Goal: Task Accomplishment & Management: Use online tool/utility

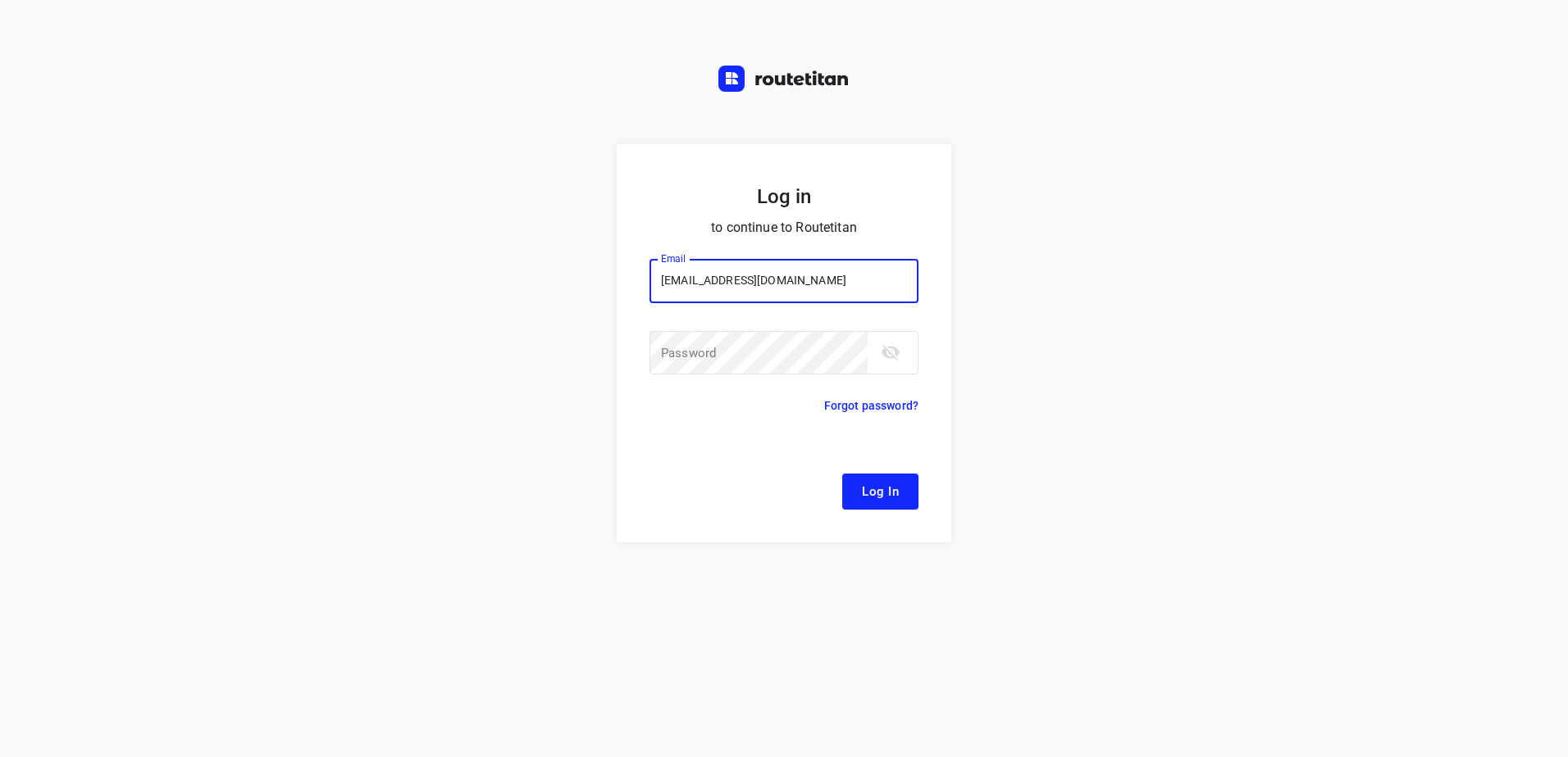
type input "[EMAIL_ADDRESS][DOMAIN_NAME]"
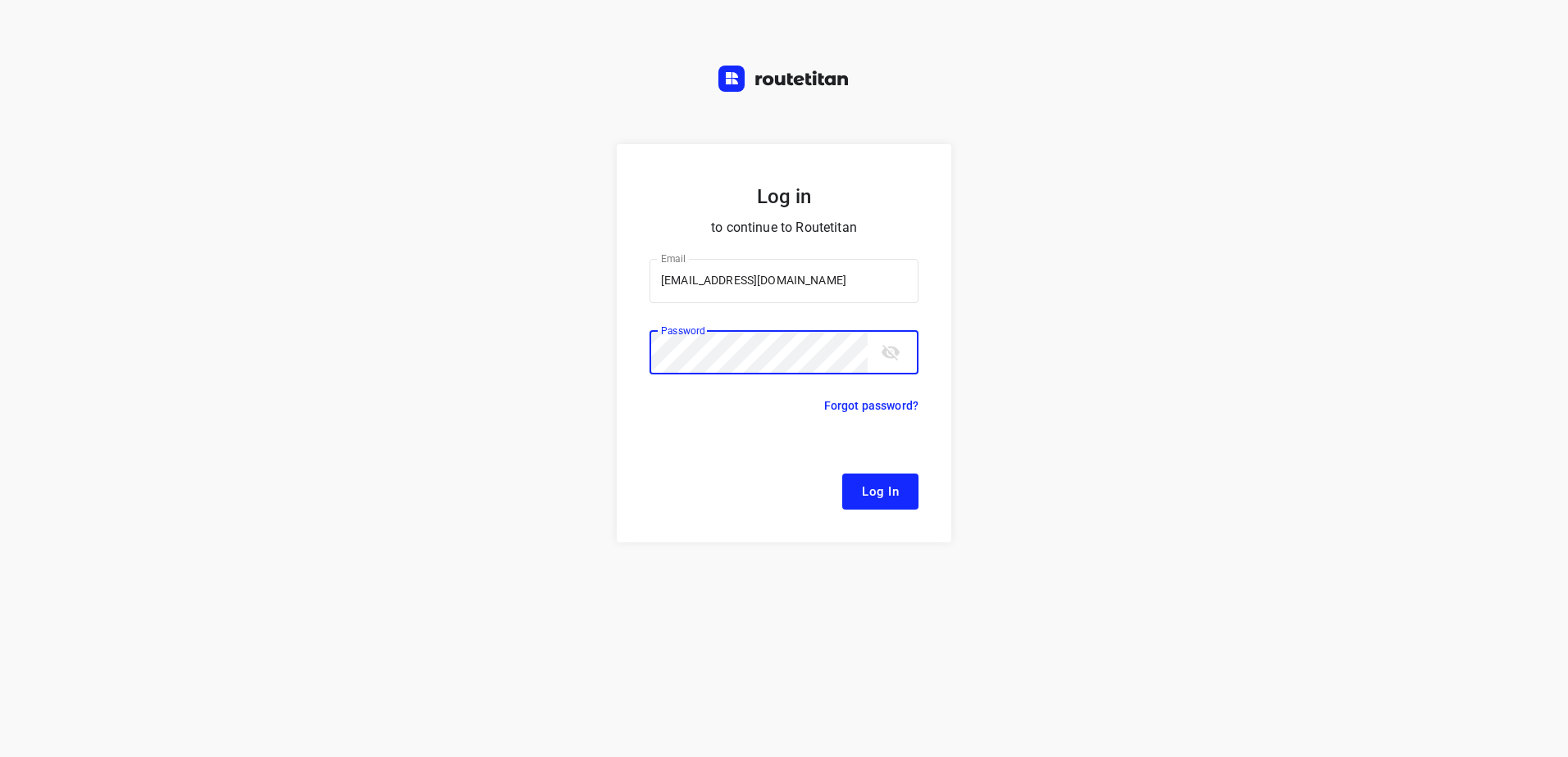
click at [842, 473] on button "Log In" at bounding box center [879, 491] width 76 height 36
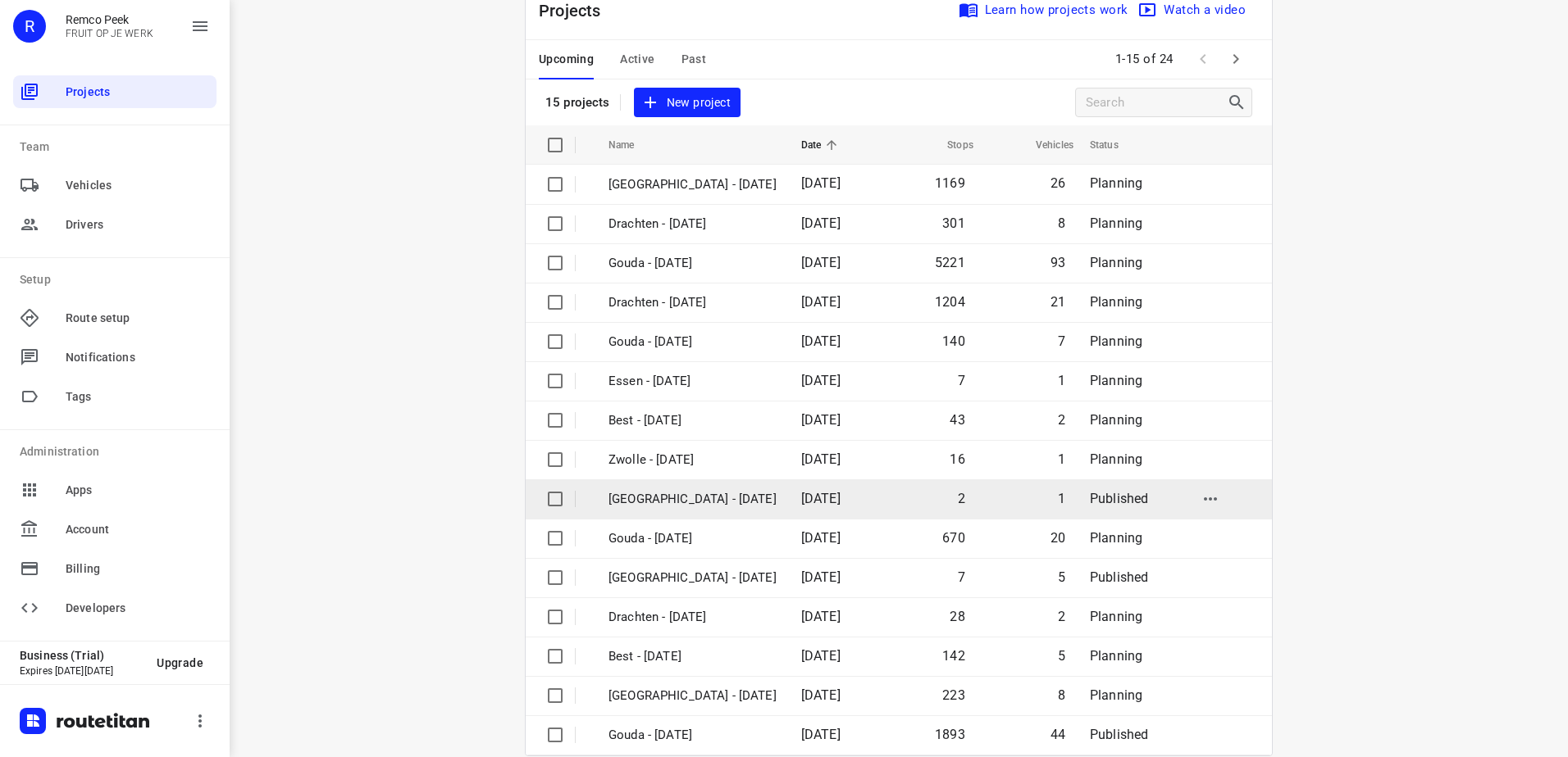
scroll to position [71, 0]
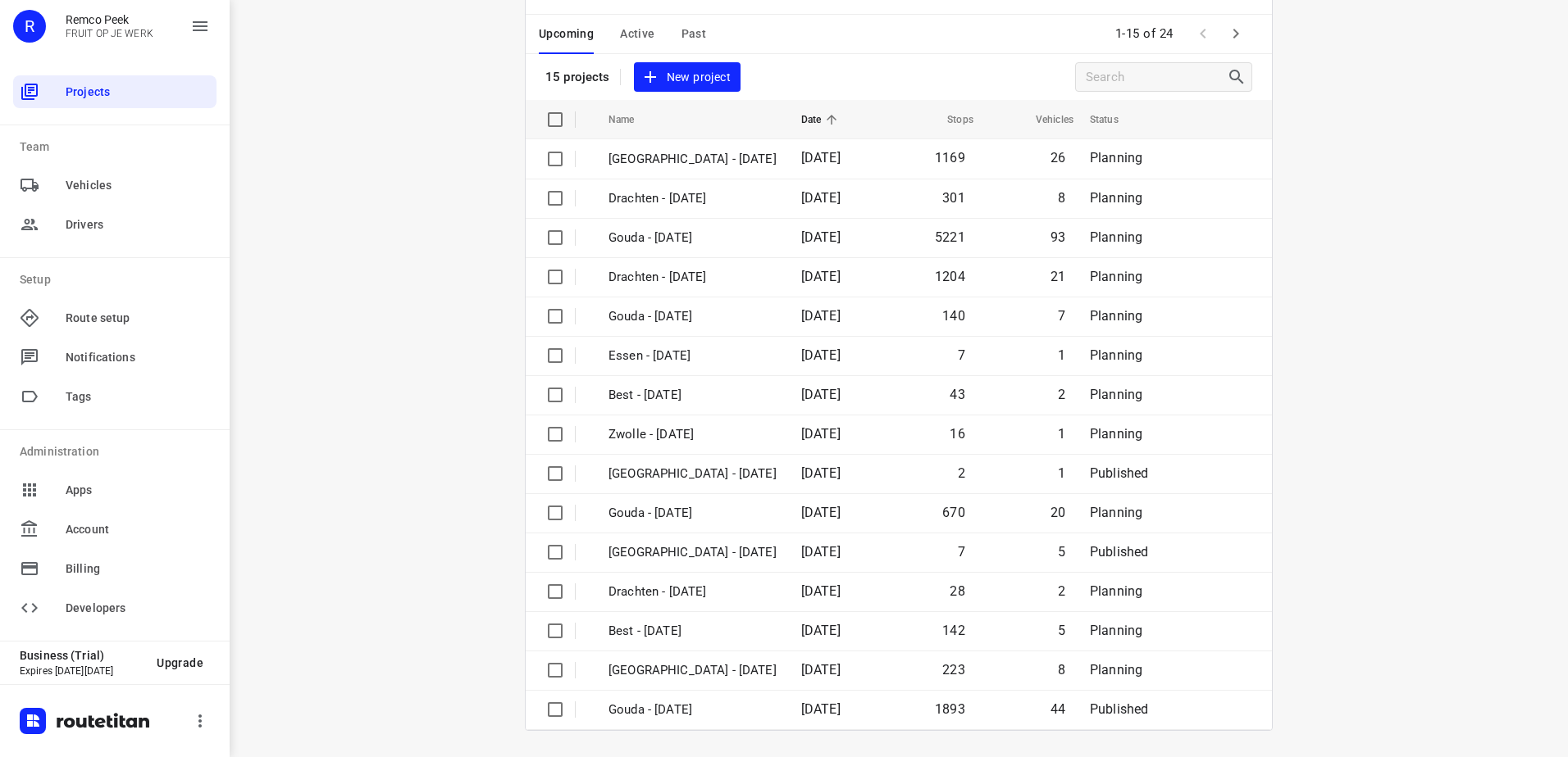
click at [634, 30] on span "Active" at bounding box center [637, 34] width 35 height 21
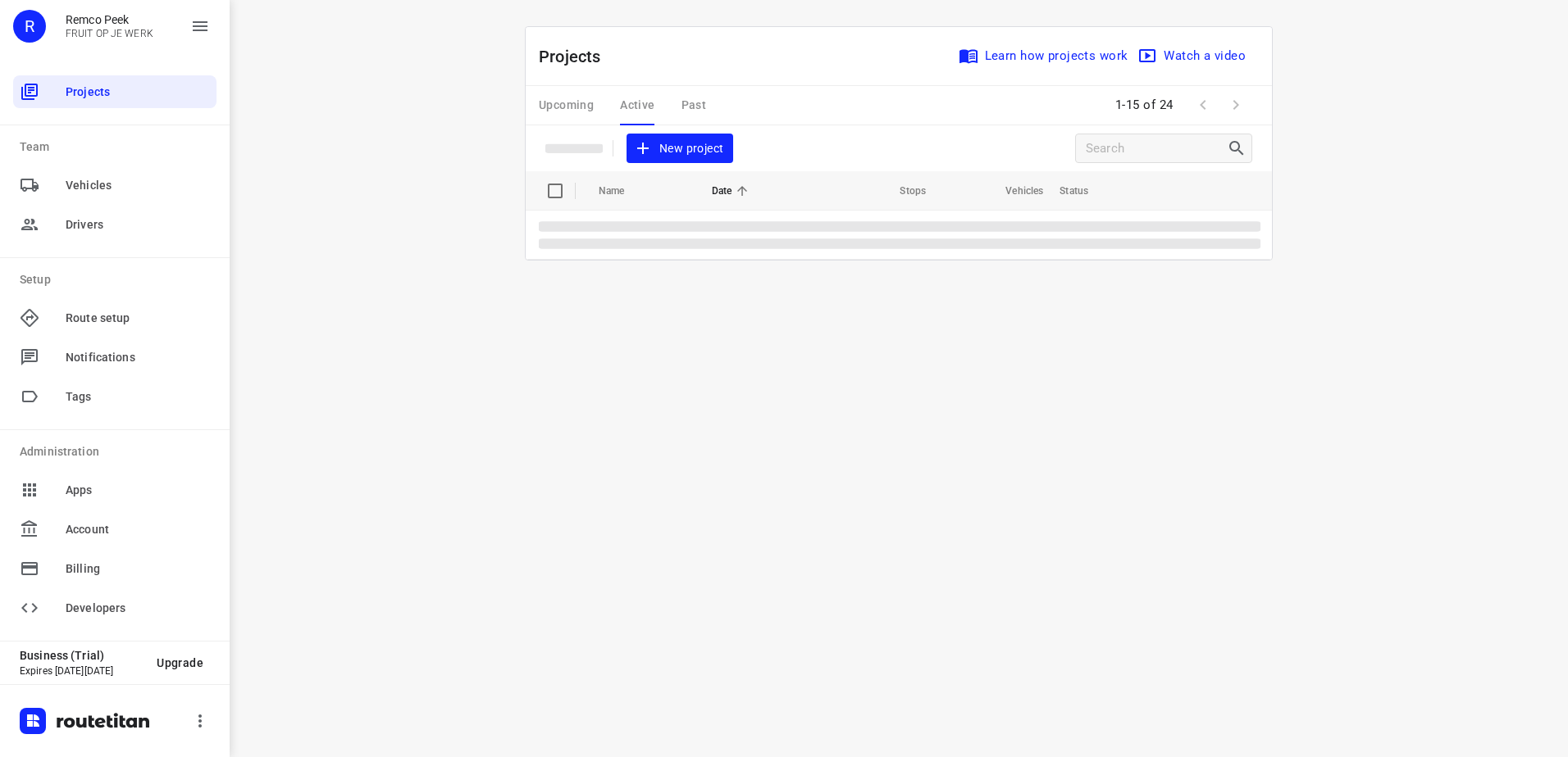
scroll to position [0, 0]
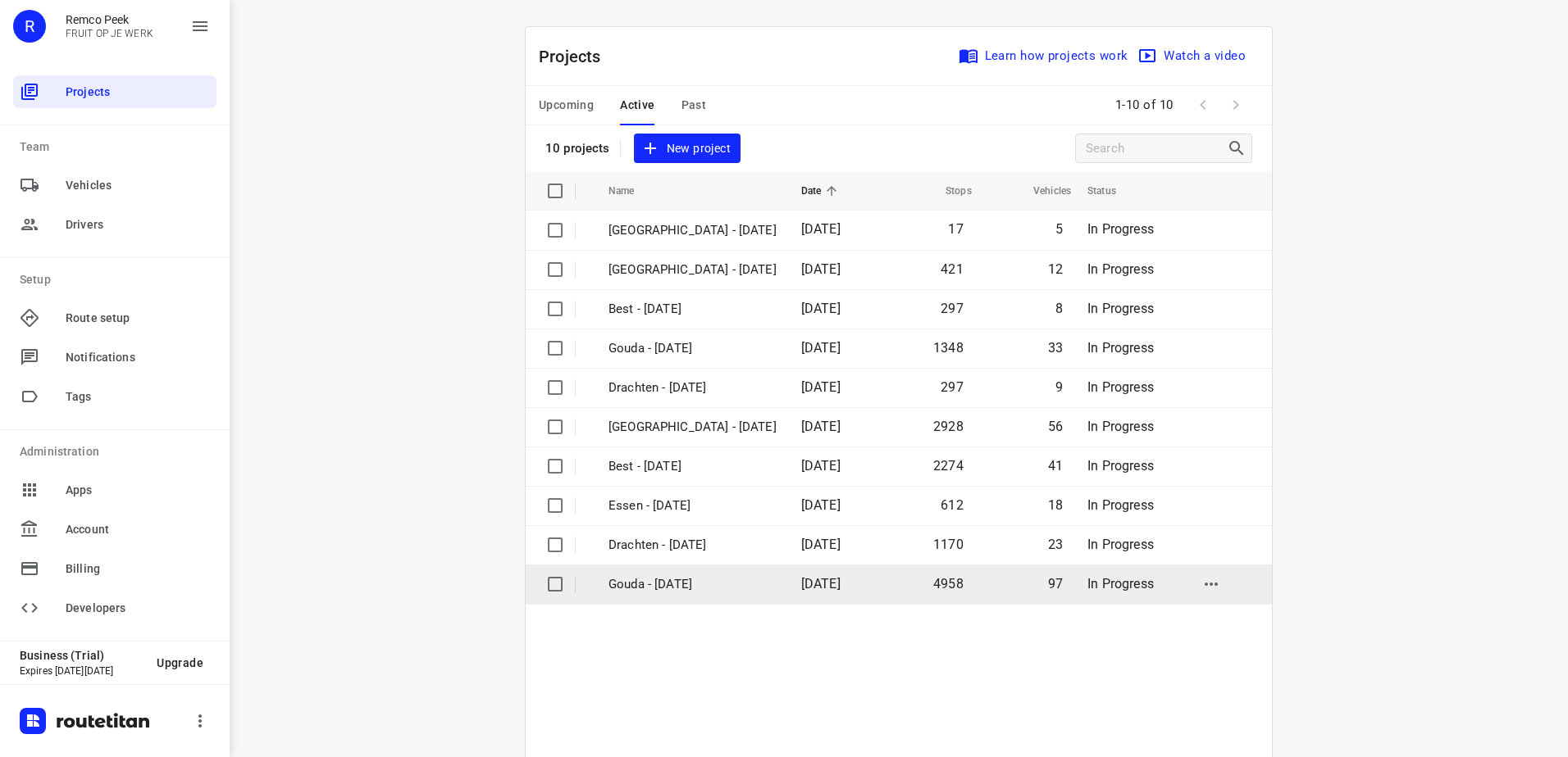
click at [788, 593] on td "[DATE]" at bounding box center [835, 584] width 94 height 39
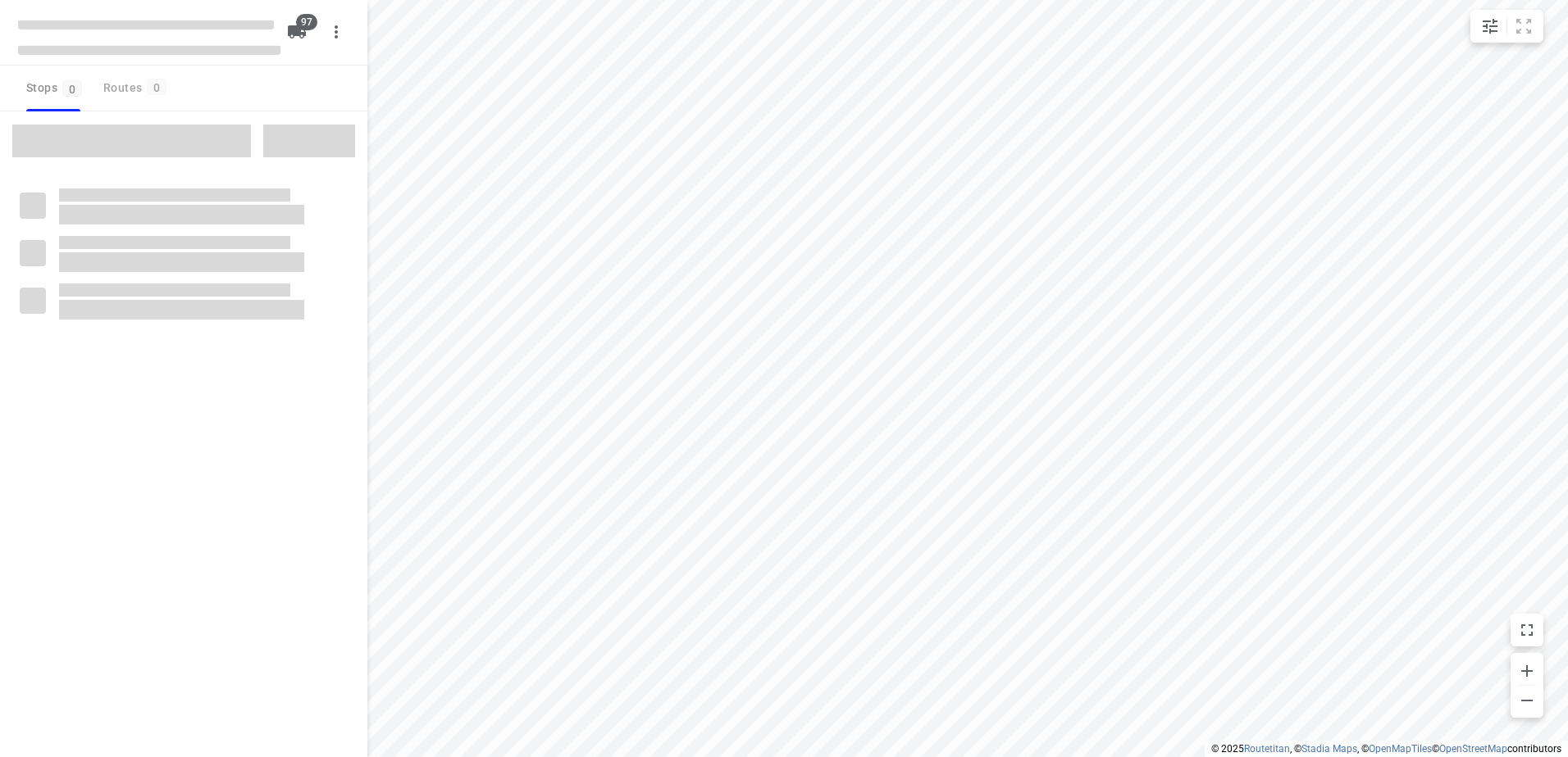
type input "distance"
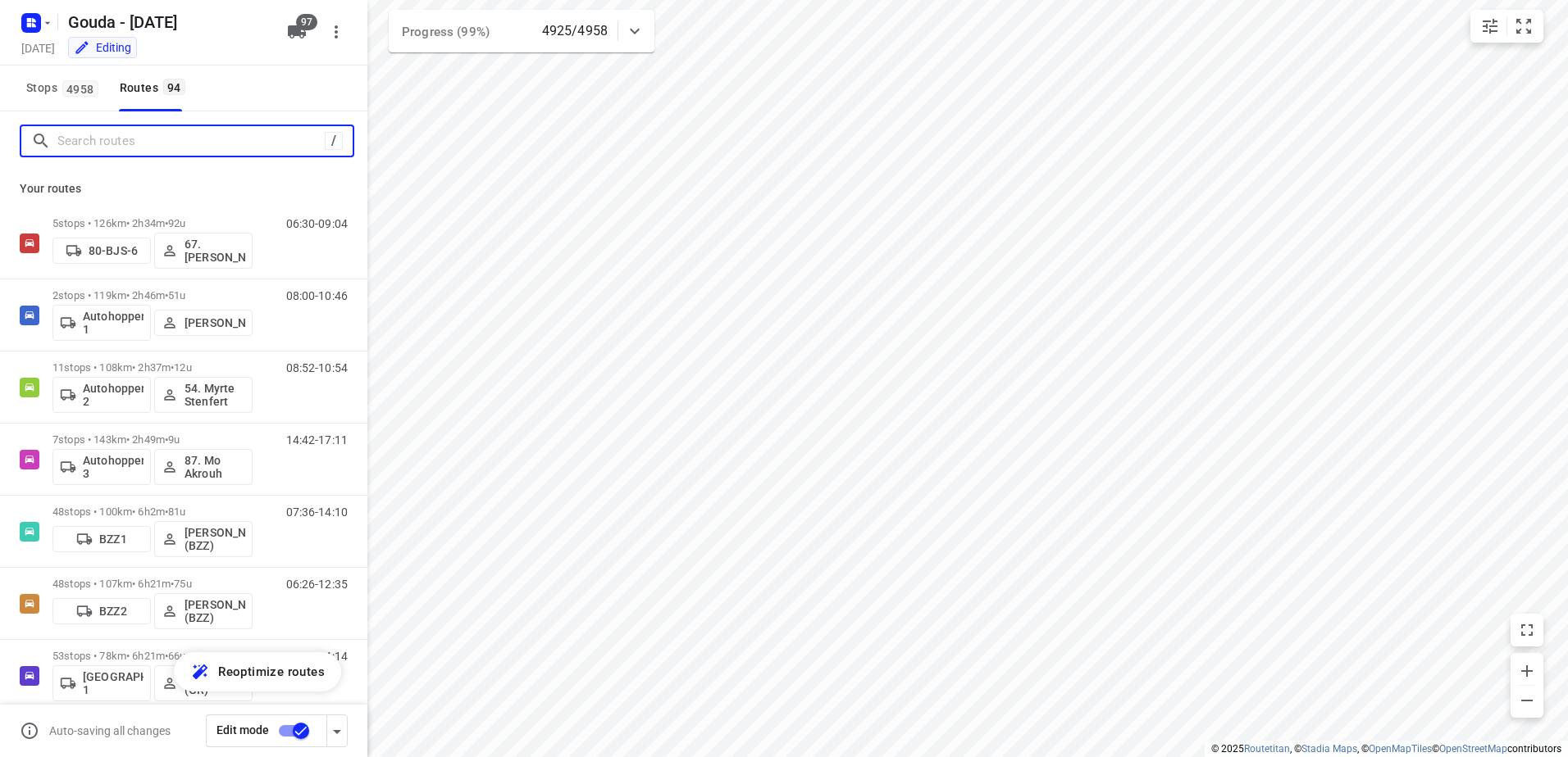
click at [160, 151] on input "Search routes" at bounding box center [191, 141] width 268 height 25
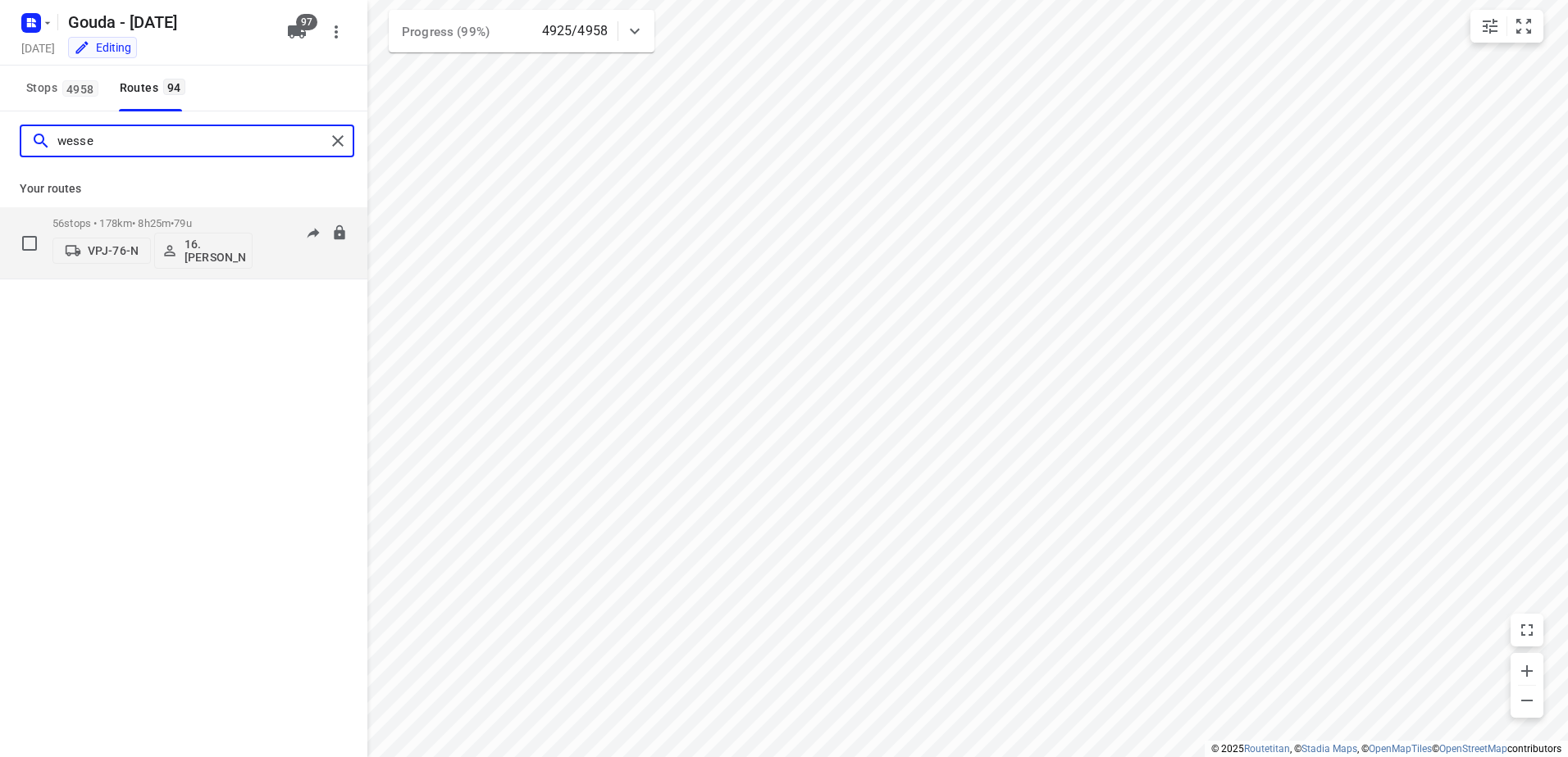
type input "wesse"
click at [156, 221] on p "56 stops • 178km • 8h25m • 79u" at bounding box center [152, 223] width 200 height 12
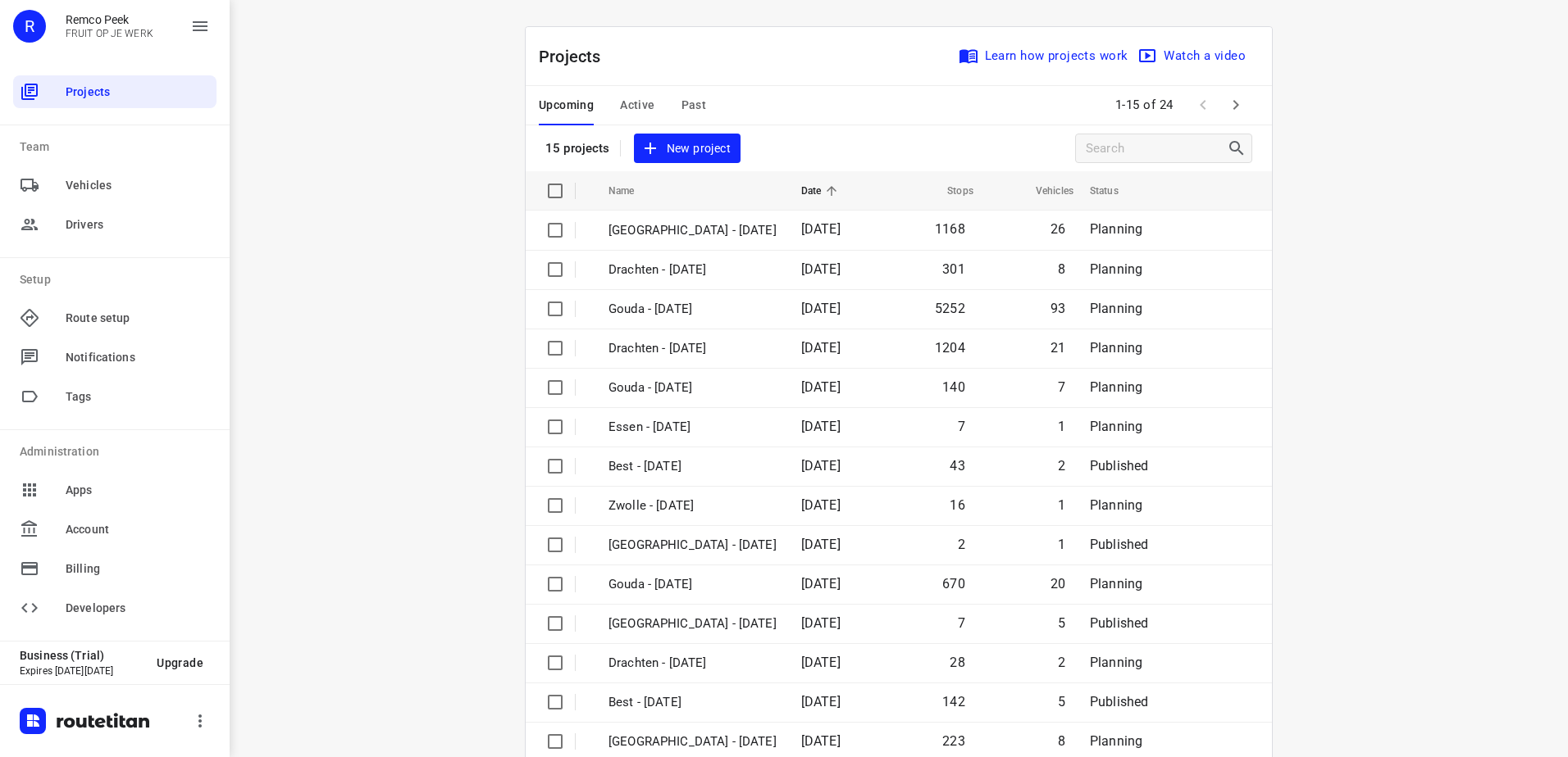
click at [620, 112] on span "Active" at bounding box center [637, 105] width 35 height 21
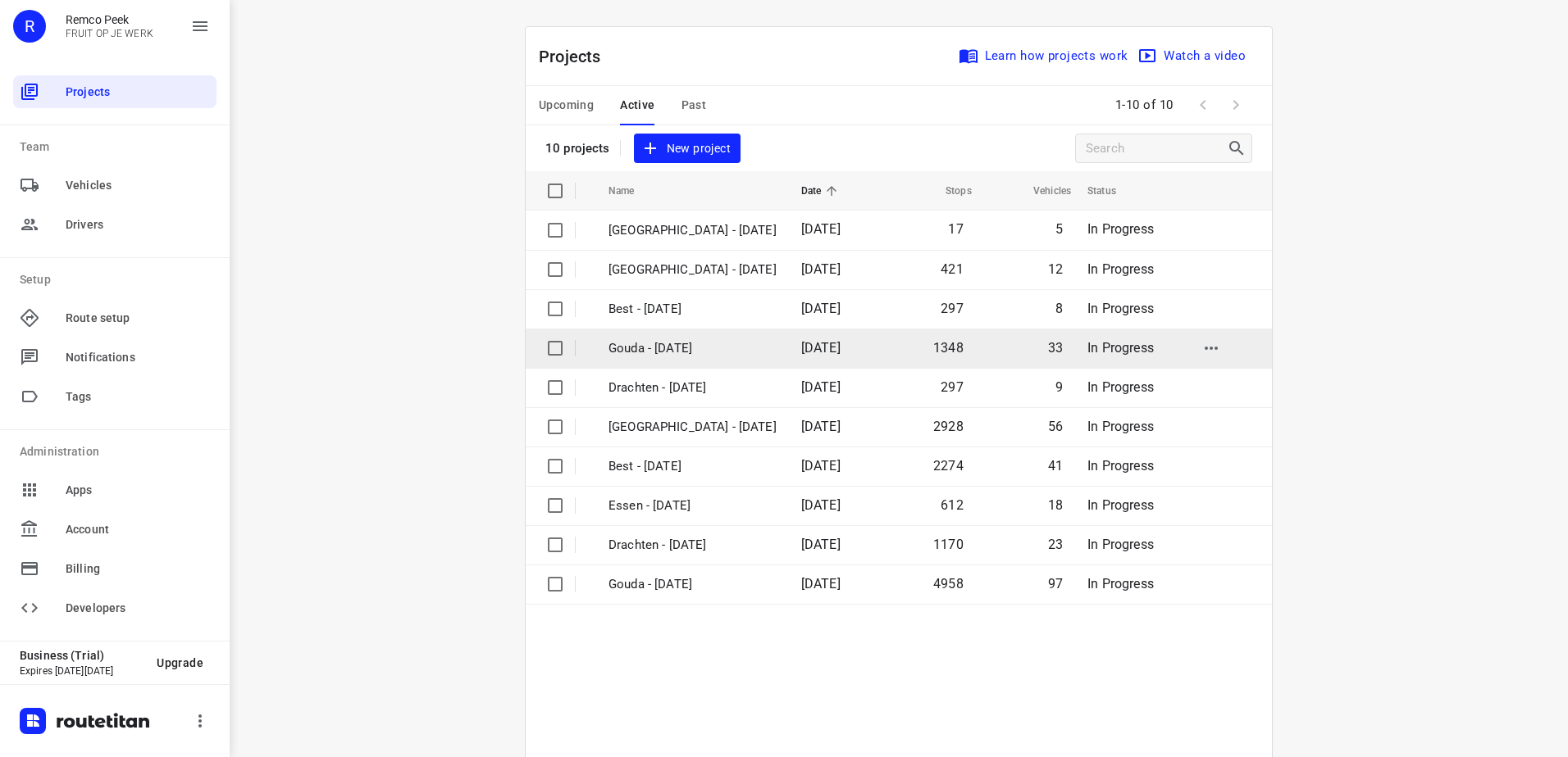
click at [690, 344] on p "Gouda - [DATE]" at bounding box center [692, 348] width 168 height 19
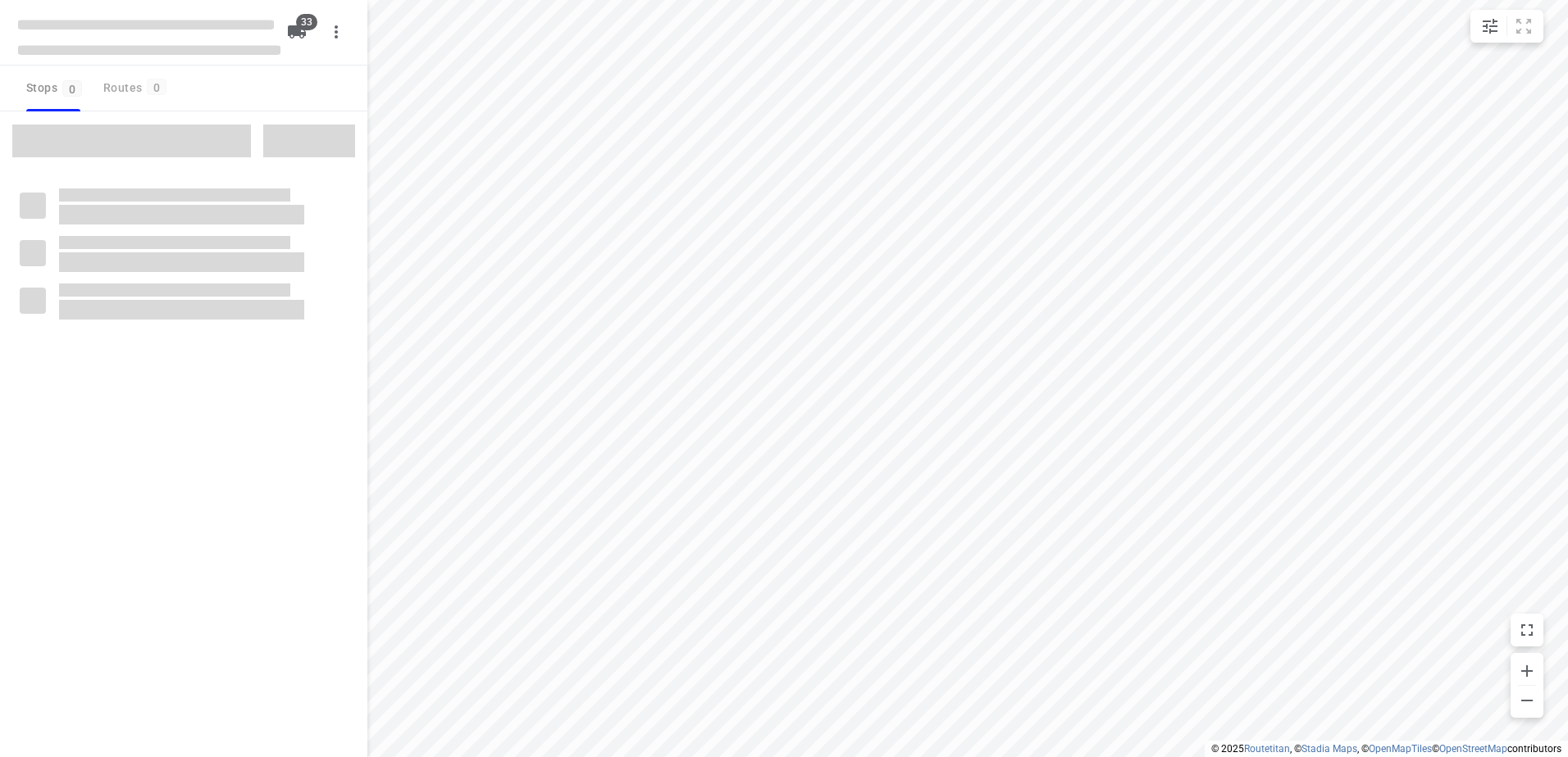
checkbox input "true"
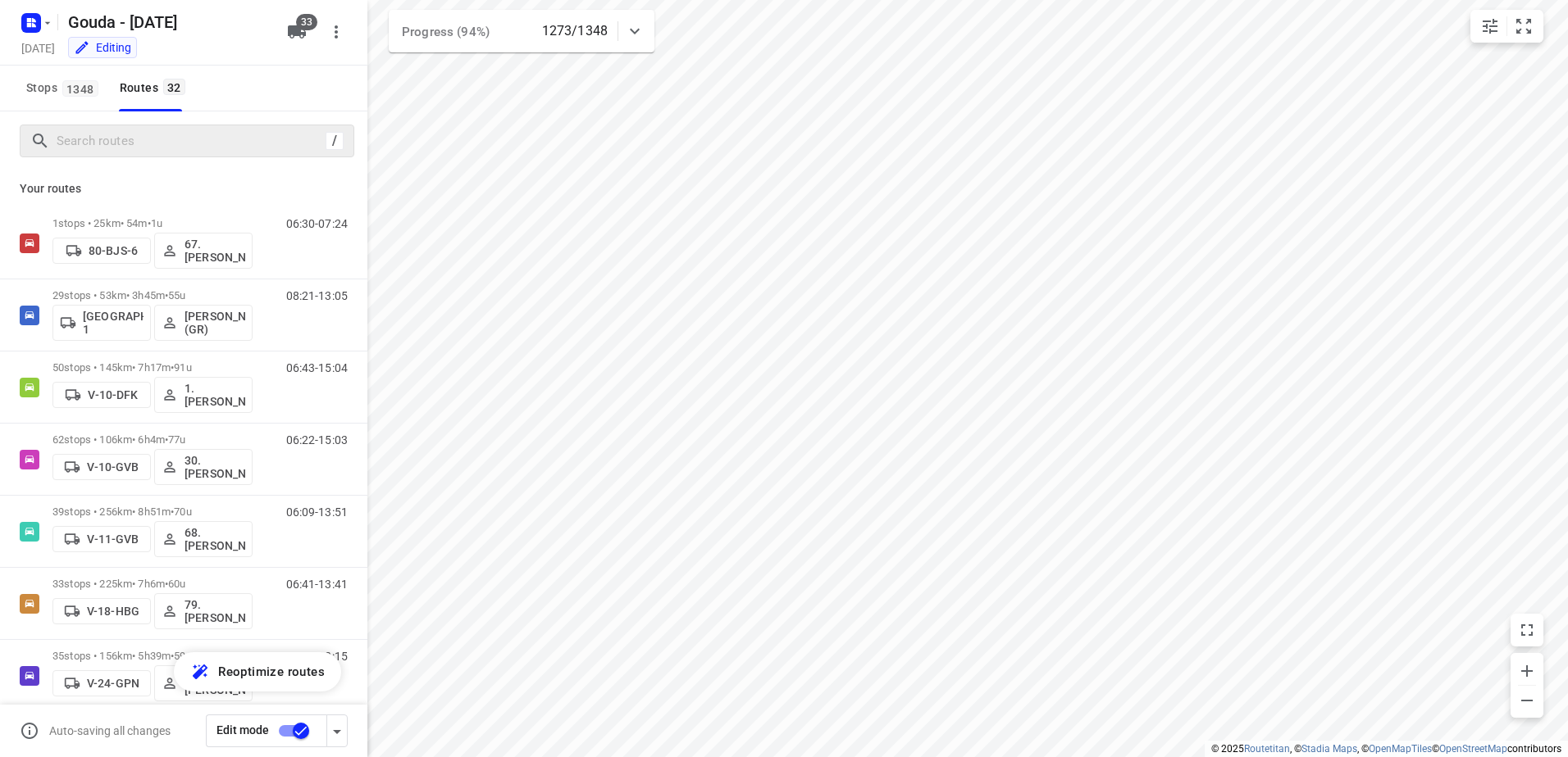
click at [128, 154] on div "/" at bounding box center [187, 141] width 334 height 33
click at [145, 132] on input "Search routes" at bounding box center [205, 141] width 295 height 25
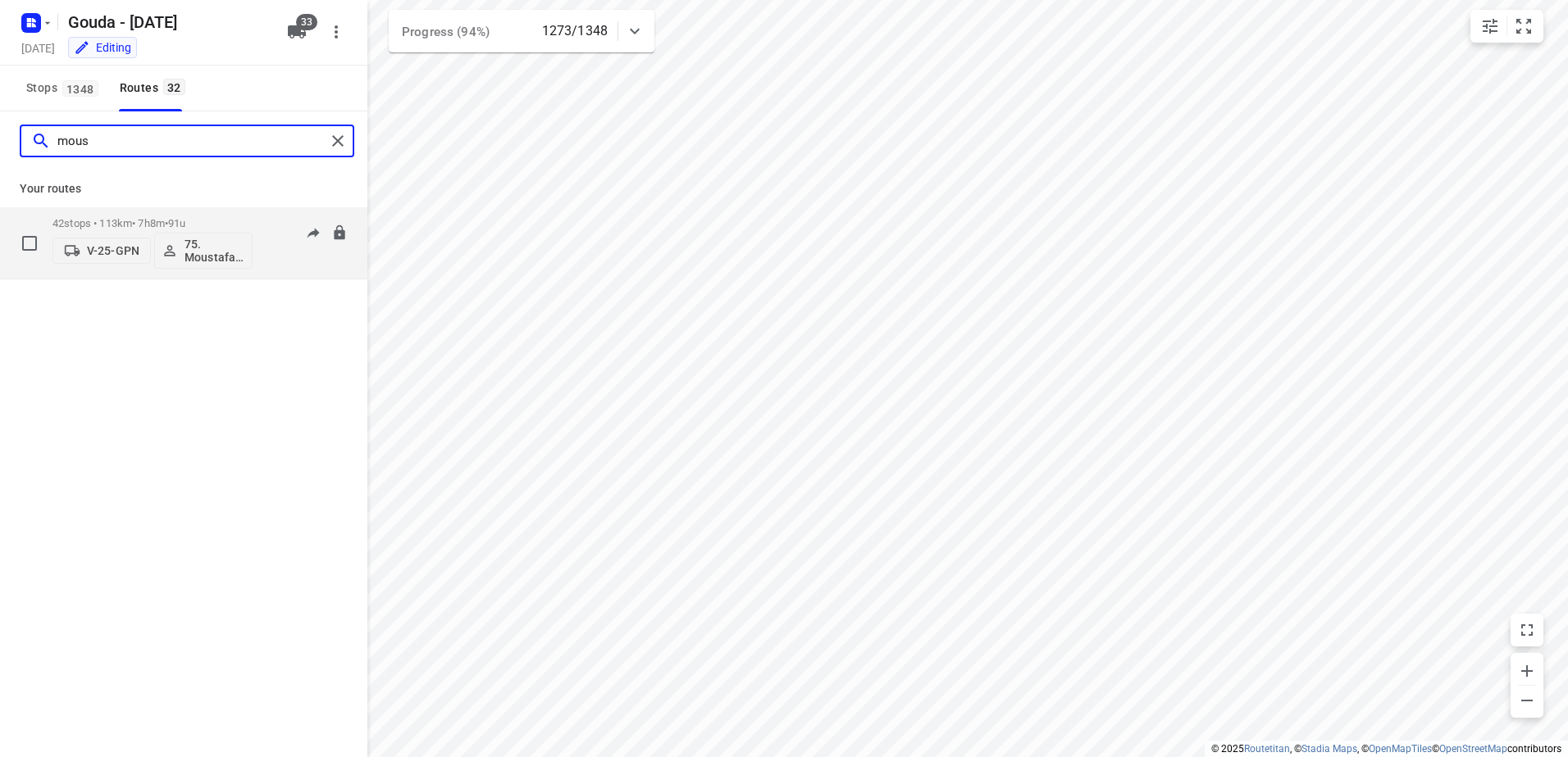
type input "mous"
click at [158, 224] on p "42 stops • 113km • 7h8m • 91u" at bounding box center [152, 223] width 200 height 12
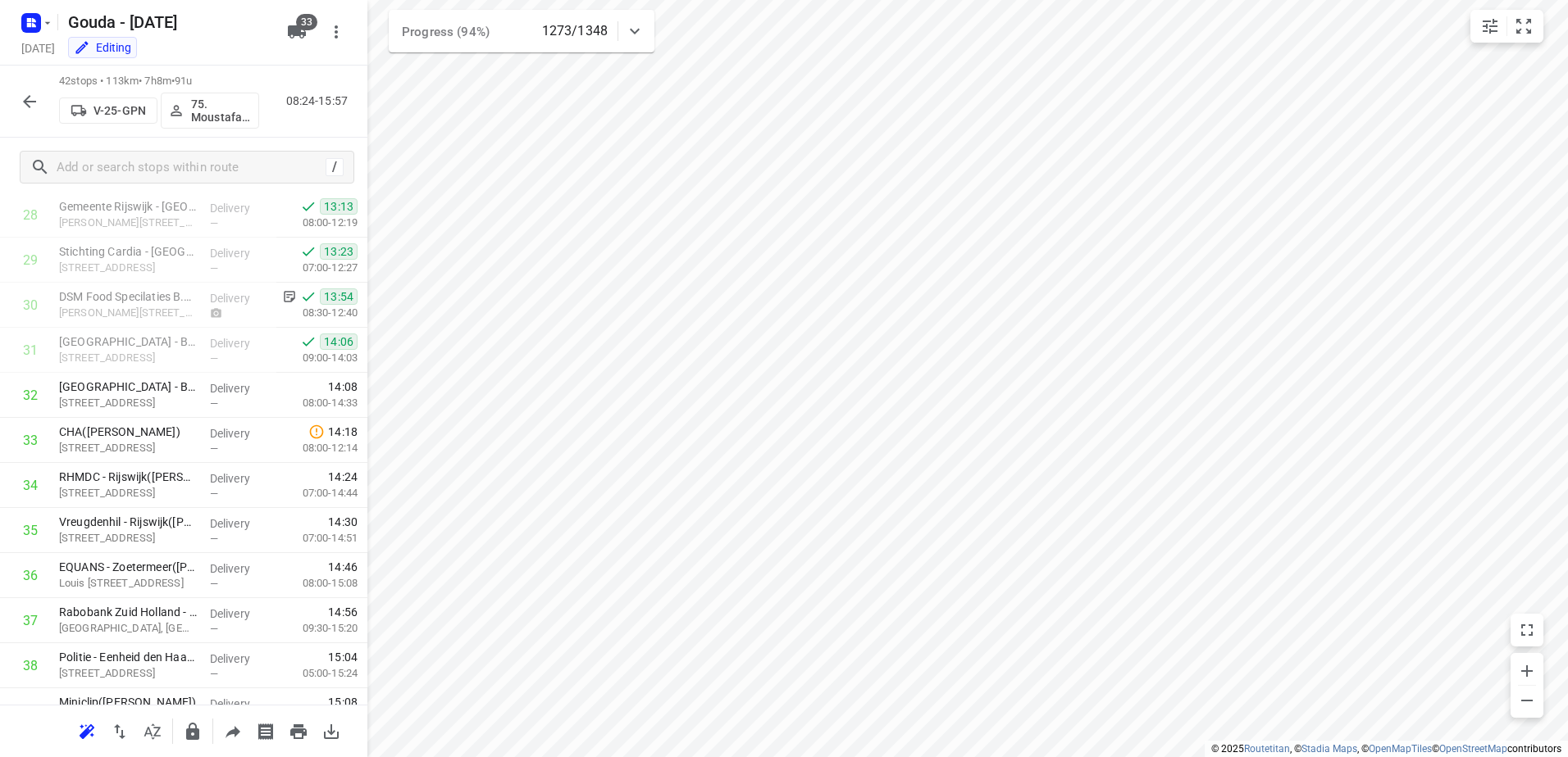
scroll to position [1394, 0]
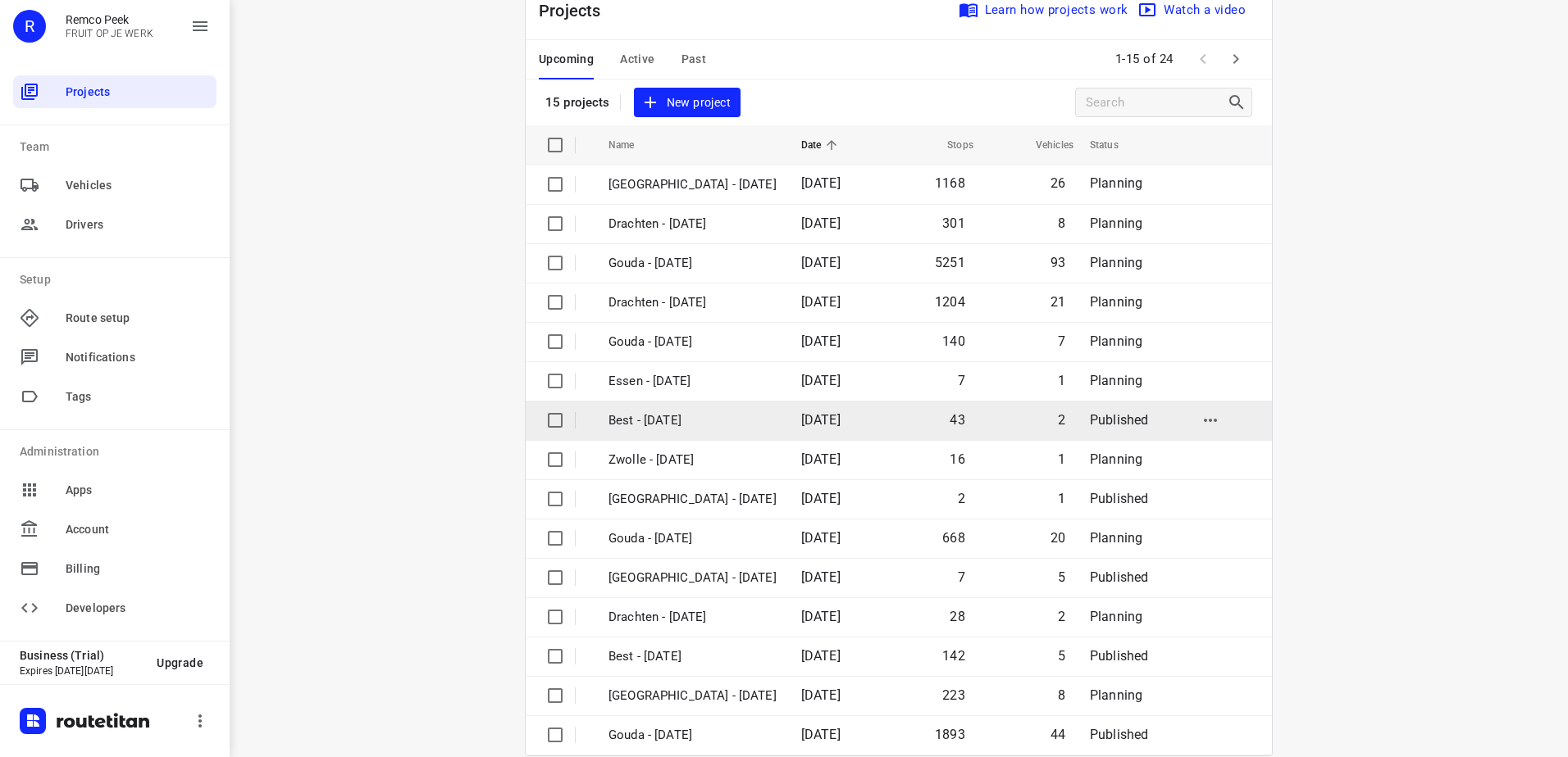
scroll to position [71, 0]
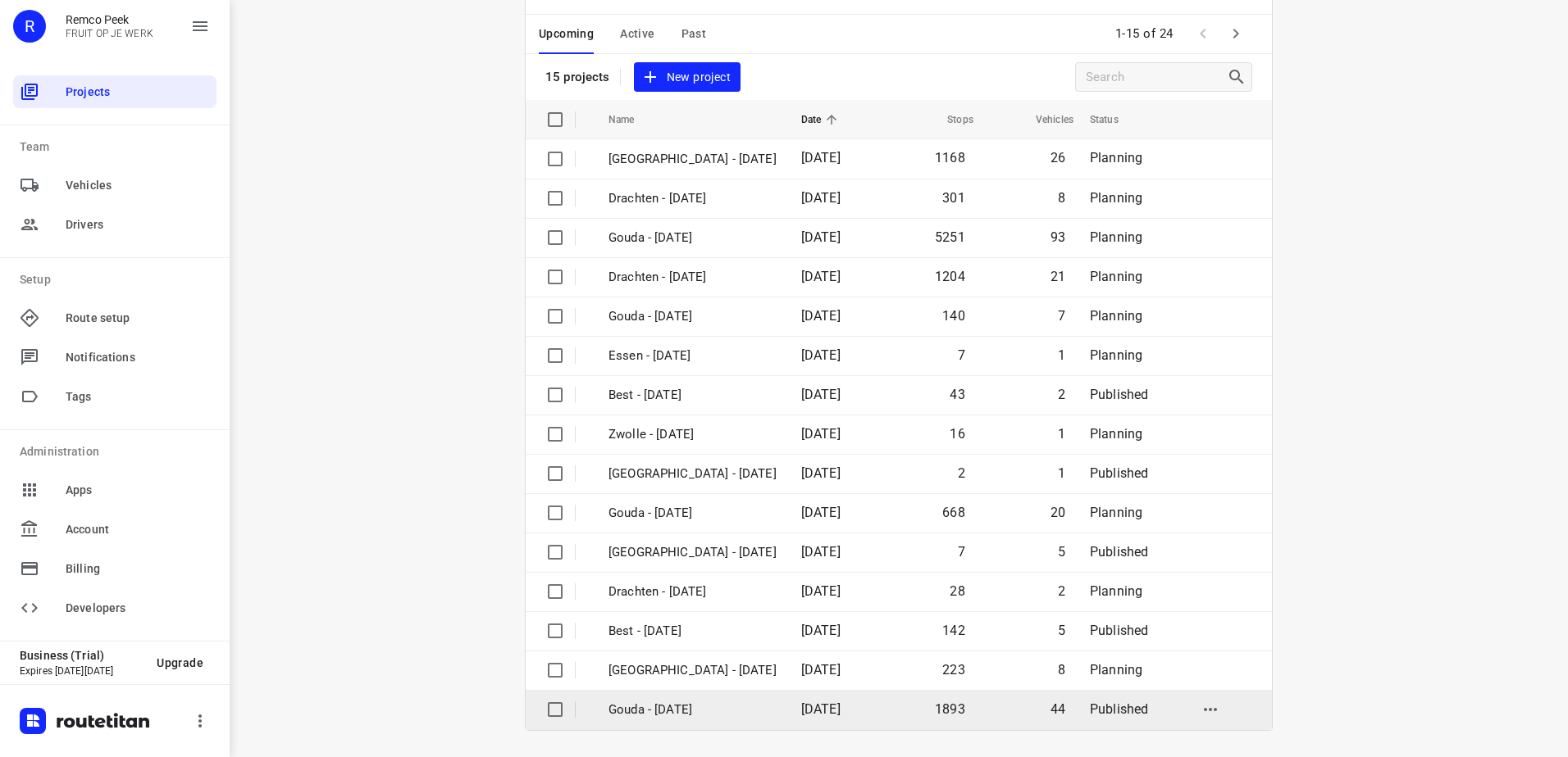
click at [733, 708] on p "Gouda - [DATE]" at bounding box center [692, 710] width 168 height 19
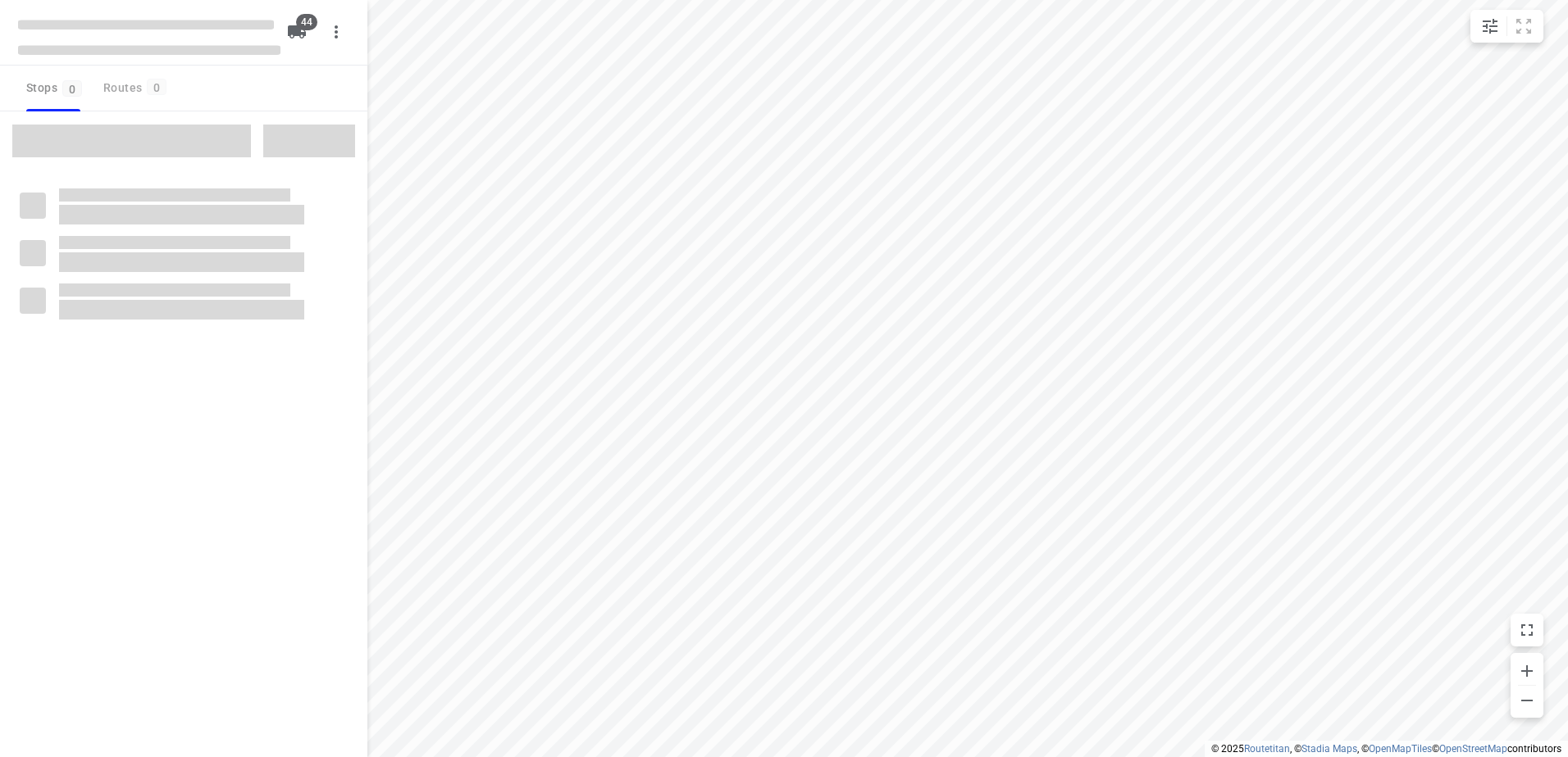
checkbox input "true"
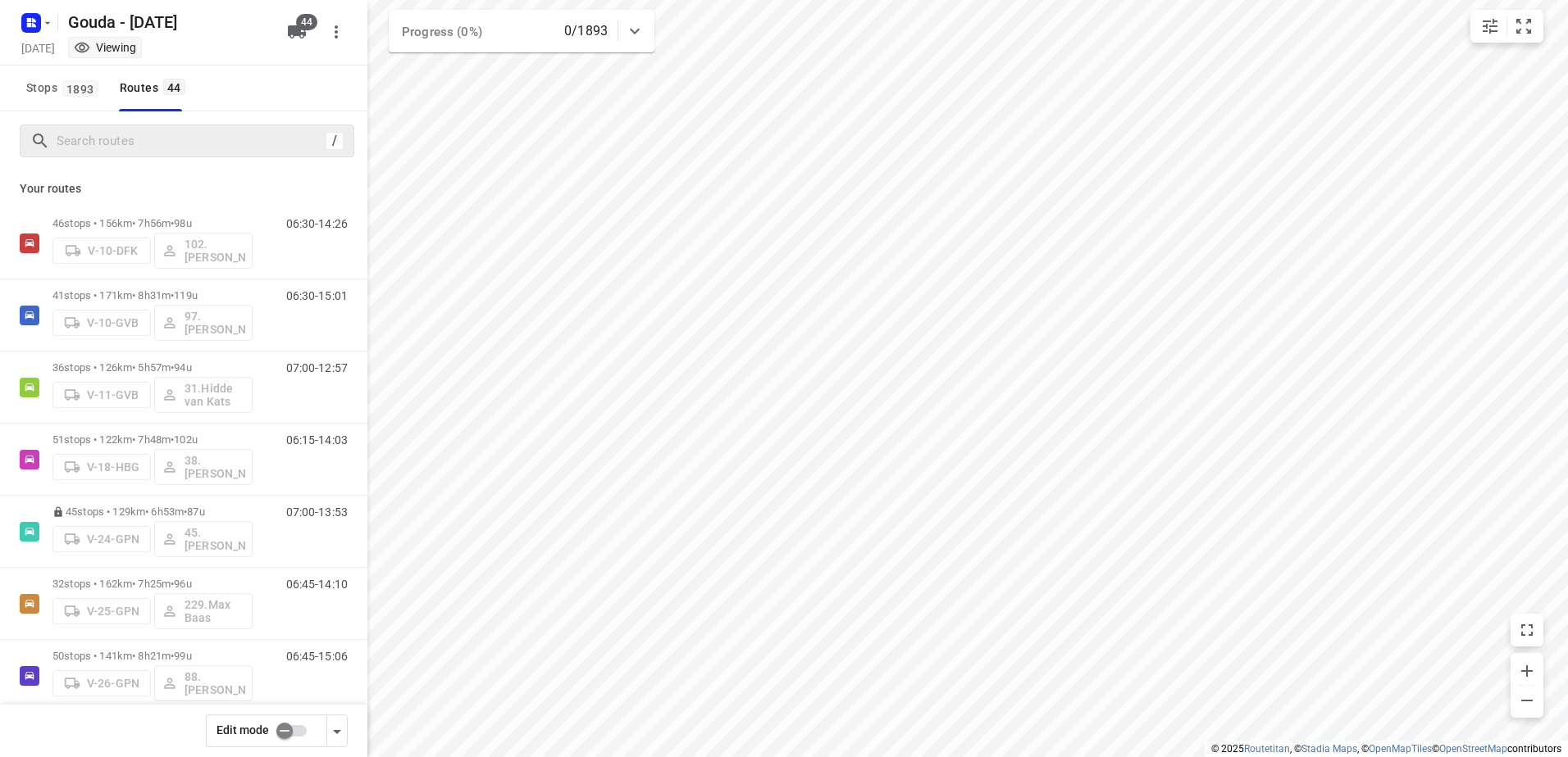
click at [49, 154] on div "/" at bounding box center [187, 141] width 334 height 33
click at [78, 149] on input "Search routes" at bounding box center [188, 141] width 262 height 25
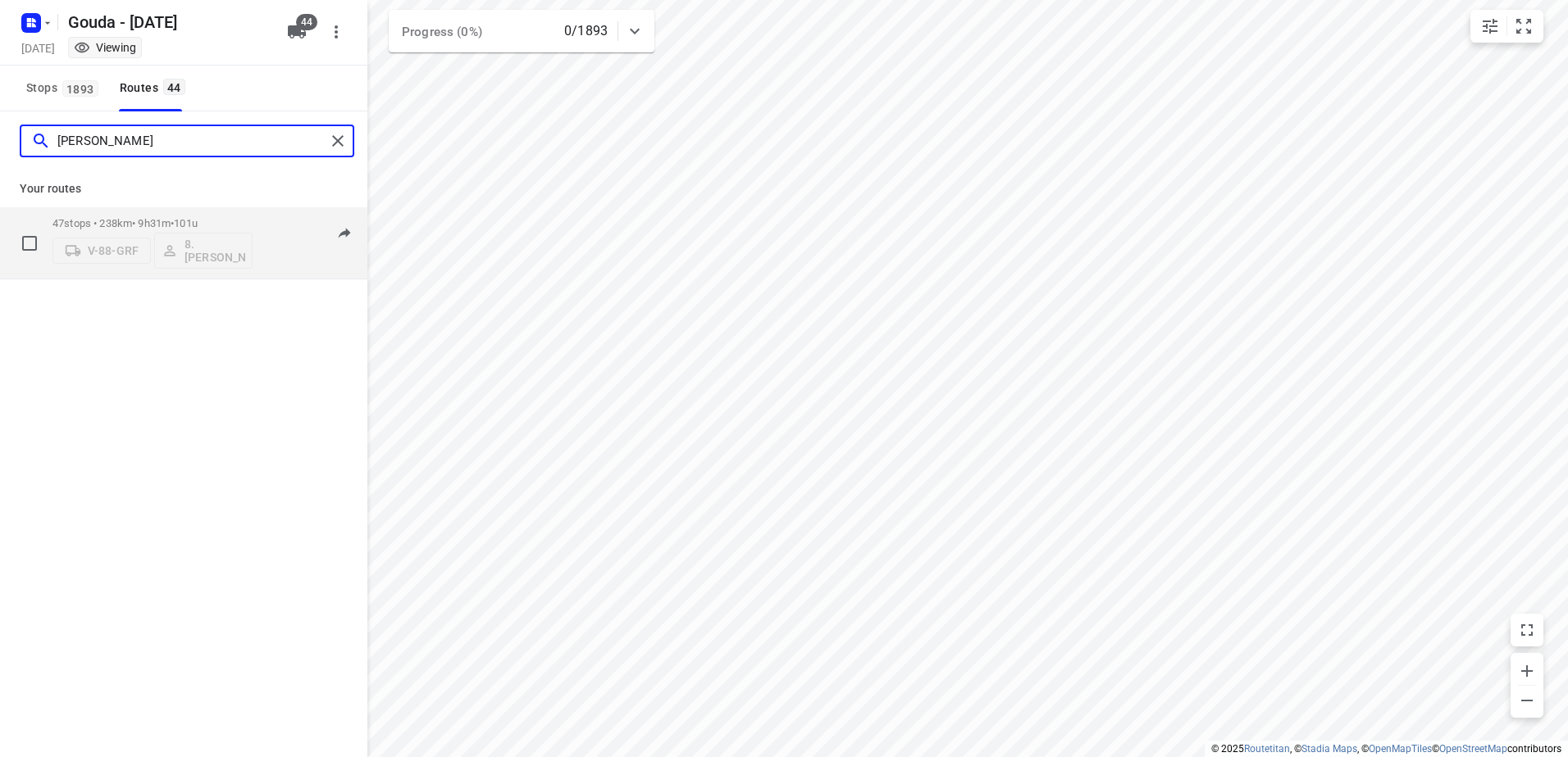
type input "brian"
click at [147, 210] on div "47 stops • 238km • 9h31m • 101u V-88-GRF 8. Brian de Jong" at bounding box center [152, 243] width 200 height 68
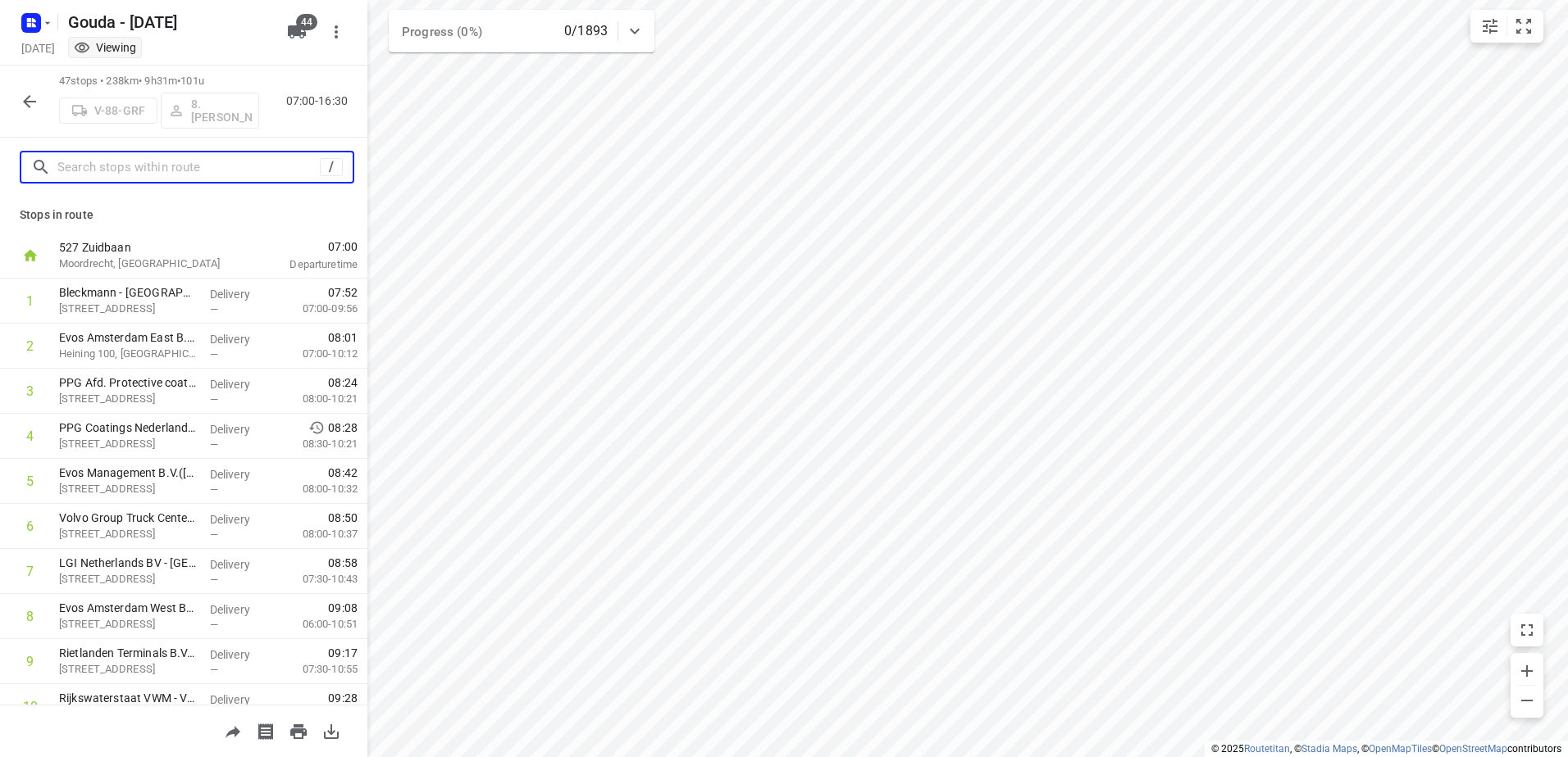
click at [164, 168] on input "text" at bounding box center [188, 167] width 262 height 25
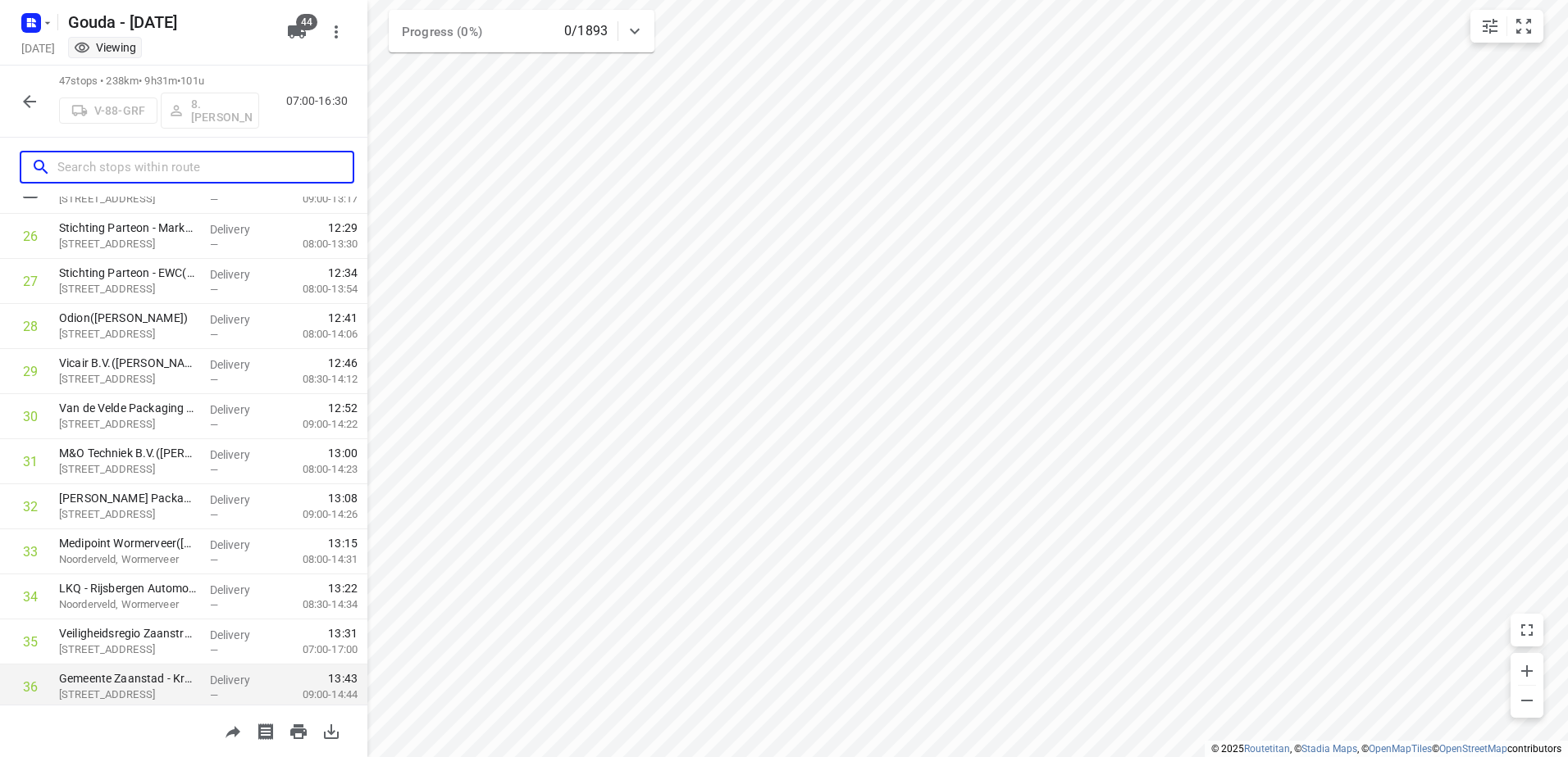
scroll to position [1394, 0]
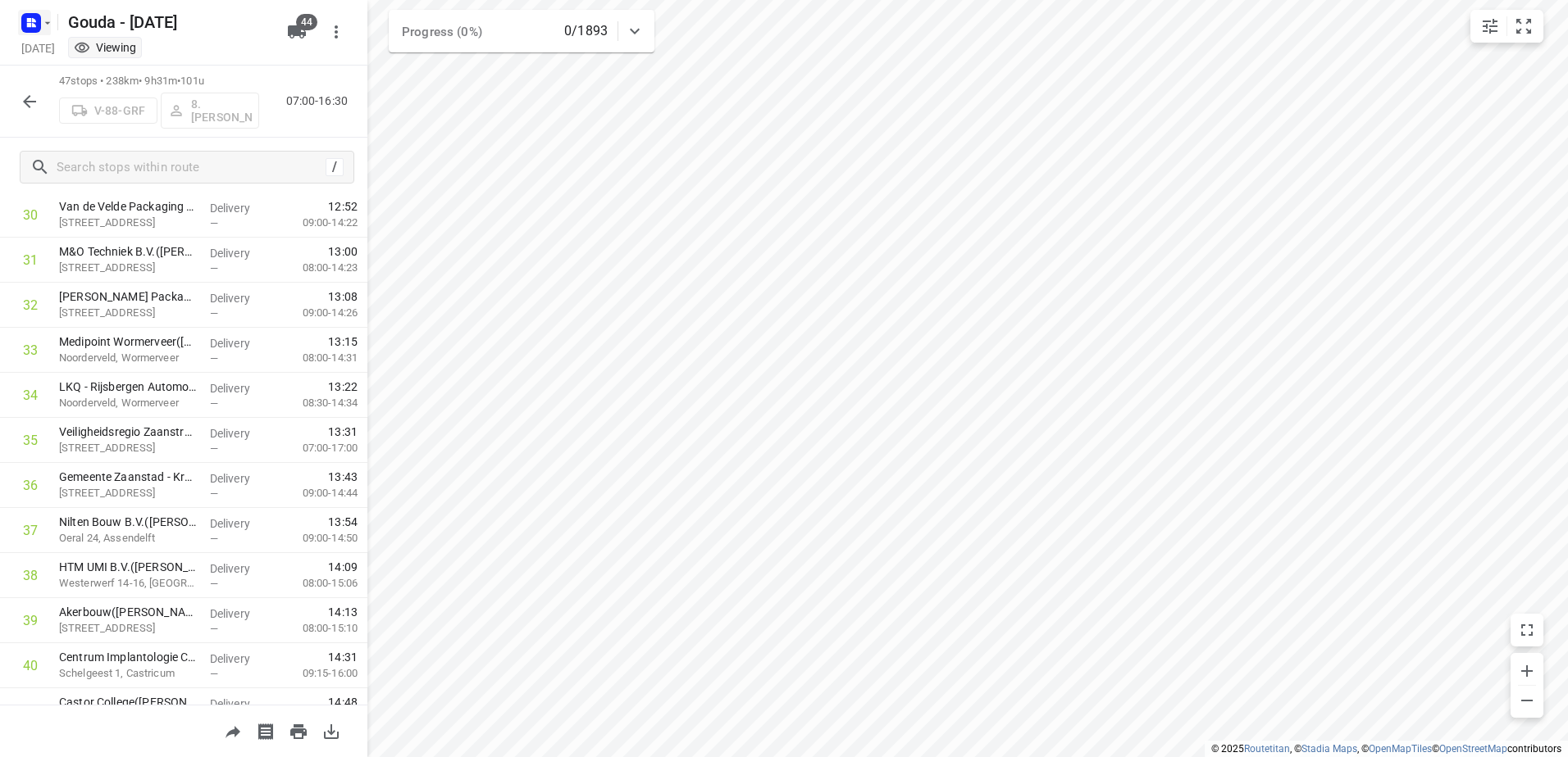
click at [39, 22] on rect "button" at bounding box center [31, 23] width 20 height 20
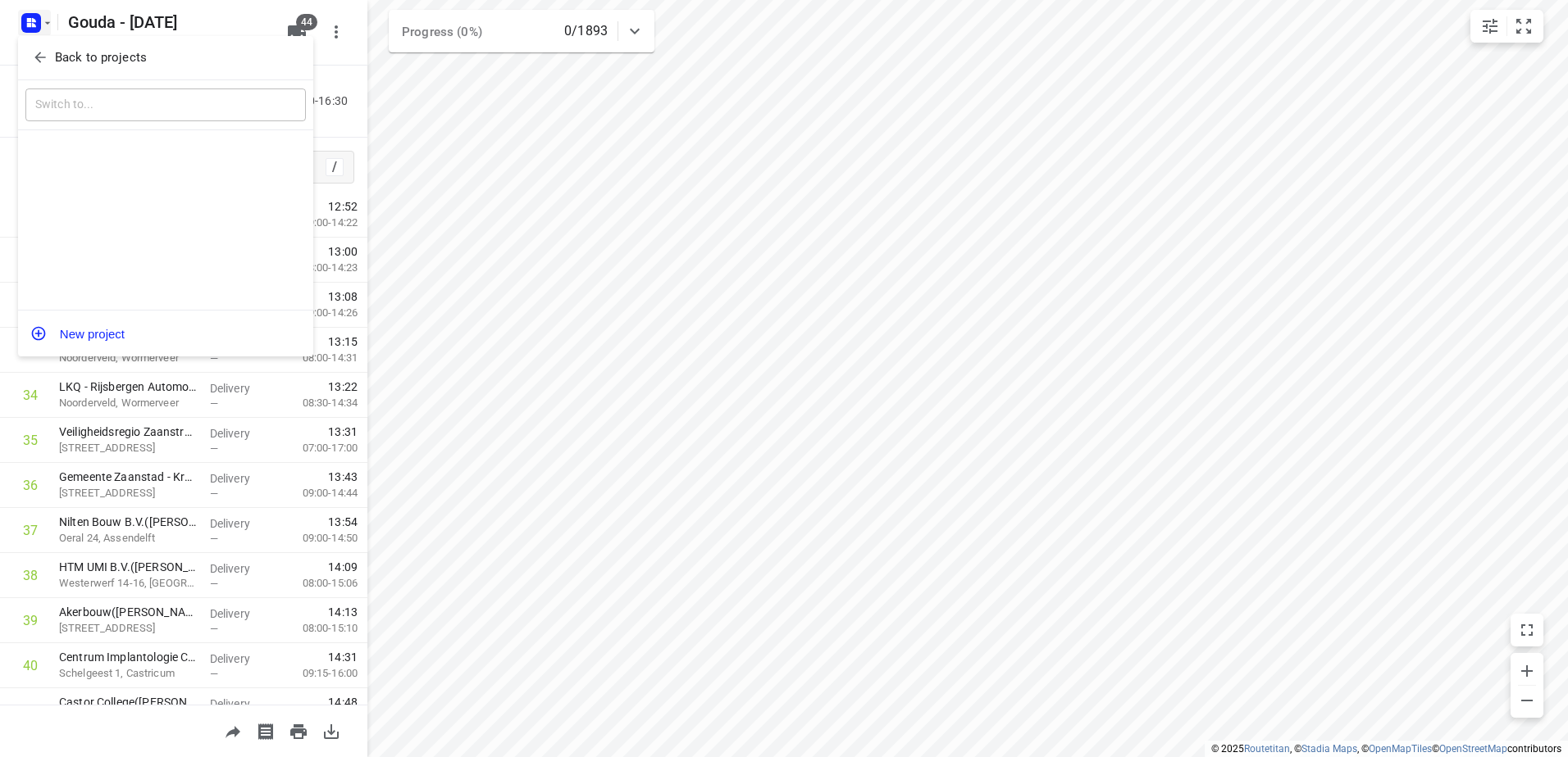
click at [74, 74] on div "Back to projects" at bounding box center [165, 57] width 295 height 44
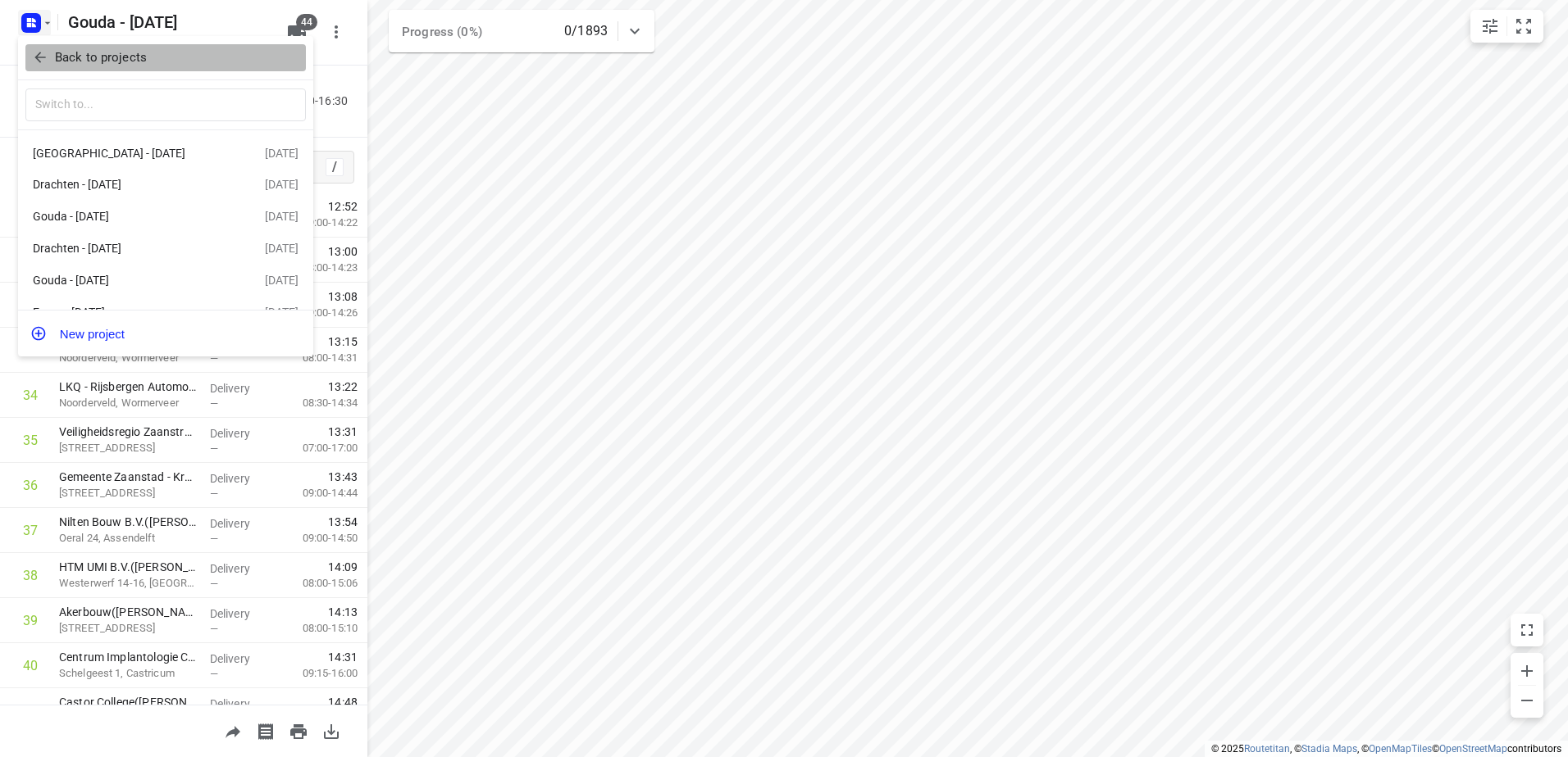
click at [79, 57] on p "Back to projects" at bounding box center [101, 57] width 92 height 19
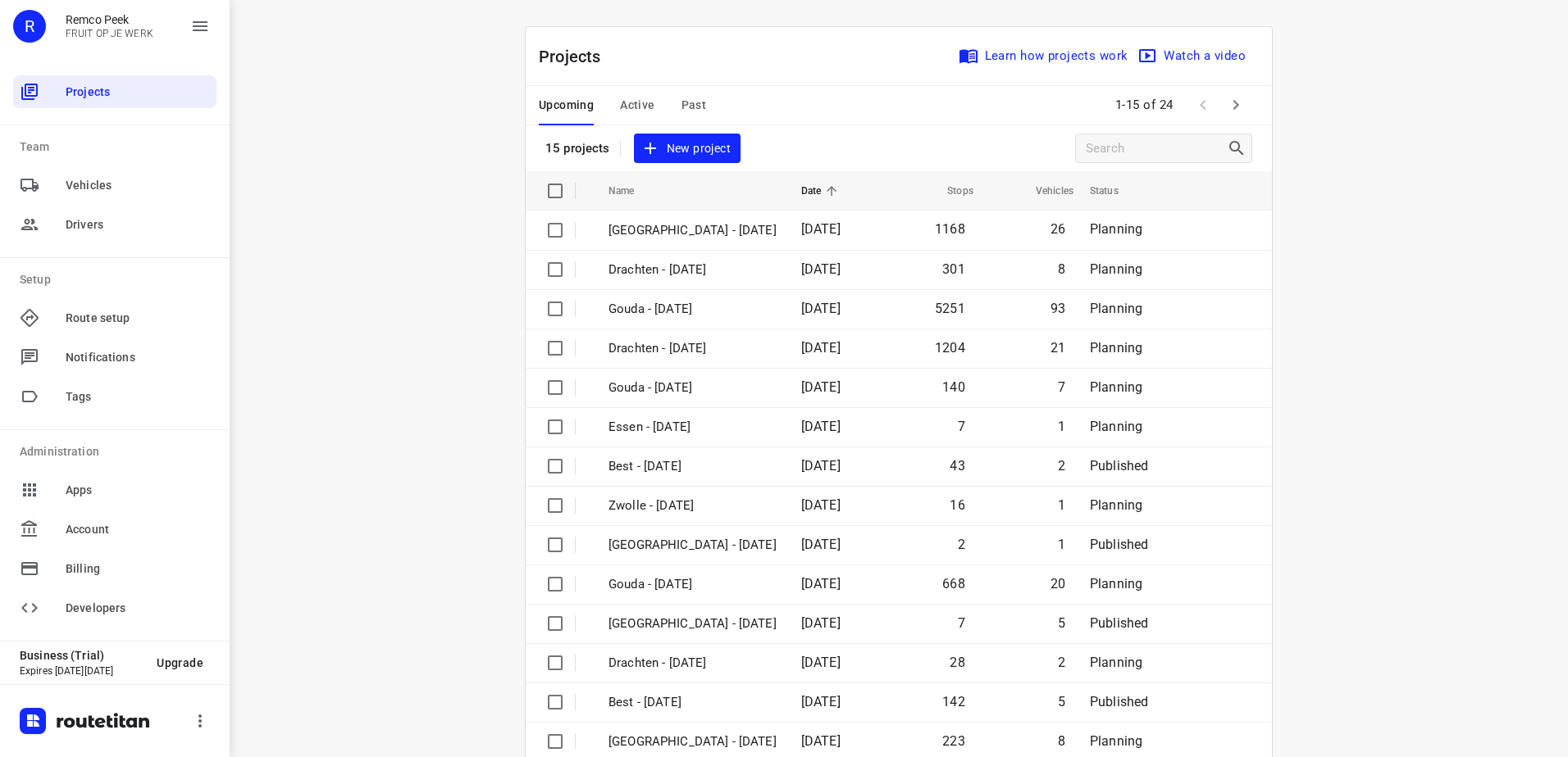
click at [641, 102] on span "Active" at bounding box center [637, 105] width 35 height 21
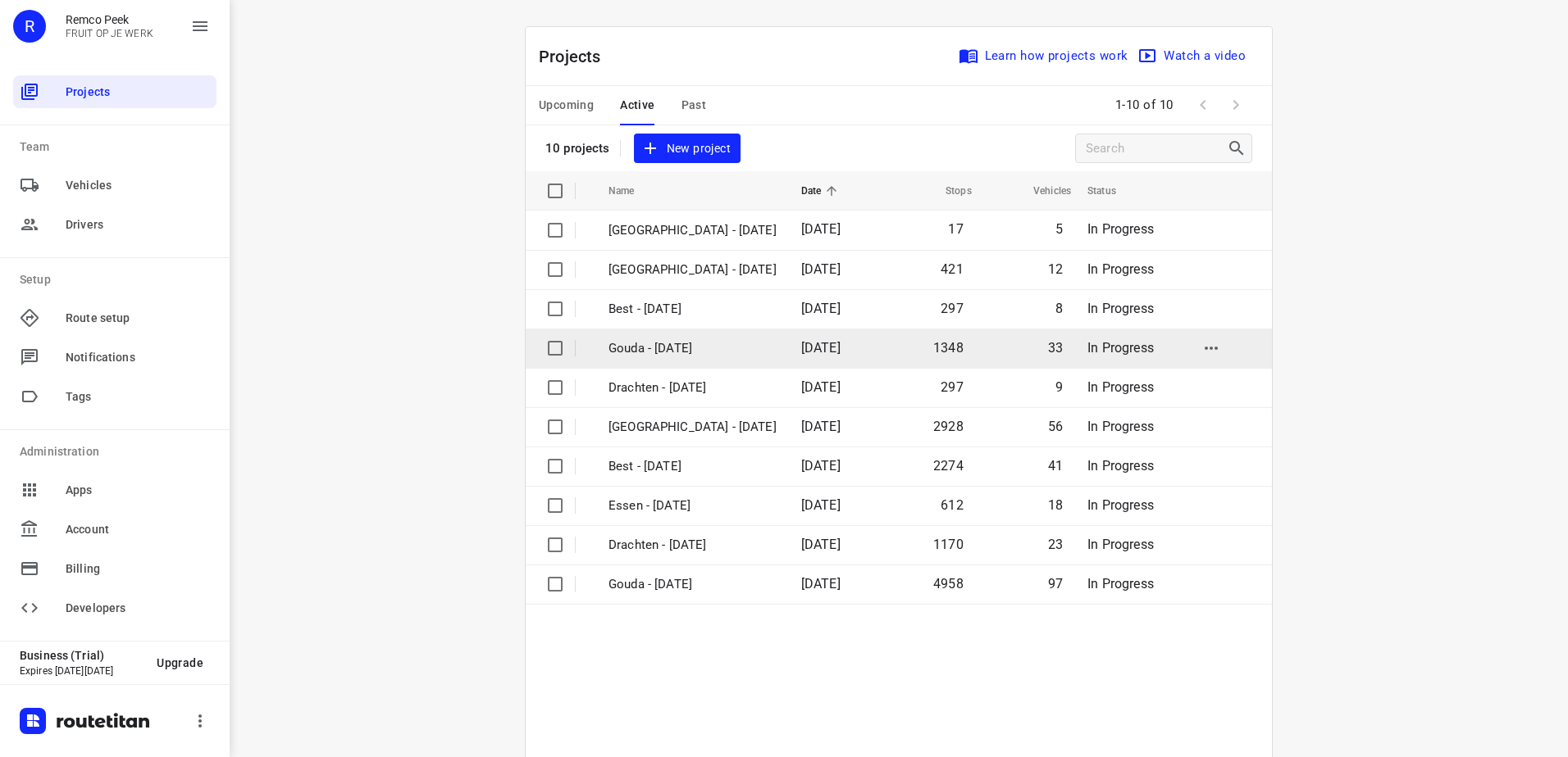
click at [706, 349] on p "Gouda - [DATE]" at bounding box center [692, 348] width 168 height 19
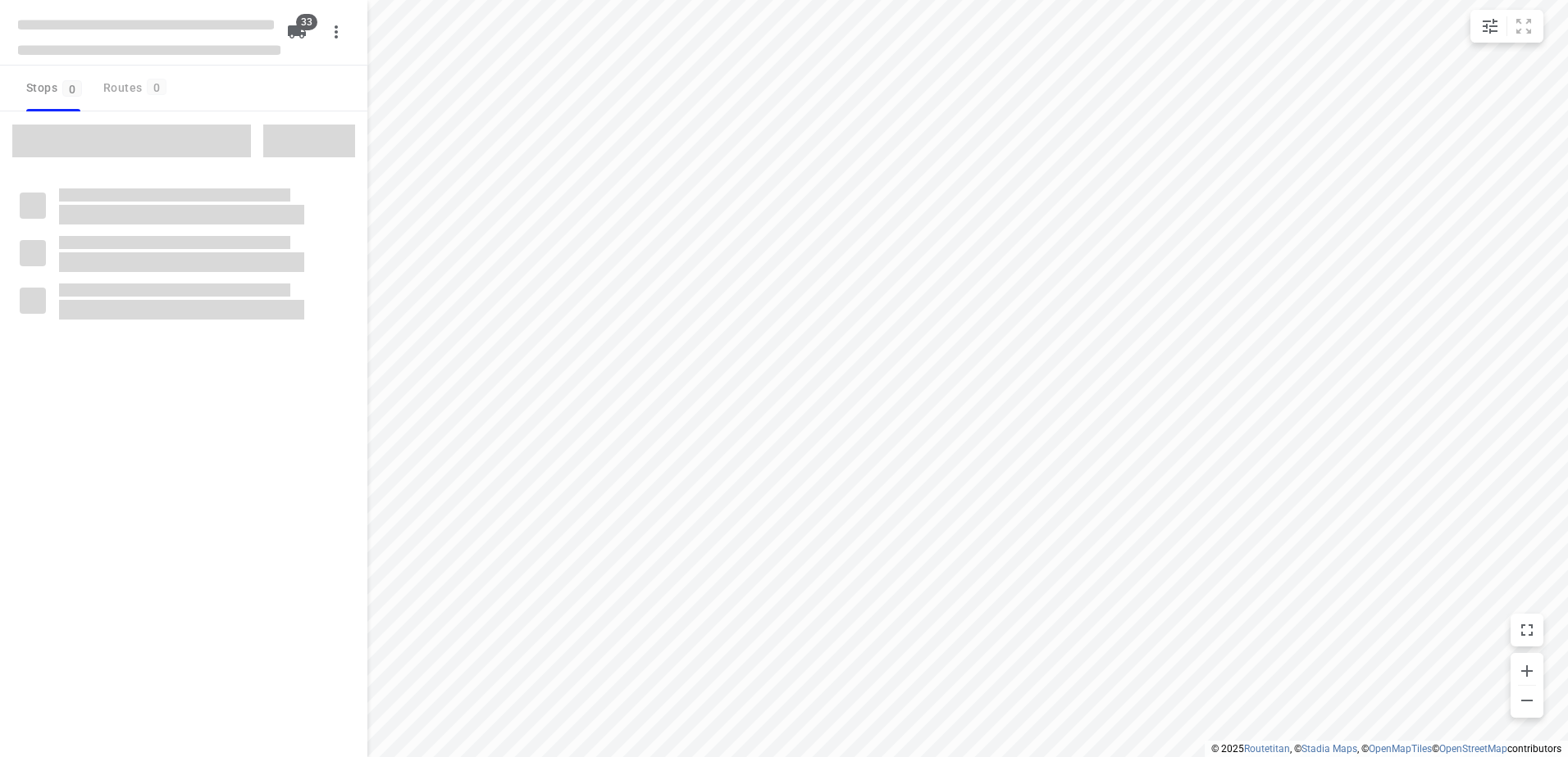
checkbox input "true"
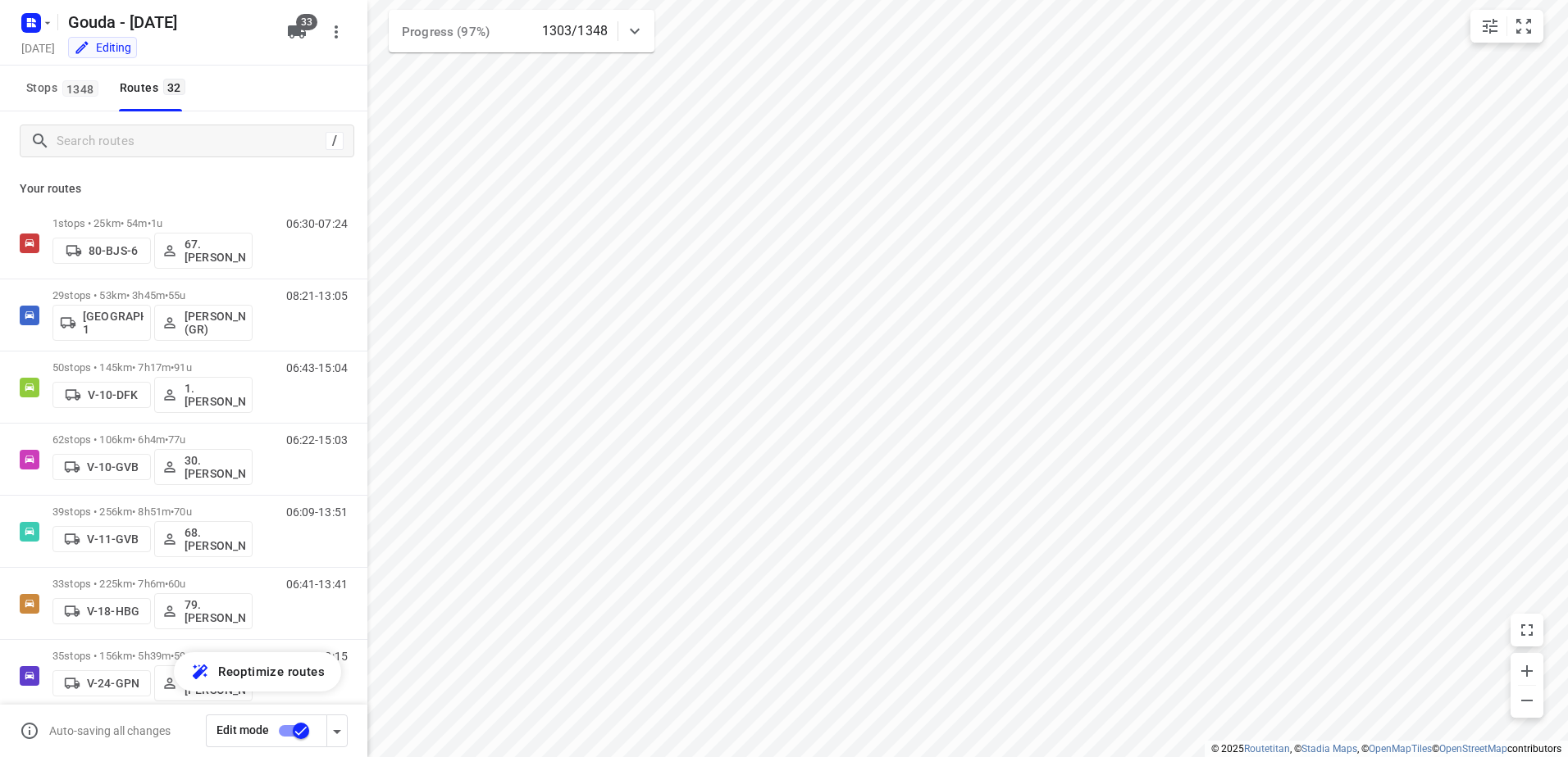
click at [153, 124] on div "/" at bounding box center [183, 141] width 367 height 59
click at [152, 139] on input "Search routes" at bounding box center [205, 141] width 295 height 25
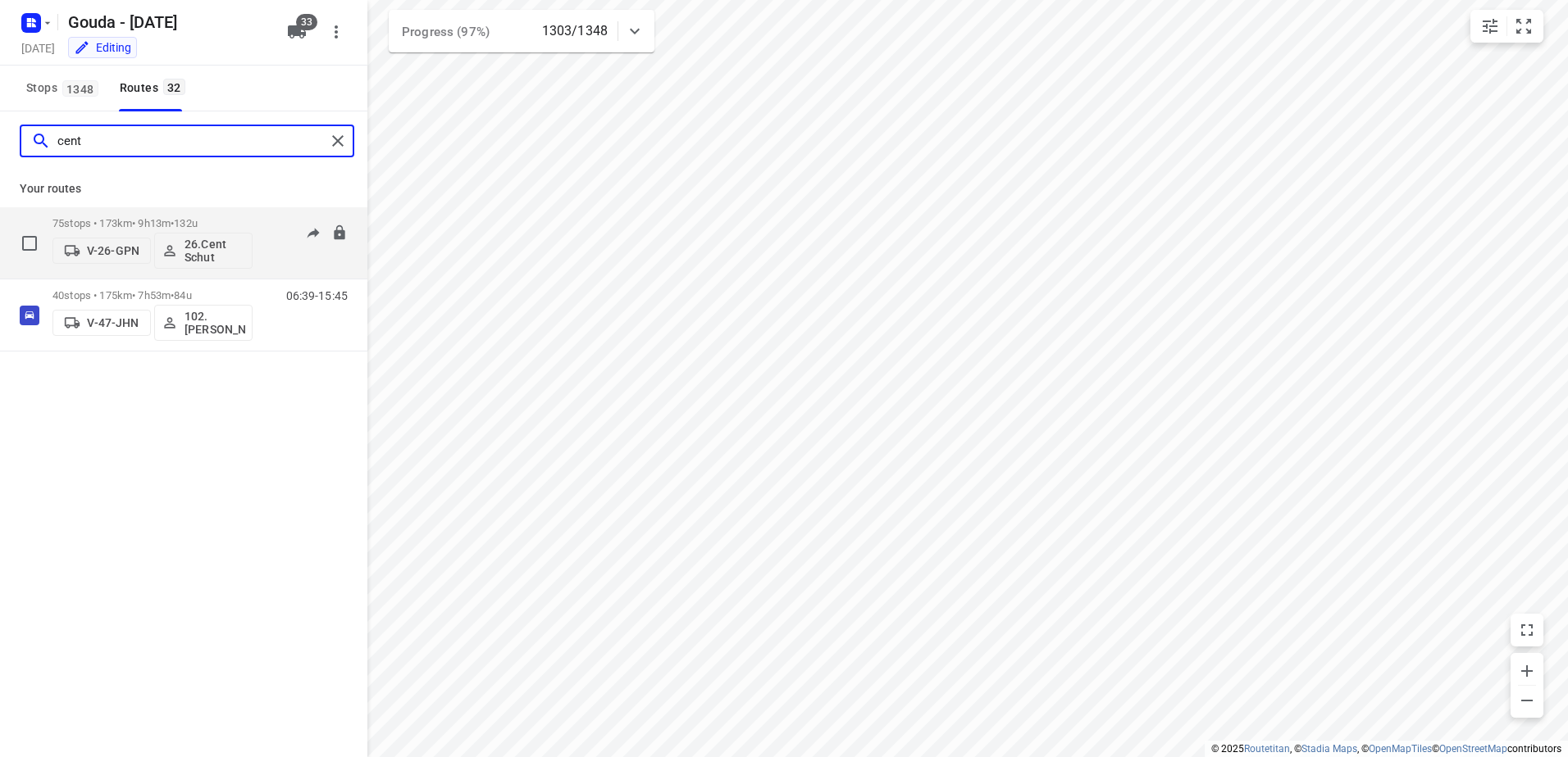
type input "cent"
click at [138, 224] on p "75 stops • 173km • 9h13m • 132u" at bounding box center [152, 223] width 200 height 12
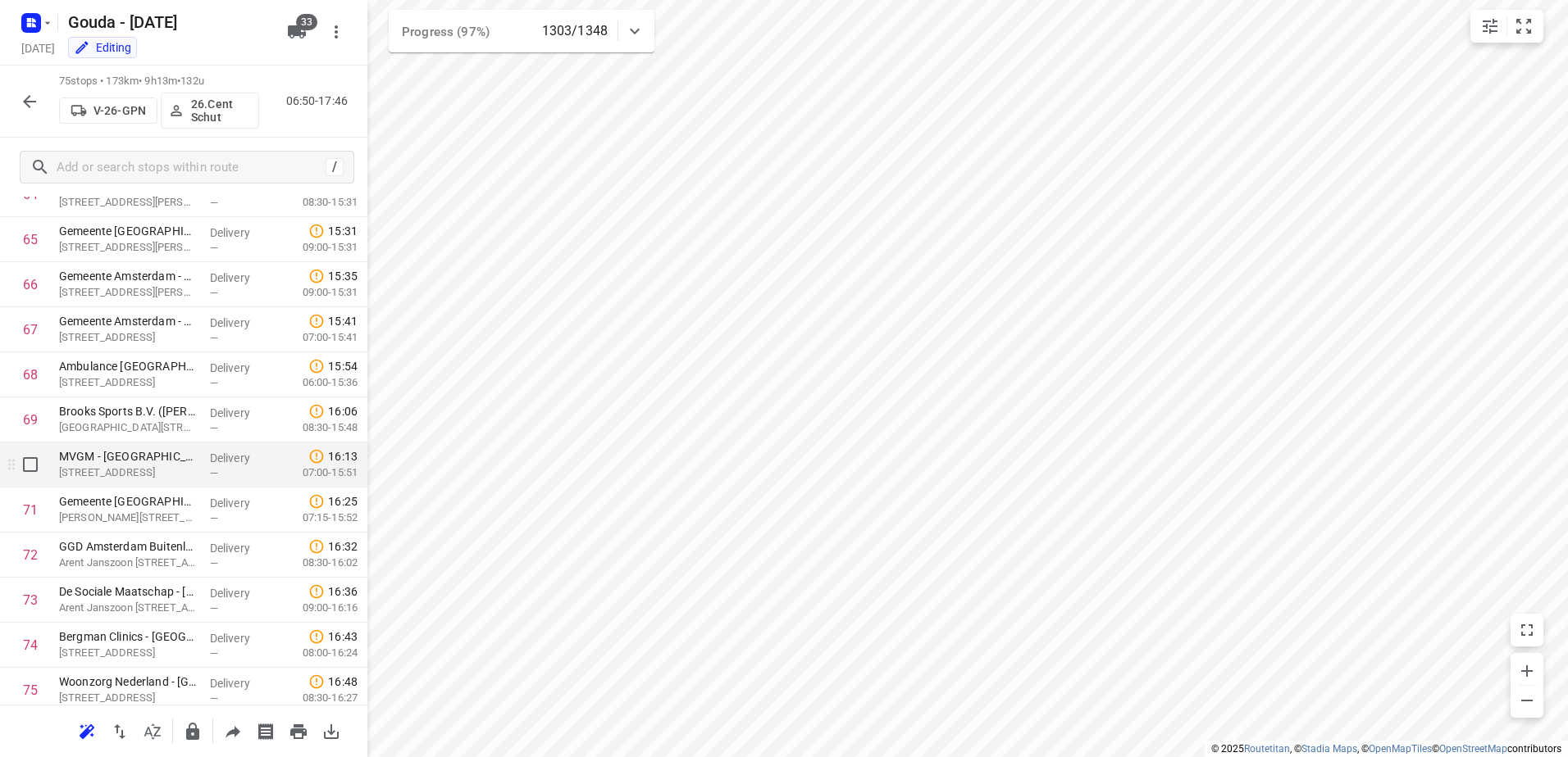
scroll to position [3000, 0]
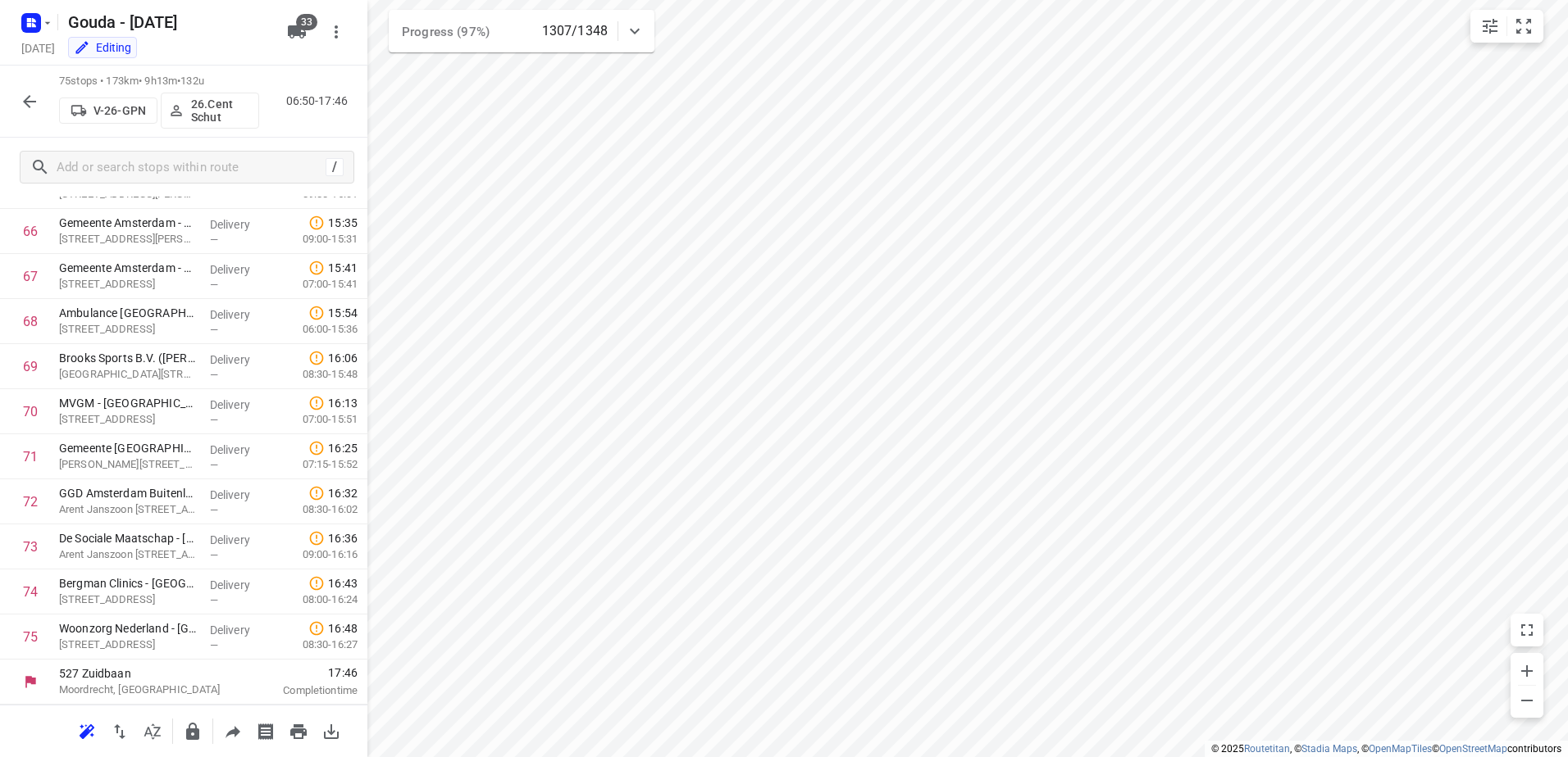
click at [21, 100] on icon "button" at bounding box center [29, 101] width 20 height 20
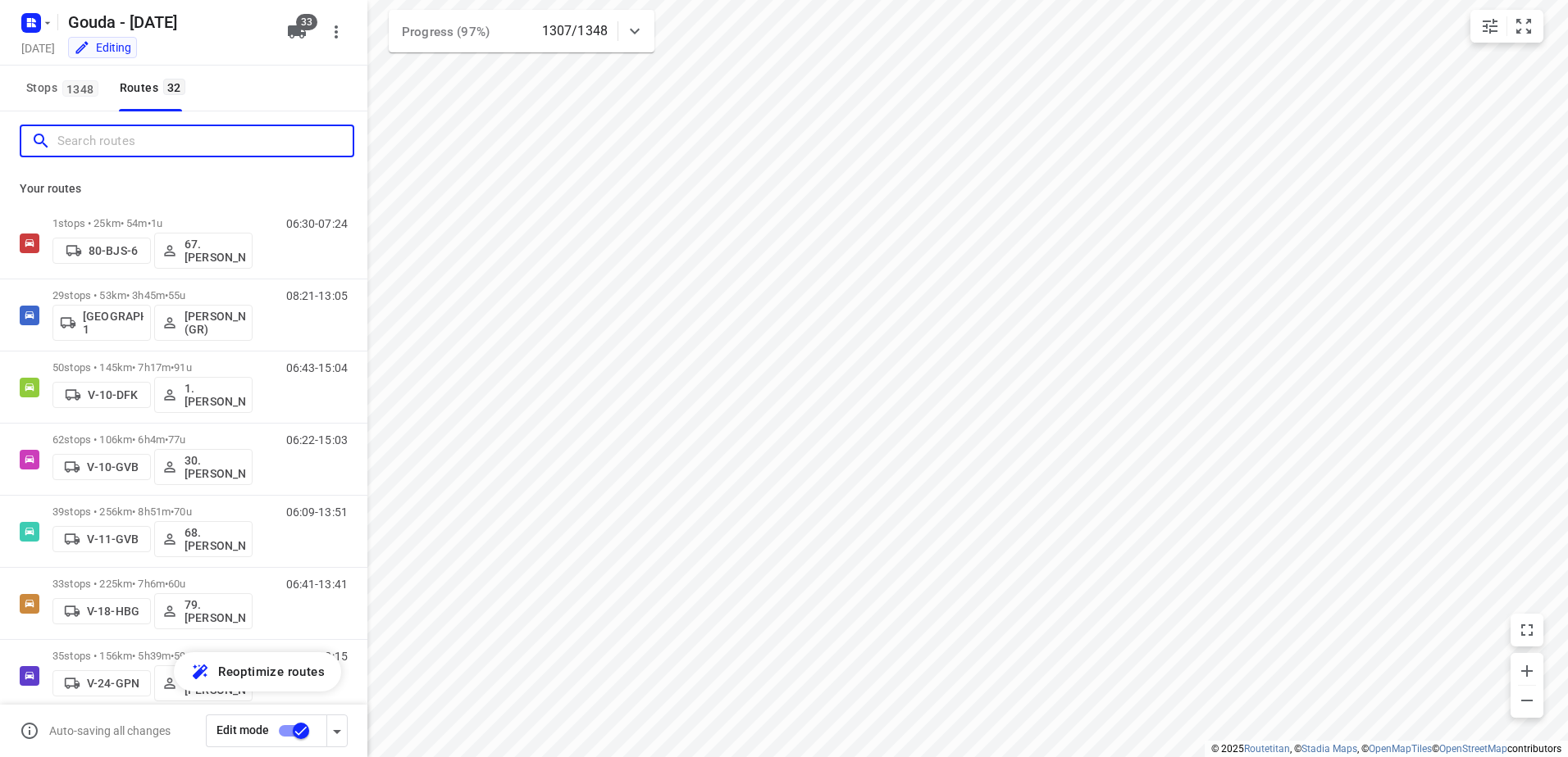
click at [114, 147] on input "Search routes" at bounding box center [205, 141] width 295 height 25
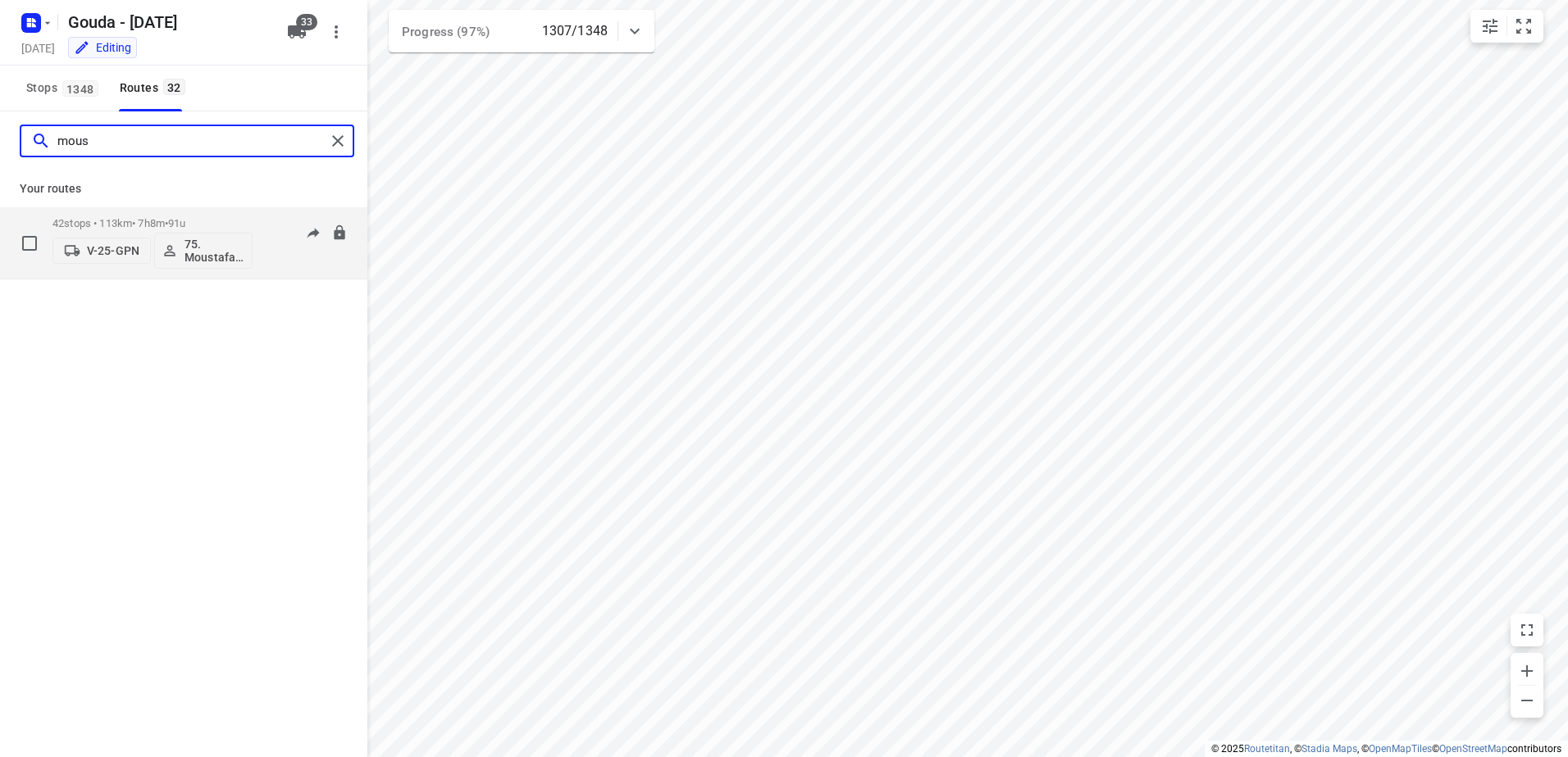
type input "mous"
click at [88, 218] on p "42 stops • 113km • 7h8m • 91u" at bounding box center [152, 223] width 200 height 12
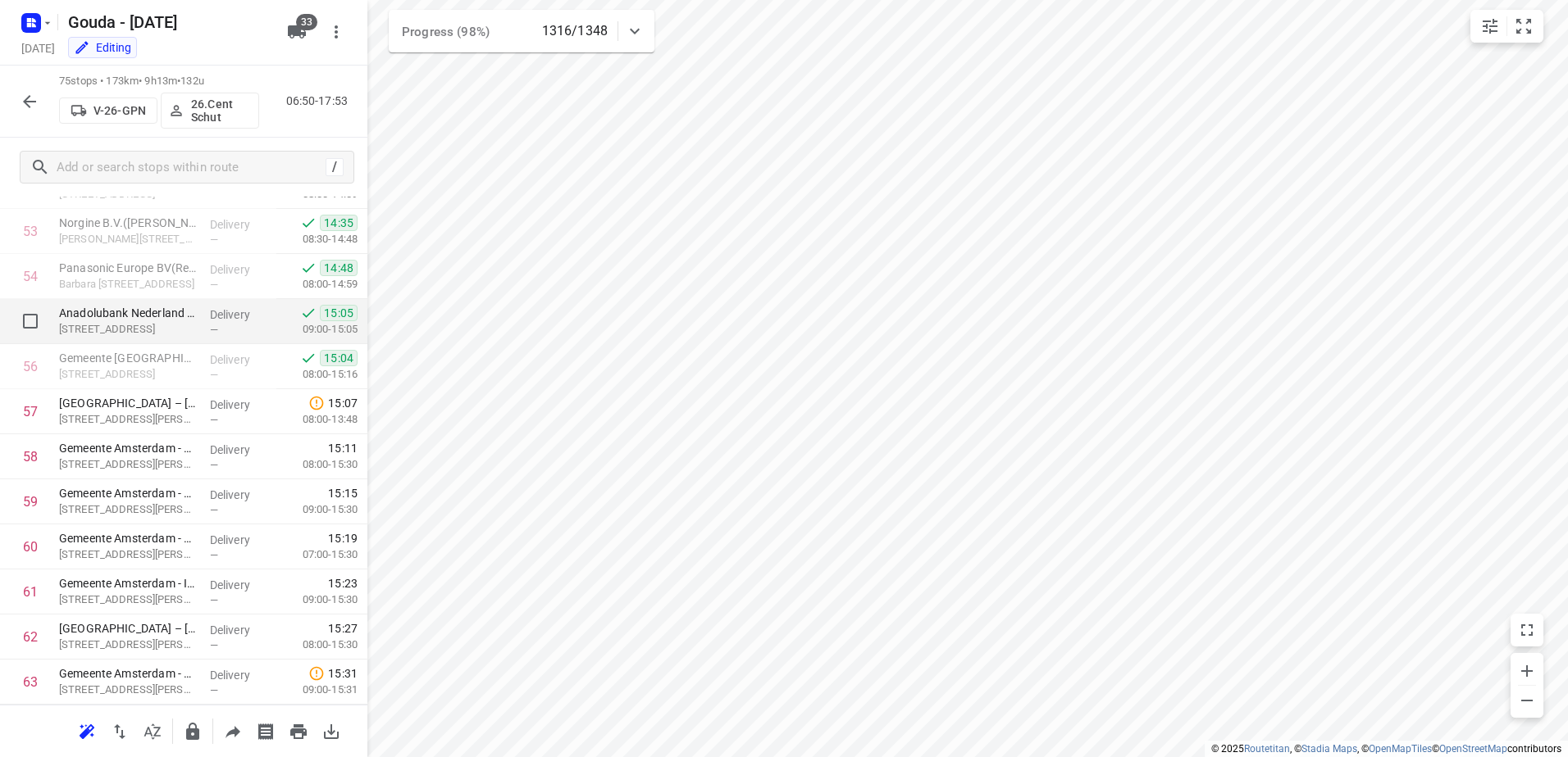
scroll to position [2496, 0]
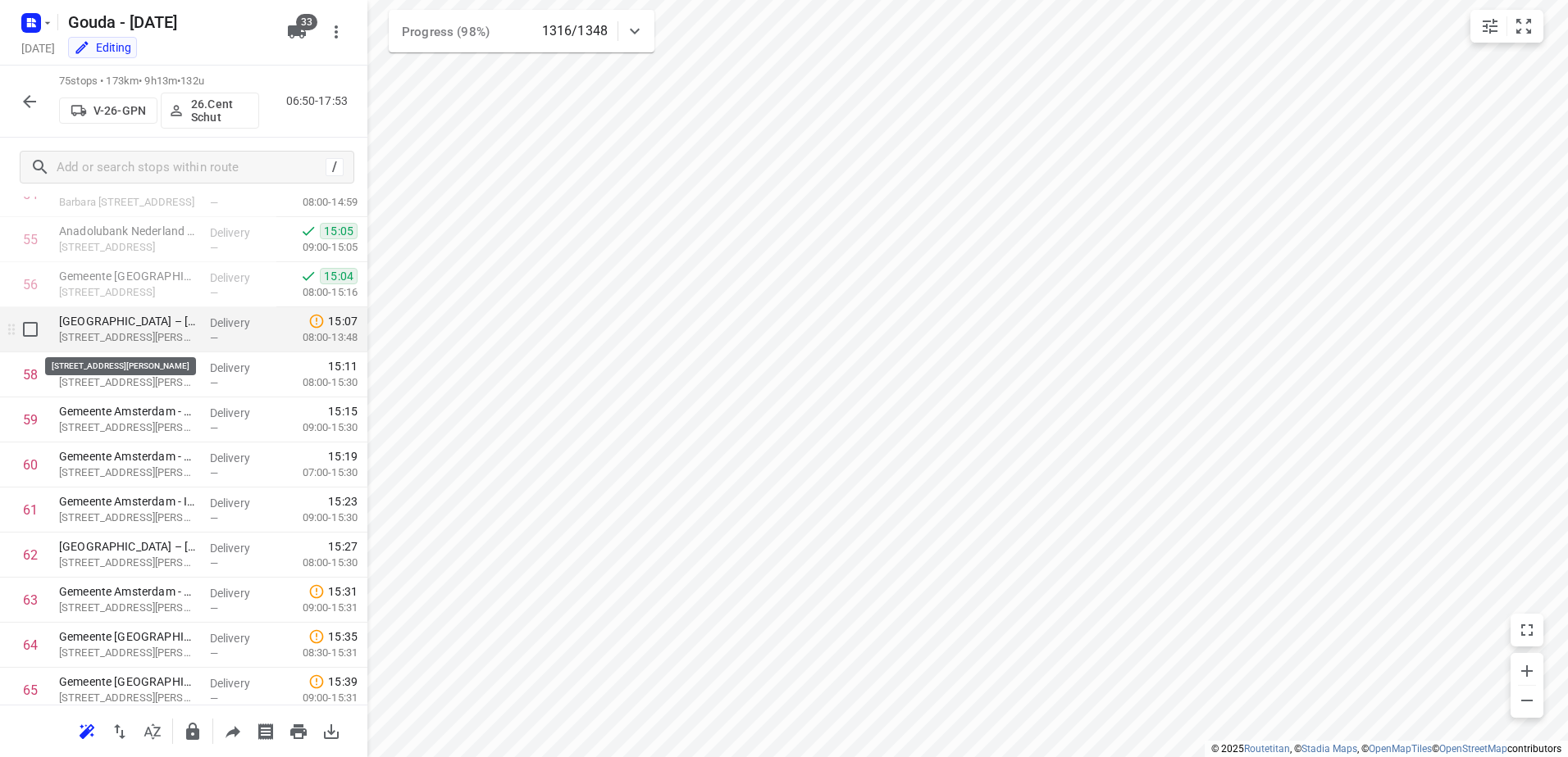
click at [139, 330] on p "President Kennedylaan 923, Amsterdam" at bounding box center [128, 337] width 138 height 16
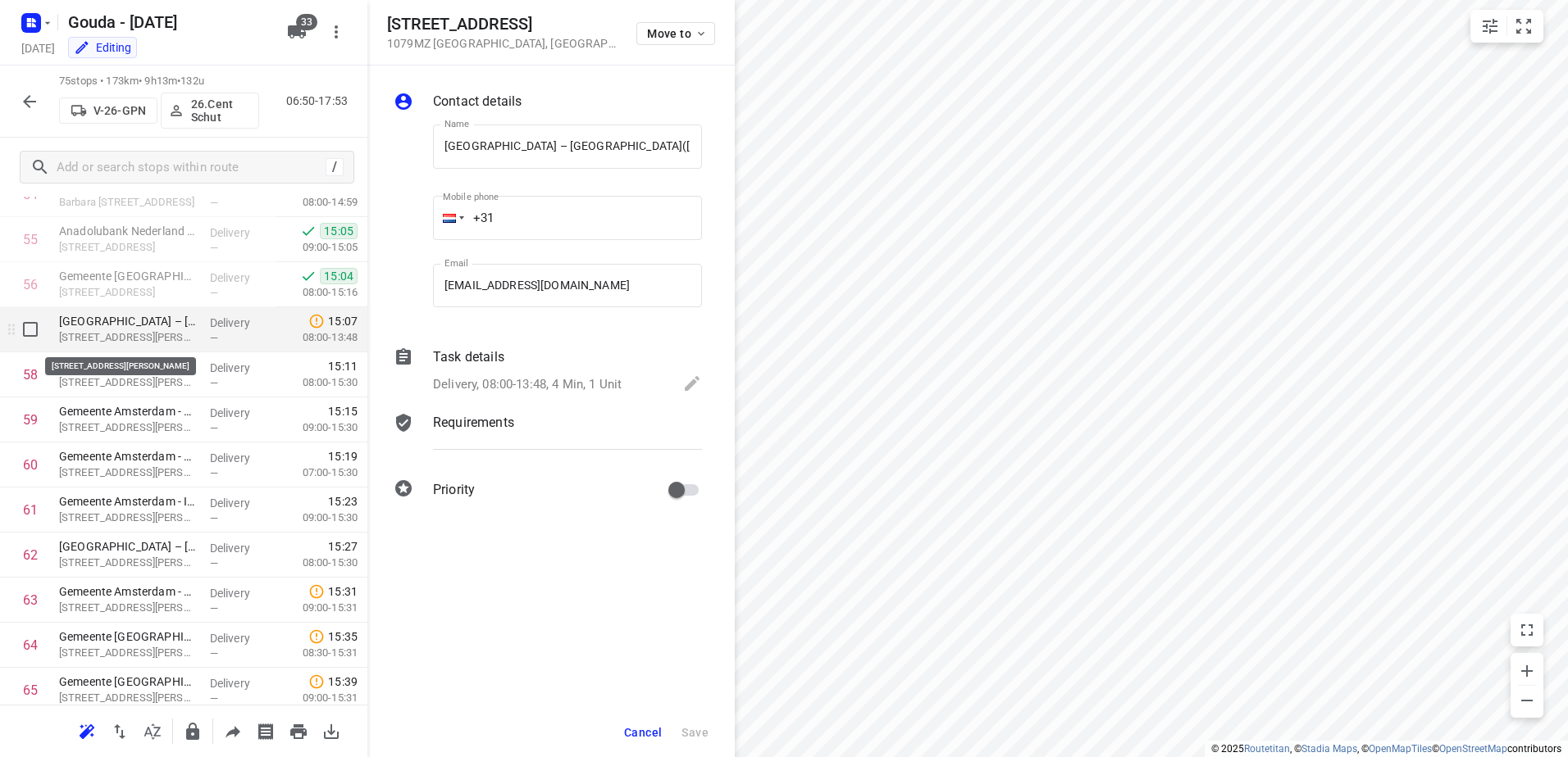
scroll to position [0, 45]
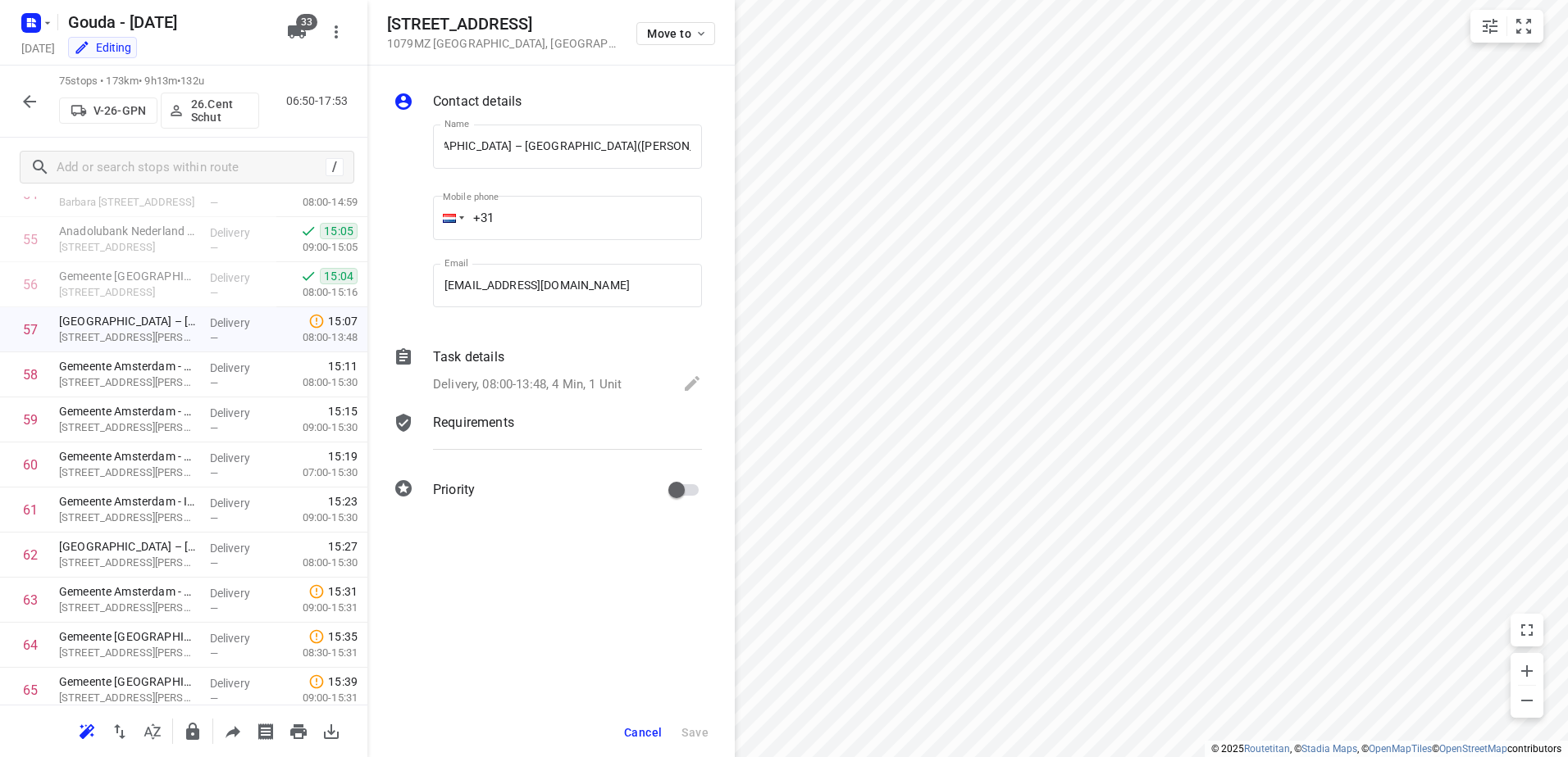
click at [581, 377] on p "Delivery, 08:00-13:48, 4 Min, 1 Unit" at bounding box center [527, 385] width 189 height 19
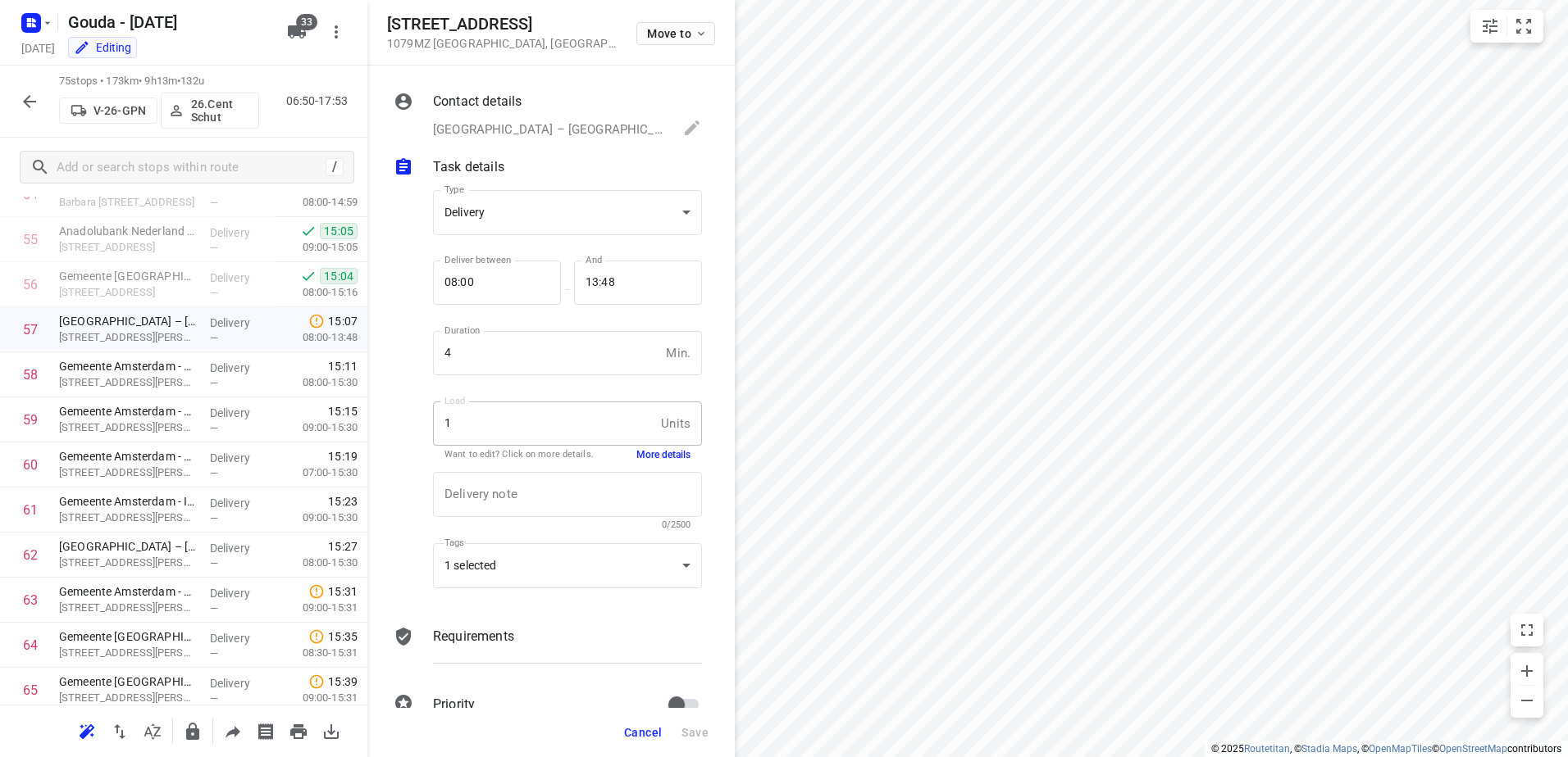
click at [659, 456] on button "More details" at bounding box center [663, 455] width 54 height 14
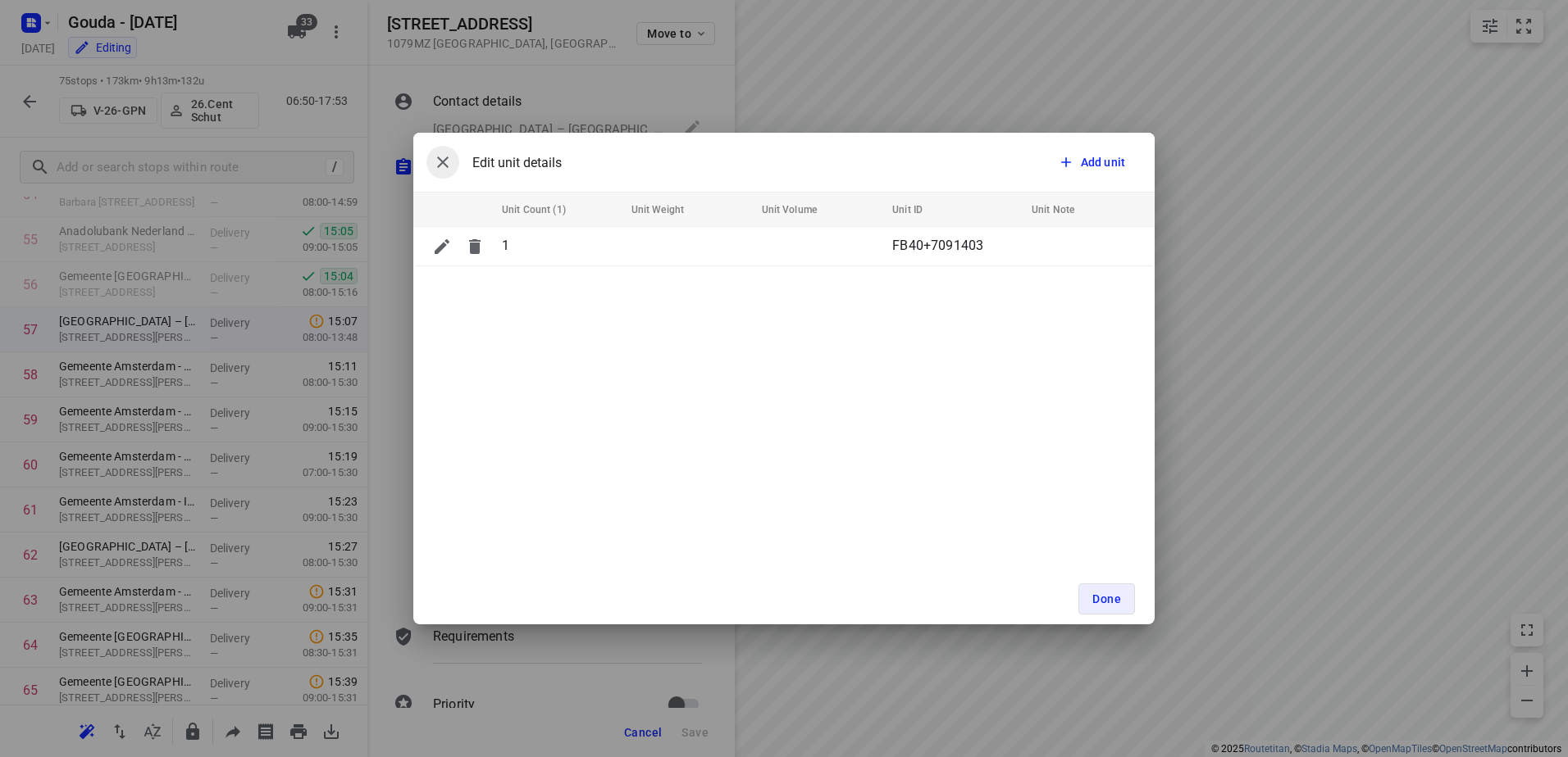
drag, startPoint x: 443, startPoint y: 156, endPoint x: 350, endPoint y: 315, distance: 184.2
click at [442, 156] on icon "button" at bounding box center [442, 162] width 20 height 20
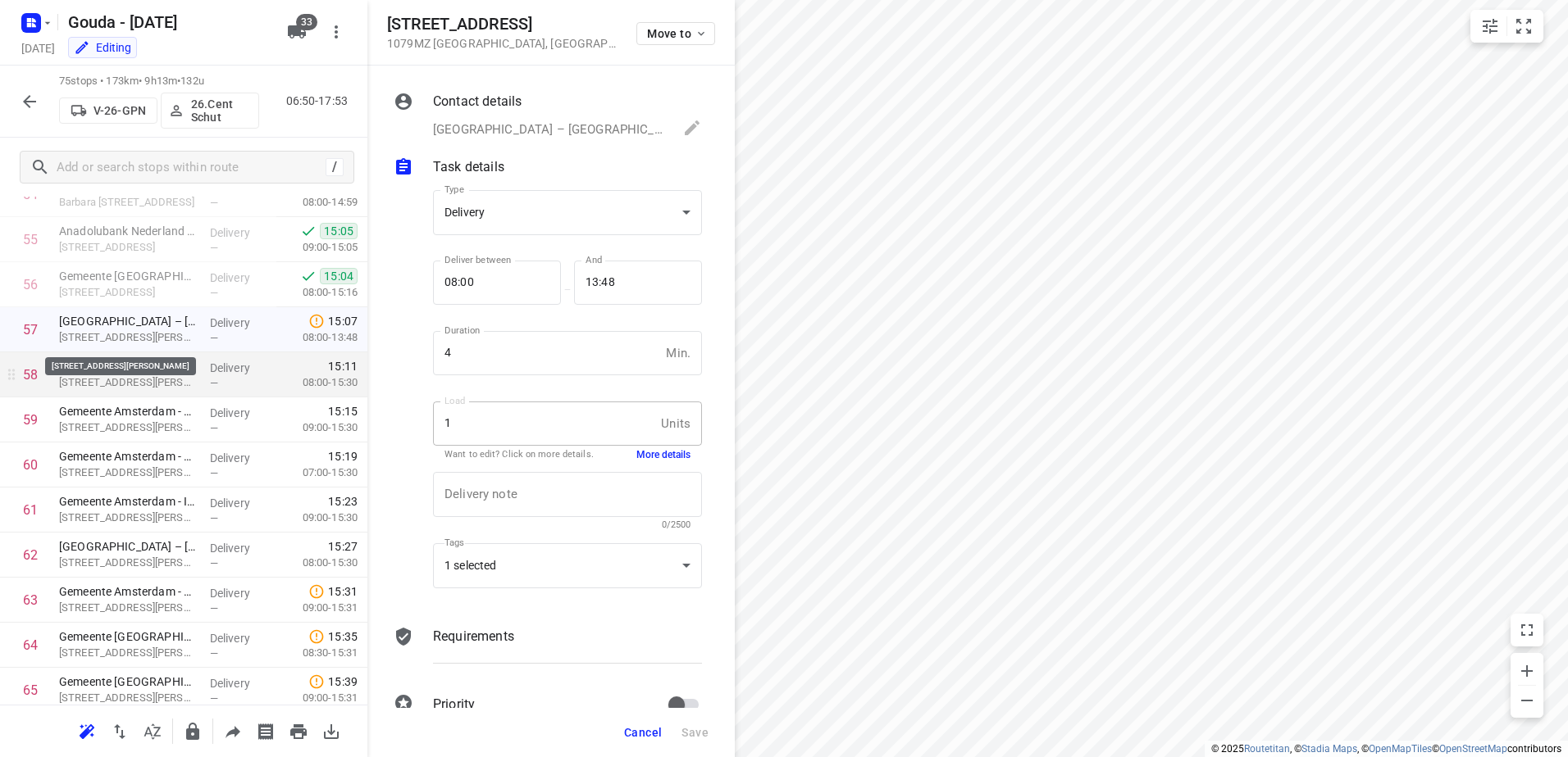
click at [140, 377] on p "President Kennedylaan 923, Amsterdam" at bounding box center [128, 382] width 138 height 16
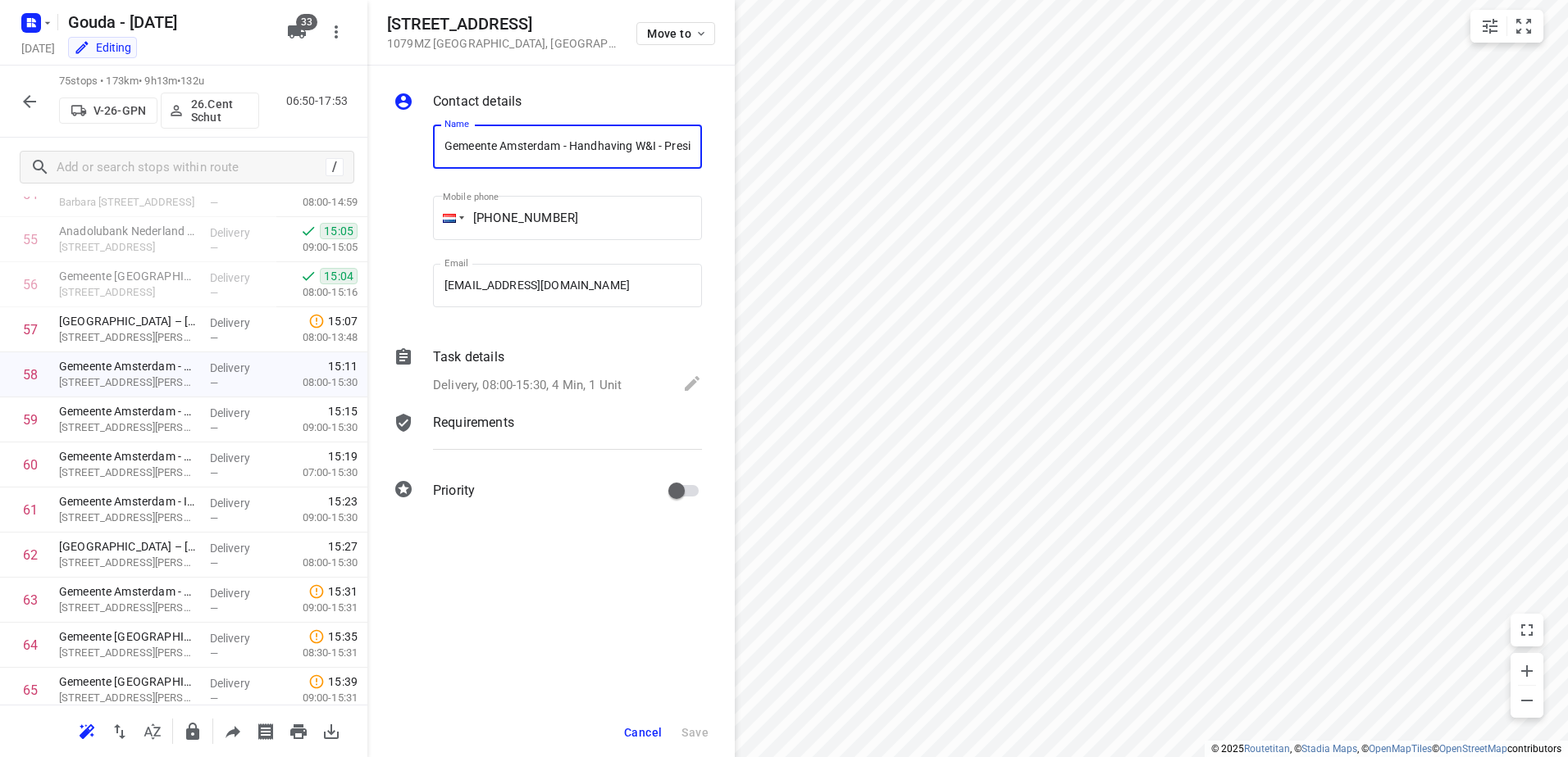
scroll to position [0, 203]
click at [567, 378] on p "Delivery, 08:00-15:30, 4 Min, 1 Unit" at bounding box center [527, 385] width 189 height 19
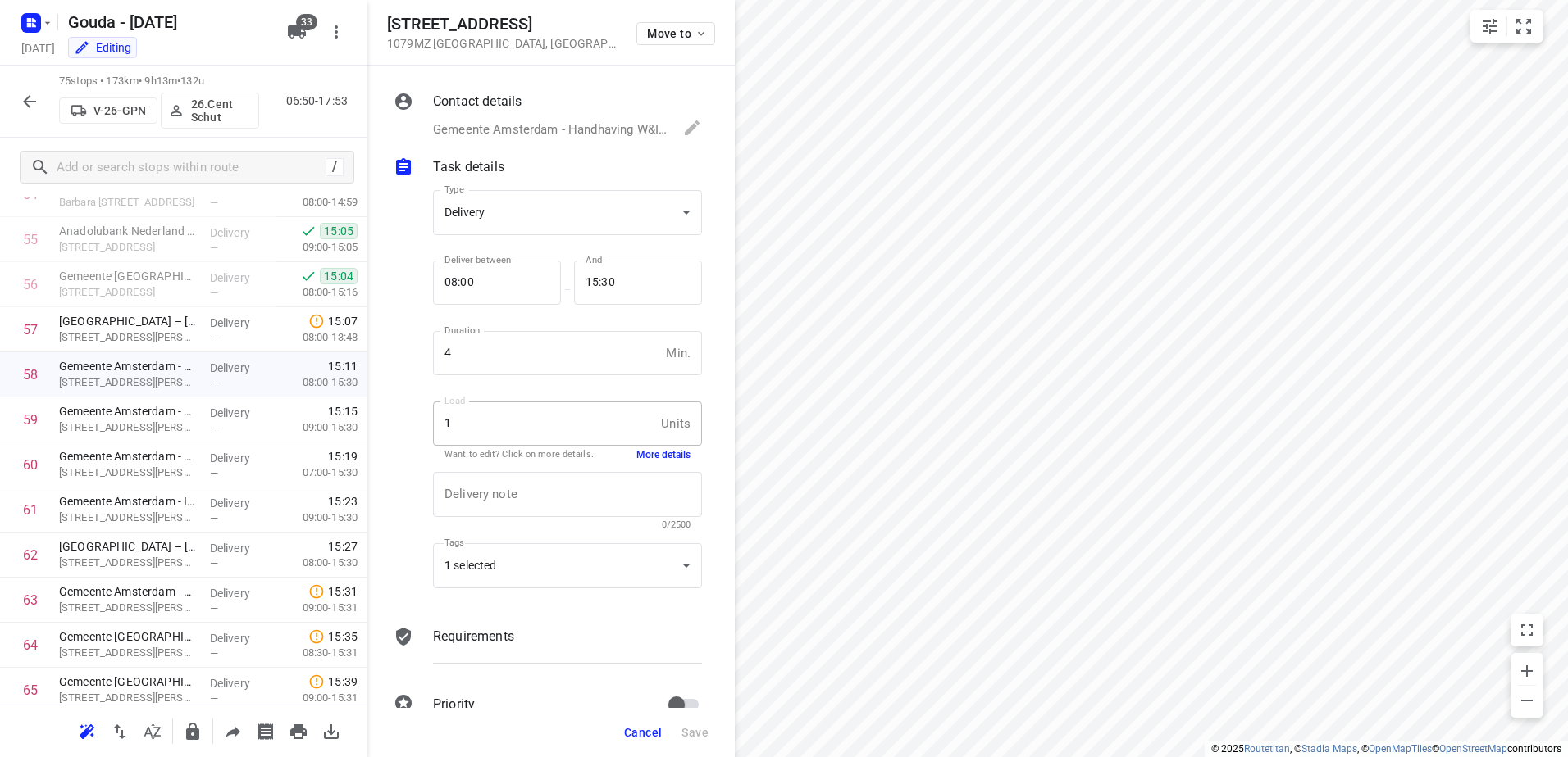
scroll to position [0, 0]
click at [642, 469] on div "Delivery note x Delivery note 0/2500" at bounding box center [567, 501] width 282 height 78
click at [646, 456] on button "More details" at bounding box center [663, 455] width 54 height 14
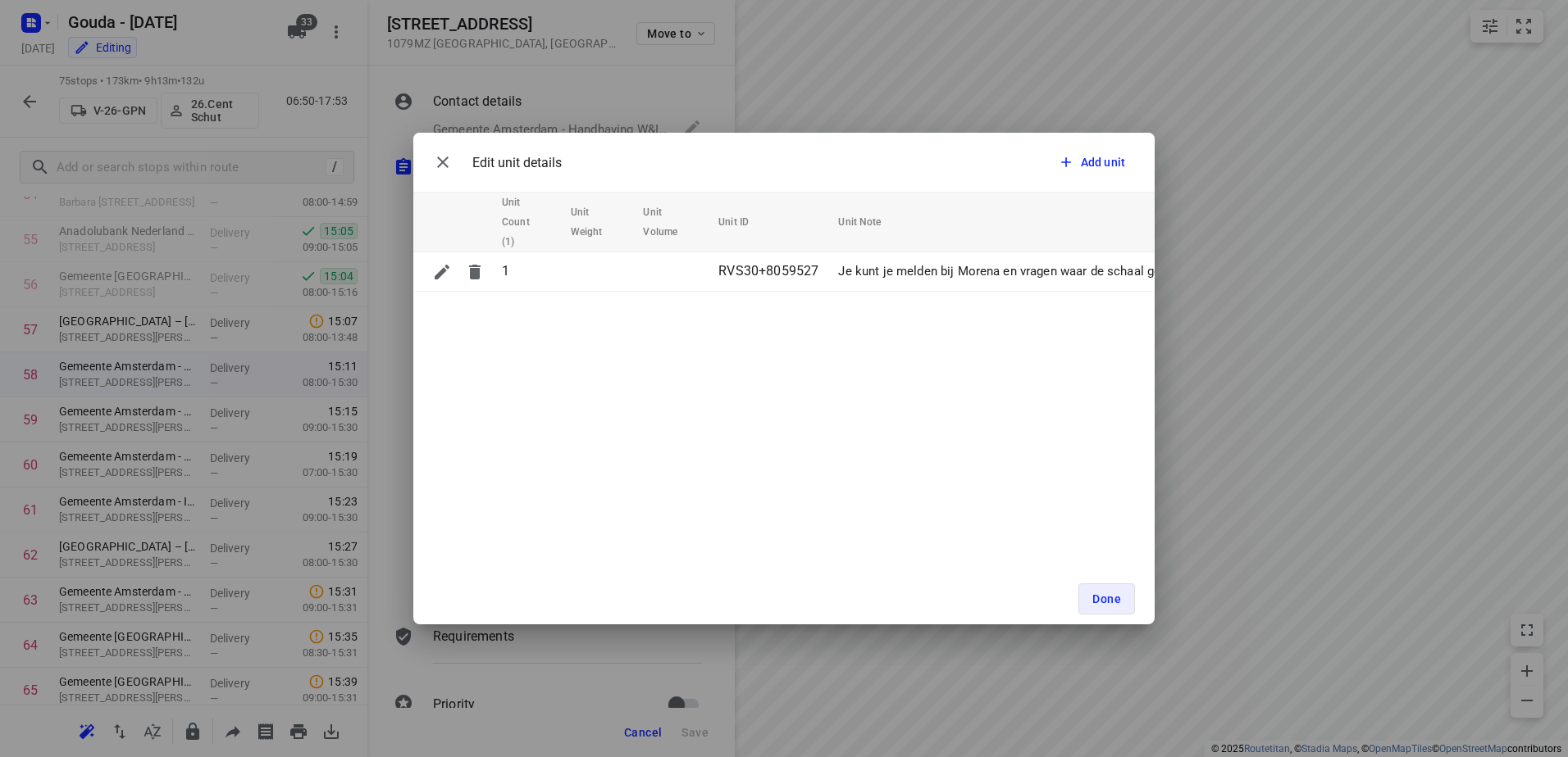
click at [416, 159] on div "Edit unit details Add unit" at bounding box center [784, 162] width 741 height 59
click at [438, 162] on icon "button" at bounding box center [442, 162] width 20 height 20
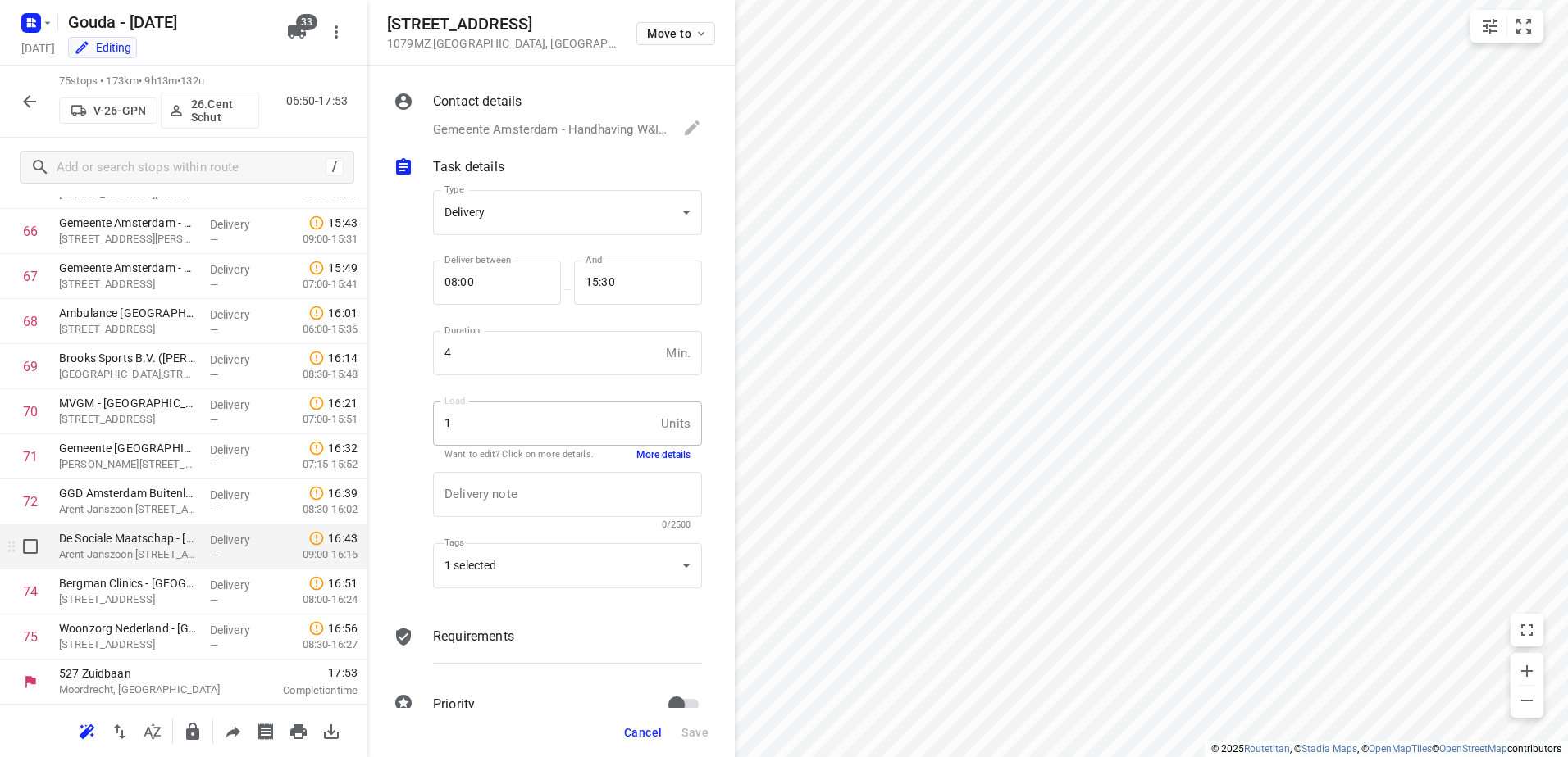
scroll to position [2836, 0]
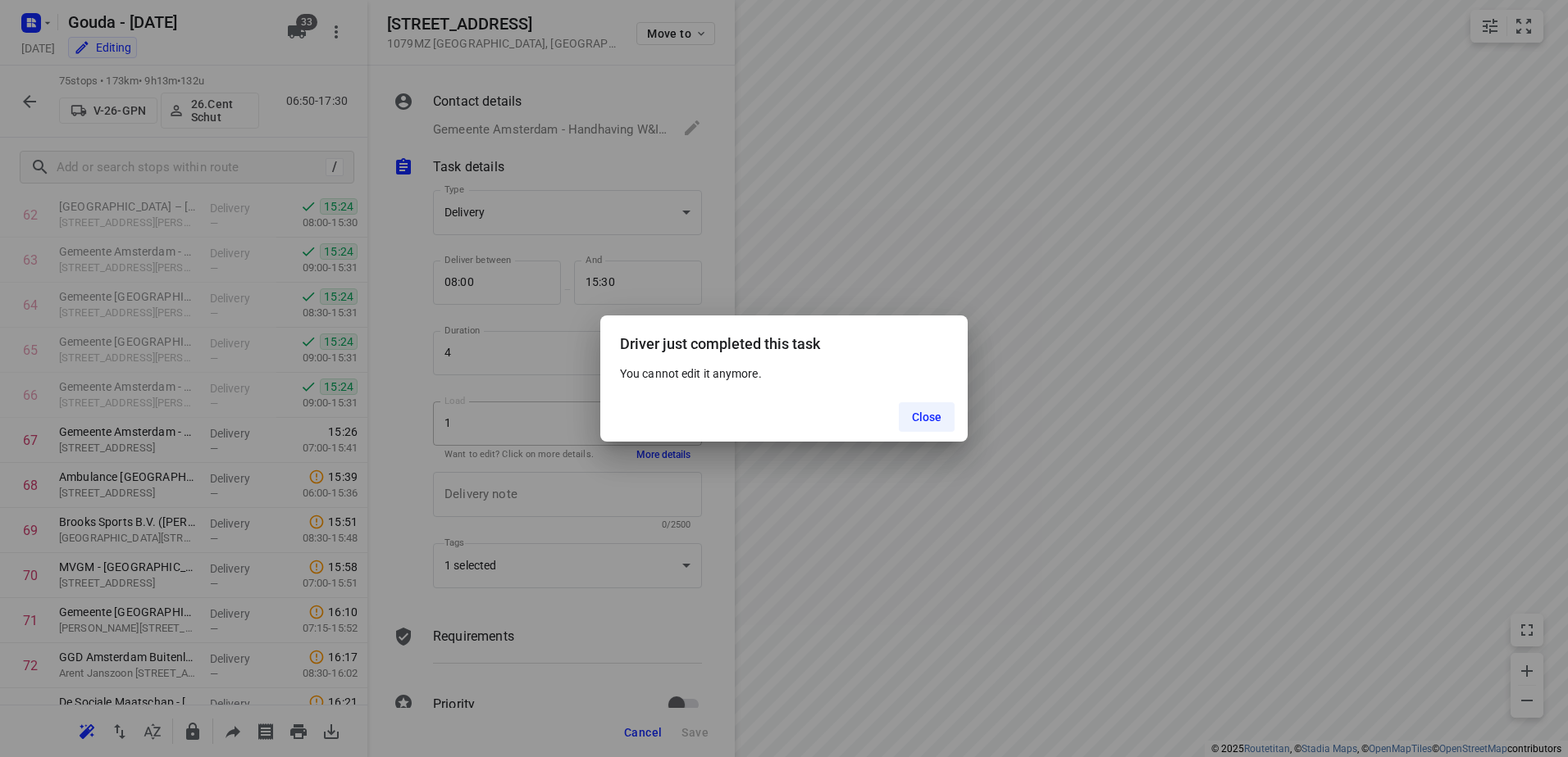
drag, startPoint x: 918, startPoint y: 411, endPoint x: 819, endPoint y: 34, distance: 389.8
click at [918, 411] on span "Close" at bounding box center [927, 417] width 30 height 13
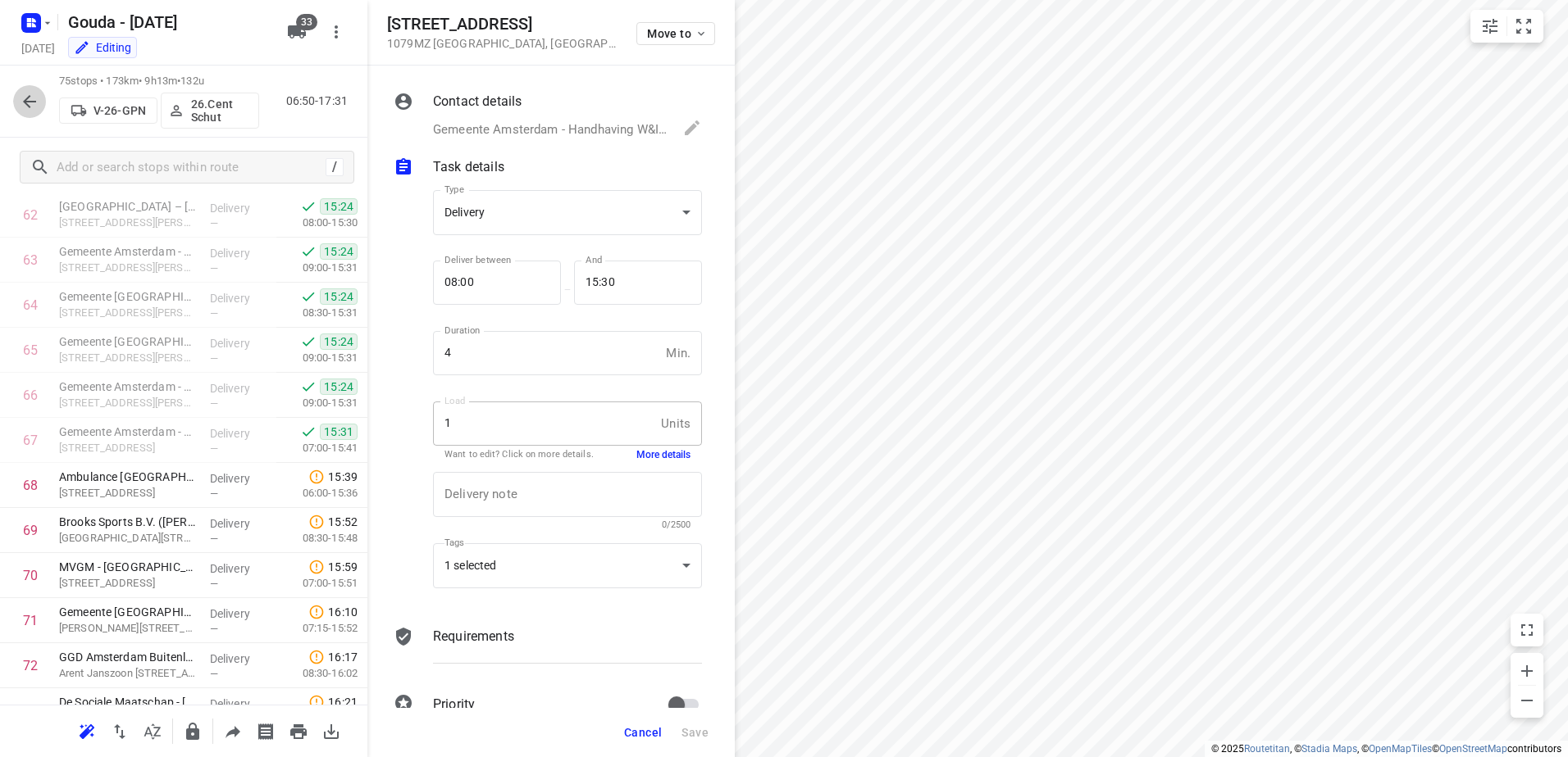
click at [34, 103] on icon "button" at bounding box center [29, 101] width 20 height 20
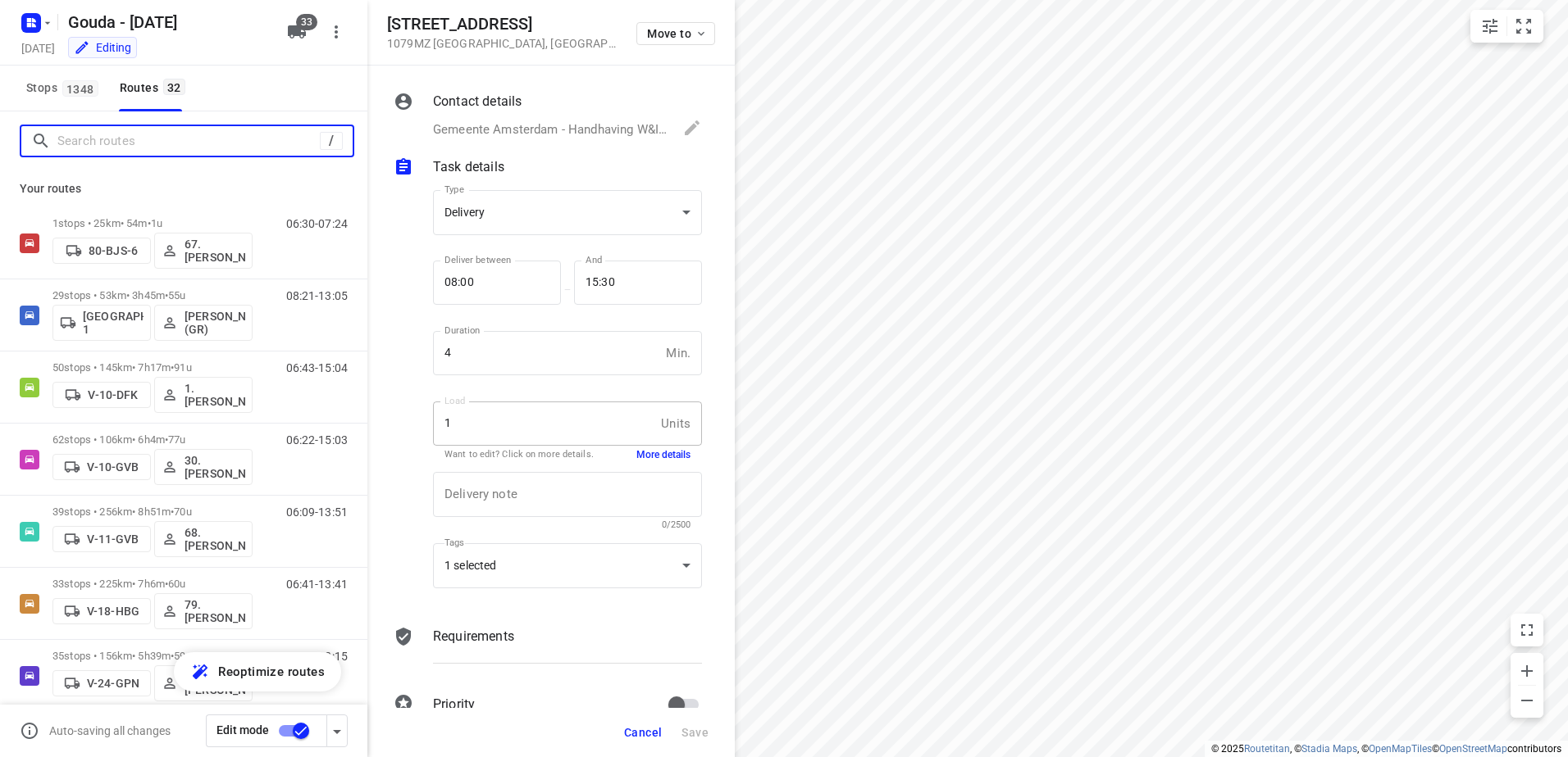
click at [160, 143] on input "Search routes" at bounding box center [188, 141] width 262 height 25
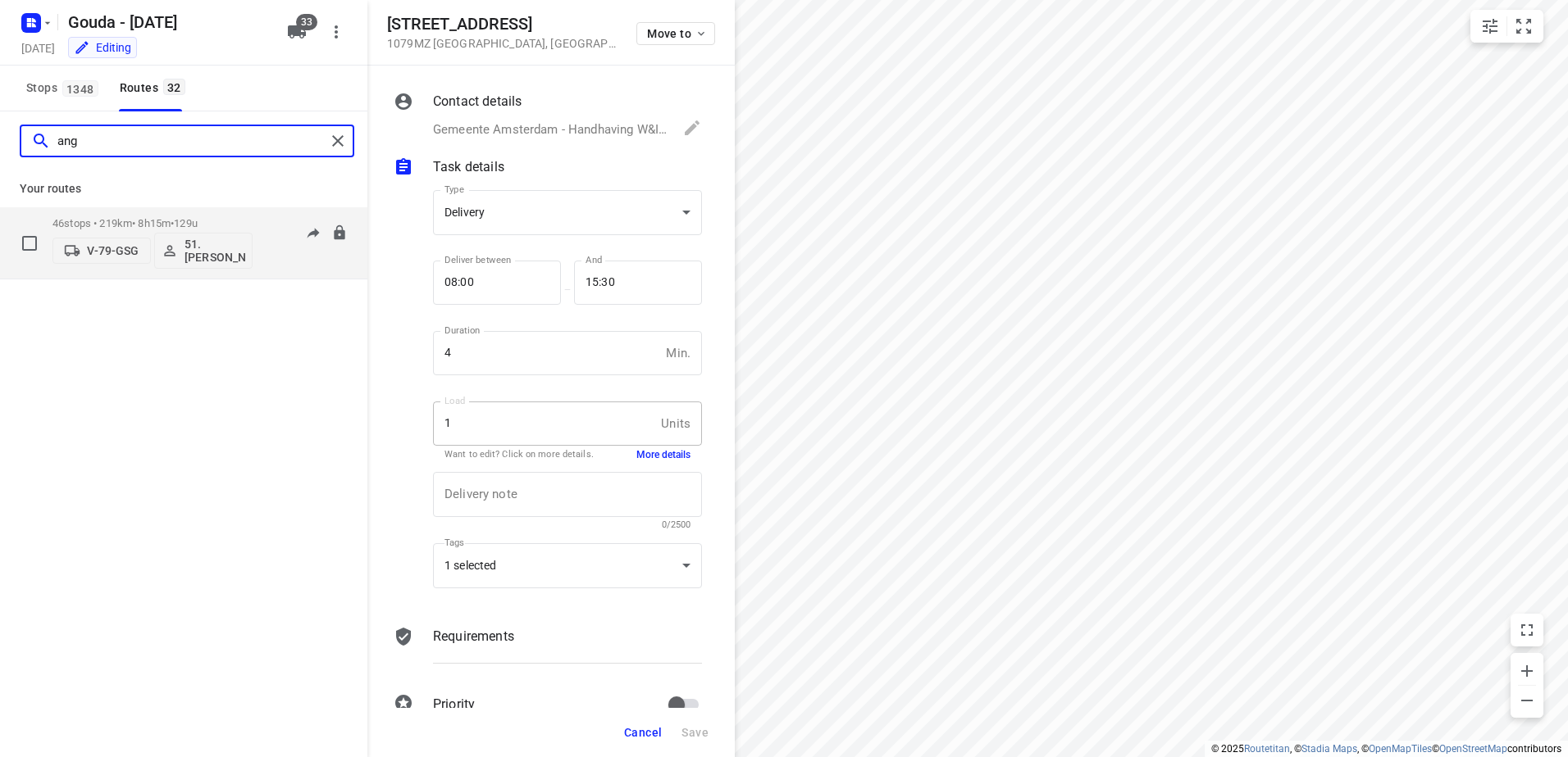
type input "ang"
click at [197, 215] on div "46 stops • 219km • 8h15m • 129u V-79-GSG 51.Angelique Langerak" at bounding box center [152, 243] width 200 height 68
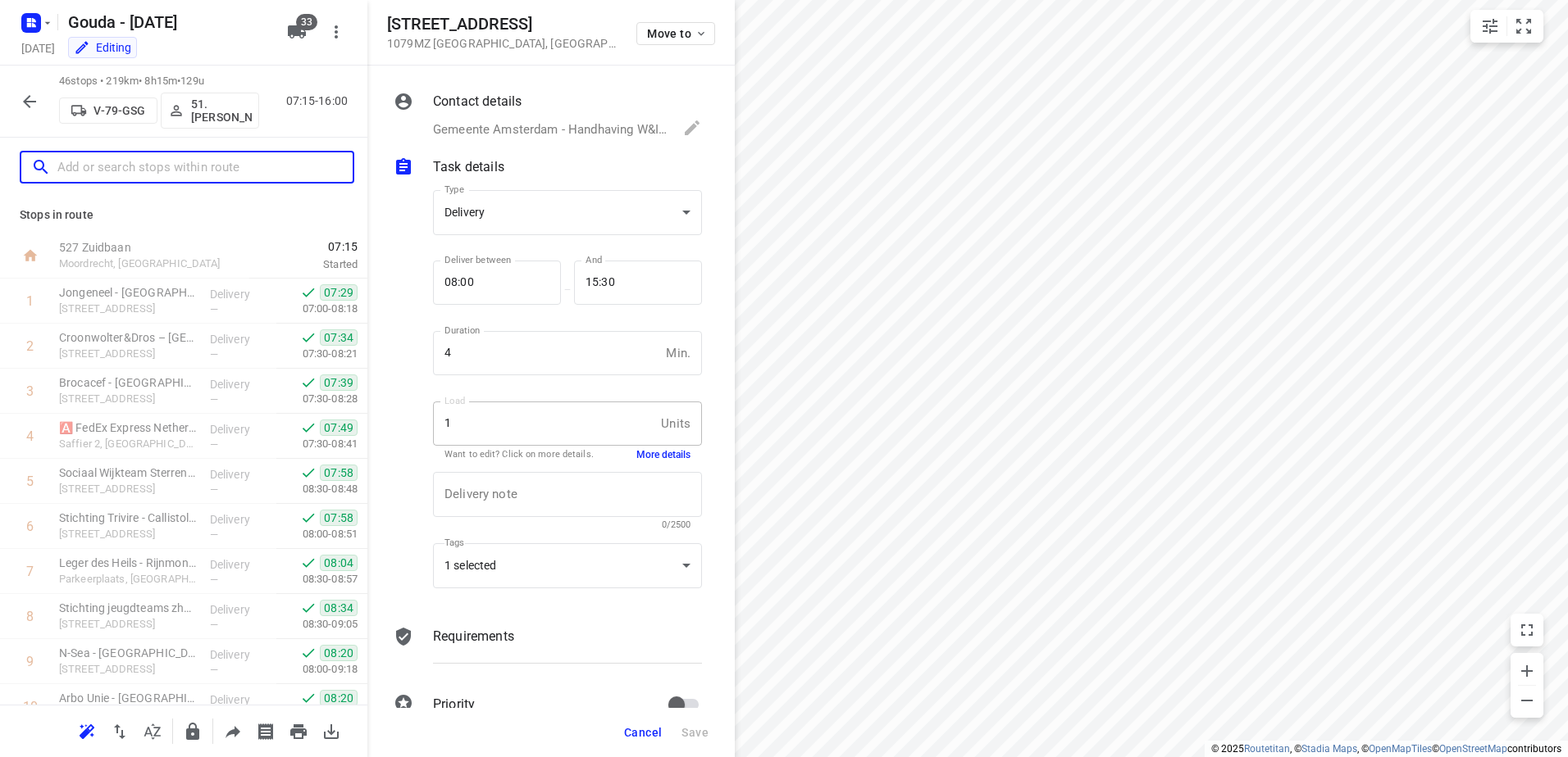
click at [177, 168] on input "text" at bounding box center [205, 167] width 295 height 25
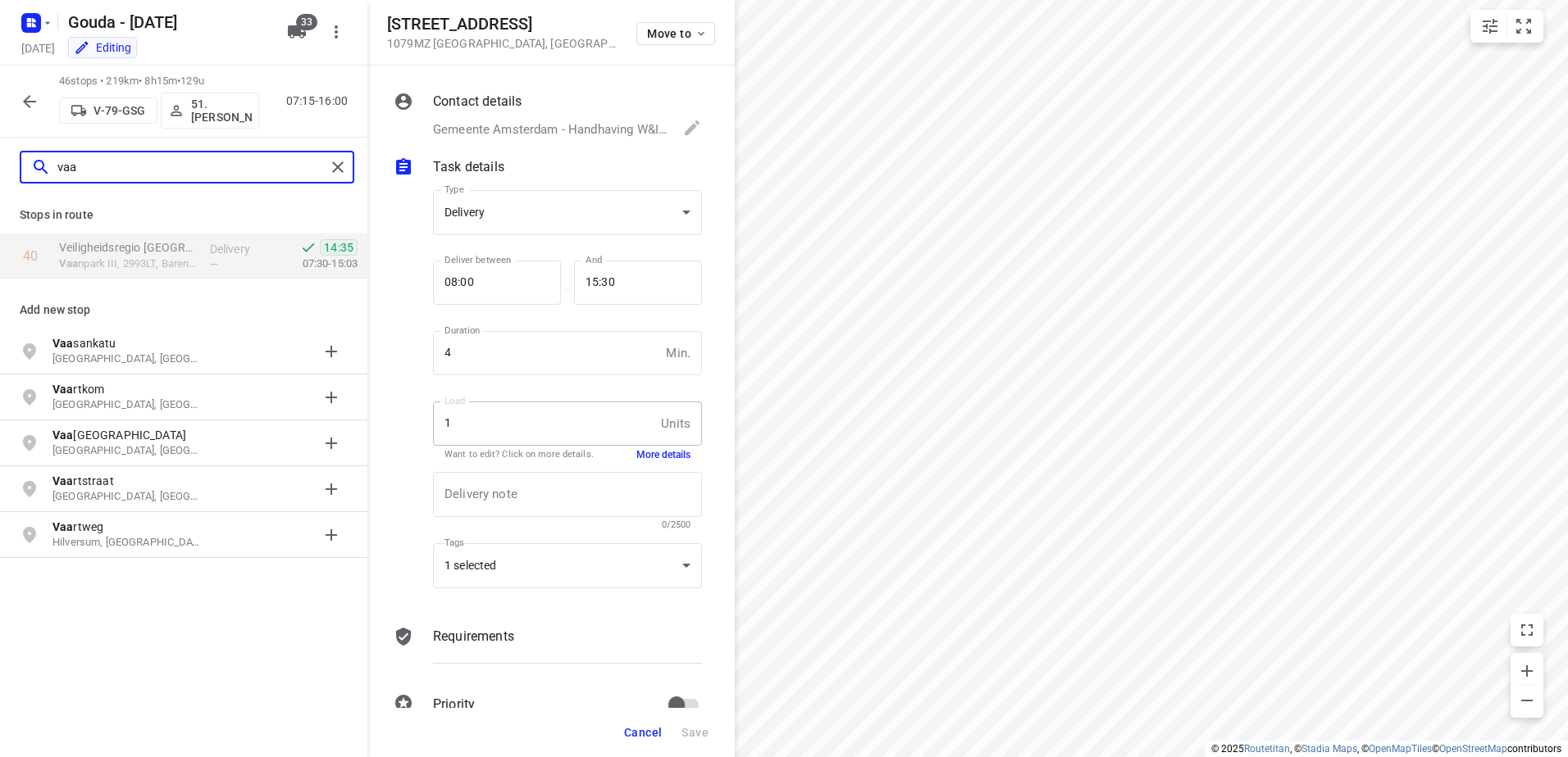
type input "vaa"
click at [22, 106] on icon "button" at bounding box center [29, 101] width 20 height 20
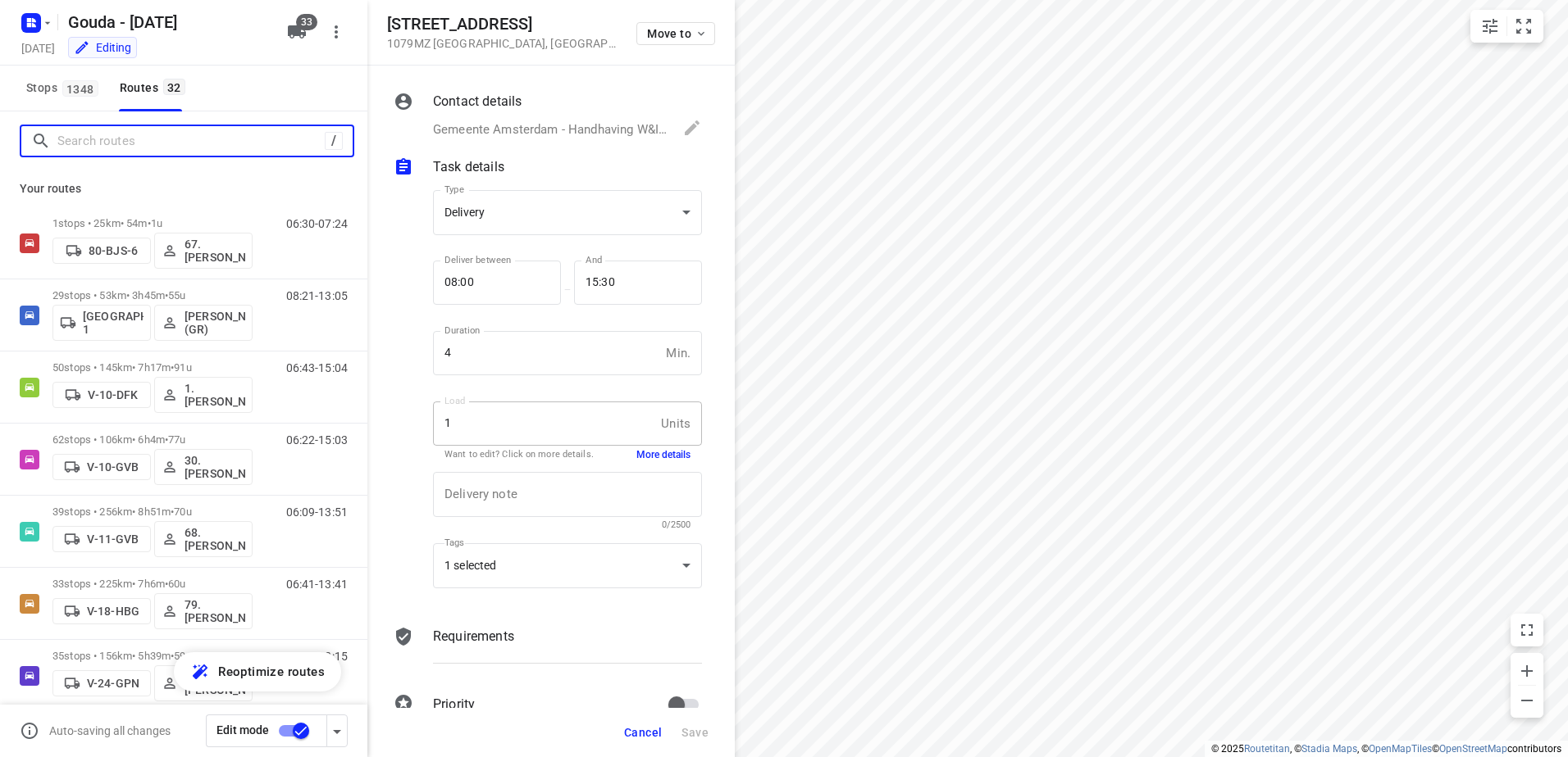
click at [114, 149] on input "Search routes" at bounding box center [191, 141] width 268 height 25
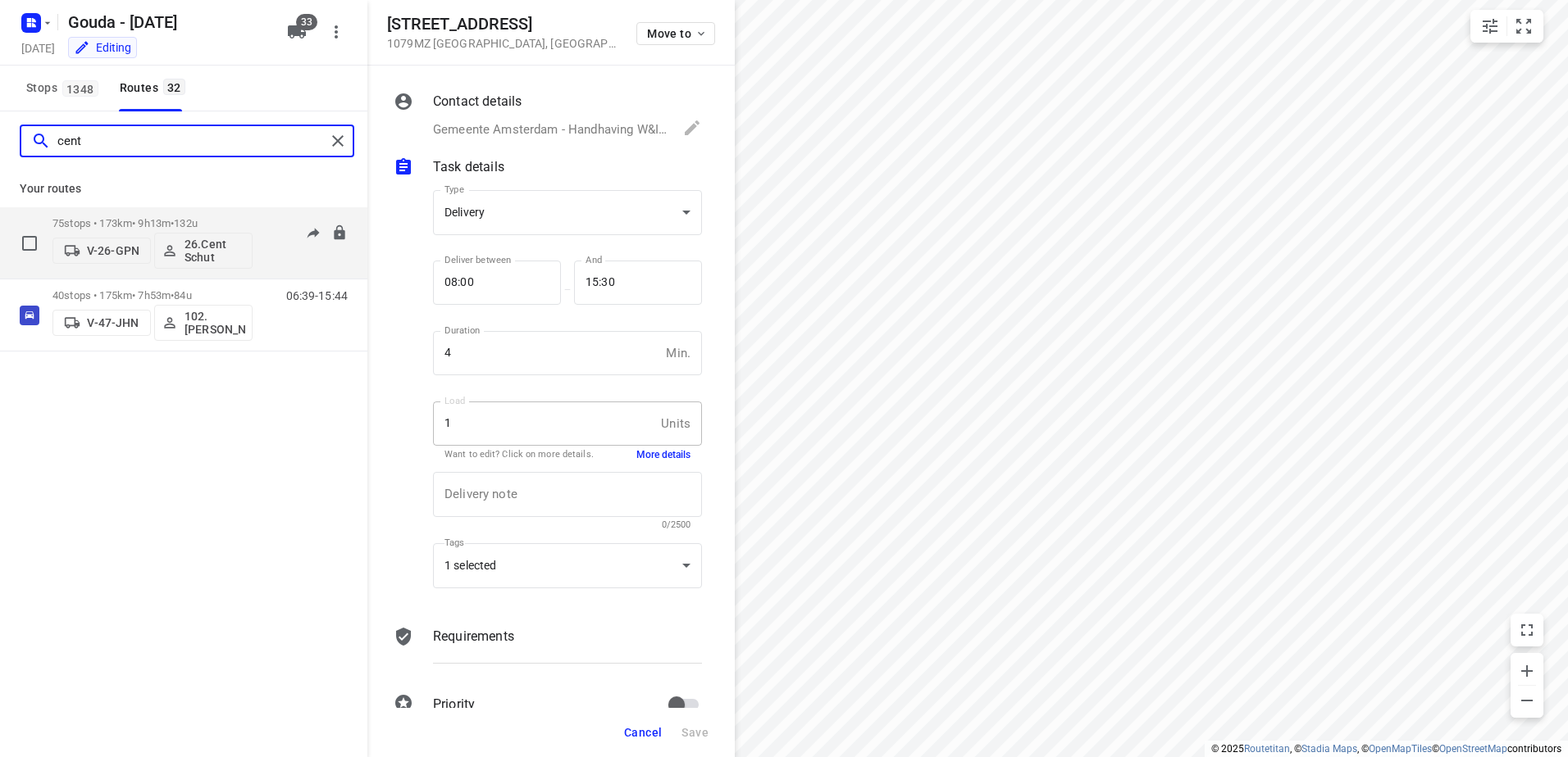
type input "cent"
click at [148, 223] on p "75 stops • 173km • 9h13m • 132u" at bounding box center [152, 223] width 200 height 12
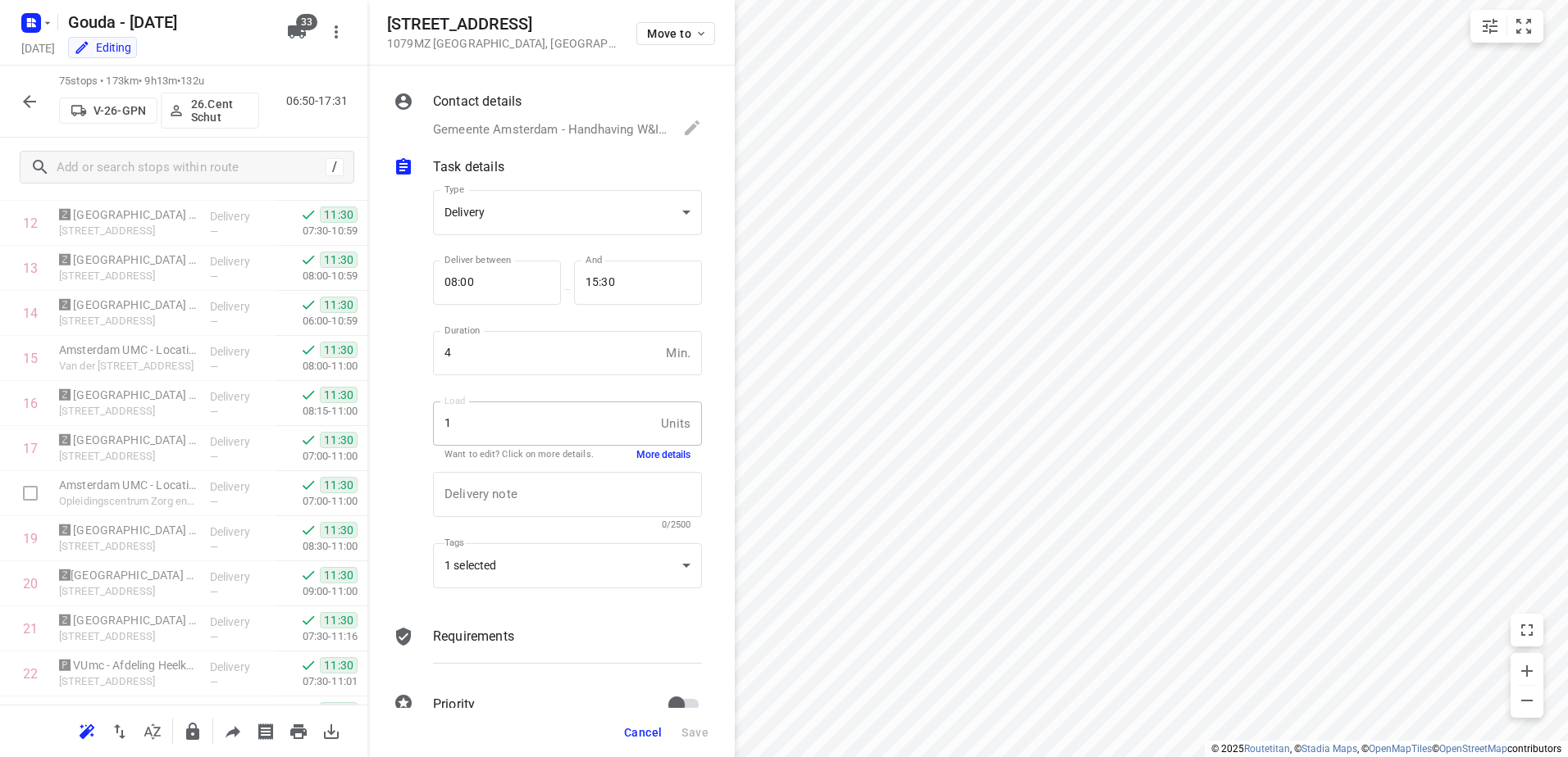
scroll to position [0, 0]
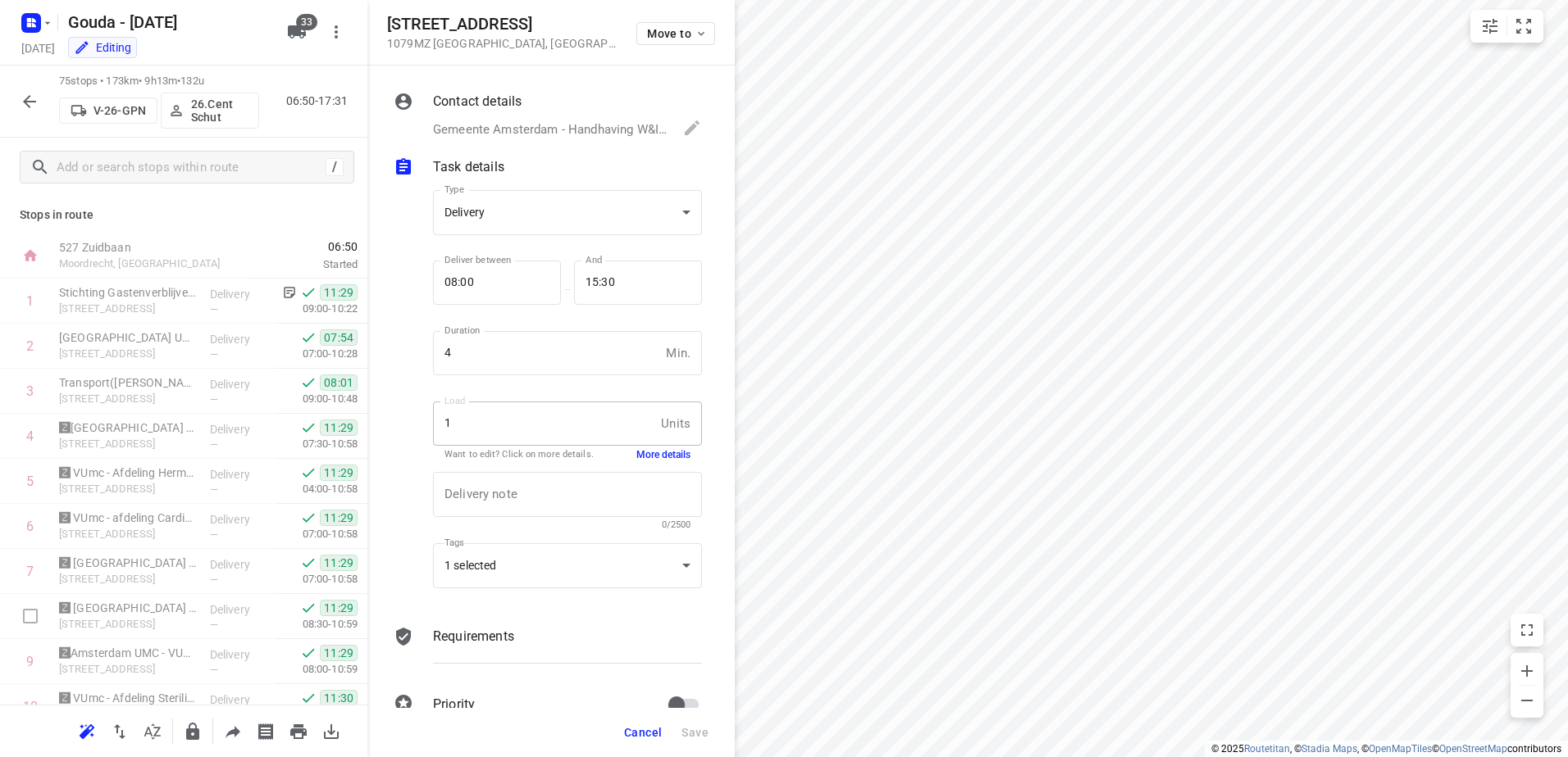
click at [20, 85] on div at bounding box center [29, 101] width 33 height 33
click at [43, 108] on button "button" at bounding box center [29, 101] width 33 height 33
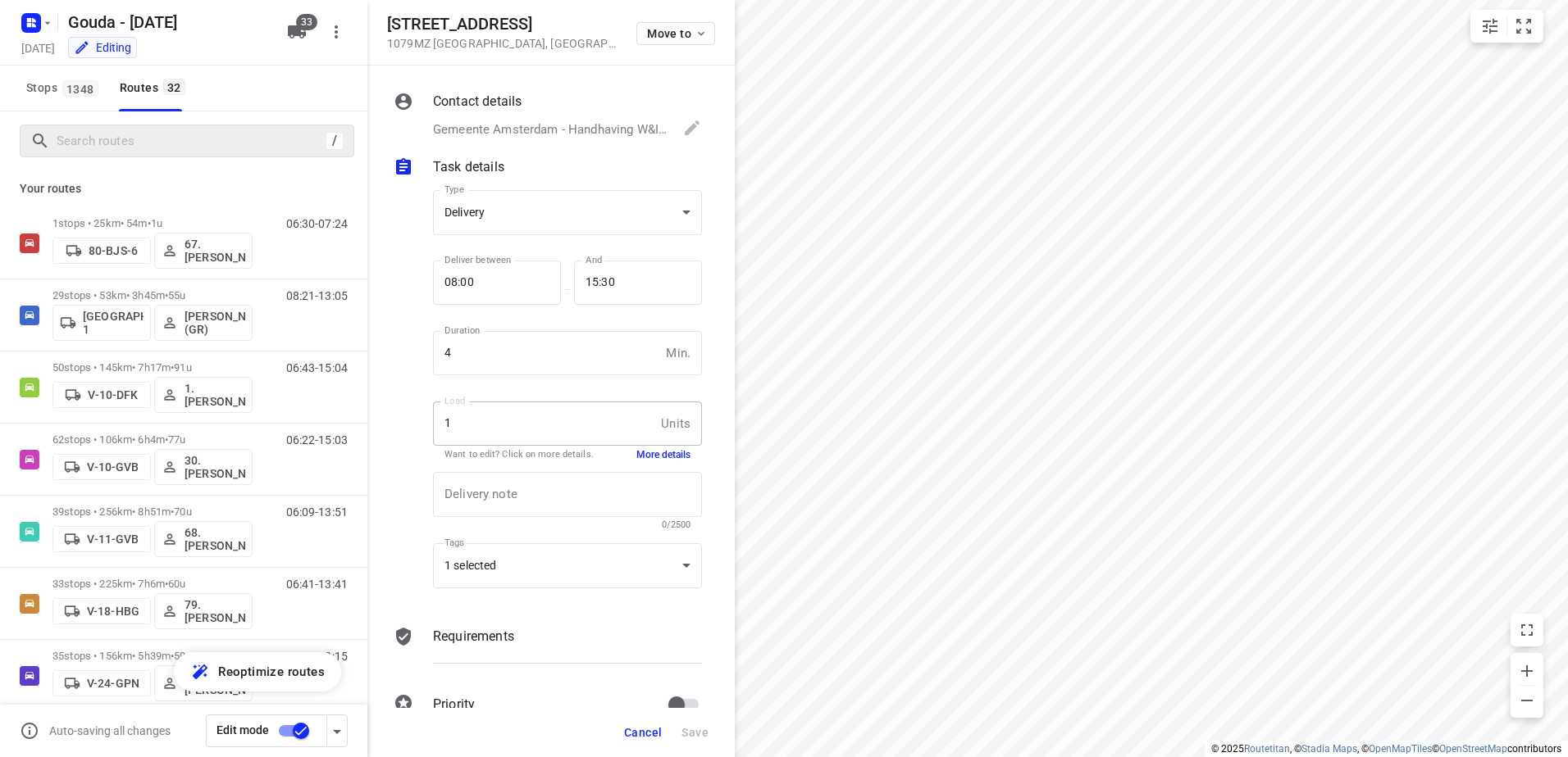
click at [203, 154] on div "/" at bounding box center [187, 141] width 334 height 33
click at [202, 147] on input "Search routes" at bounding box center [205, 141] width 295 height 25
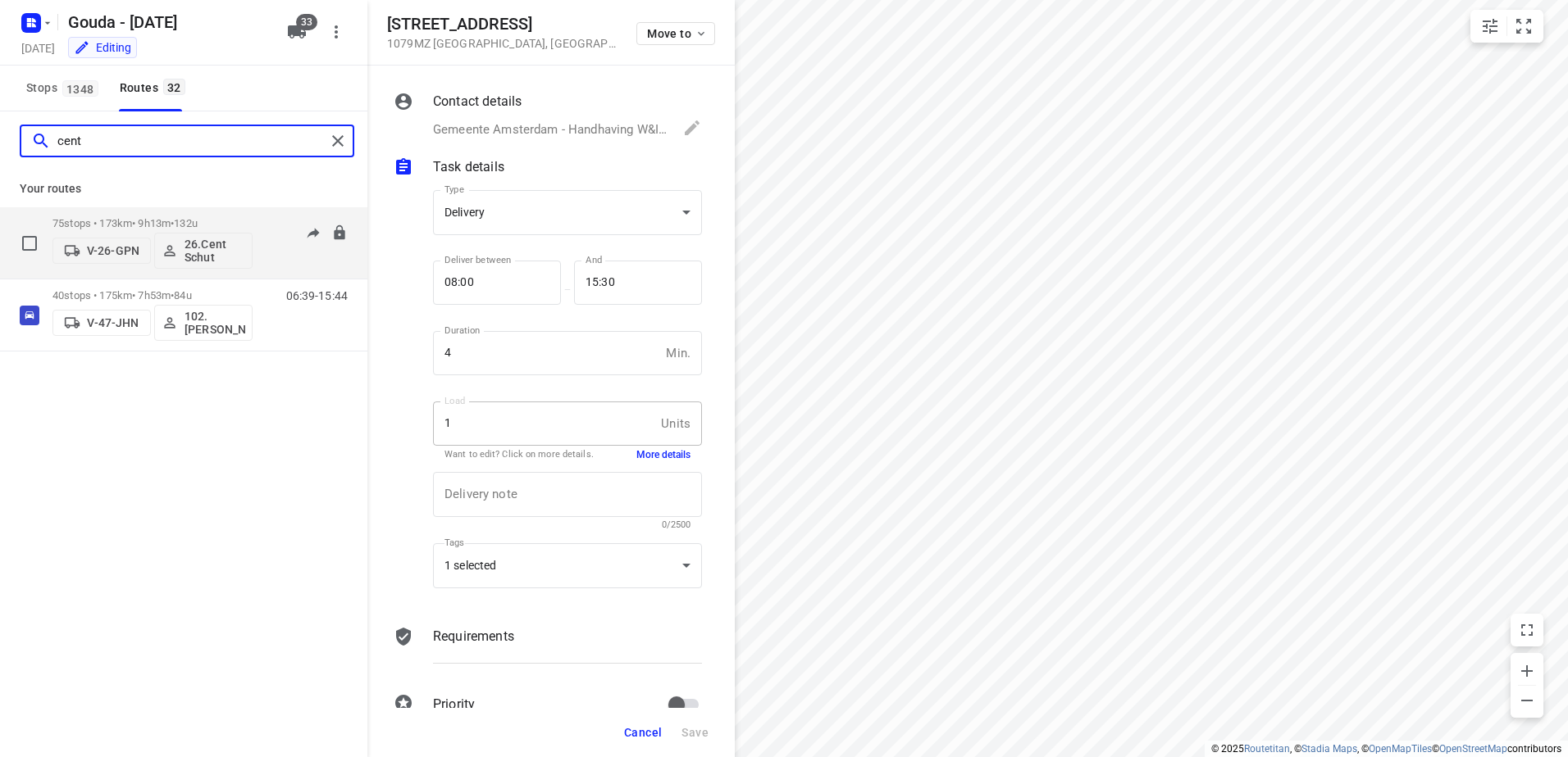
type input "cent"
click at [220, 216] on div "75 stops • 173km • 9h13m • 132u V-26-GPN 26.Cent Schut" at bounding box center [152, 243] width 200 height 68
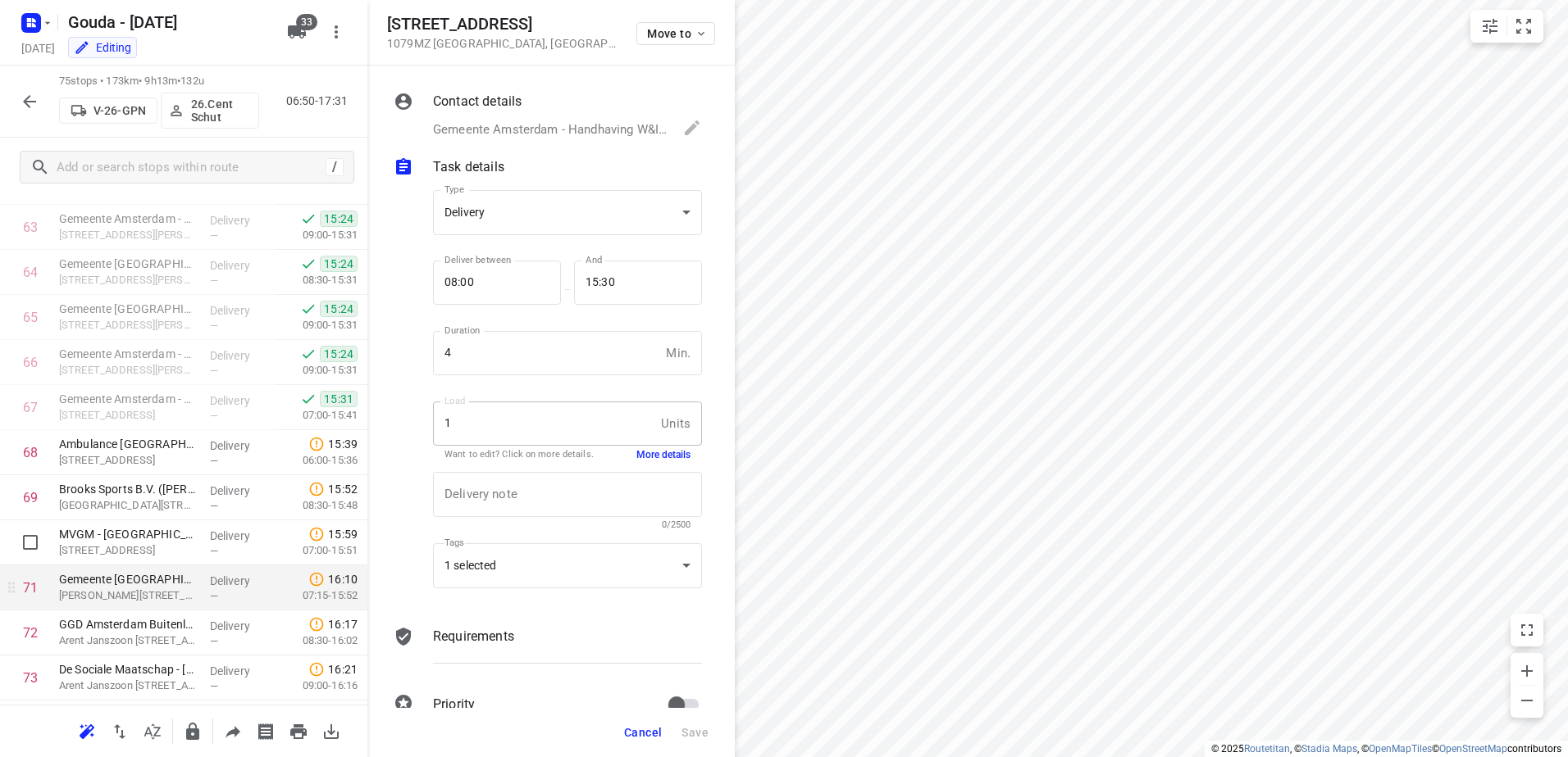
scroll to position [3000, 0]
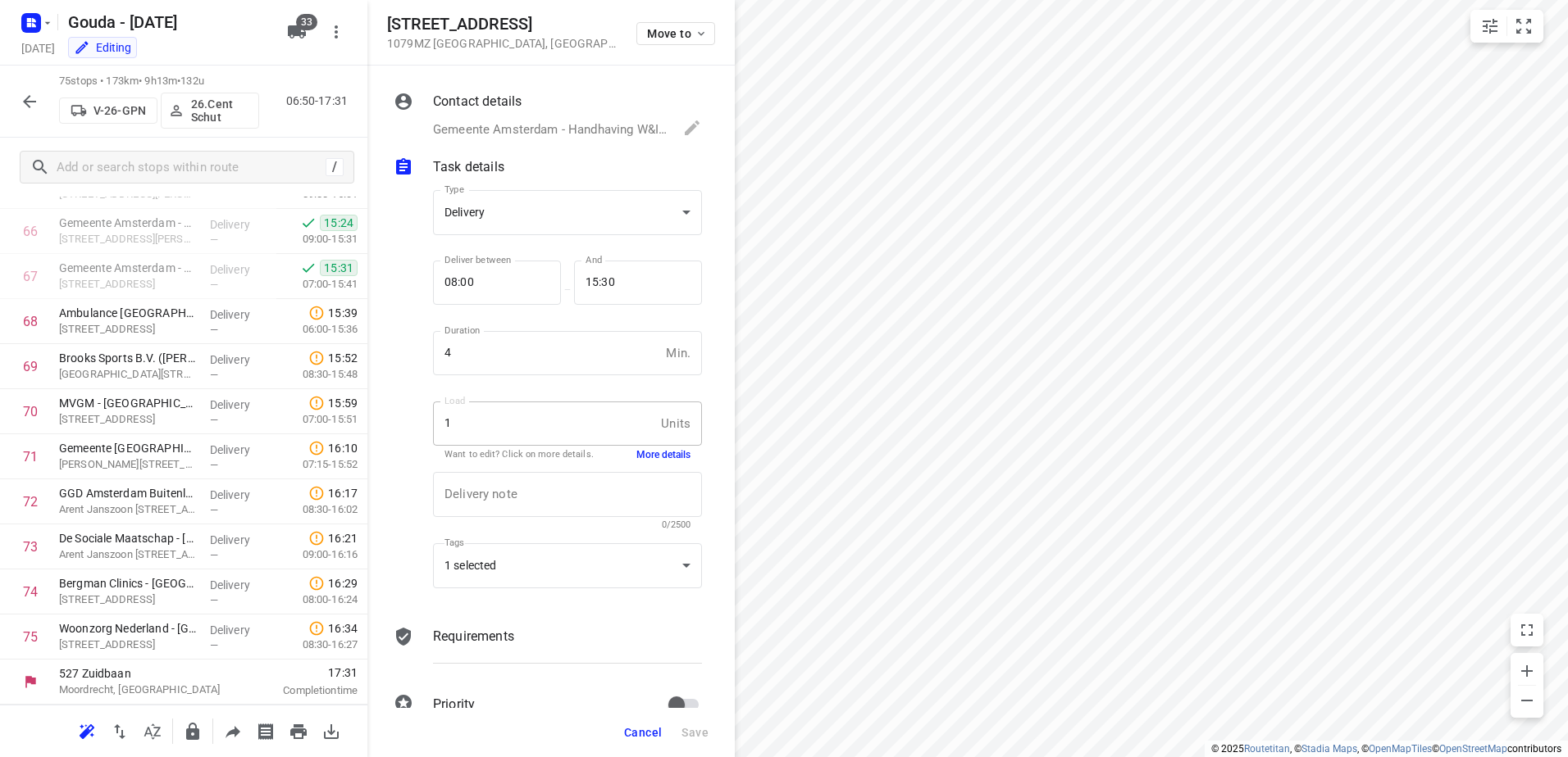
click at [25, 119] on div "75 stops • 173km • 9h13m • 132u V-26-GPN 26.Cent Schut 06:50-17:31" at bounding box center [183, 101] width 367 height 72
click at [38, 103] on icon "button" at bounding box center [29, 101] width 20 height 20
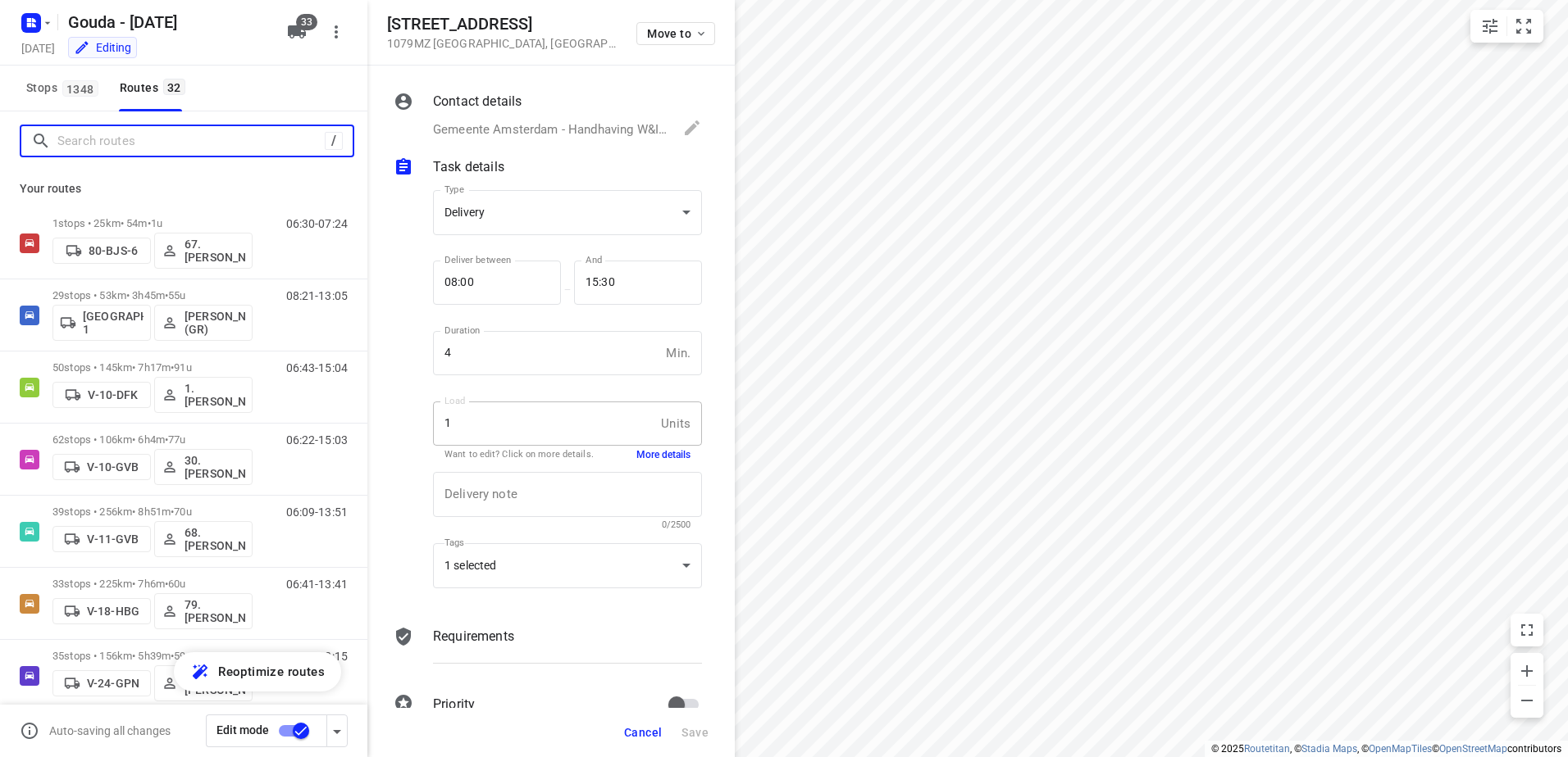
click at [115, 135] on input "Search routes" at bounding box center [191, 141] width 268 height 25
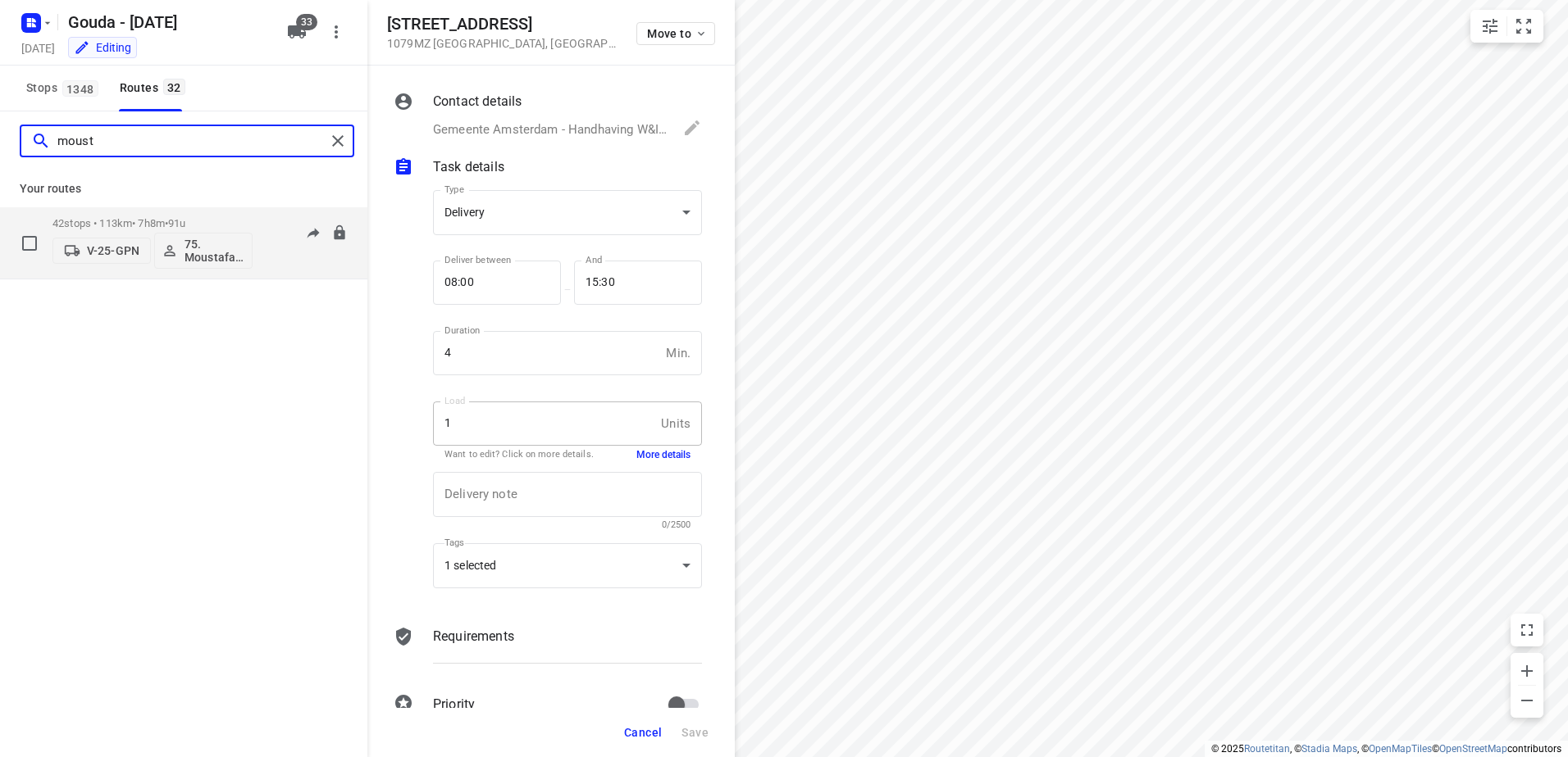
type input "moust"
click at [84, 223] on p "42 stops • 113km • 7h8m • 91u" at bounding box center [152, 223] width 200 height 12
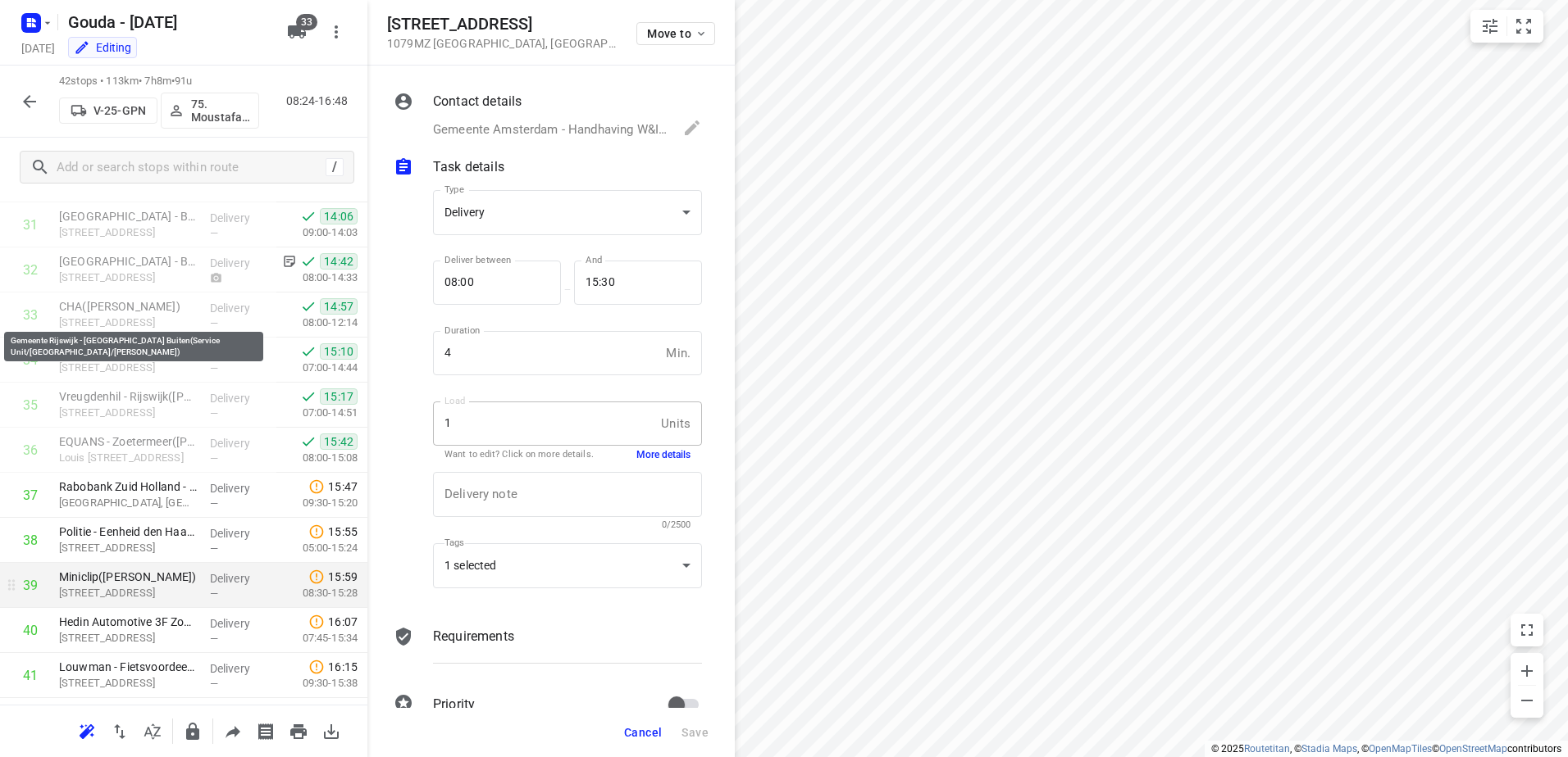
scroll to position [1512, 0]
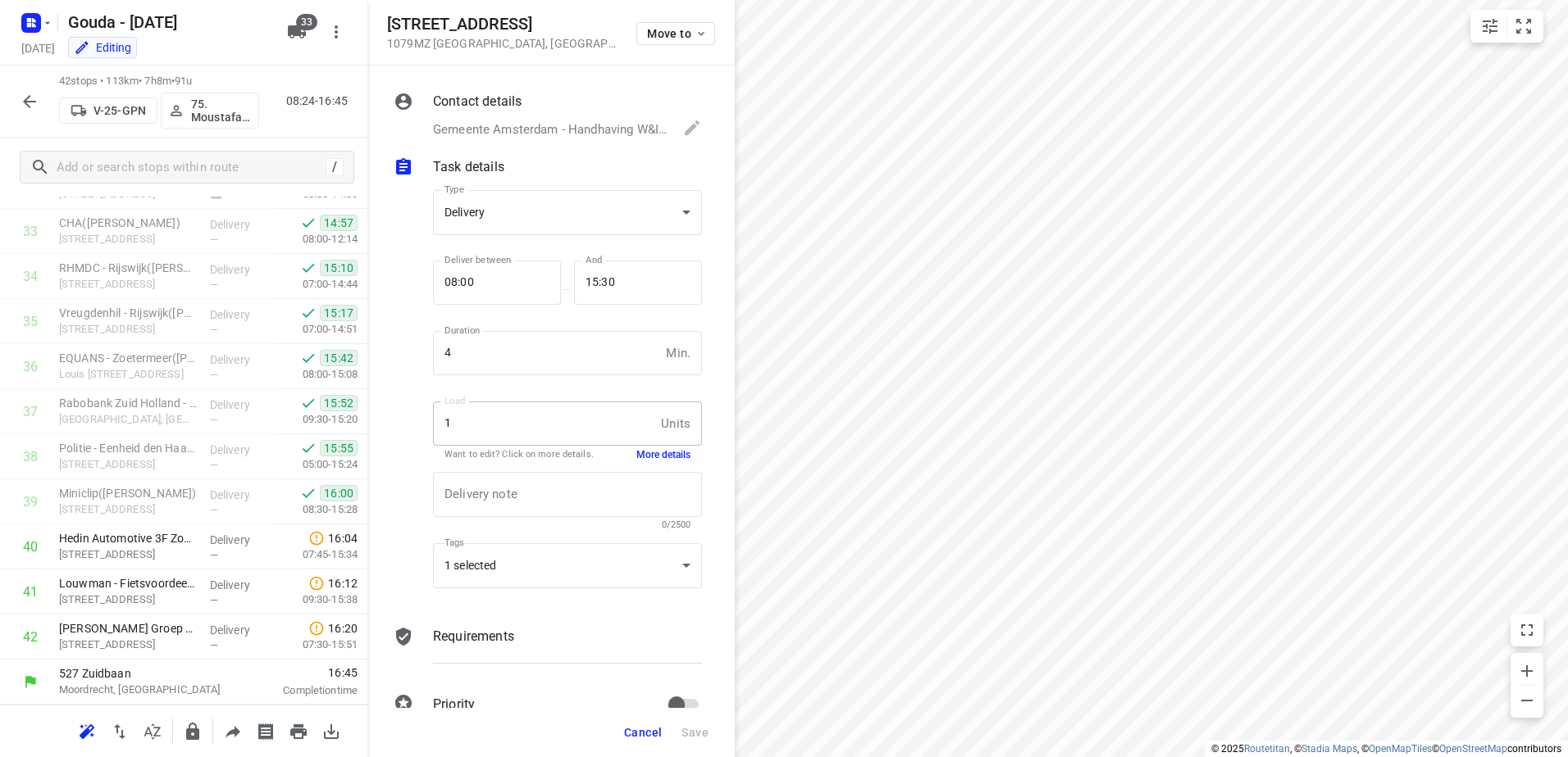
click at [26, 108] on icon "button" at bounding box center [29, 101] width 20 height 20
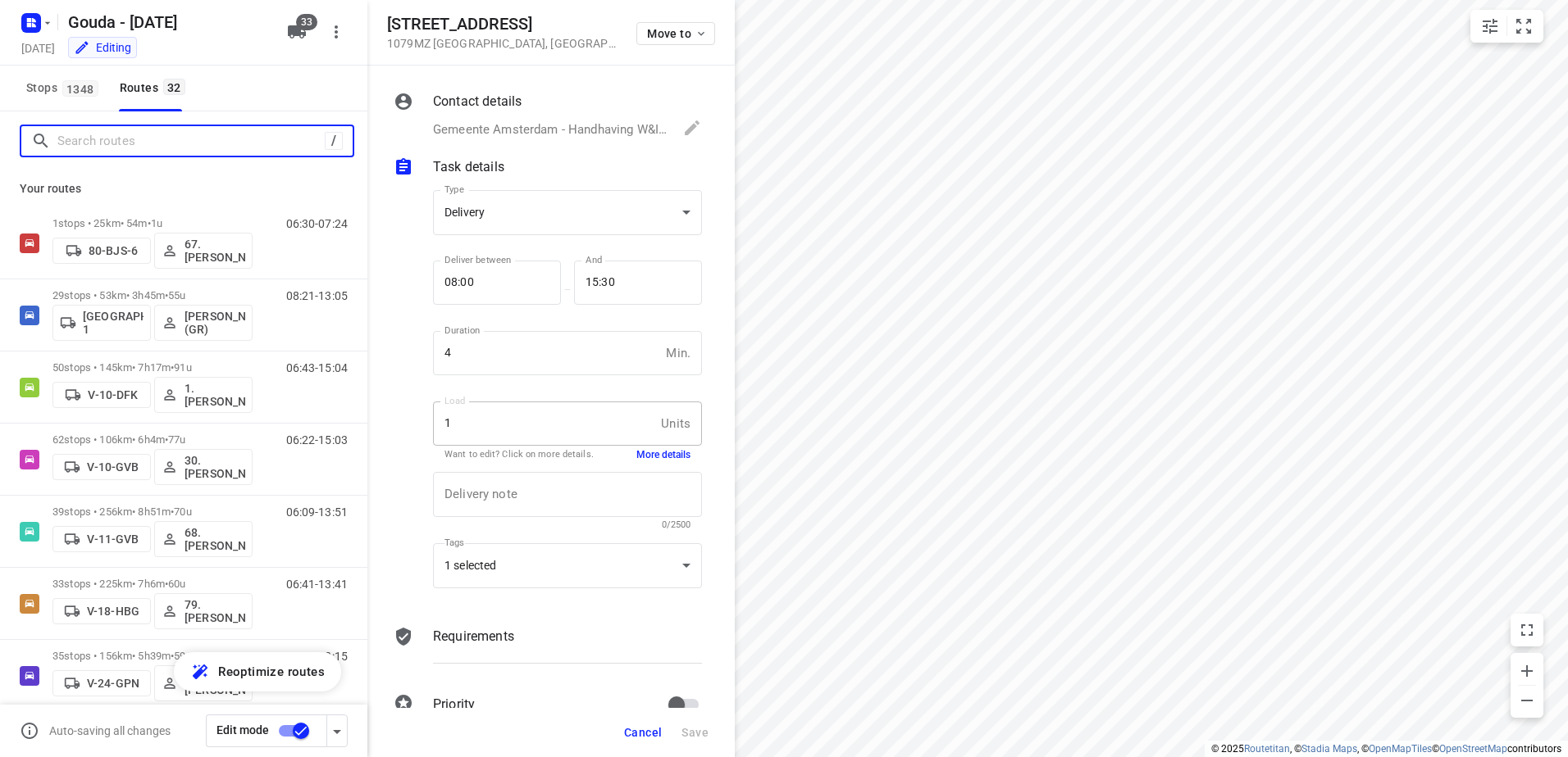
click at [74, 133] on input "Search routes" at bounding box center [191, 141] width 268 height 25
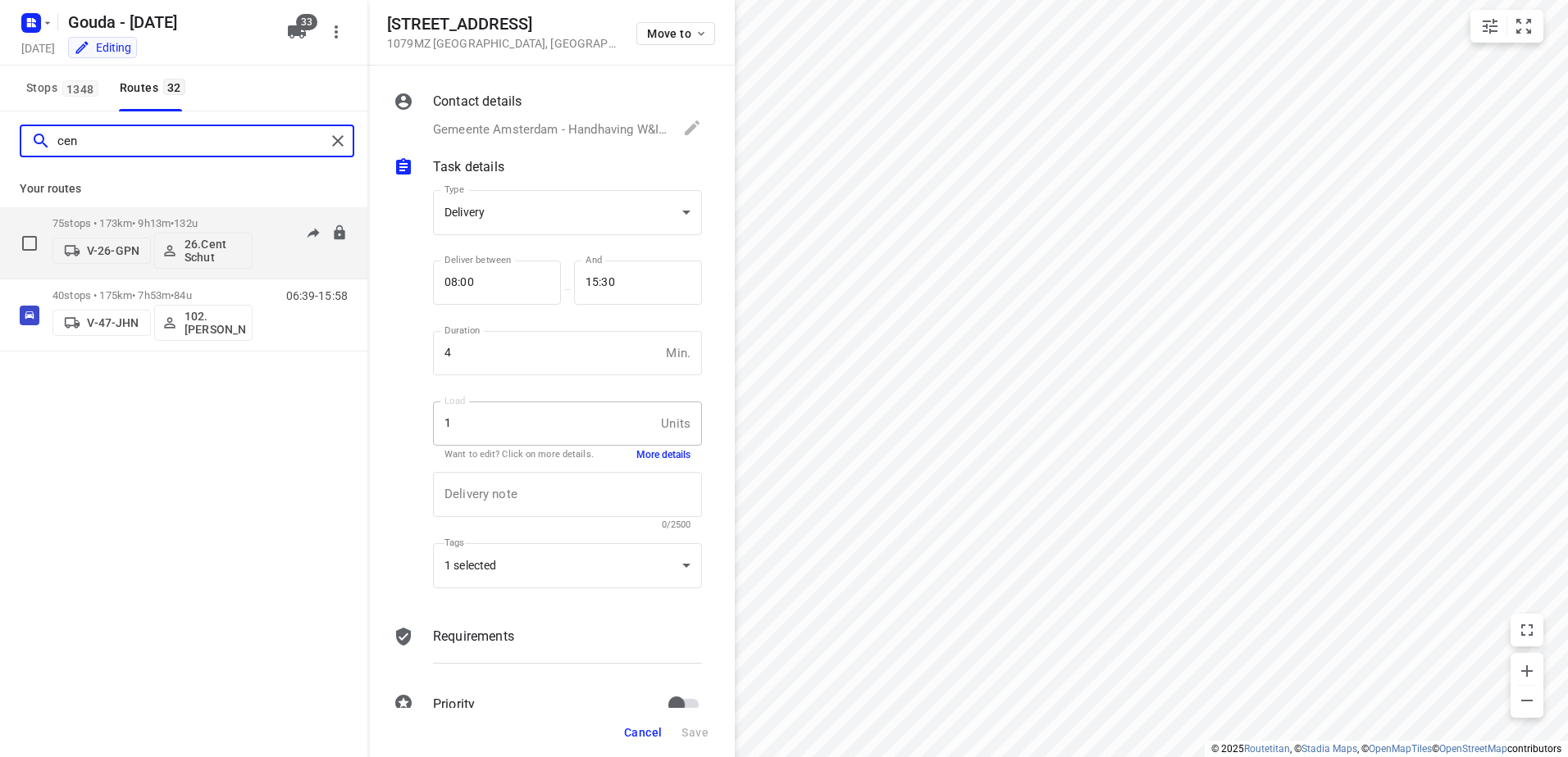
type input "cen"
click at [119, 216] on div "75 stops • 173km • 9h13m • 132u V-26-GPN 26.Cent Schut" at bounding box center [152, 243] width 200 height 68
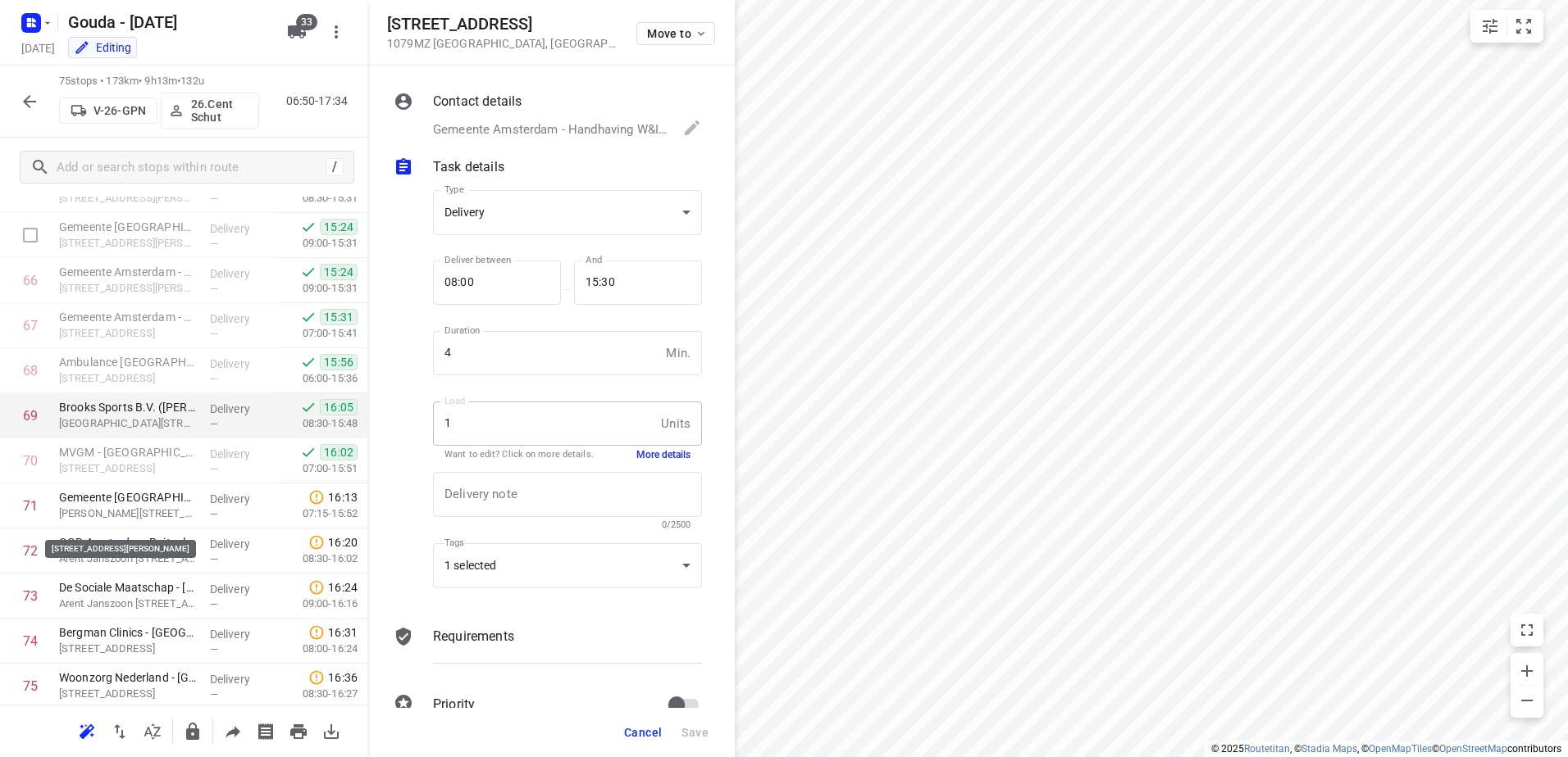
scroll to position [3000, 0]
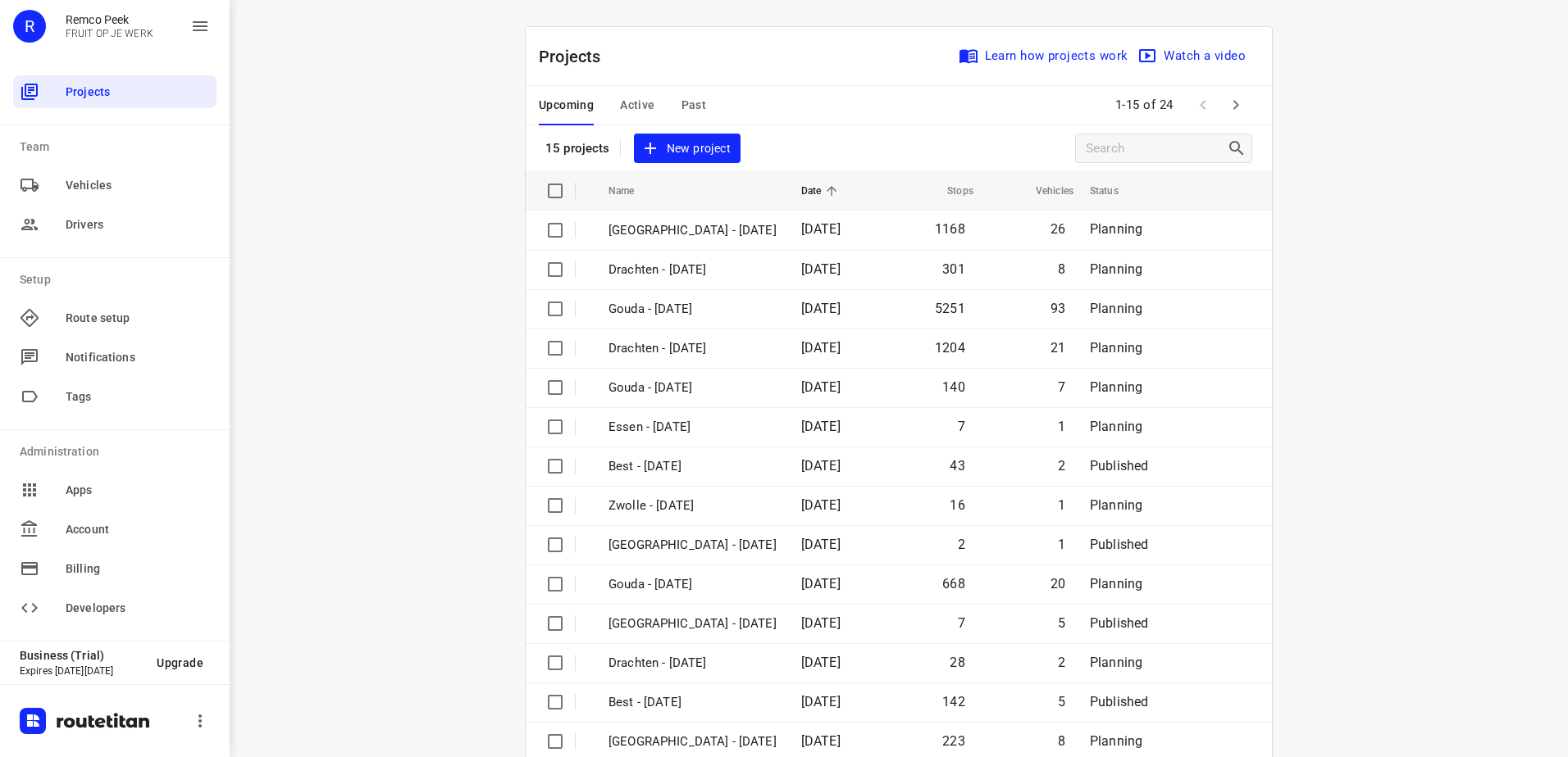
click at [637, 96] on span "Active" at bounding box center [637, 105] width 35 height 21
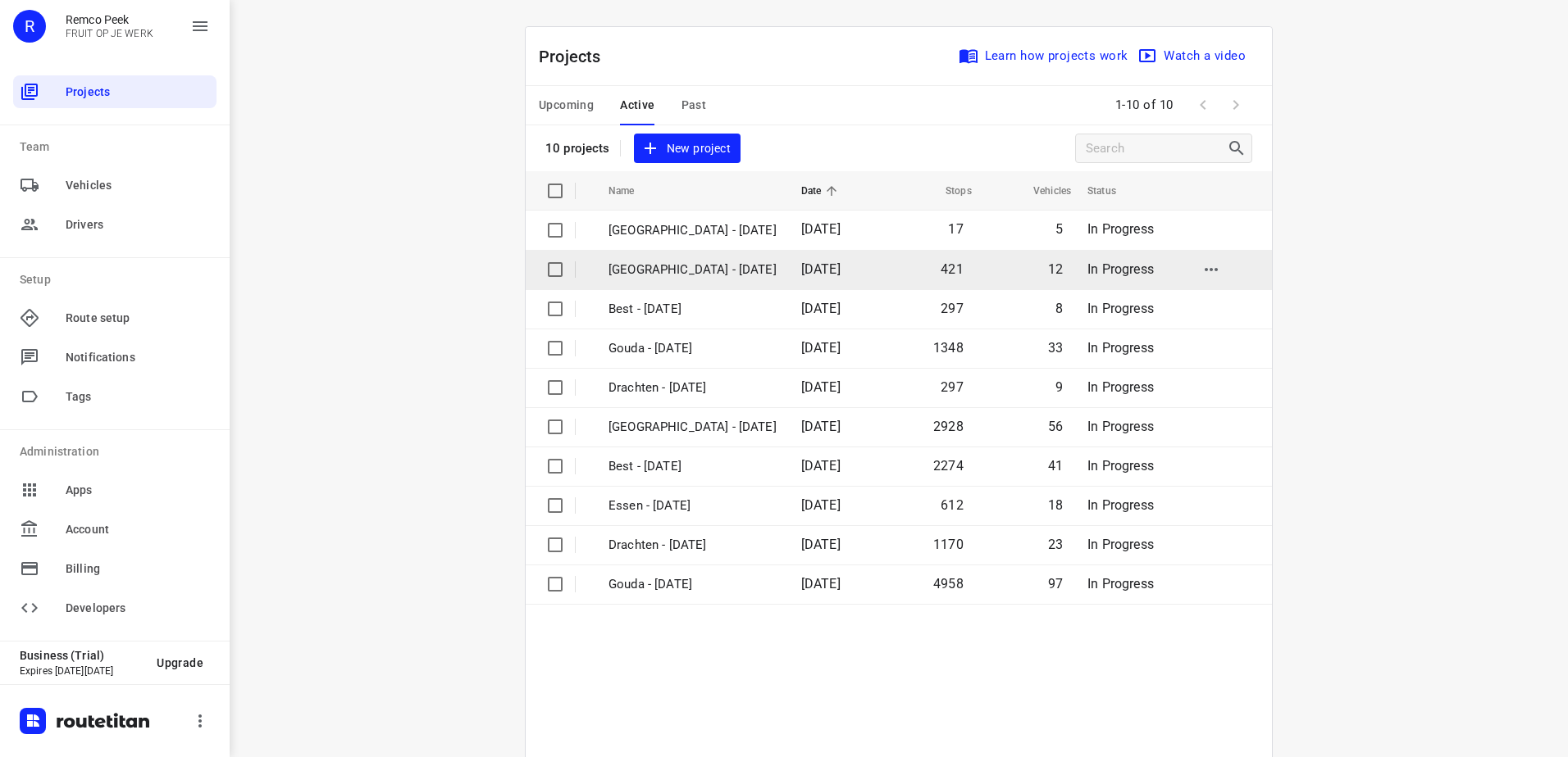
click at [695, 267] on p "[GEOGRAPHIC_DATA] - [DATE]" at bounding box center [692, 270] width 168 height 19
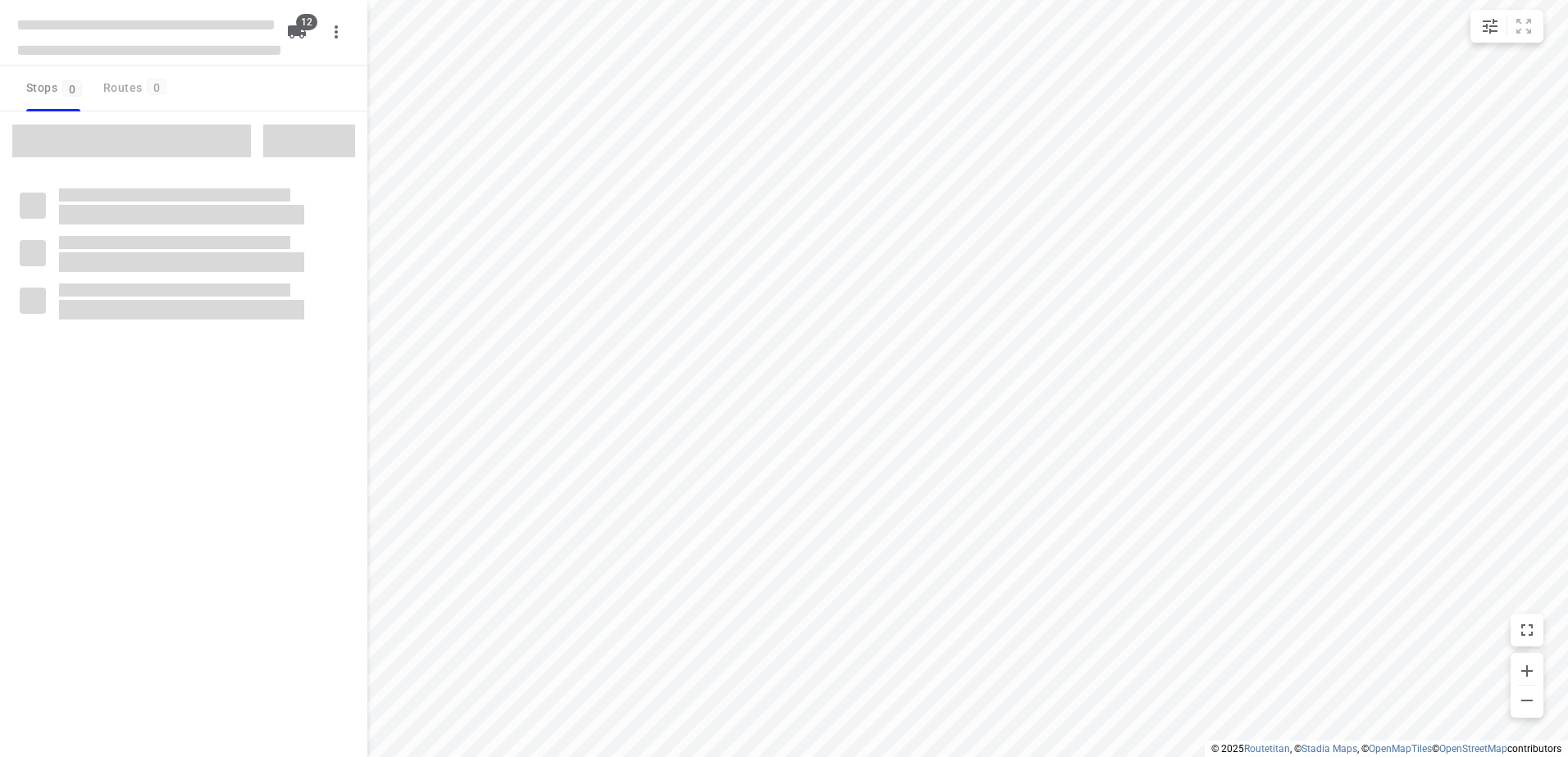
checkbox input "true"
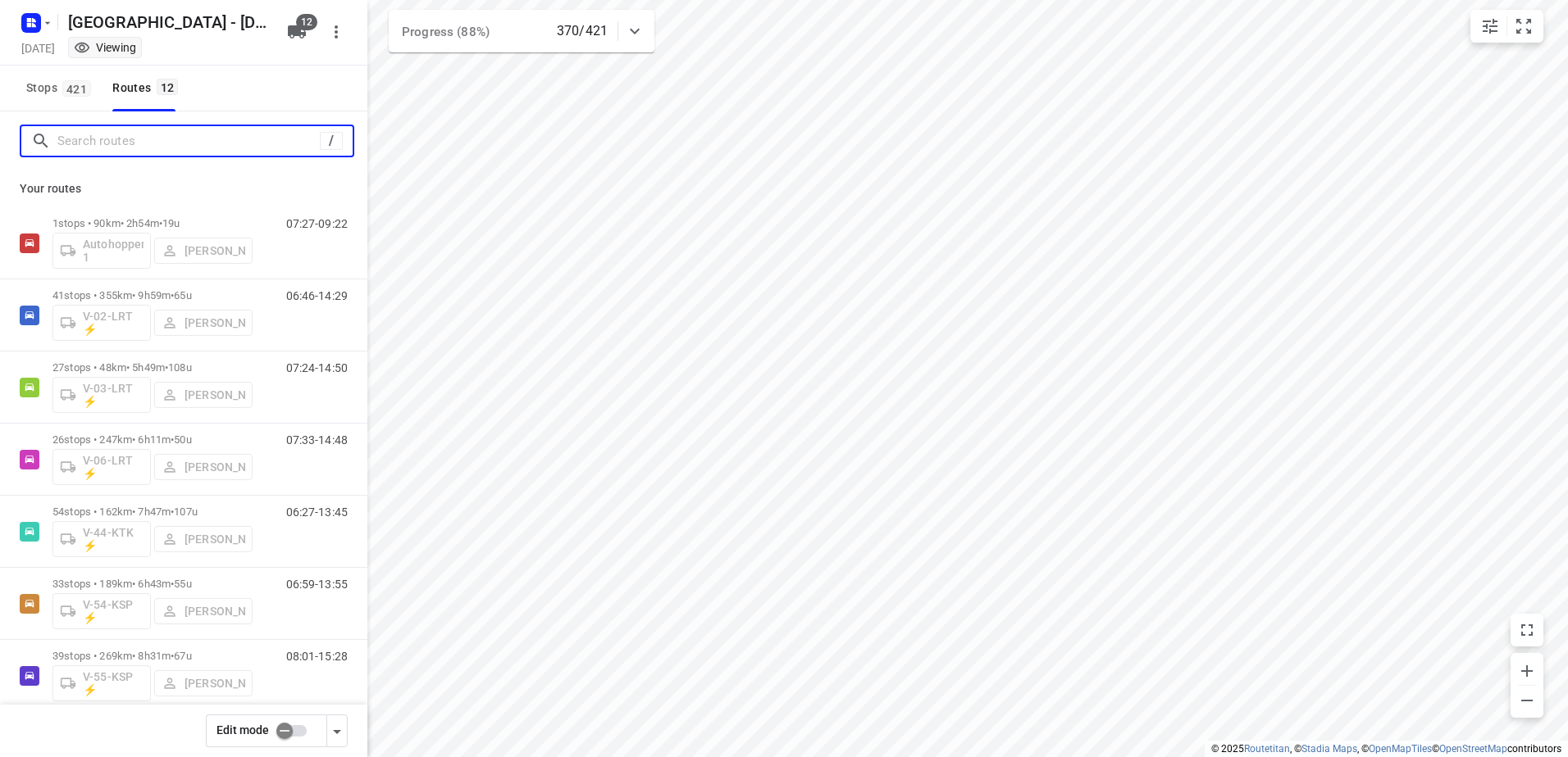
click at [233, 140] on input "Search routes" at bounding box center [188, 141] width 262 height 25
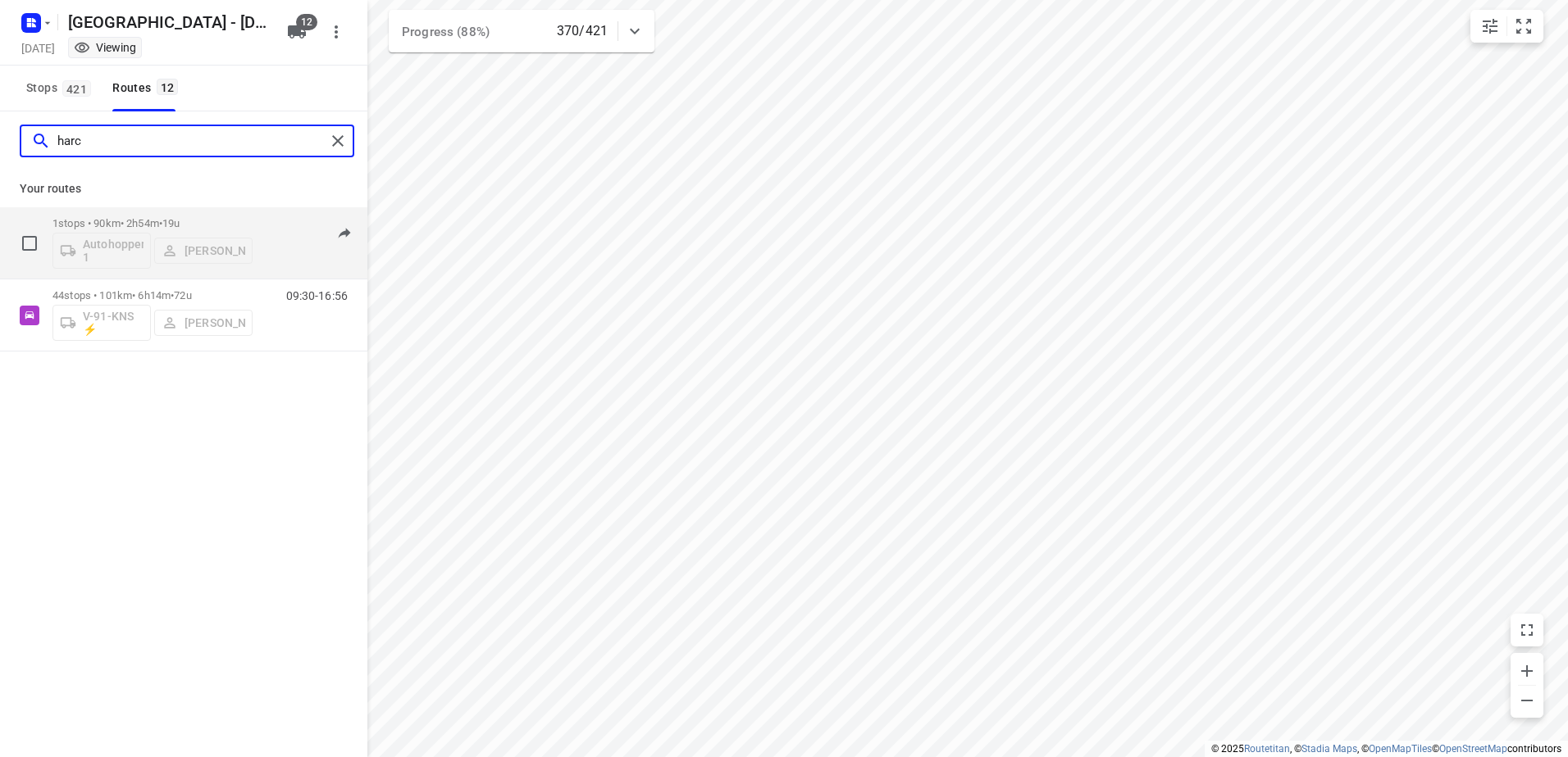
type input "harc"
click at [179, 224] on span "19u" at bounding box center [171, 223] width 17 height 12
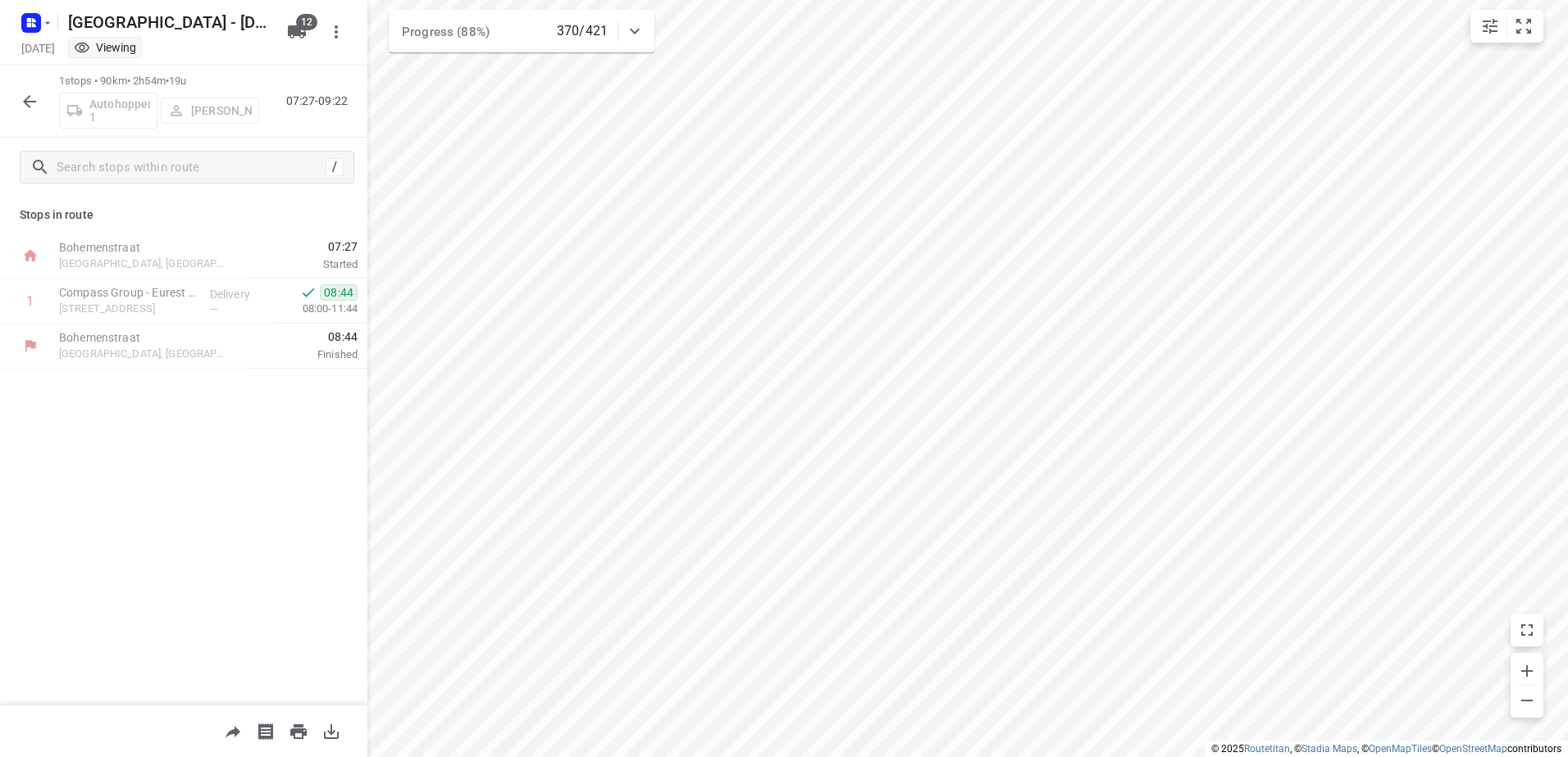
click at [36, 92] on icon "button" at bounding box center [29, 101] width 20 height 20
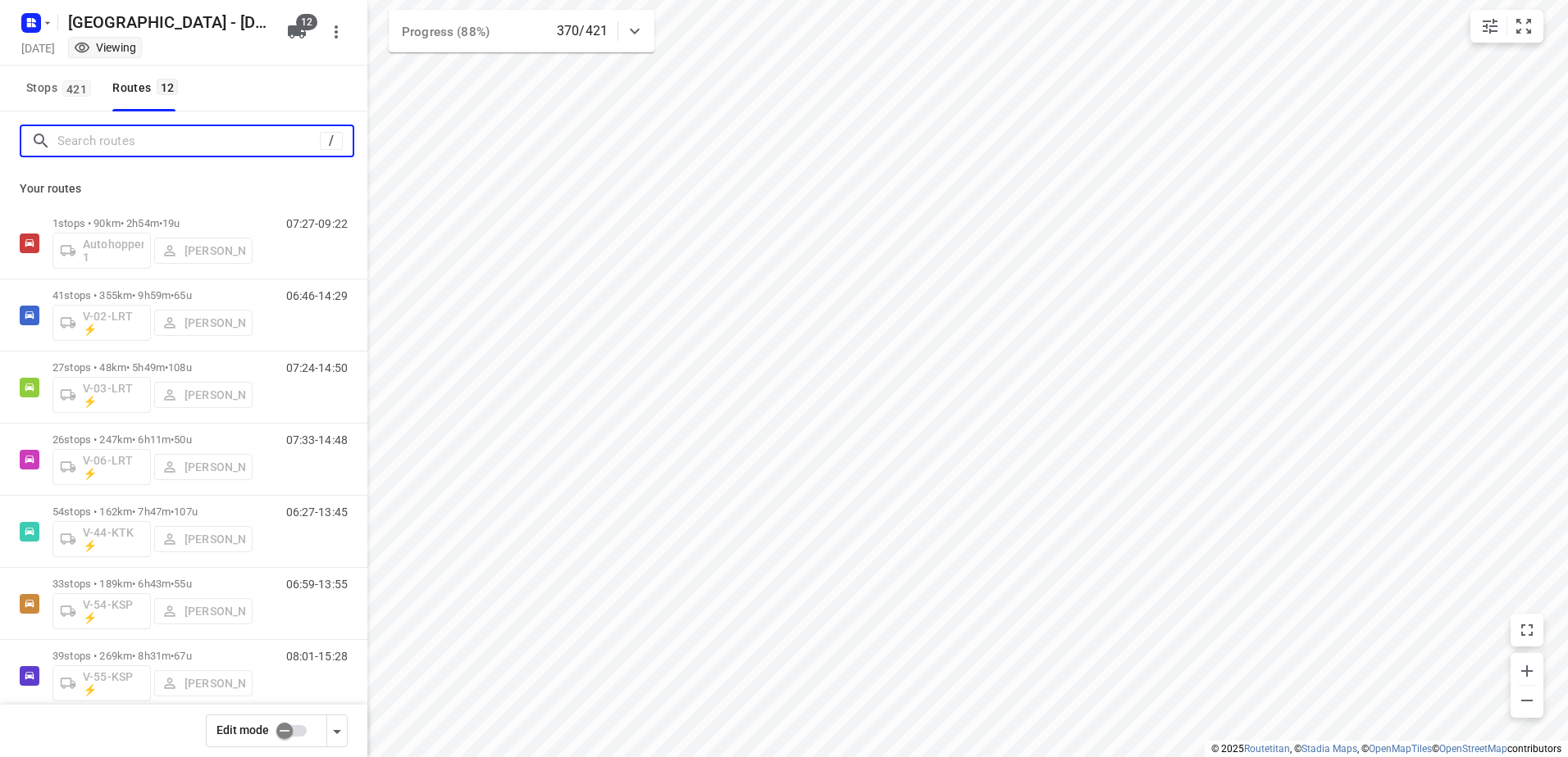
click at [126, 145] on input "Search routes" at bounding box center [188, 141] width 262 height 25
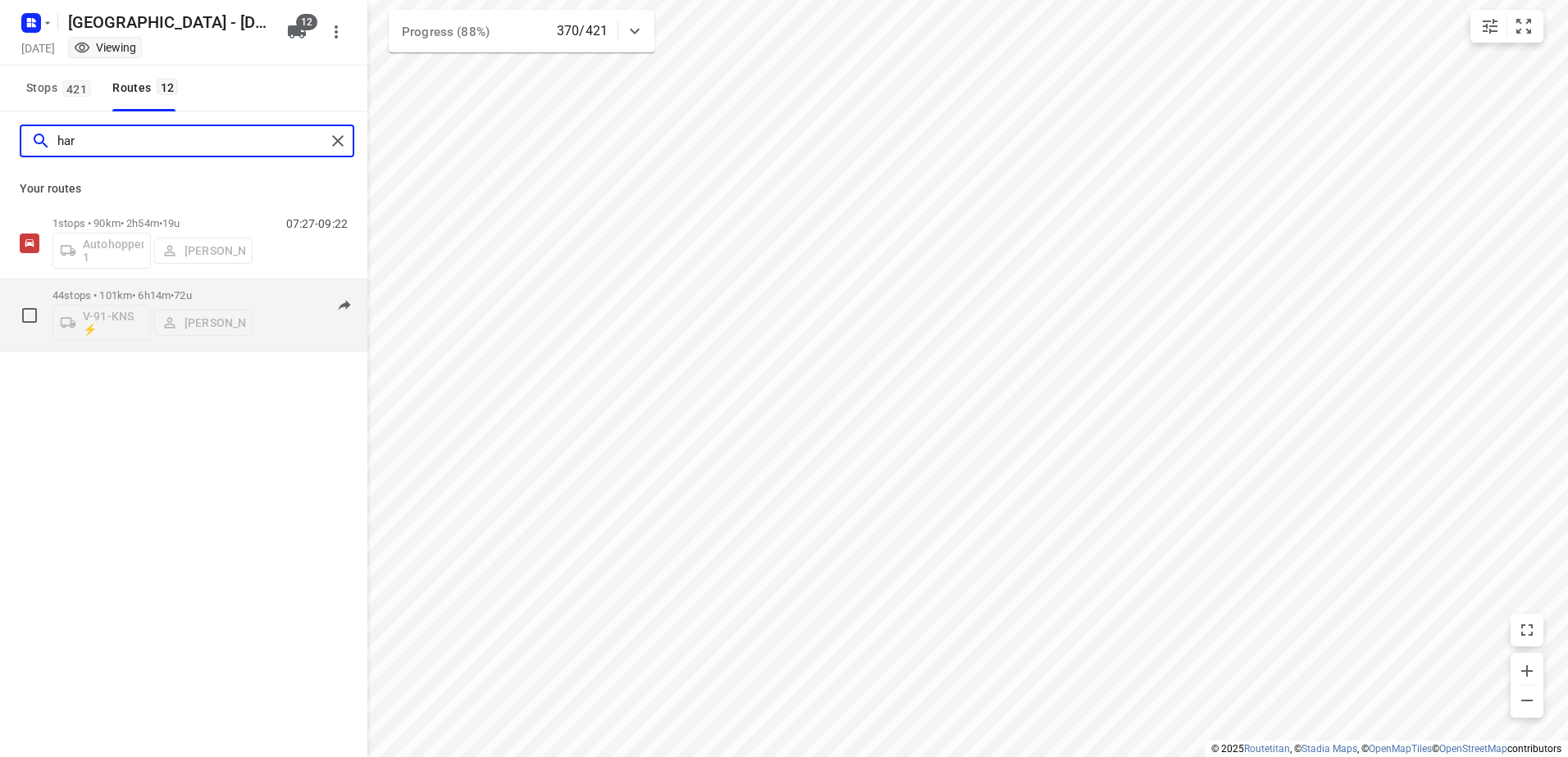
type input "har"
click at [221, 292] on p "44 stops • 101km • 6h14m • 72u" at bounding box center [152, 295] width 200 height 12
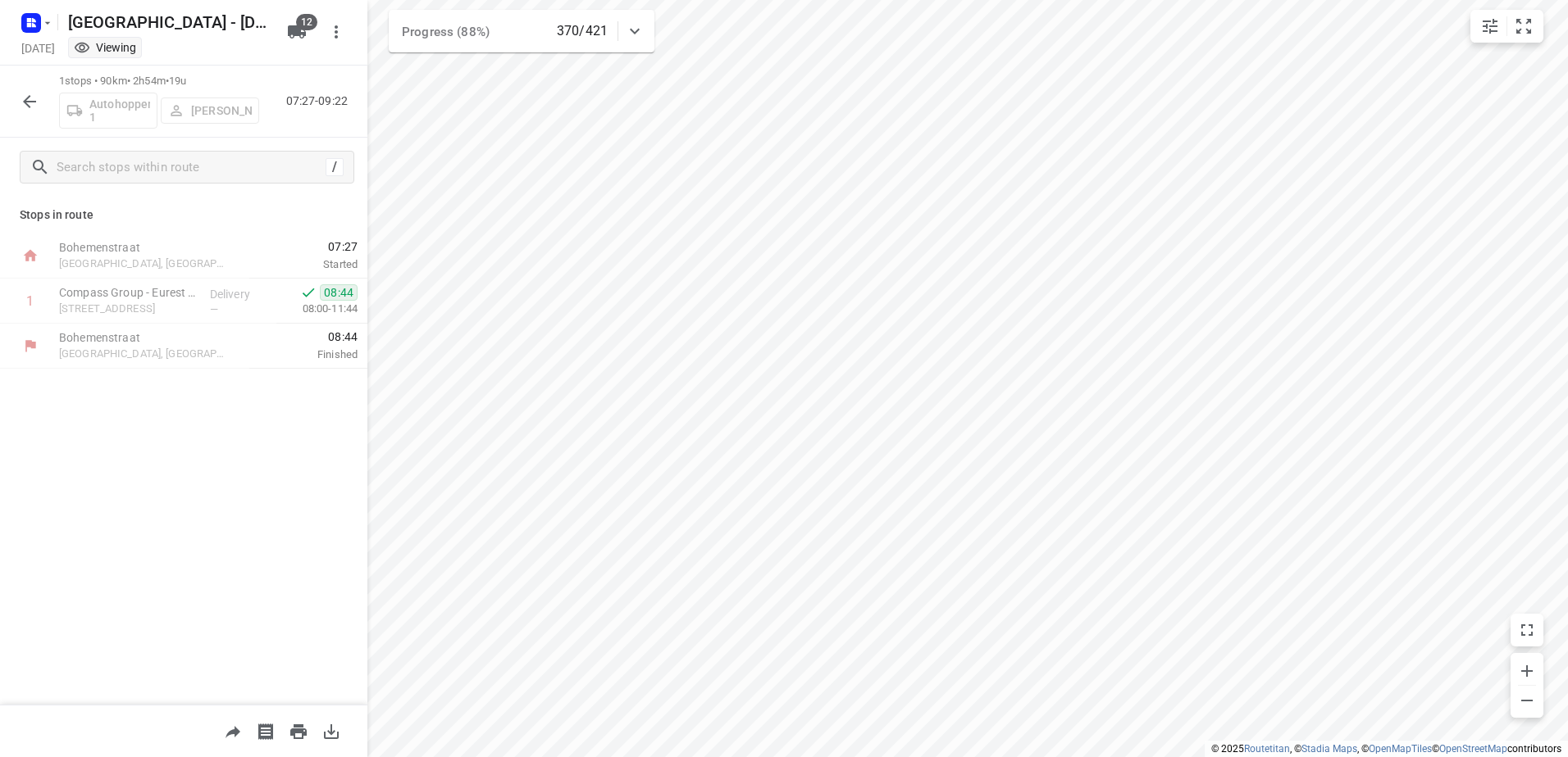
click at [21, 94] on button "button" at bounding box center [29, 101] width 33 height 33
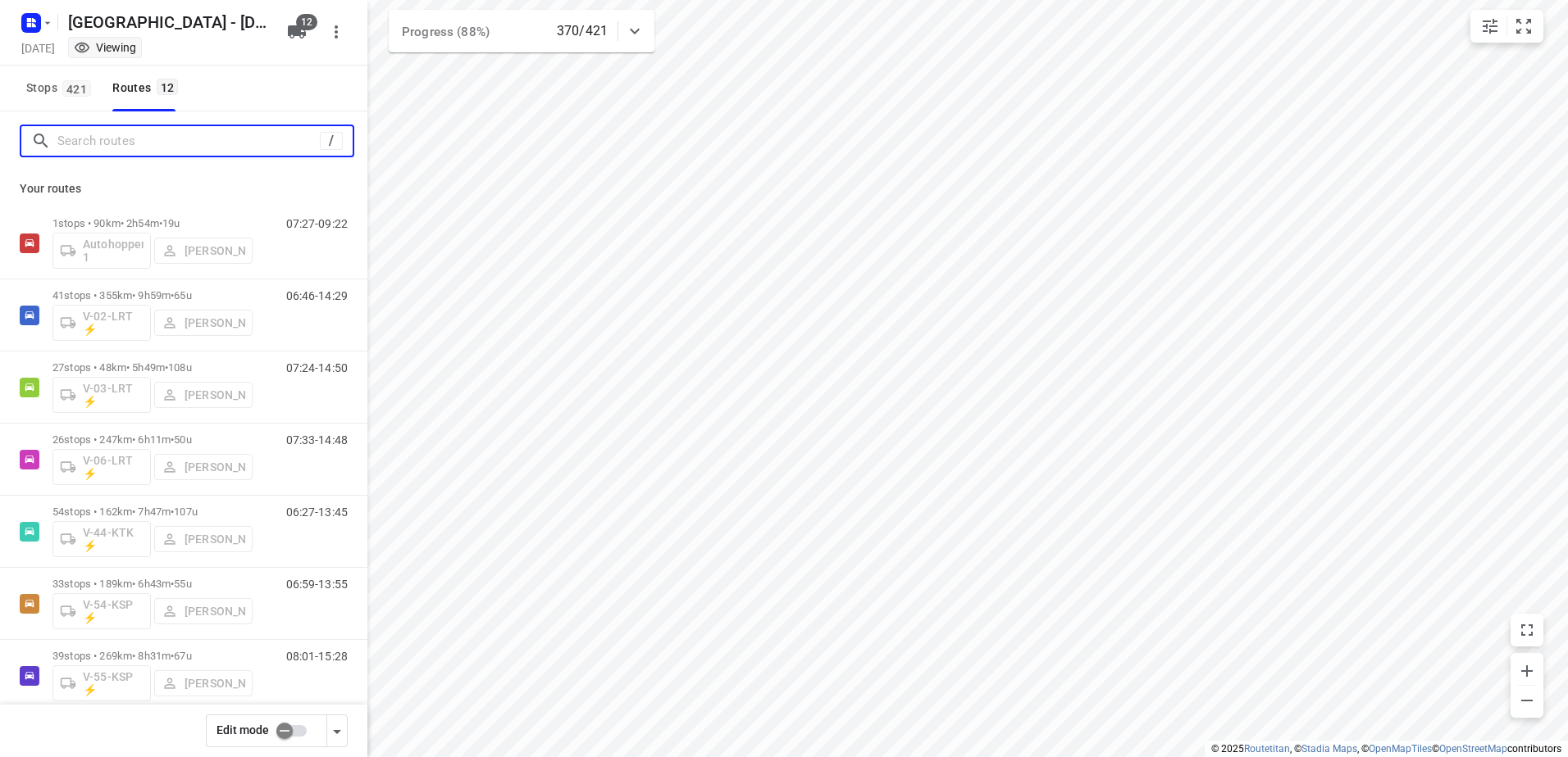
click at [203, 151] on input "Search routes" at bounding box center [188, 141] width 262 height 25
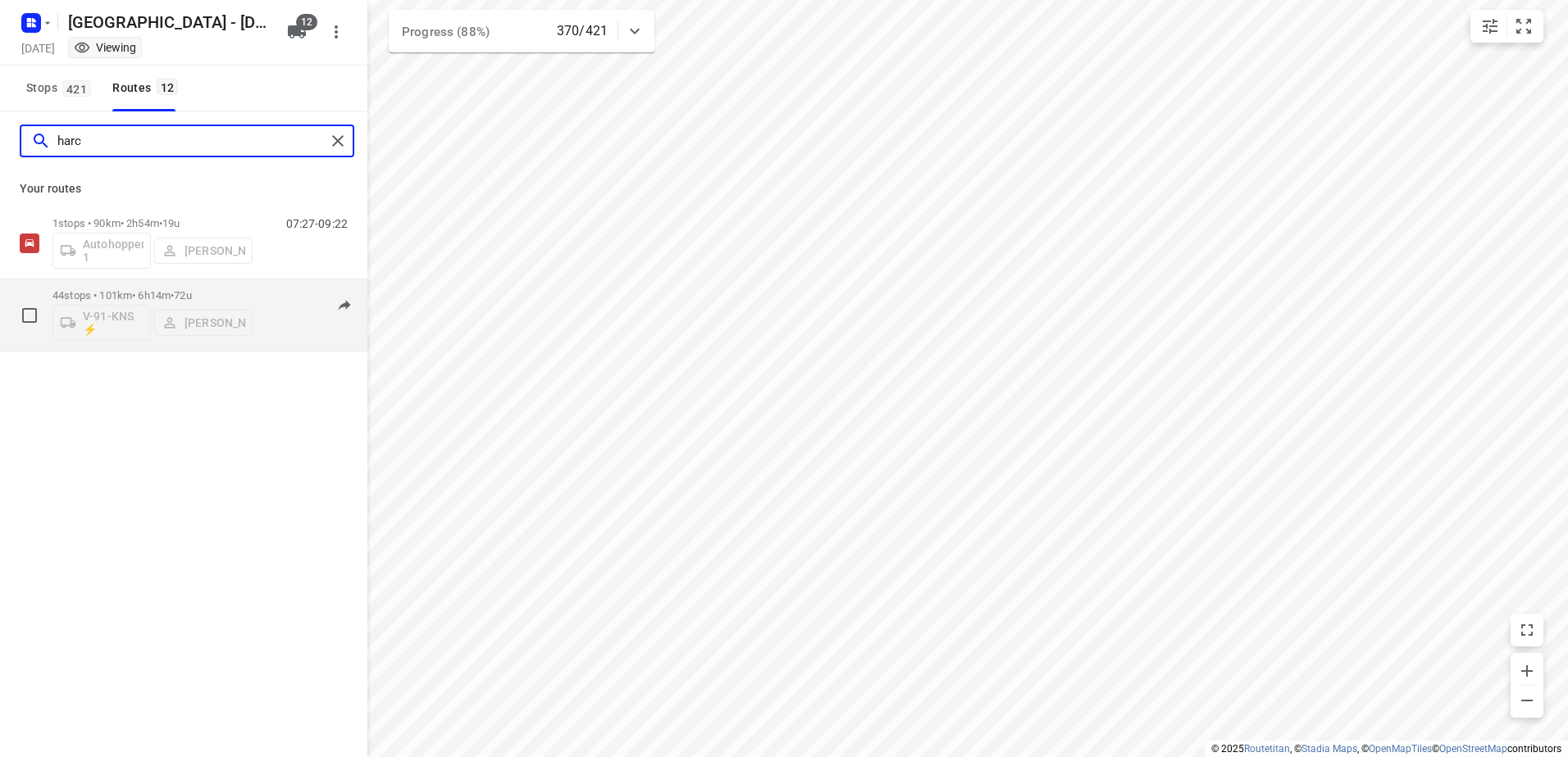
type input "harc"
click at [190, 297] on span "72u" at bounding box center [182, 295] width 17 height 12
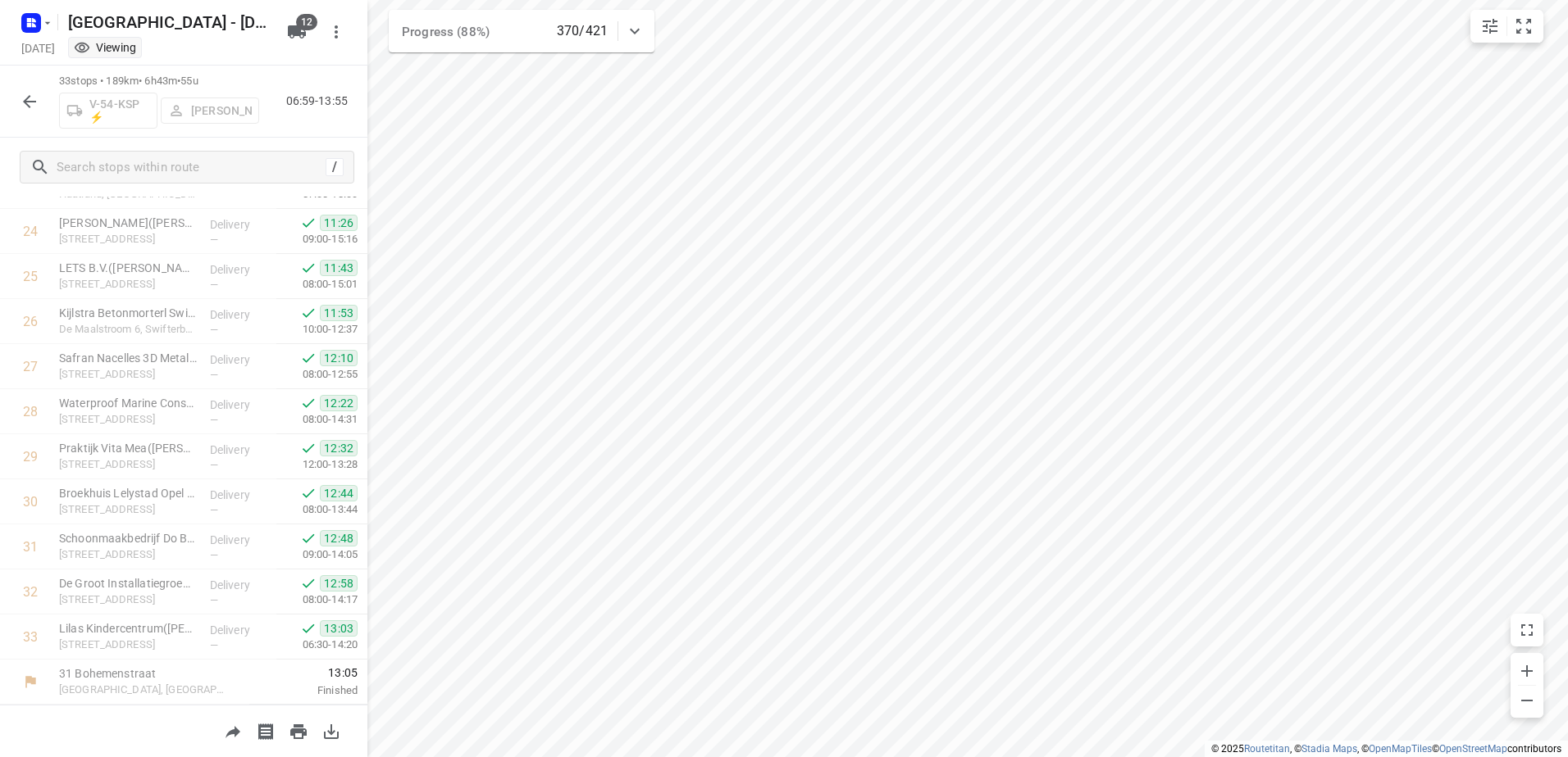
scroll to position [1106, 0]
click at [21, 105] on icon "button" at bounding box center [29, 101] width 20 height 20
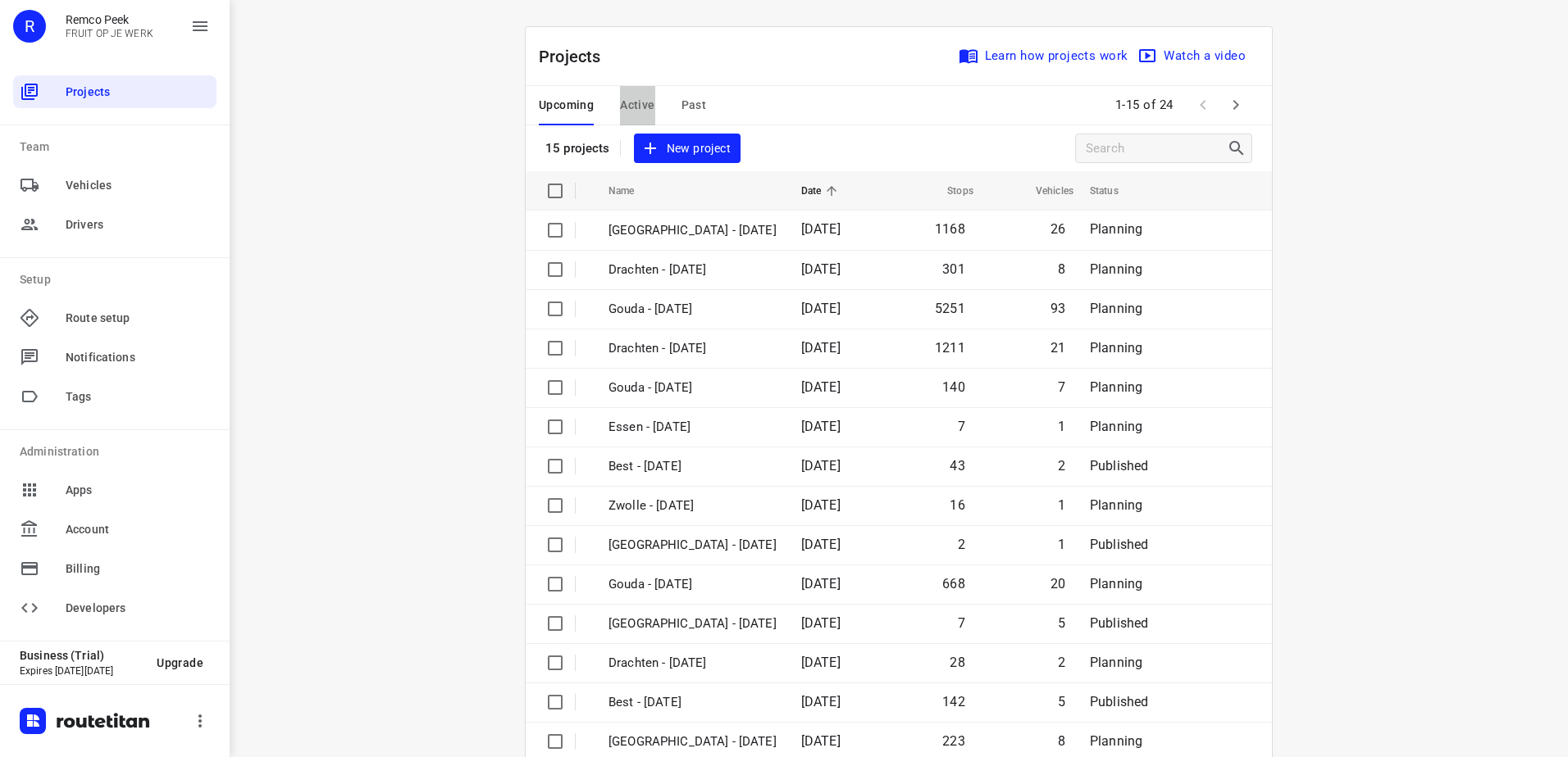
click at [632, 102] on span "Active" at bounding box center [637, 105] width 35 height 21
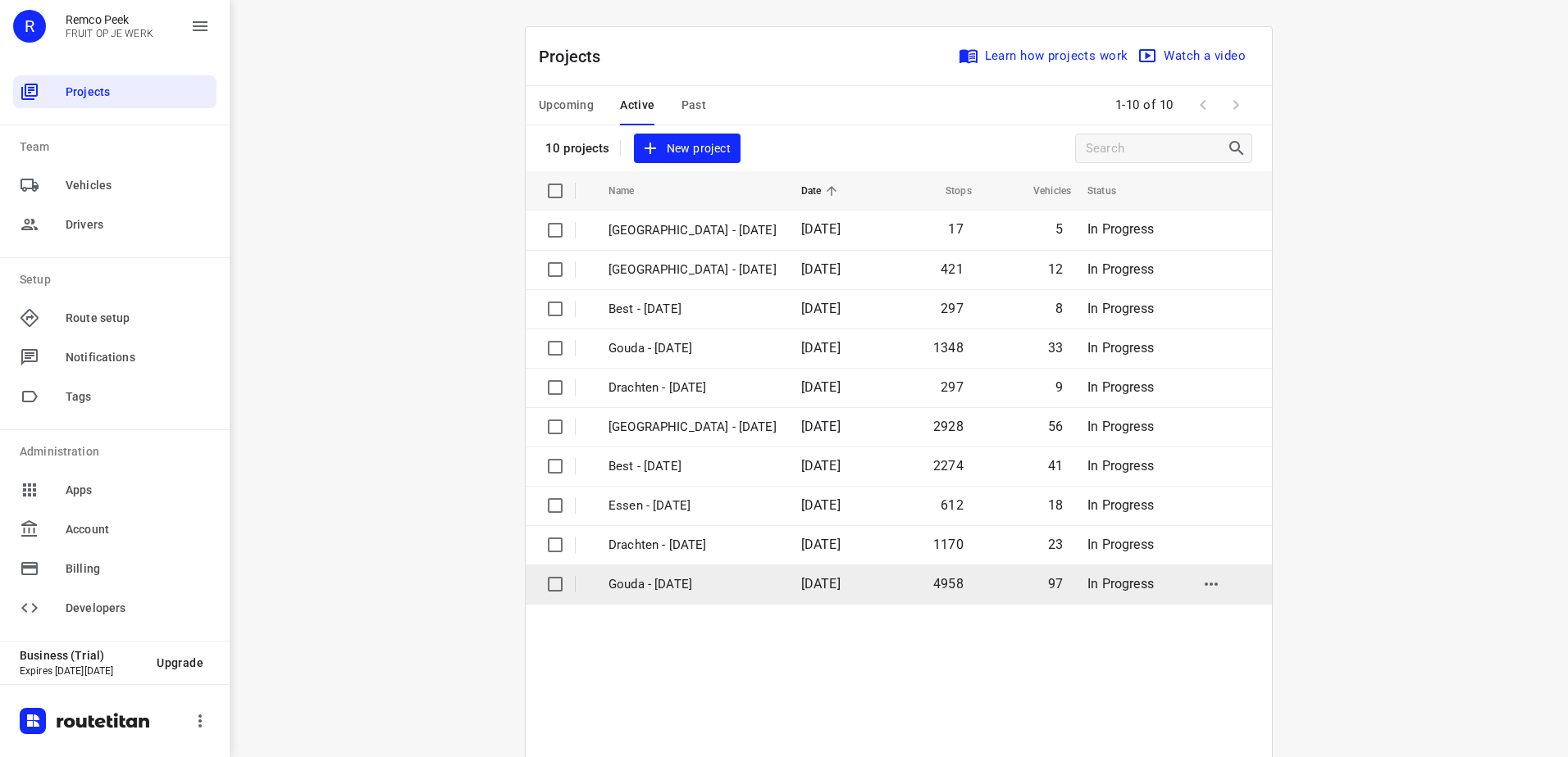
click at [700, 582] on p "Gouda - [DATE]" at bounding box center [692, 585] width 168 height 19
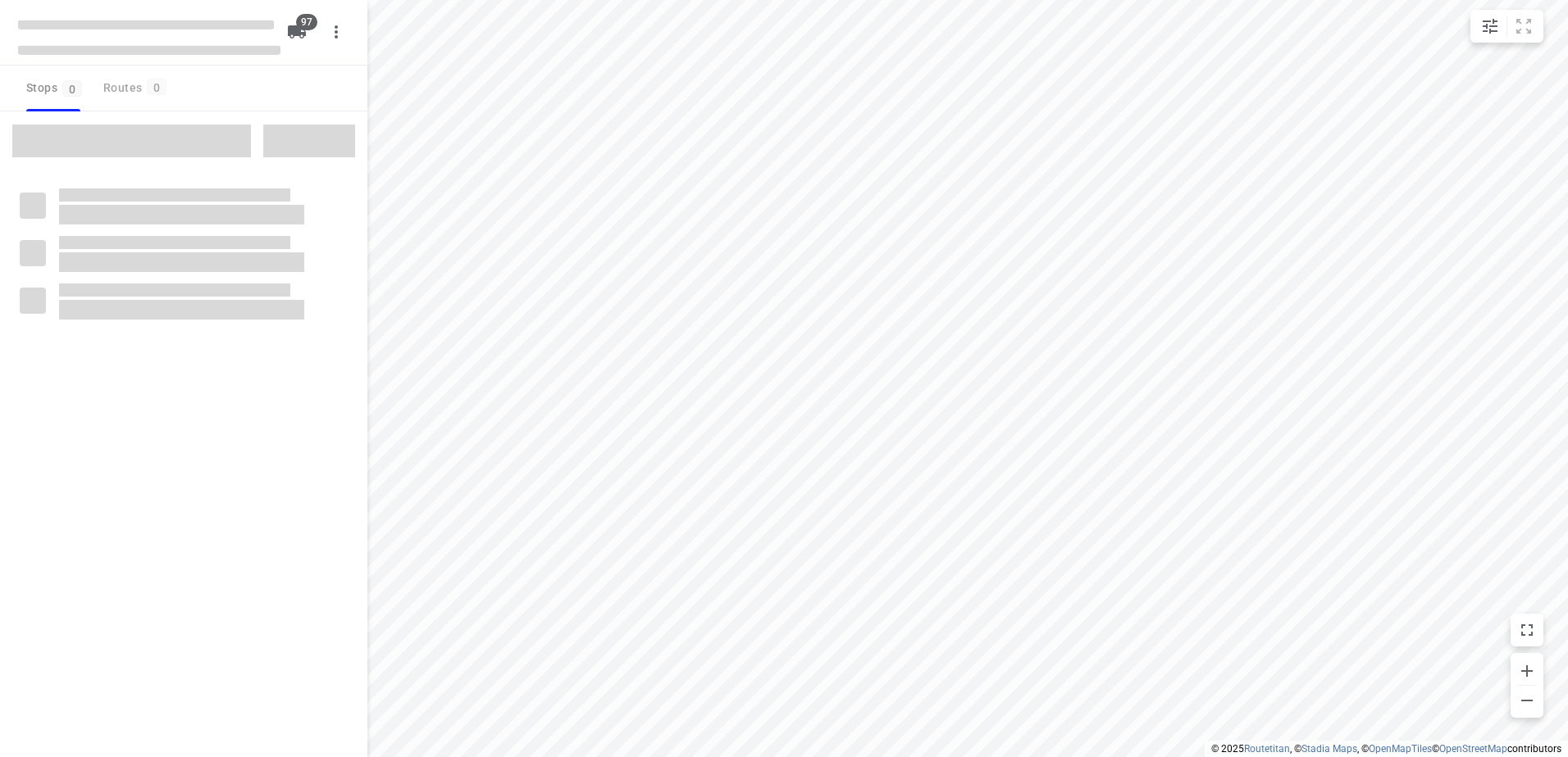
type input "distance"
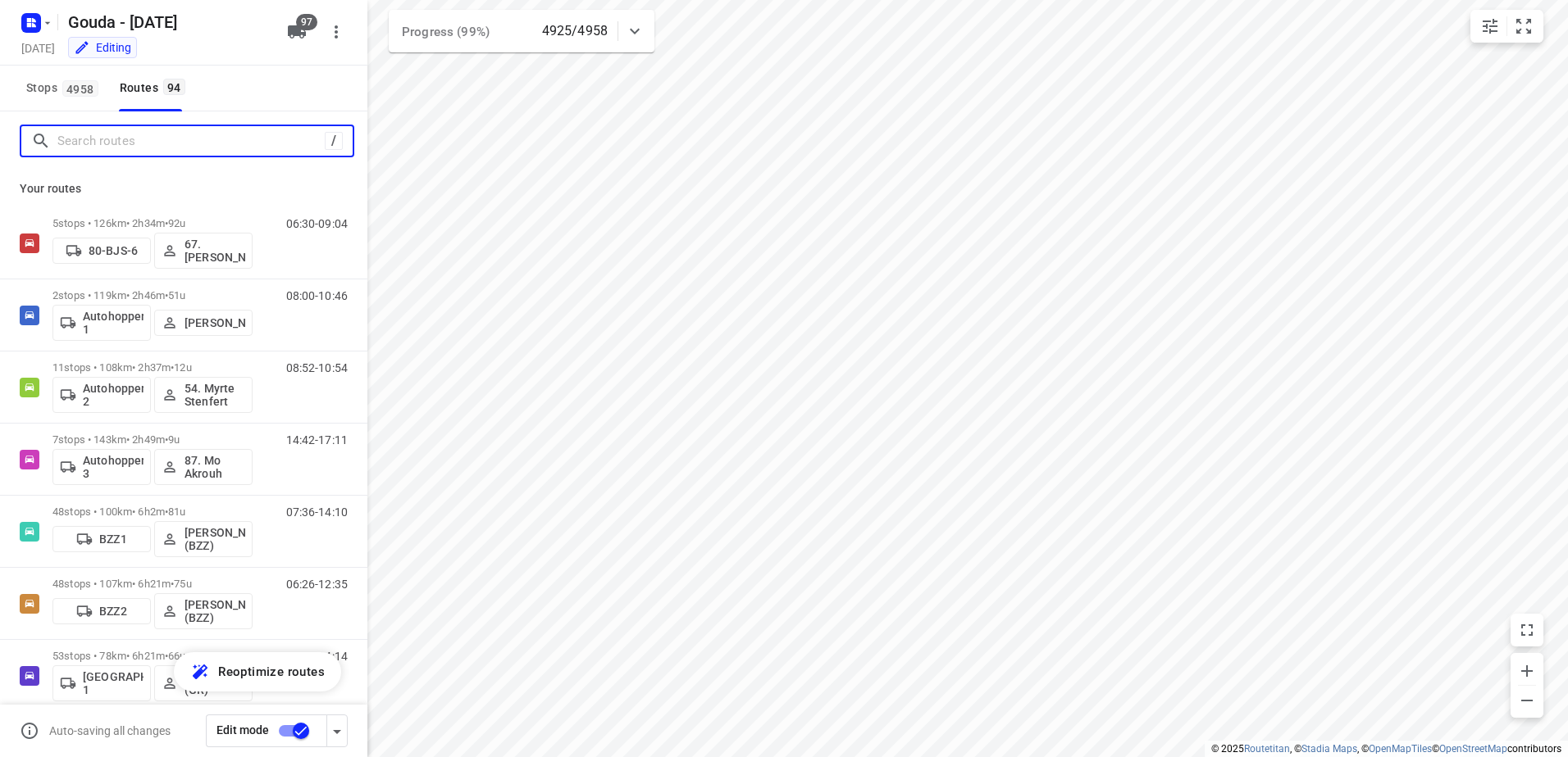
click at [197, 148] on input "Search routes" at bounding box center [191, 141] width 268 height 25
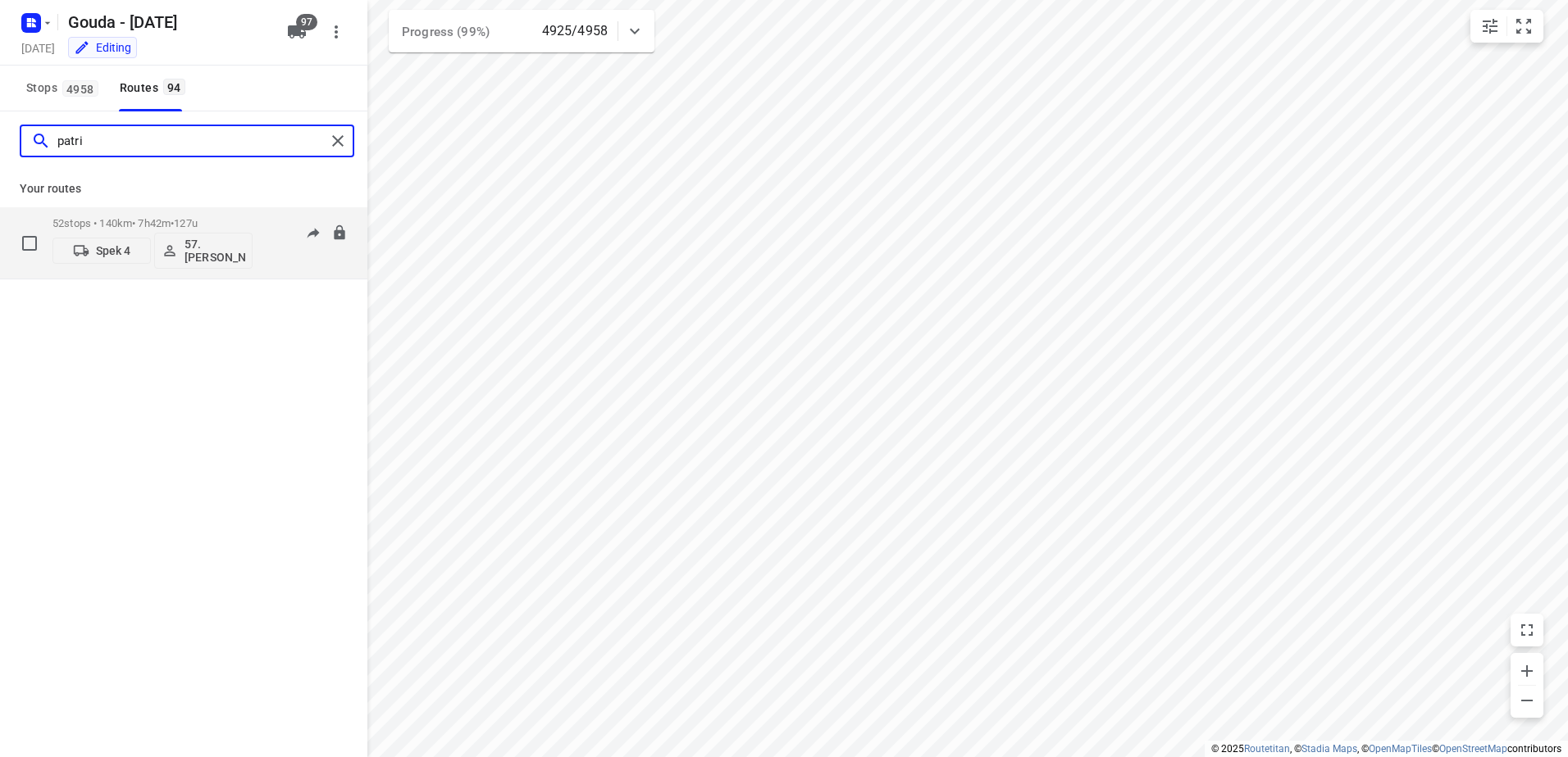
type input "patri"
click at [139, 219] on p "52 stops • 140km • 7h42m • 127u" at bounding box center [152, 223] width 200 height 12
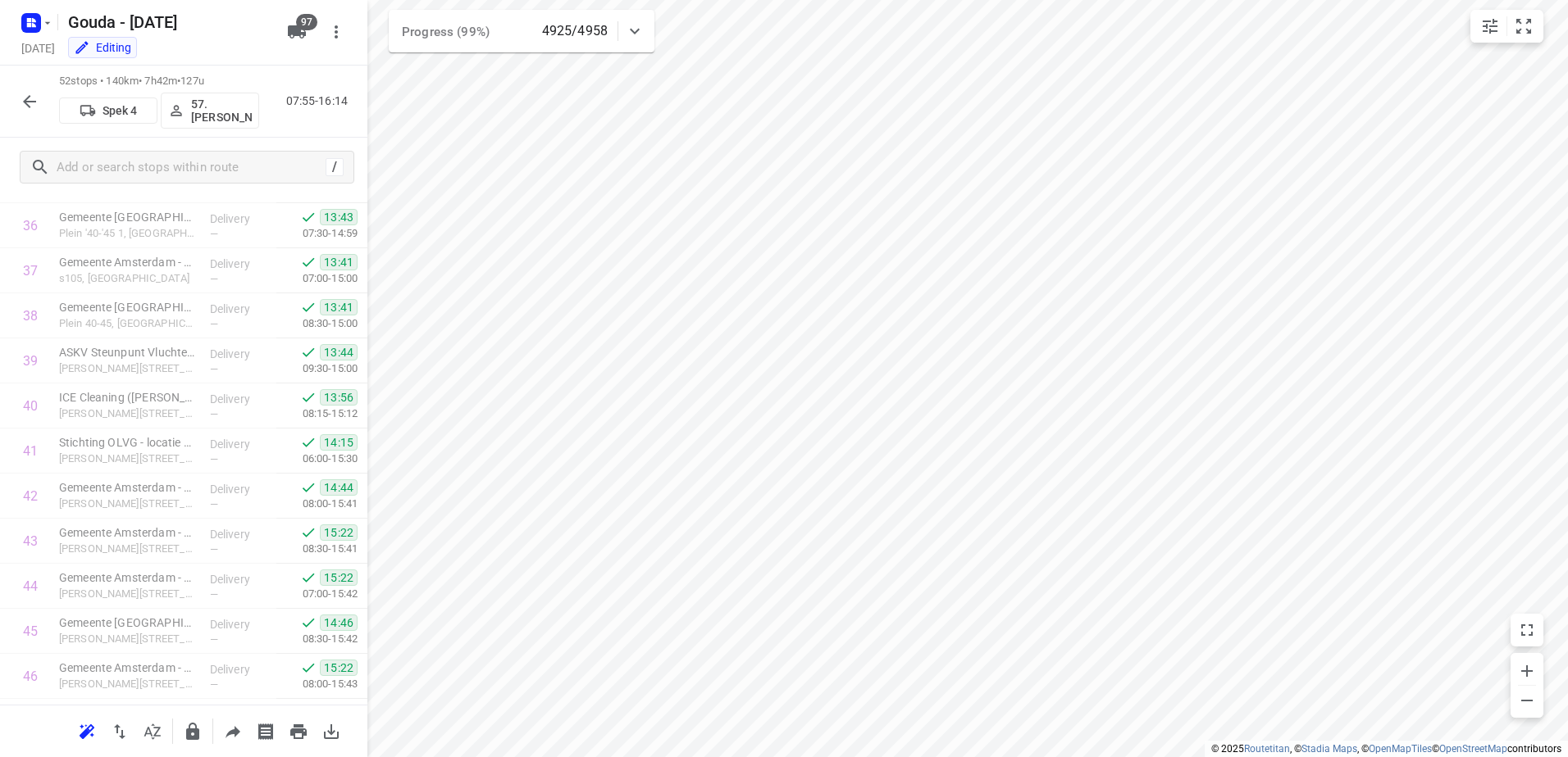
scroll to position [1963, 0]
click at [29, 94] on icon "button" at bounding box center [29, 101] width 20 height 20
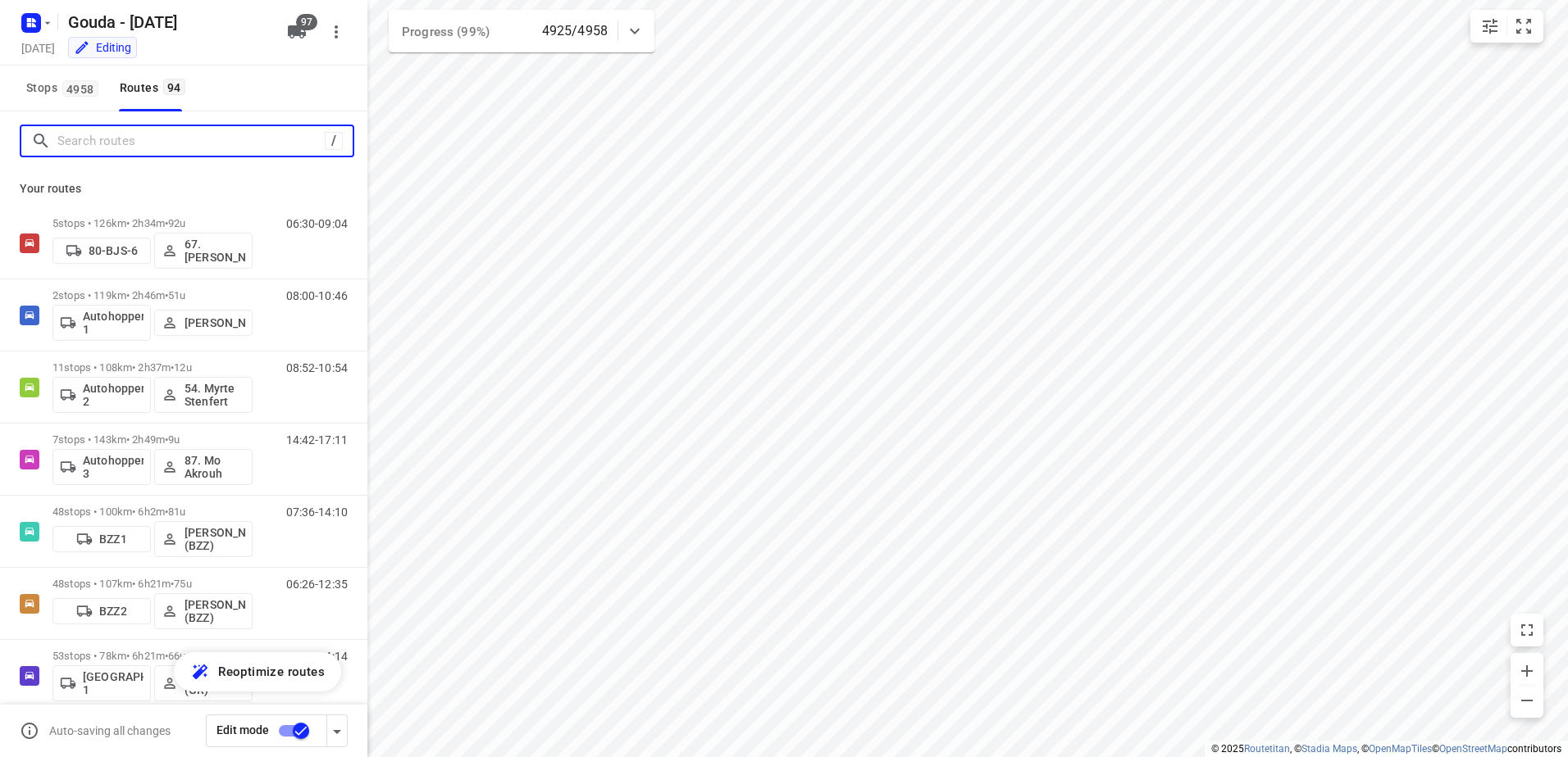
click at [136, 152] on input "Search routes" at bounding box center [191, 141] width 268 height 25
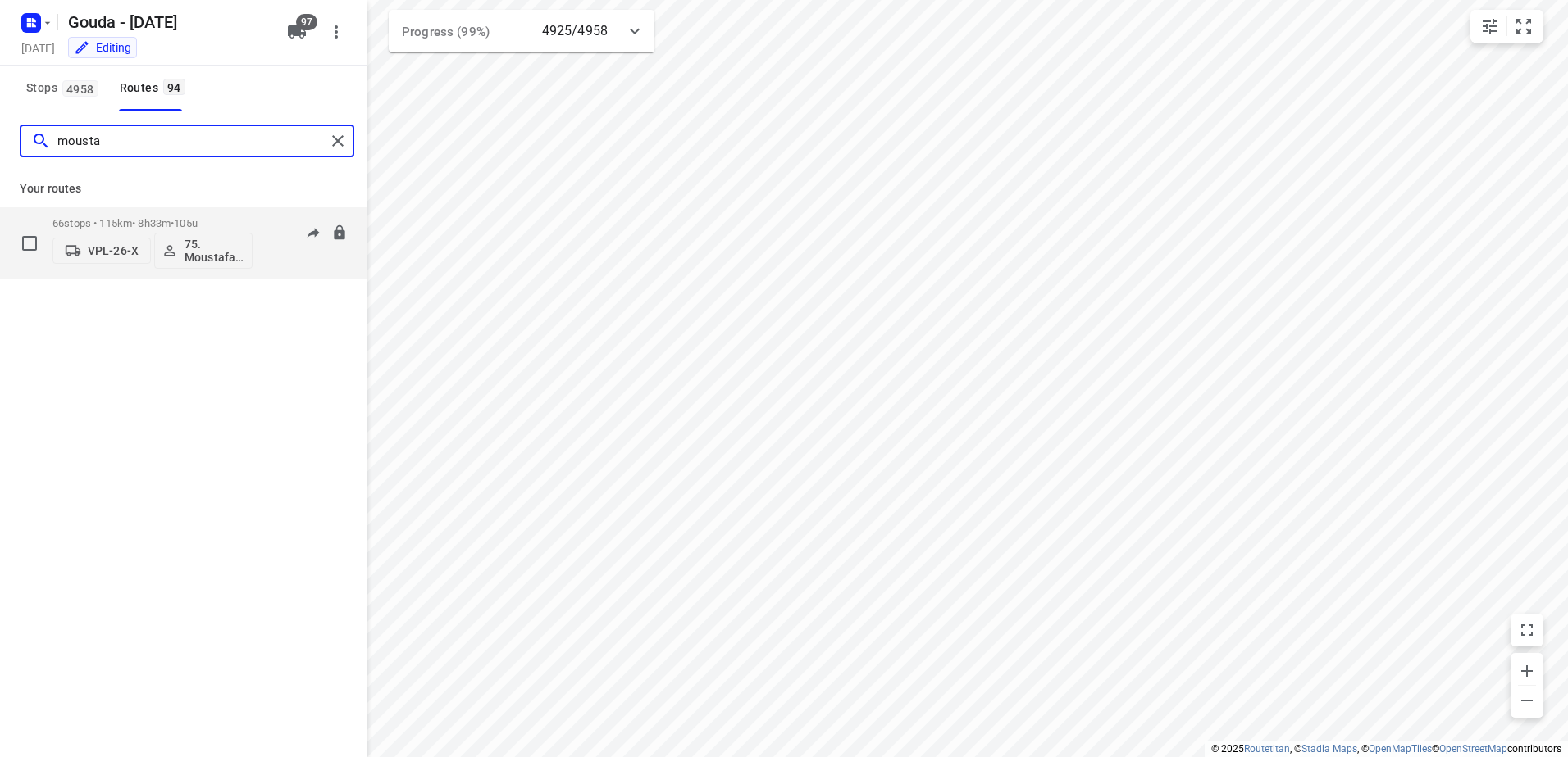
type input "mousta"
click at [176, 225] on p "66 stops • 115km • 8h33m • 105u" at bounding box center [152, 223] width 200 height 12
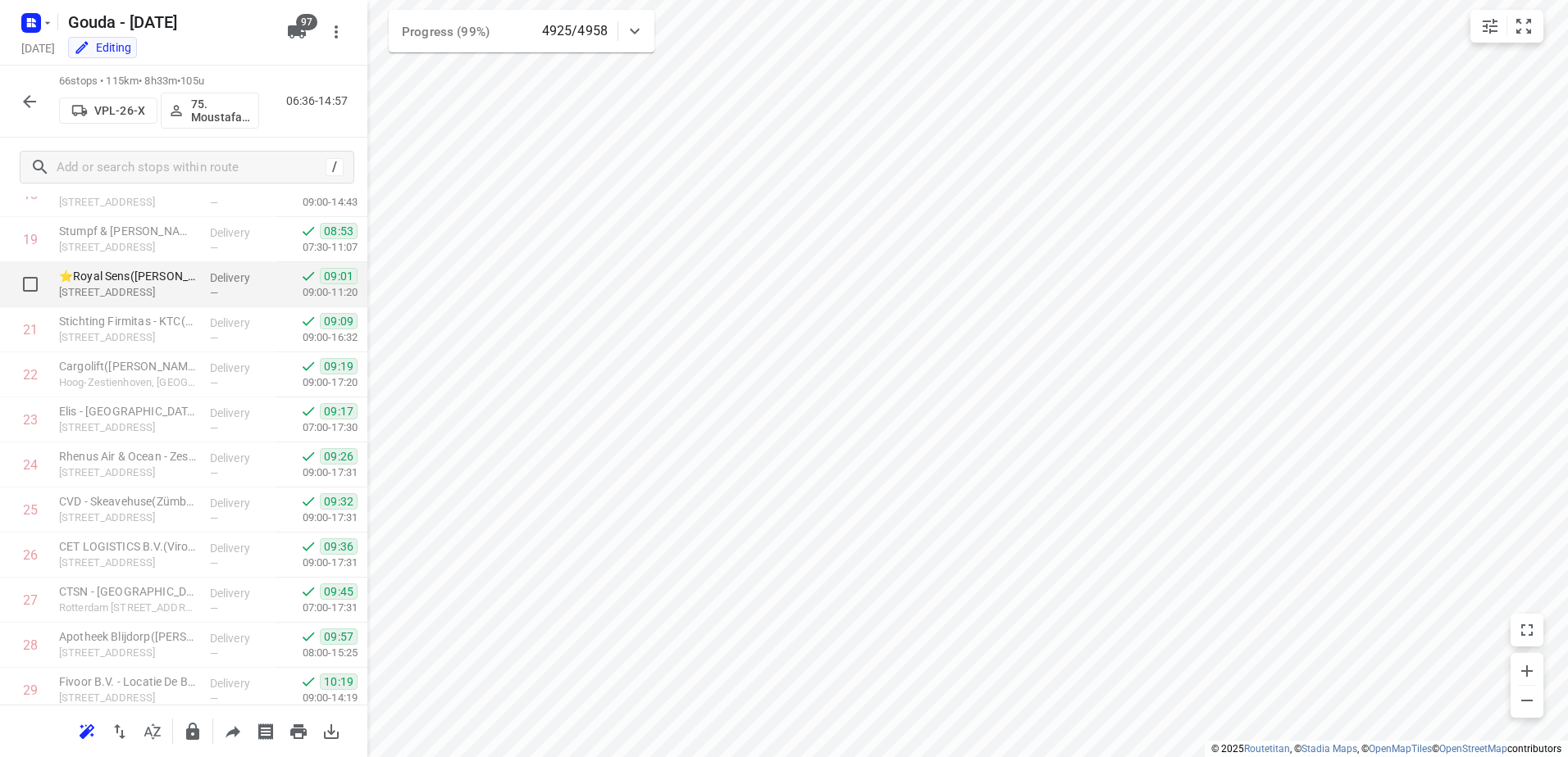
scroll to position [627, 0]
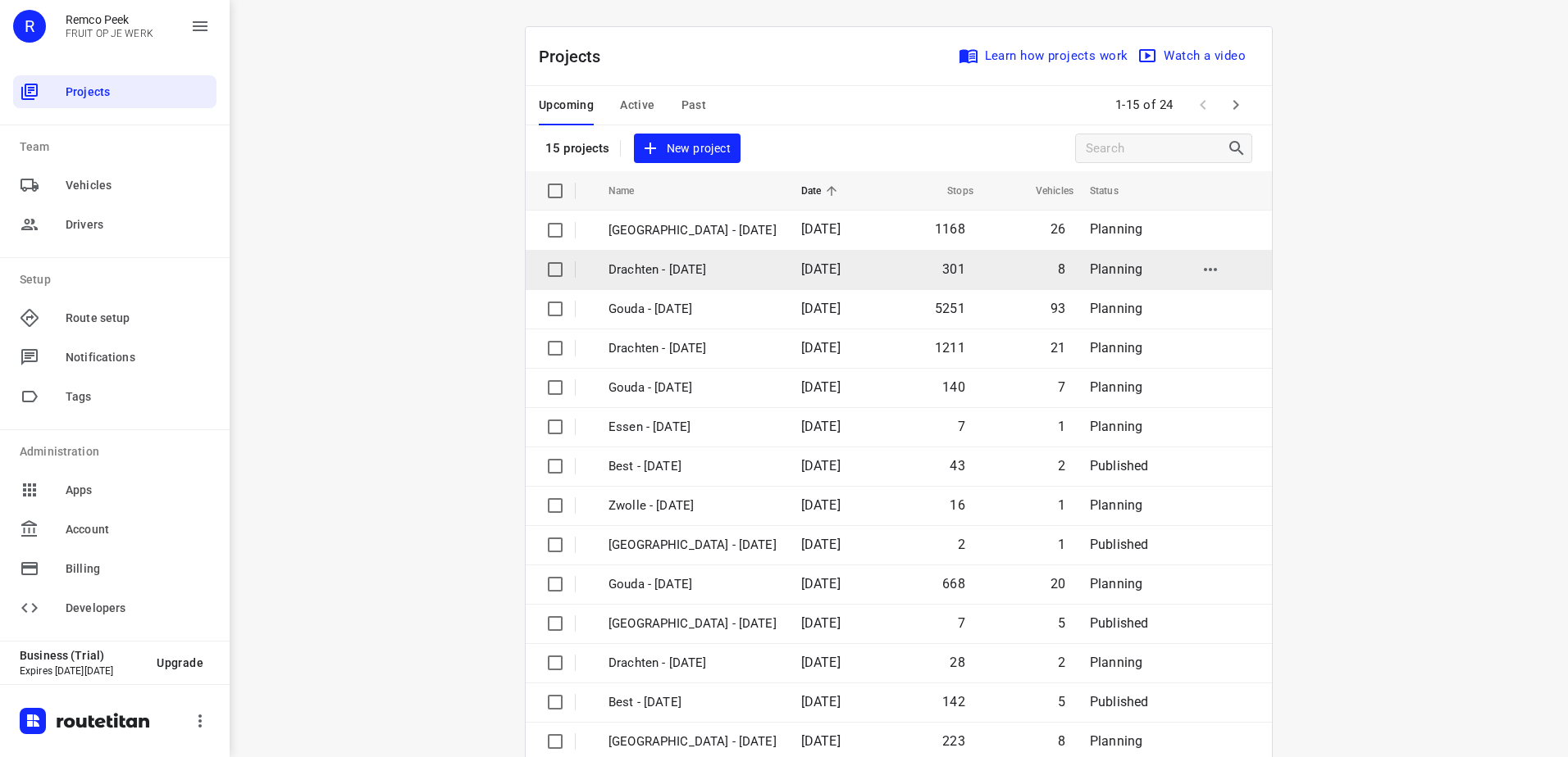
click at [727, 252] on td "Drachten - [DATE]" at bounding box center [690, 270] width 196 height 39
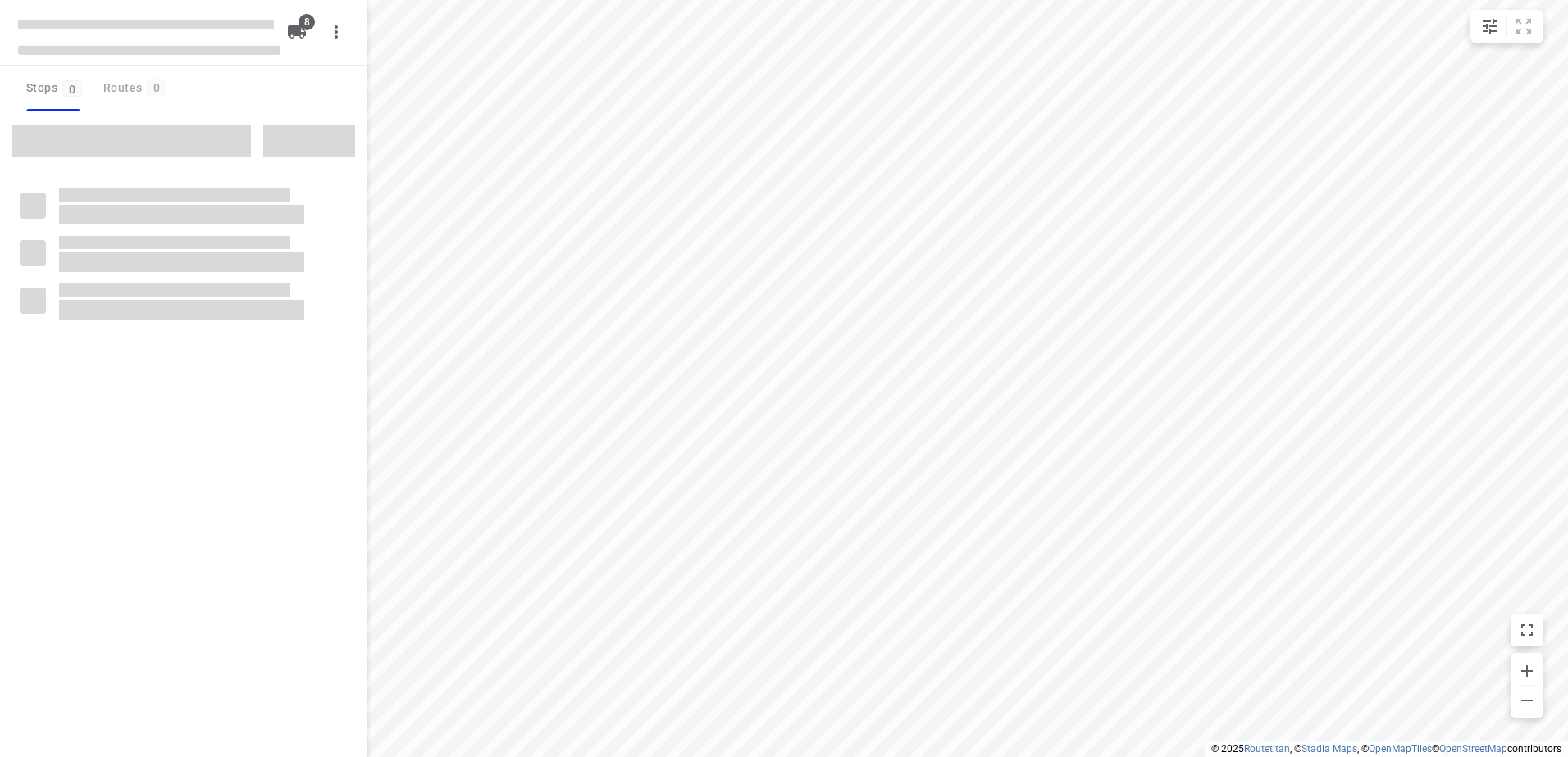
checkbox input "true"
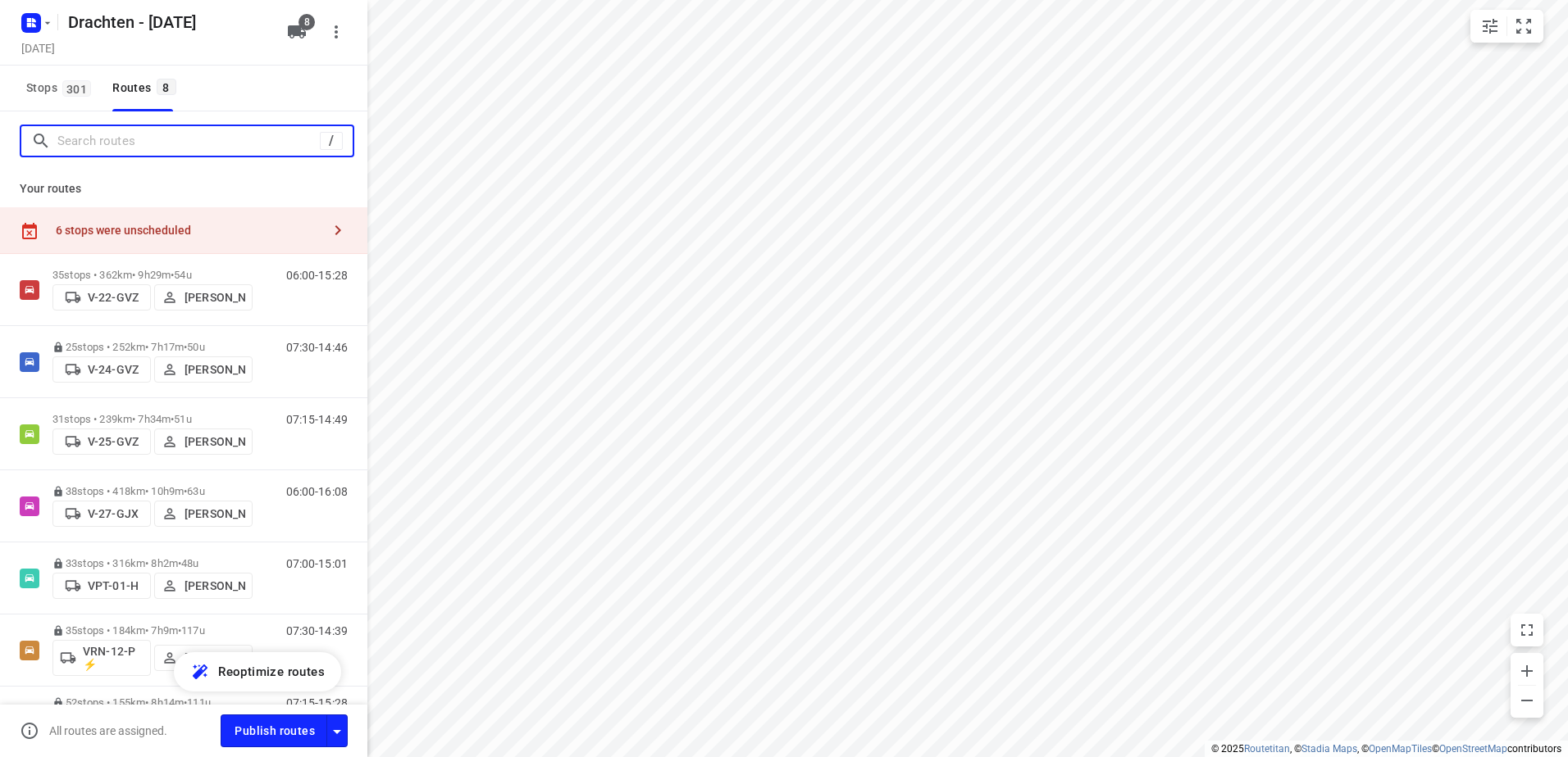
click at [100, 131] on input "Search routes" at bounding box center [188, 141] width 262 height 25
click at [39, 17] on rect "button" at bounding box center [31, 23] width 20 height 20
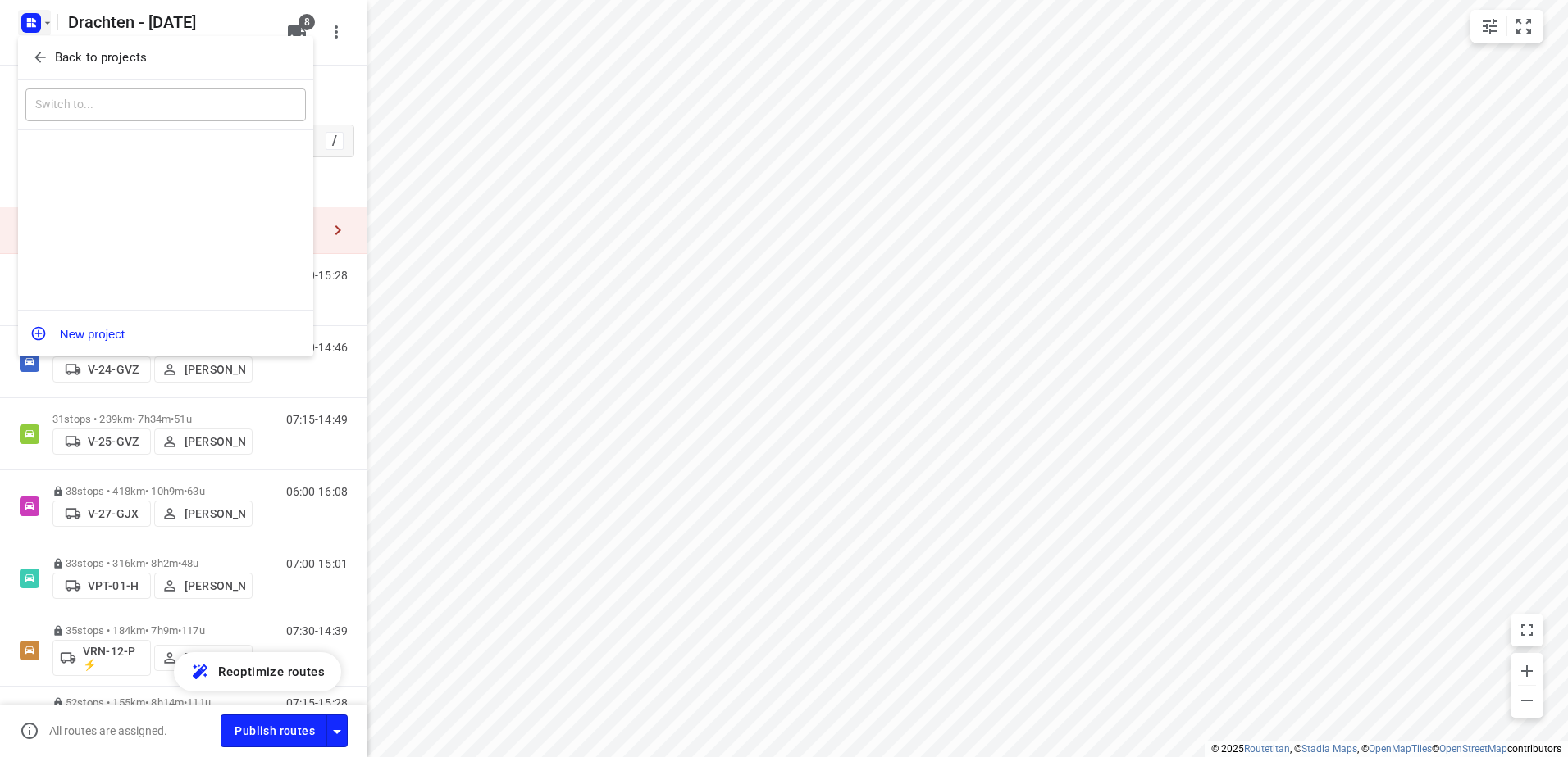
click at [54, 51] on p "Back to projects" at bounding box center [101, 57] width 92 height 19
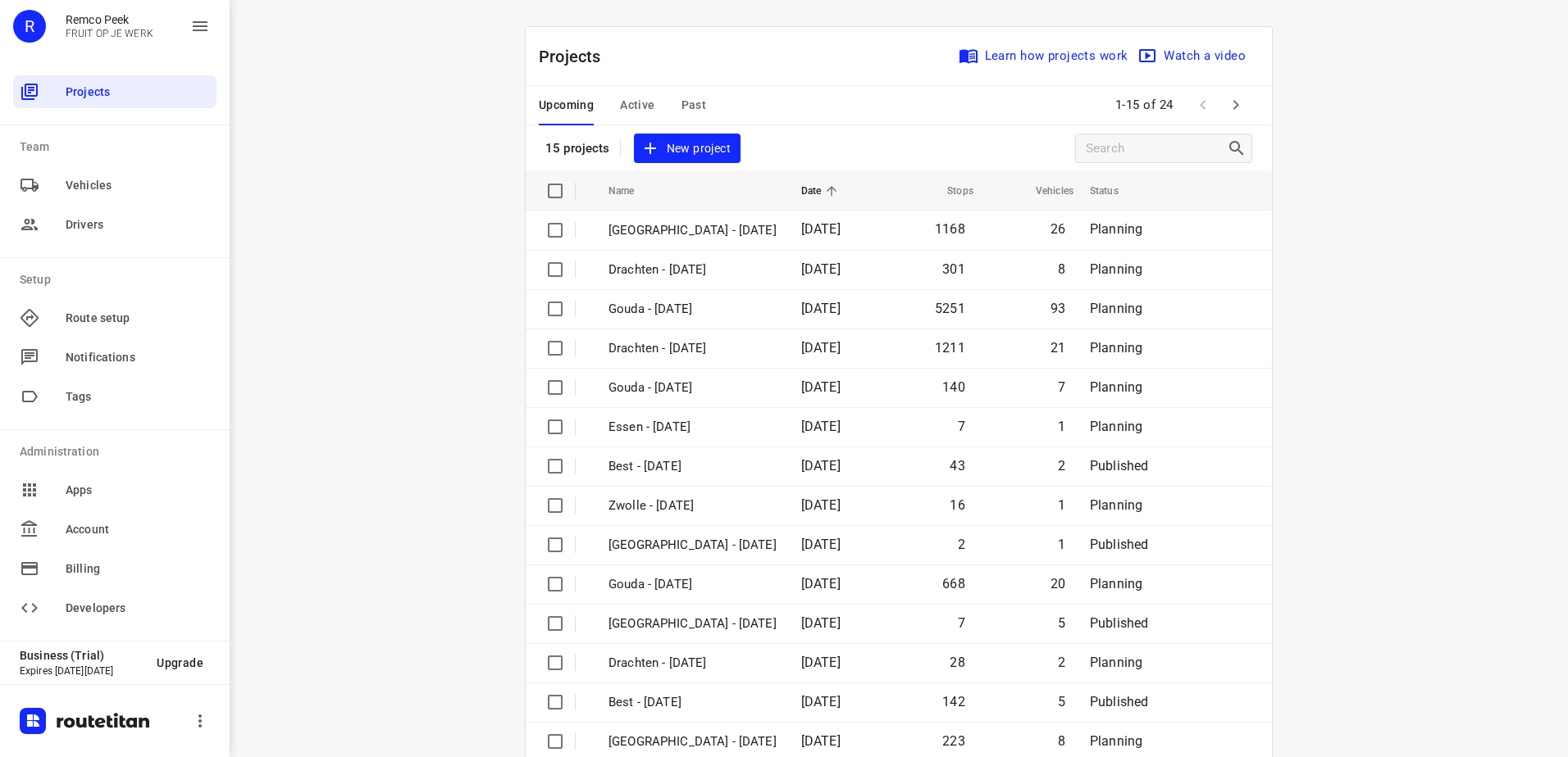
click at [635, 106] on span "Active" at bounding box center [637, 105] width 35 height 21
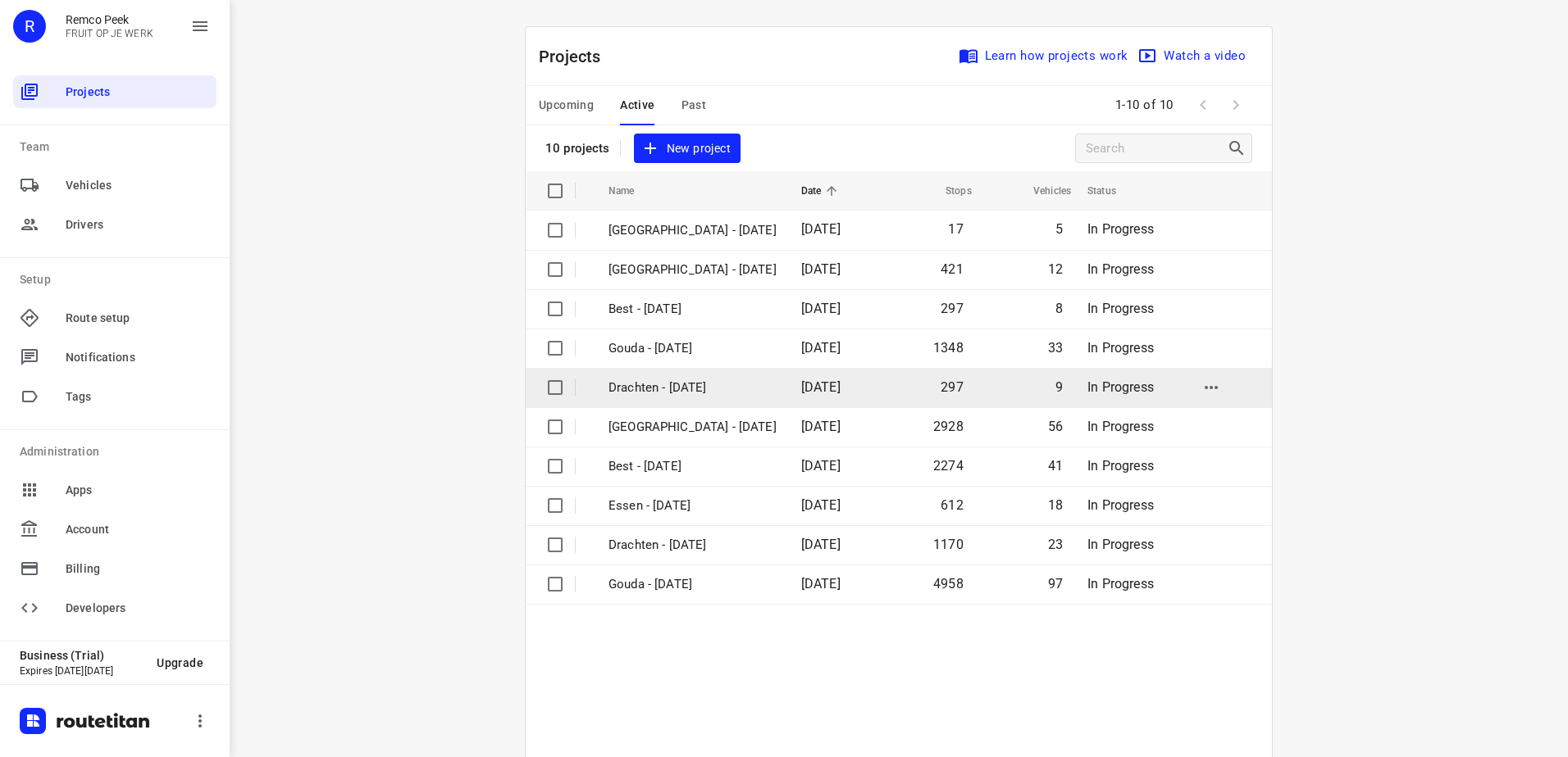
click at [683, 403] on td "Drachten - [DATE]" at bounding box center [690, 388] width 196 height 39
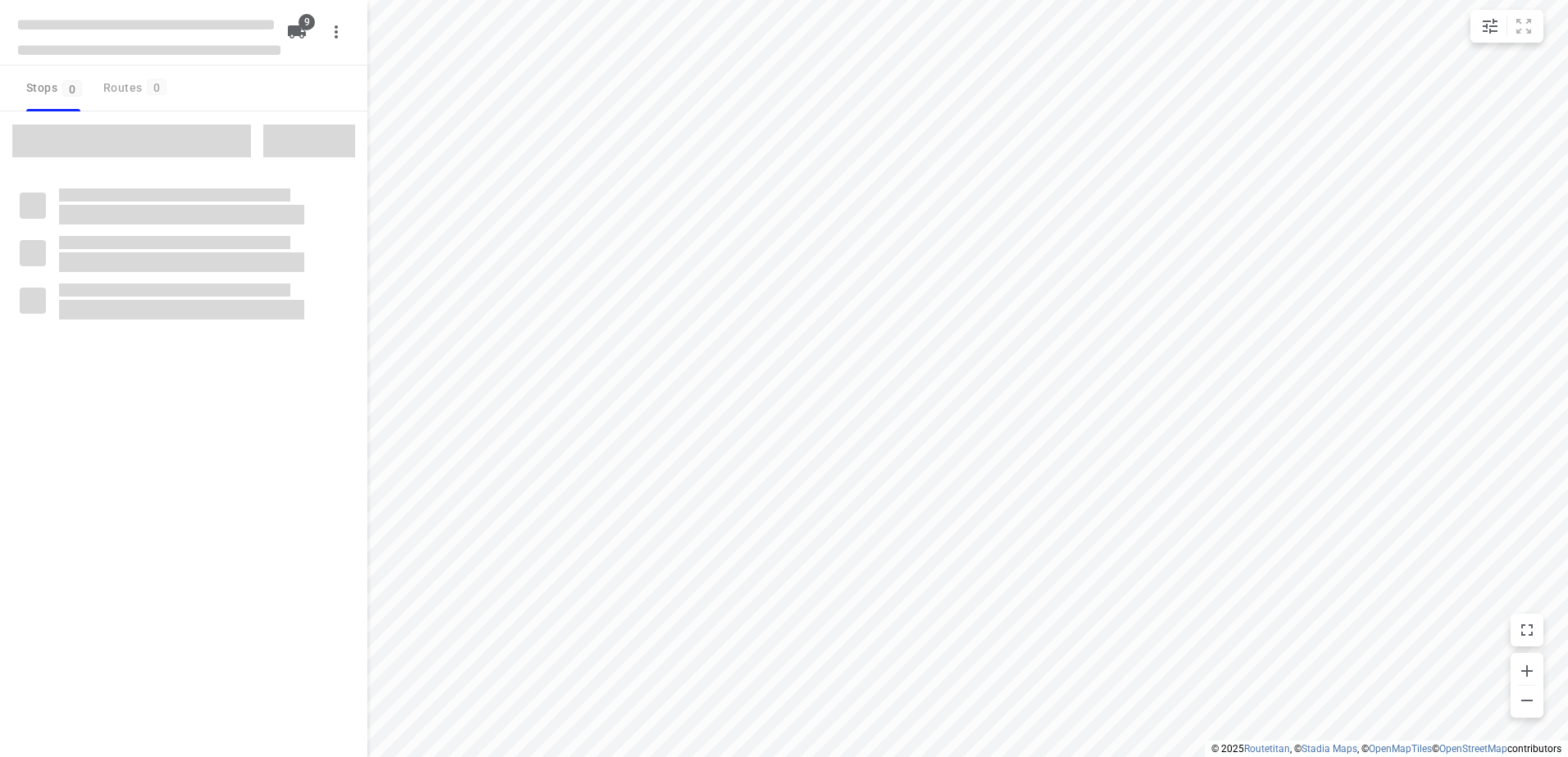
checkbox input "true"
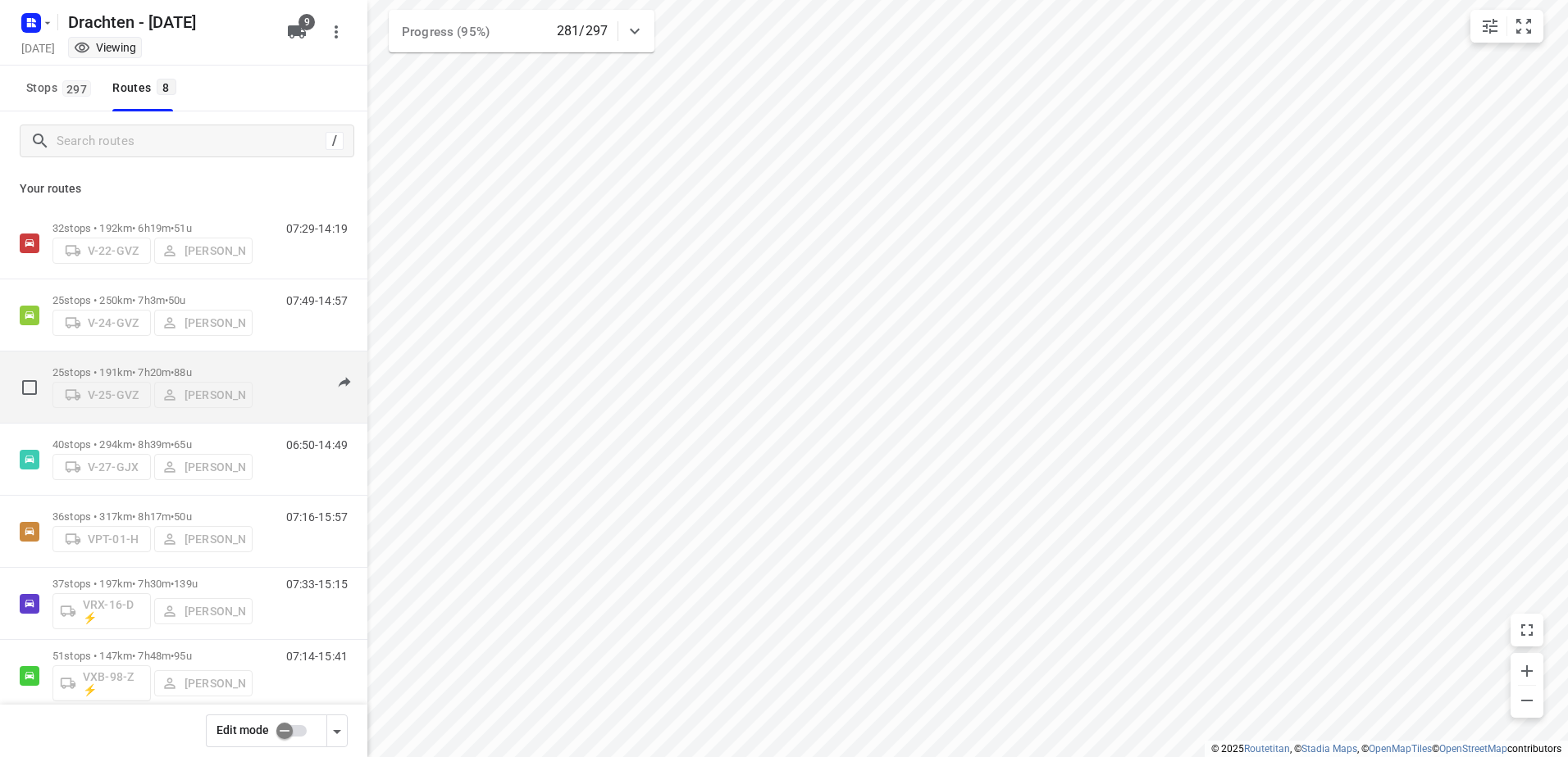
click at [79, 366] on p "25 stops • 191km • 7h20m • 88u" at bounding box center [152, 372] width 200 height 12
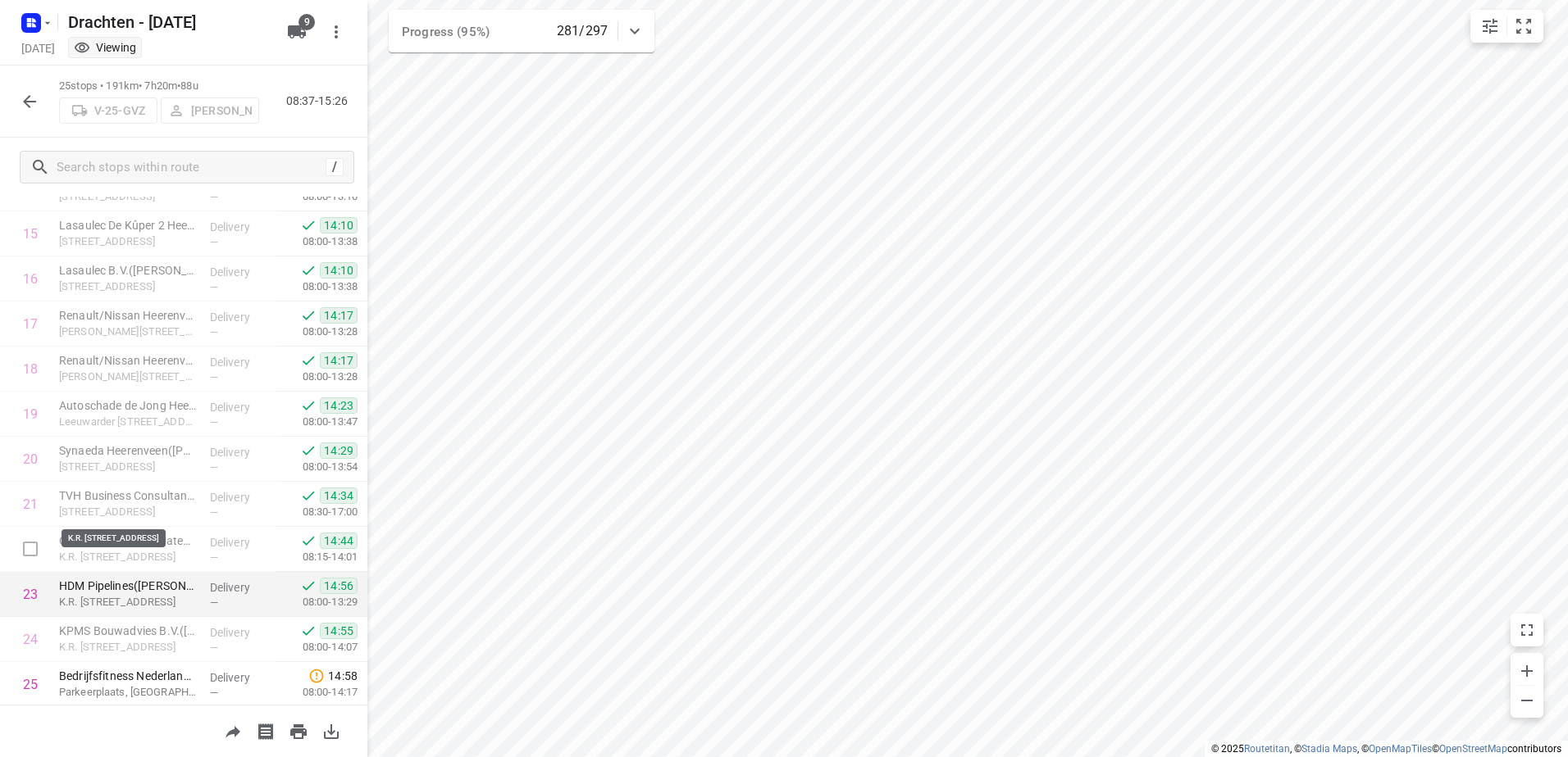
scroll to position [746, 0]
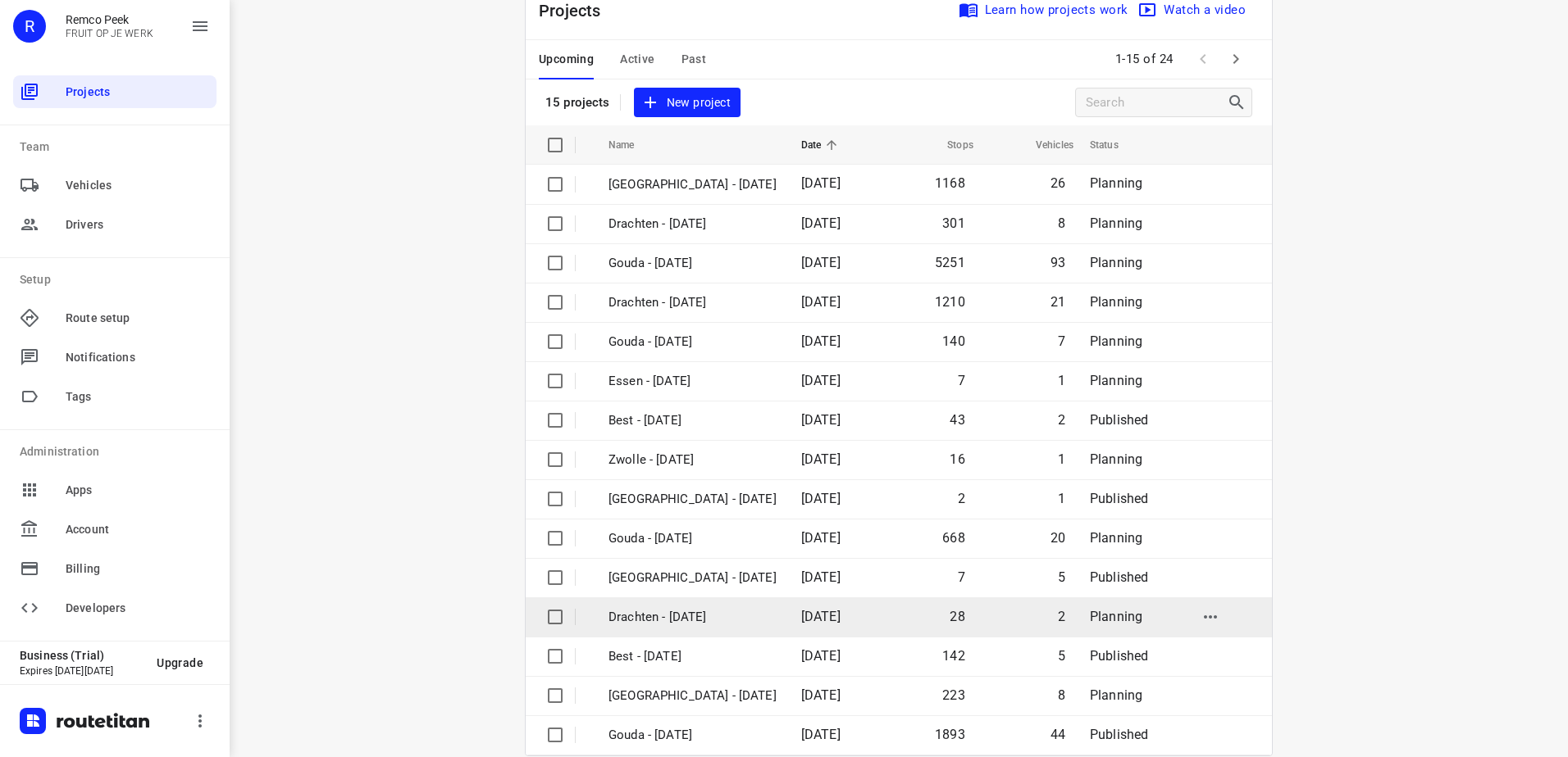
scroll to position [71, 0]
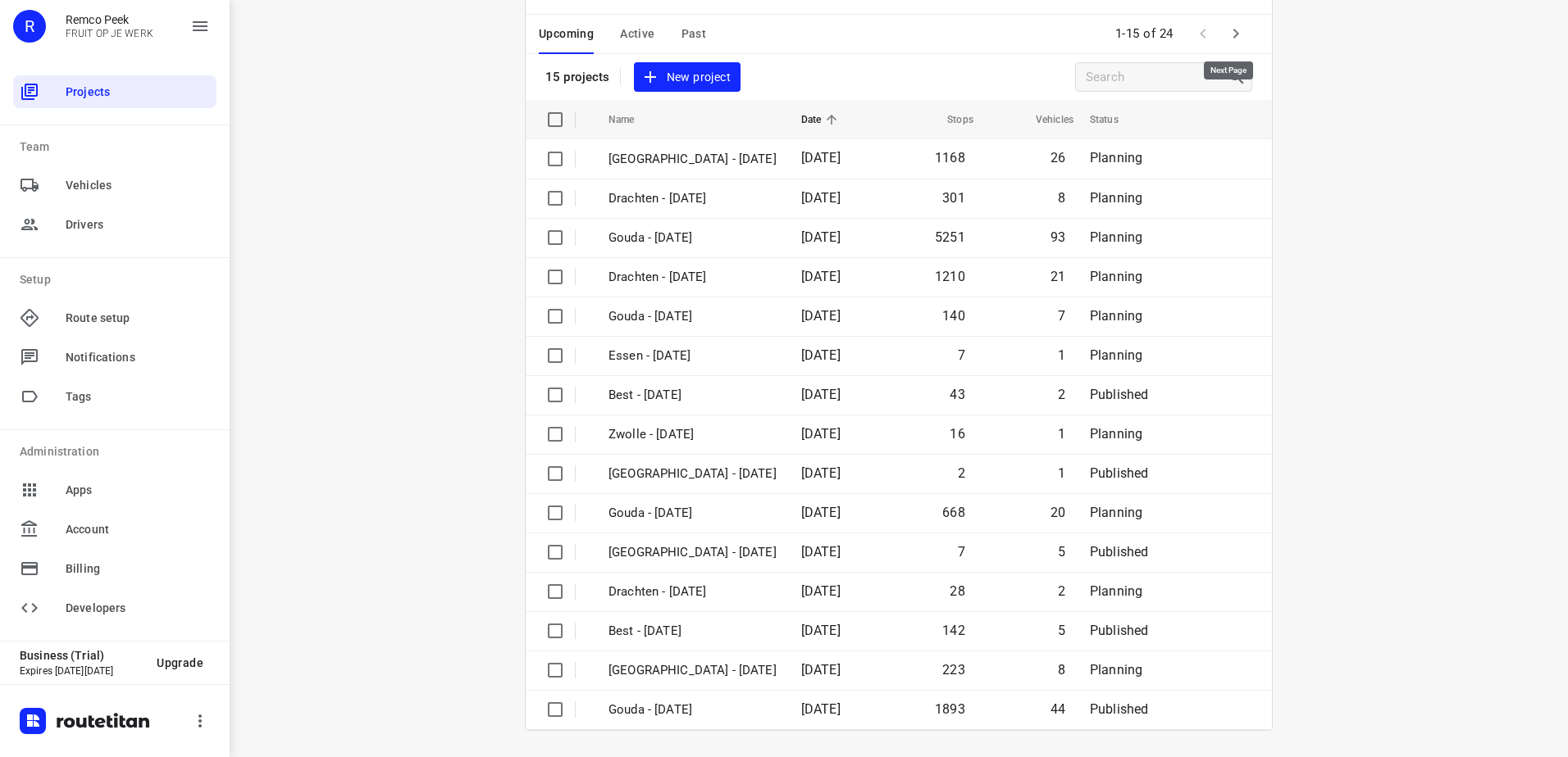
click at [1234, 29] on icon "button" at bounding box center [1235, 33] width 20 height 20
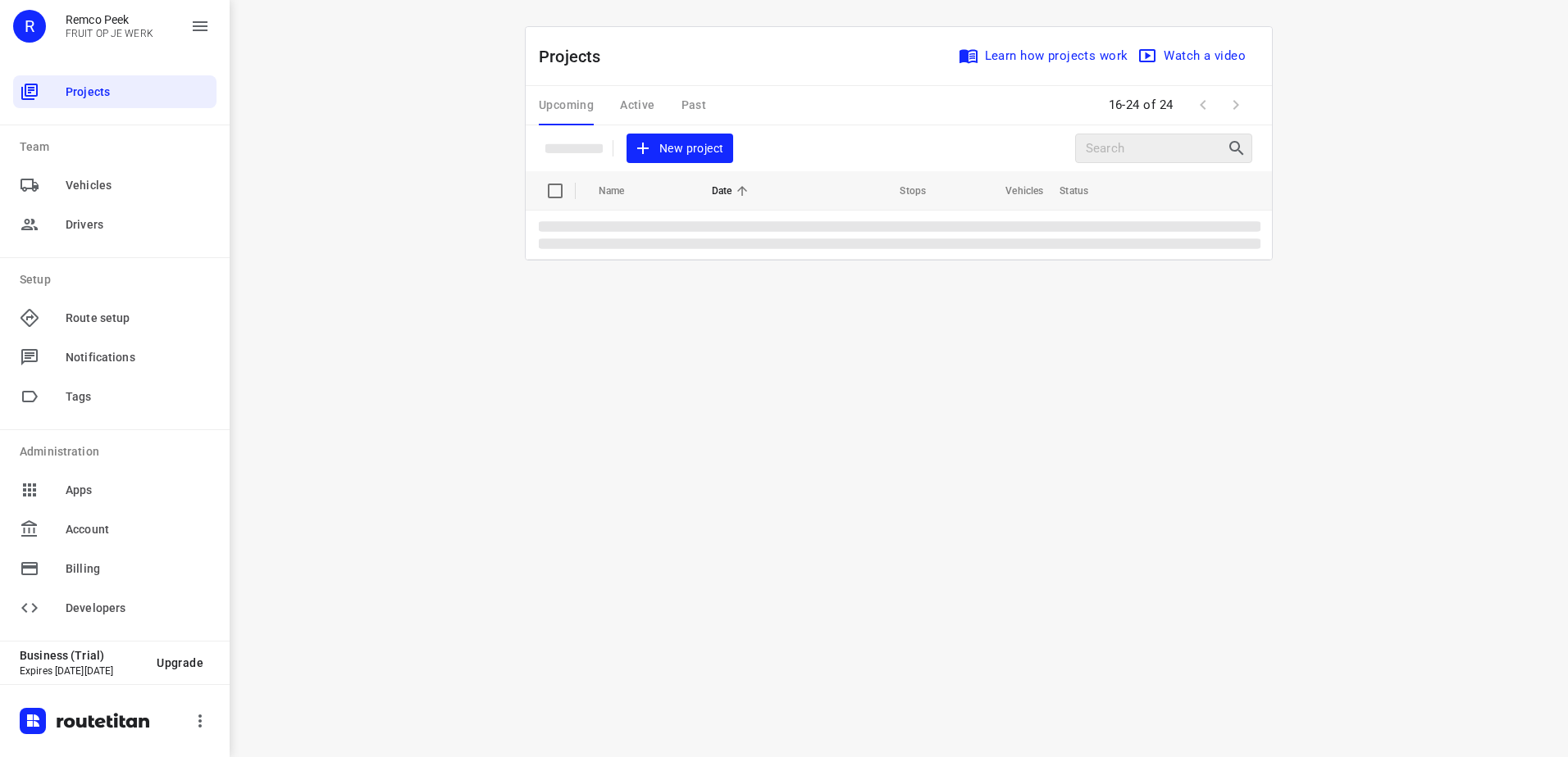
scroll to position [0, 0]
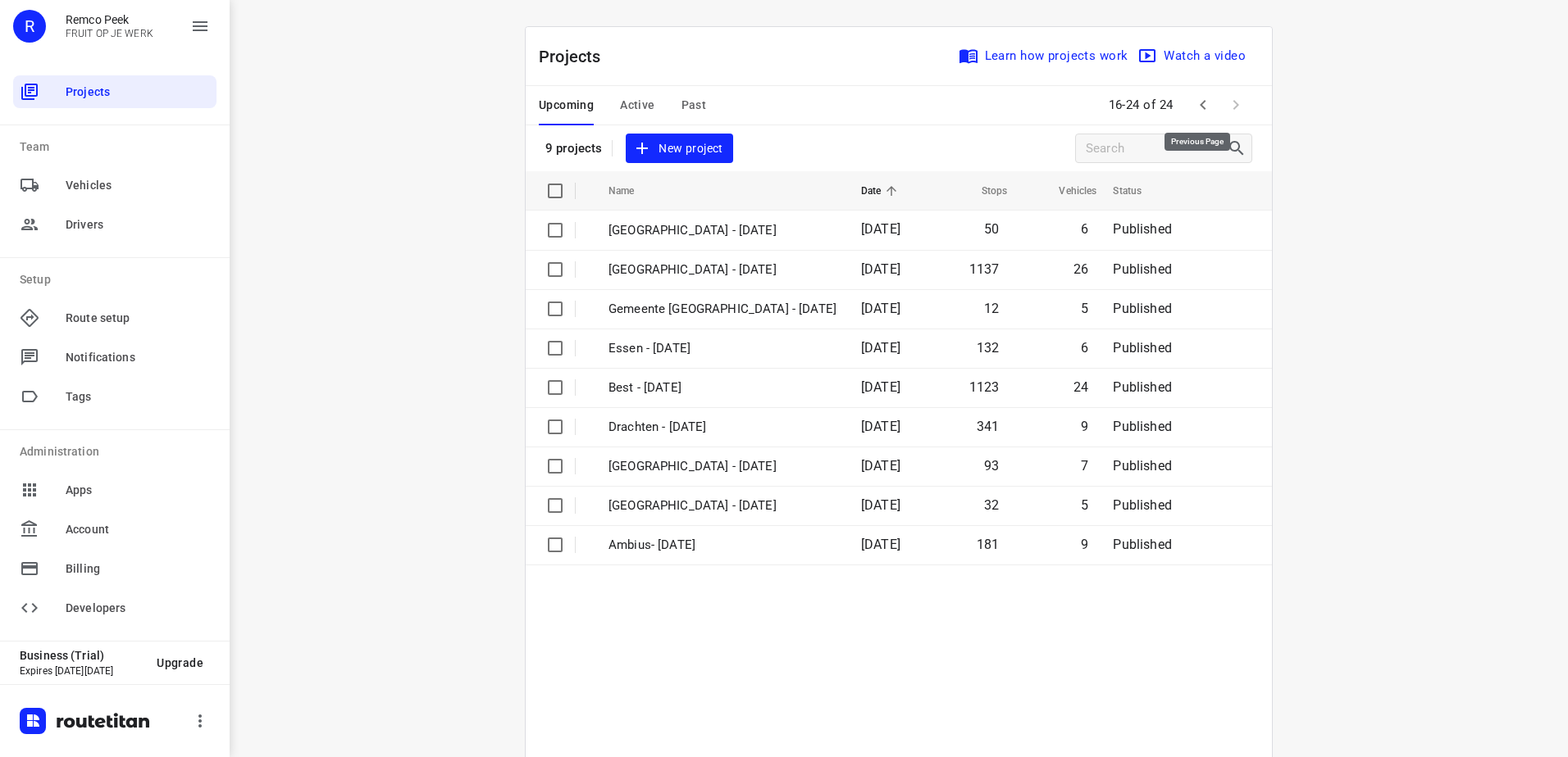
click at [1195, 95] on icon "button" at bounding box center [1203, 104] width 20 height 20
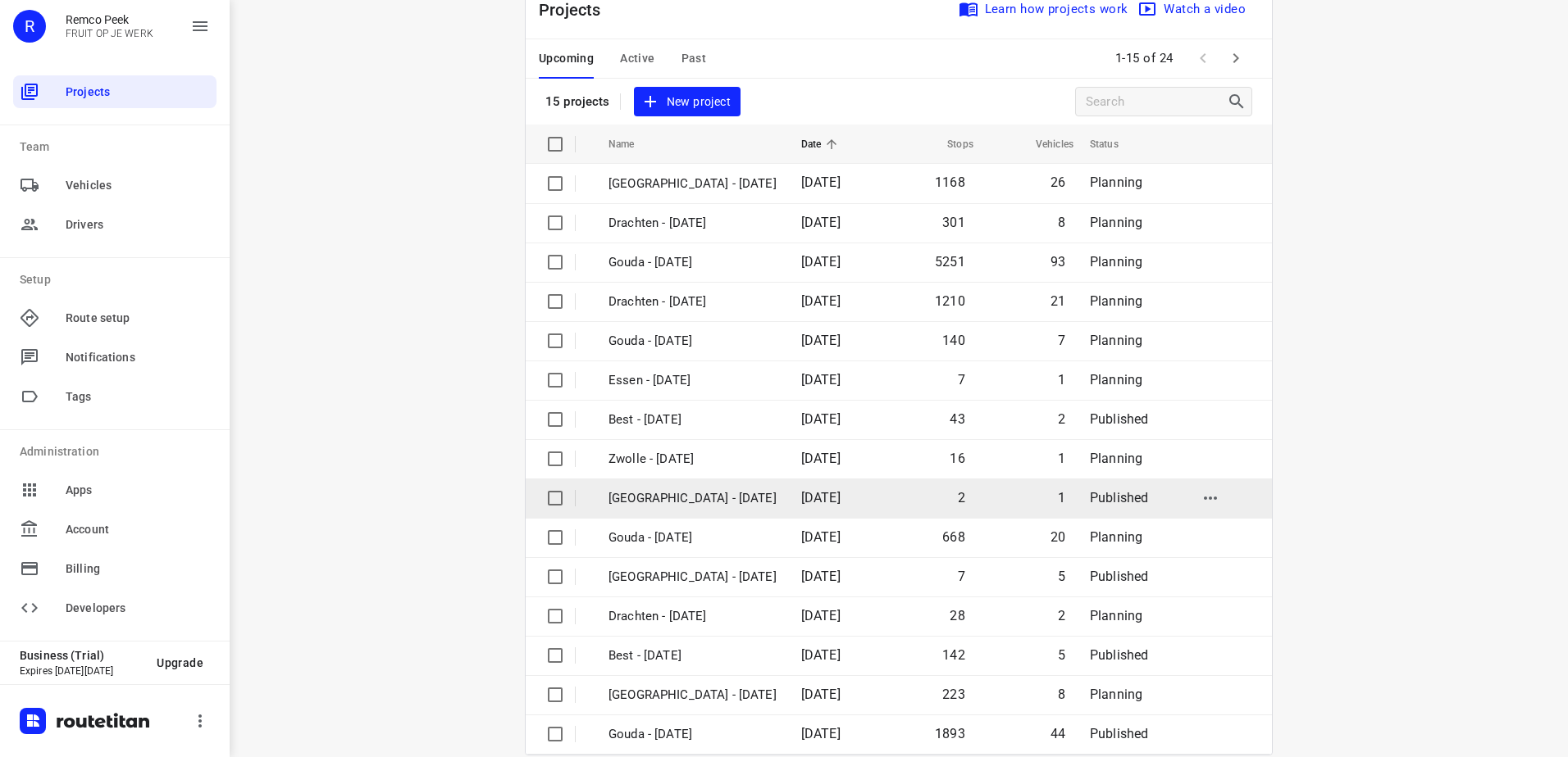
scroll to position [71, 0]
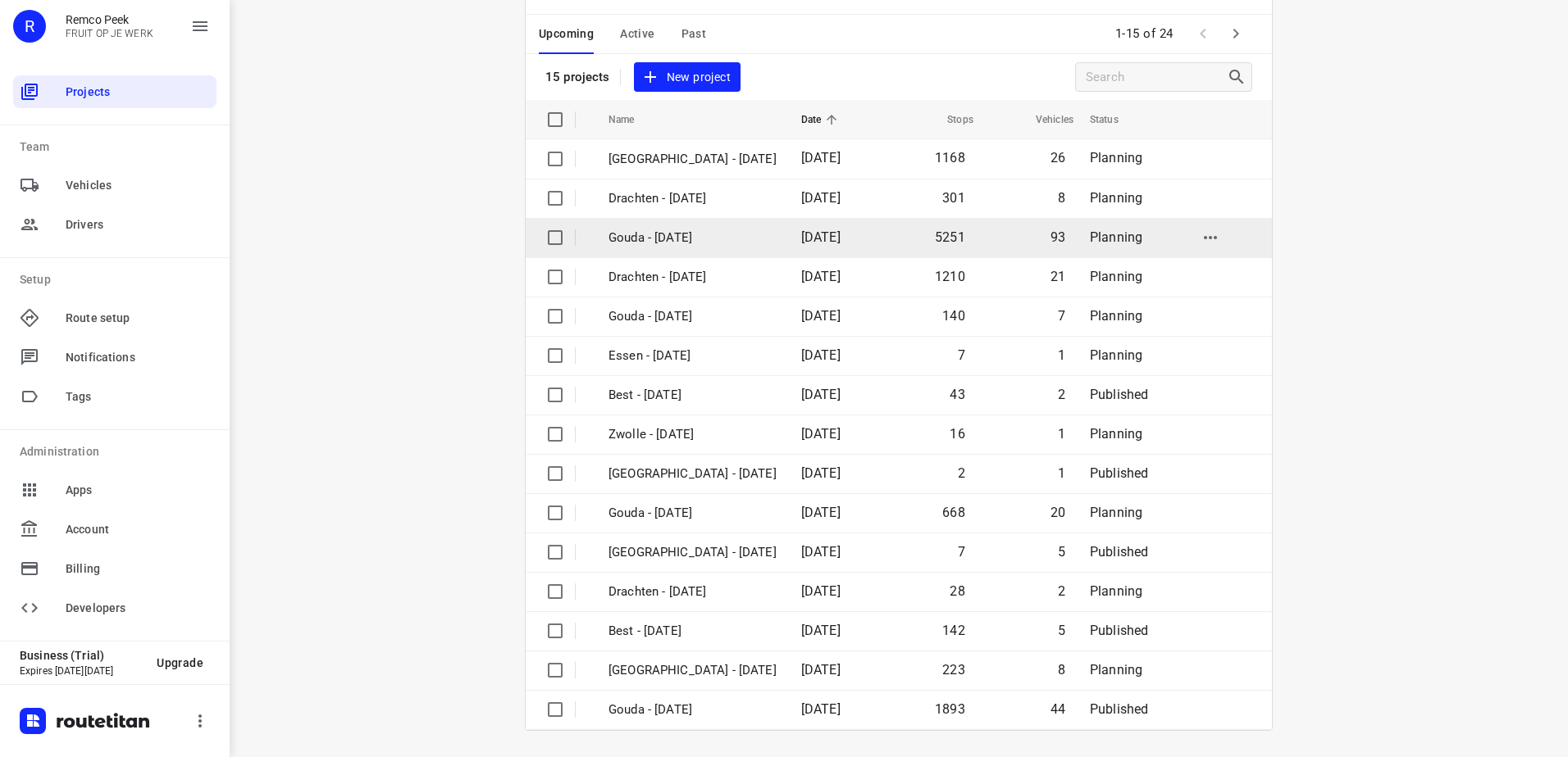
click at [706, 251] on td "Gouda - [DATE]" at bounding box center [690, 238] width 196 height 39
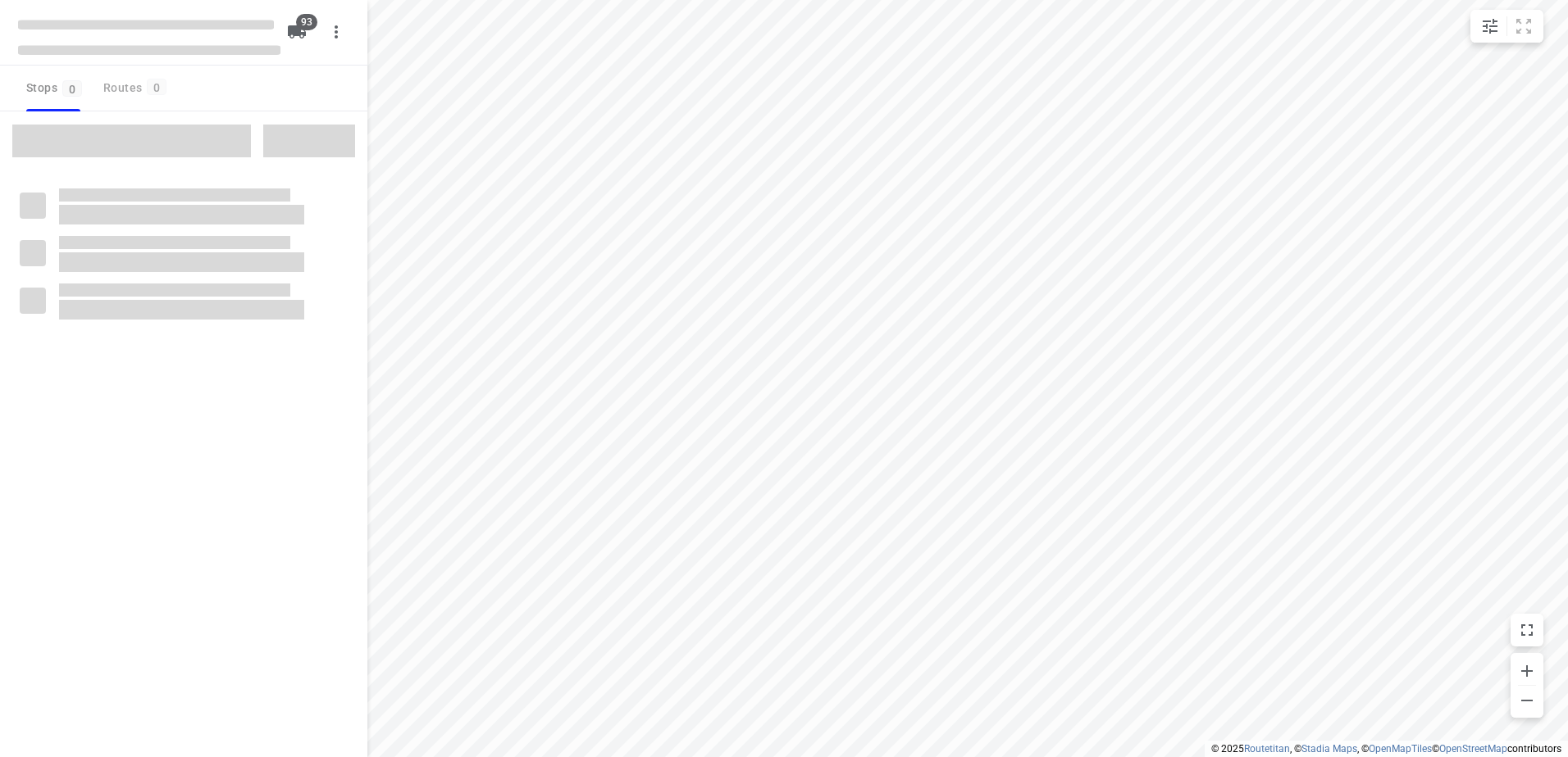
checkbox input "true"
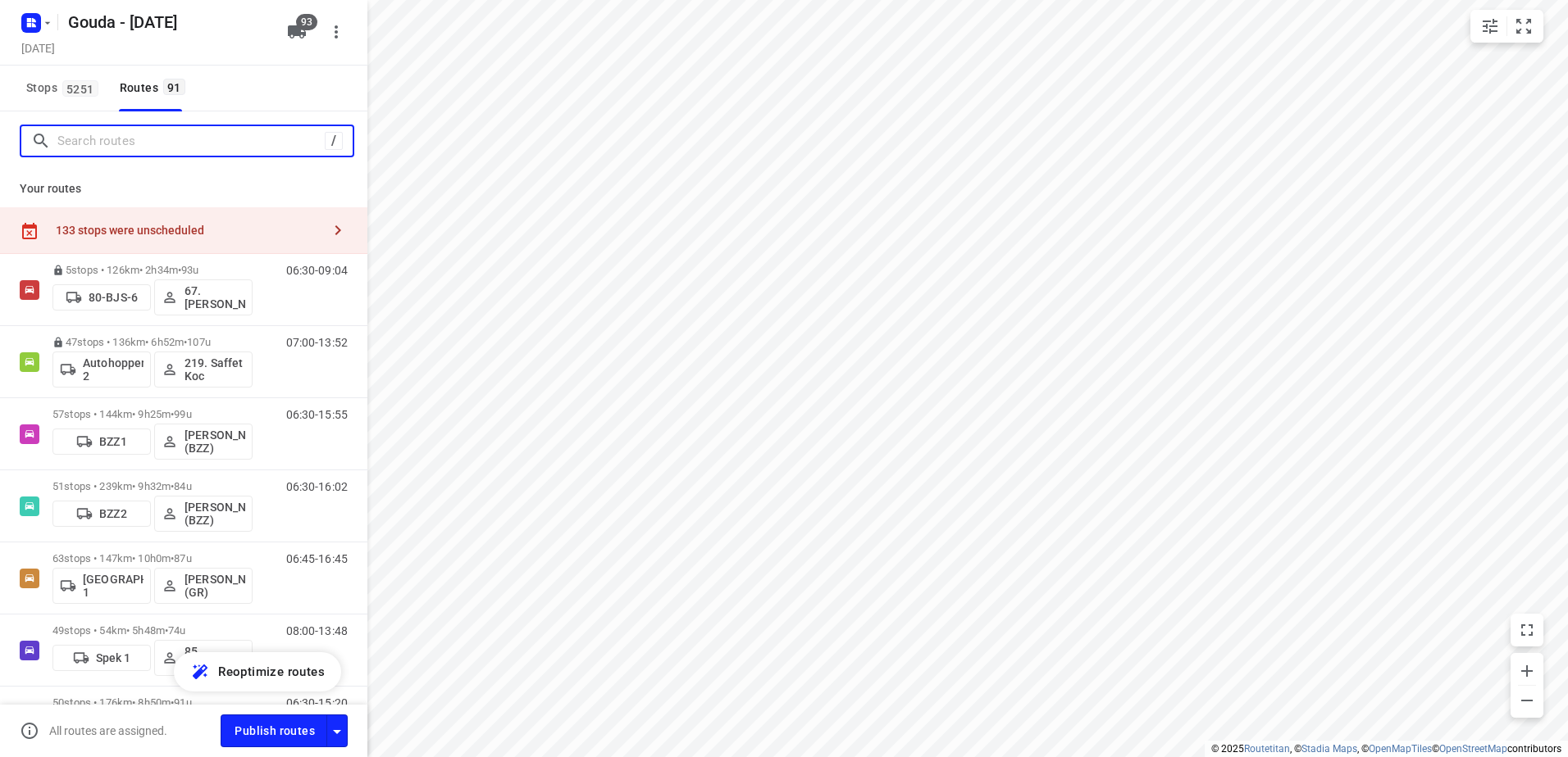
click at [158, 144] on input "Search routes" at bounding box center [191, 141] width 268 height 25
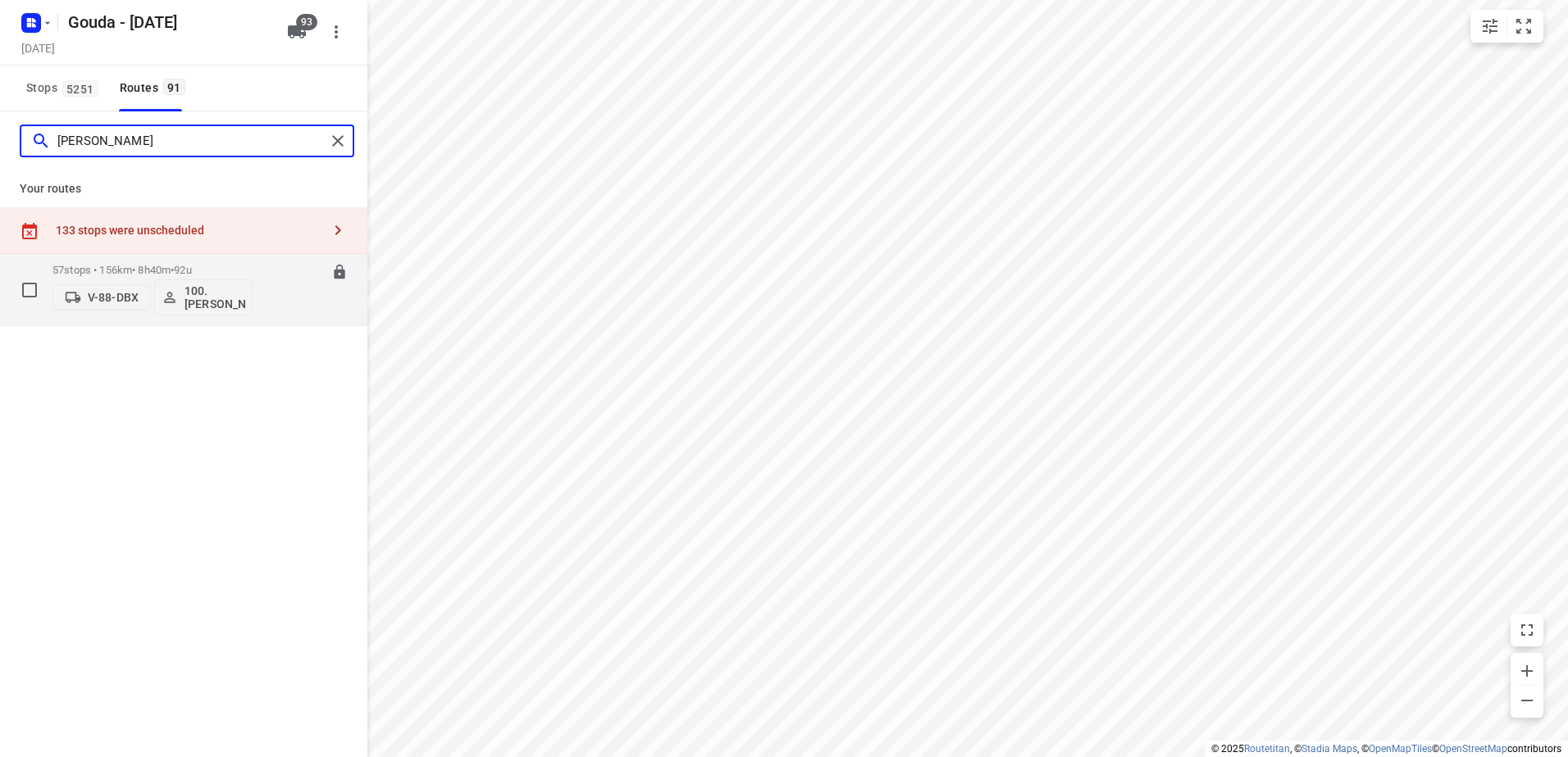
type input "henk"
click at [139, 265] on p "57 stops • 156km • 8h40m • 92u" at bounding box center [152, 270] width 200 height 12
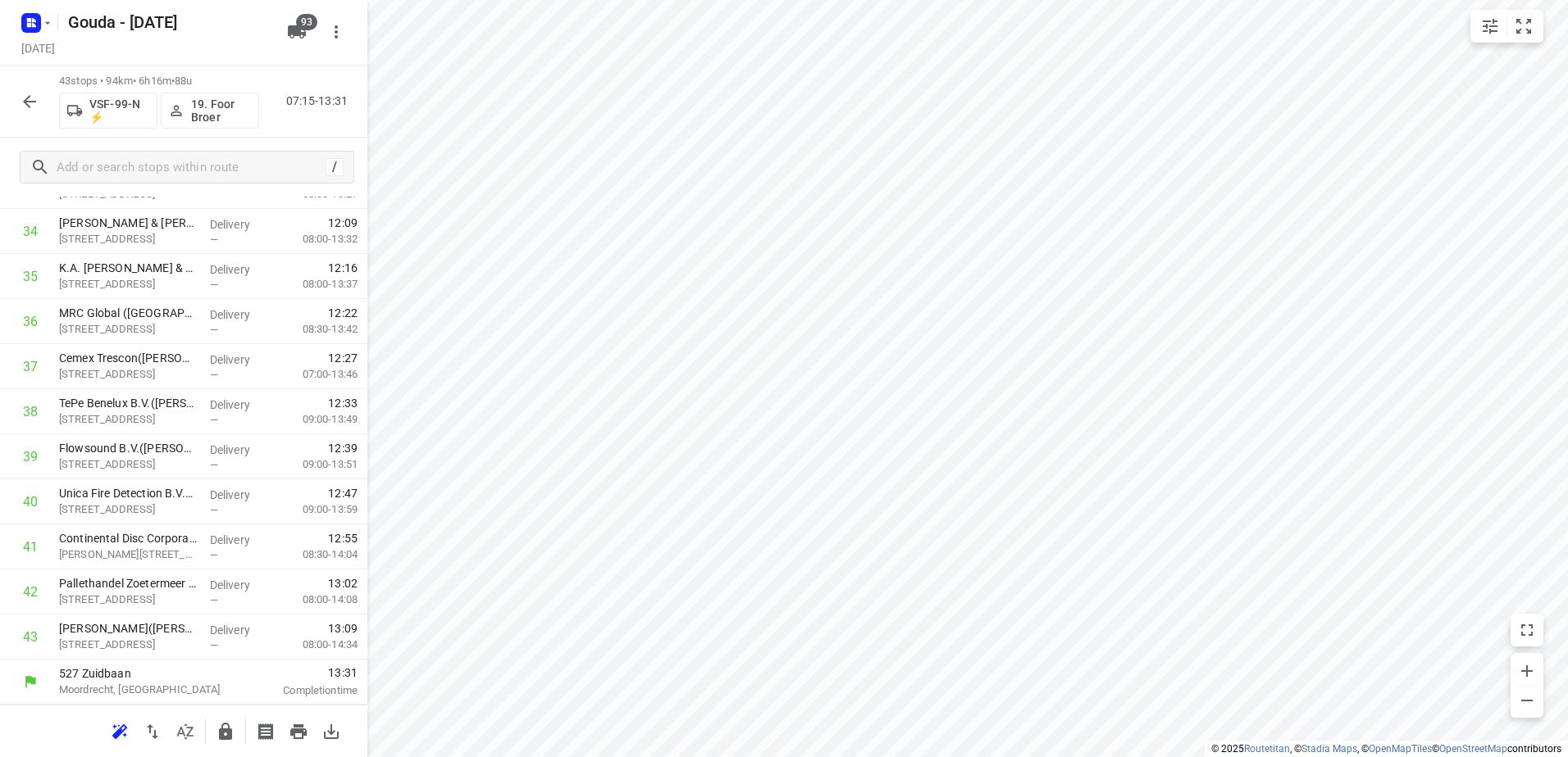
scroll to position [1604, 0]
click at [40, 95] on button "button" at bounding box center [29, 101] width 33 height 33
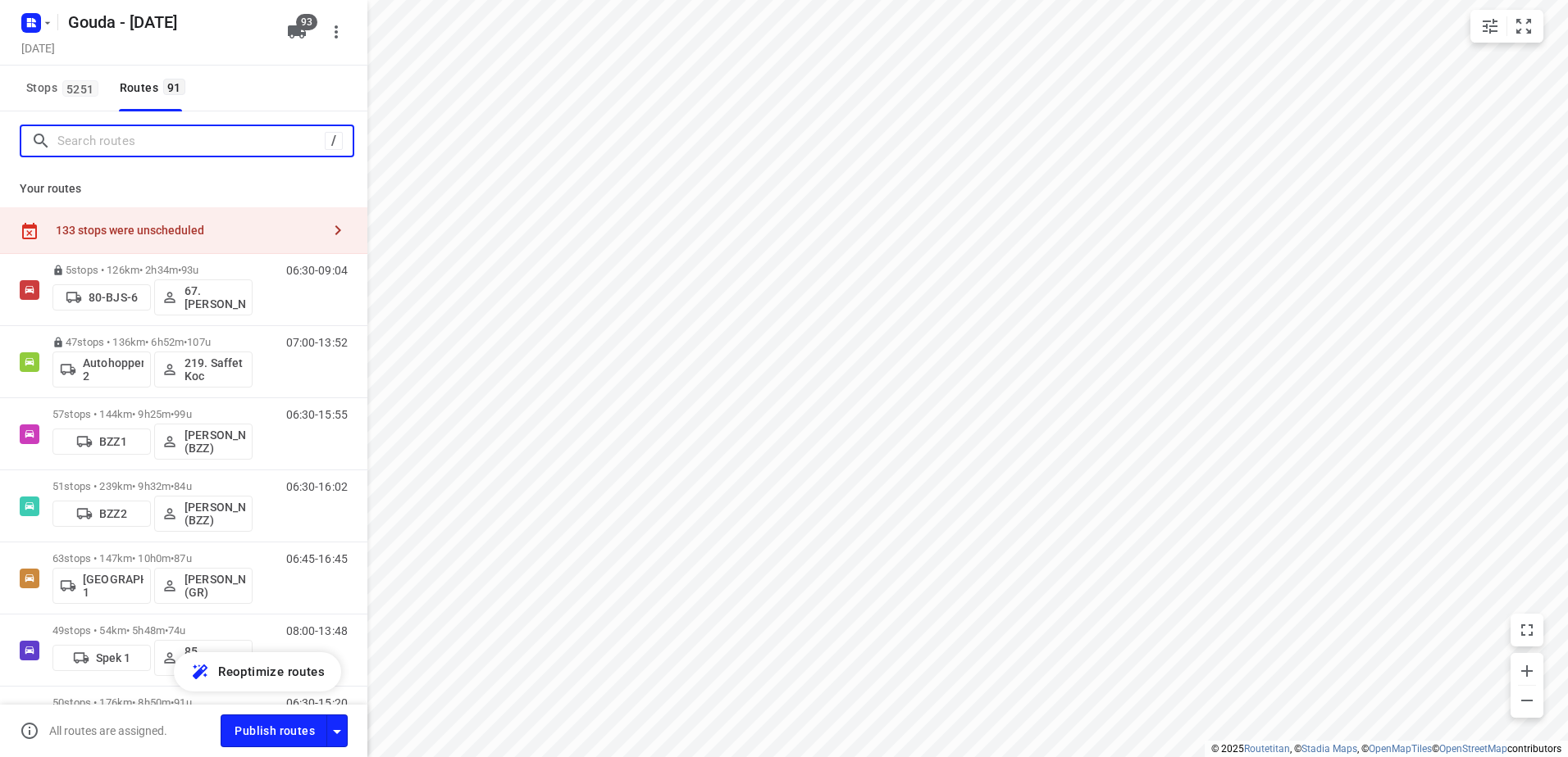
click at [126, 149] on input "Search routes" at bounding box center [191, 141] width 268 height 25
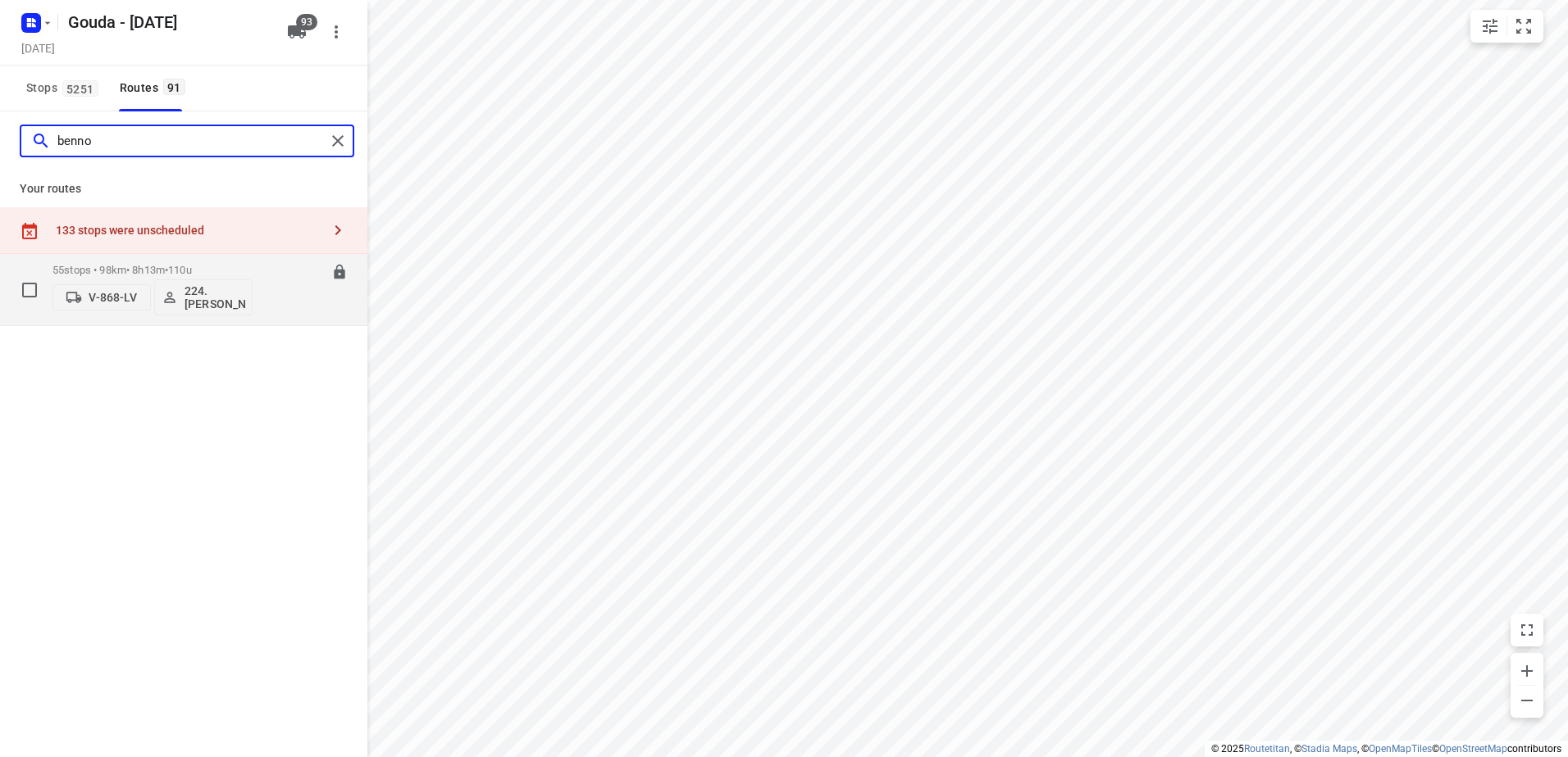
type input "benno"
click at [168, 269] on span "•" at bounding box center [165, 270] width 3 height 12
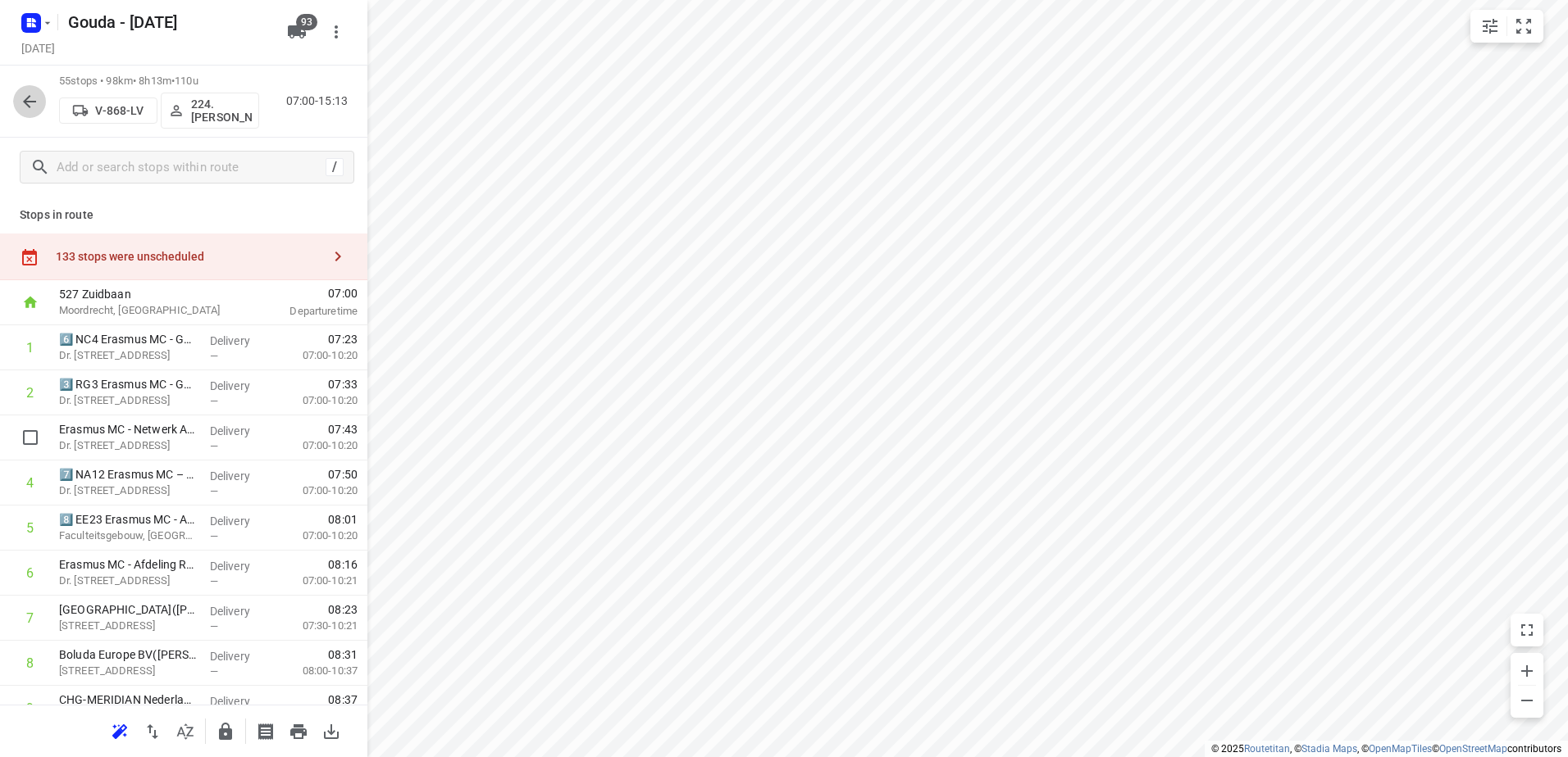
click at [31, 108] on icon "button" at bounding box center [29, 101] width 20 height 20
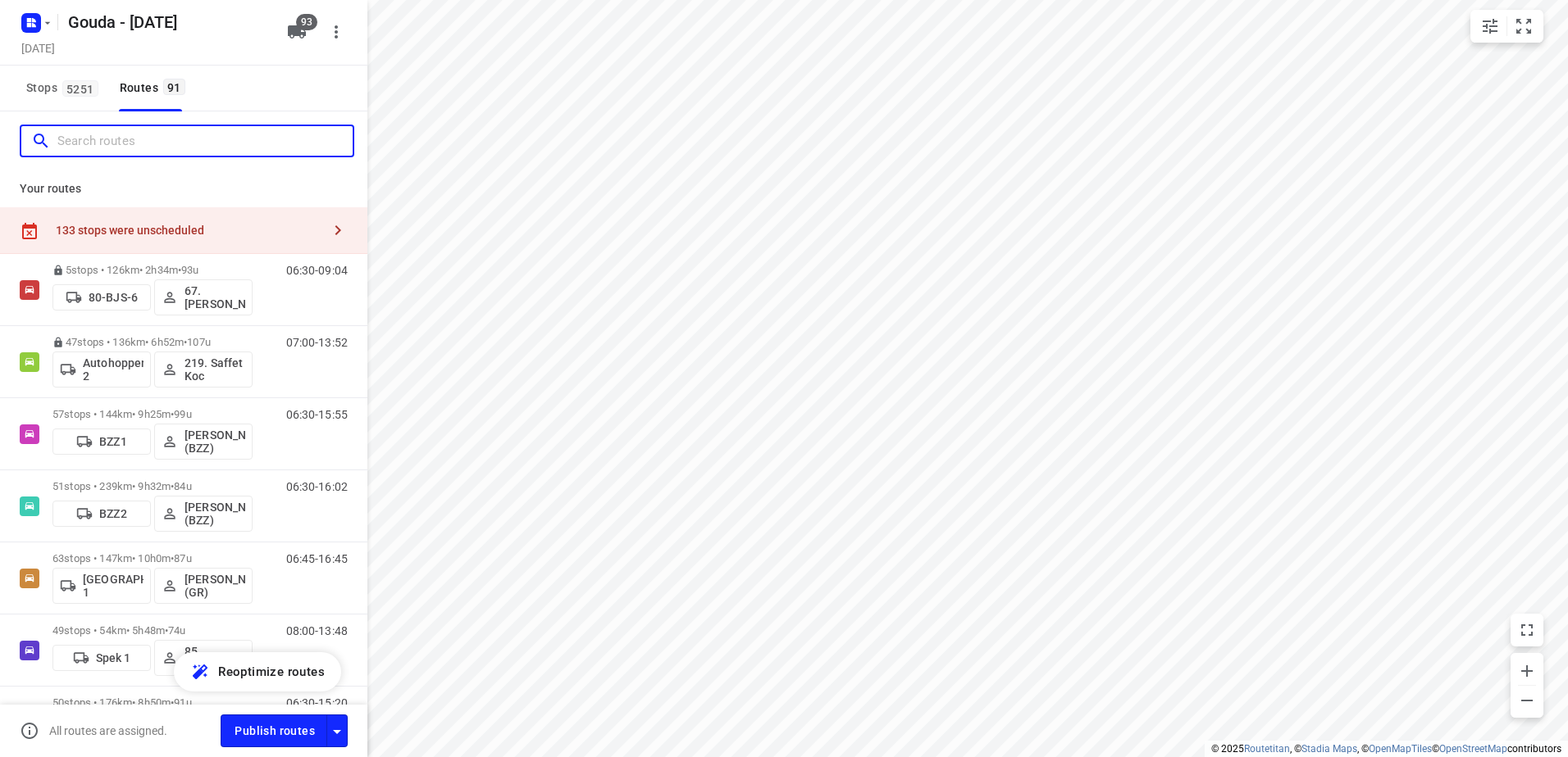
click at [106, 149] on input "Search routes" at bounding box center [205, 141] width 295 height 25
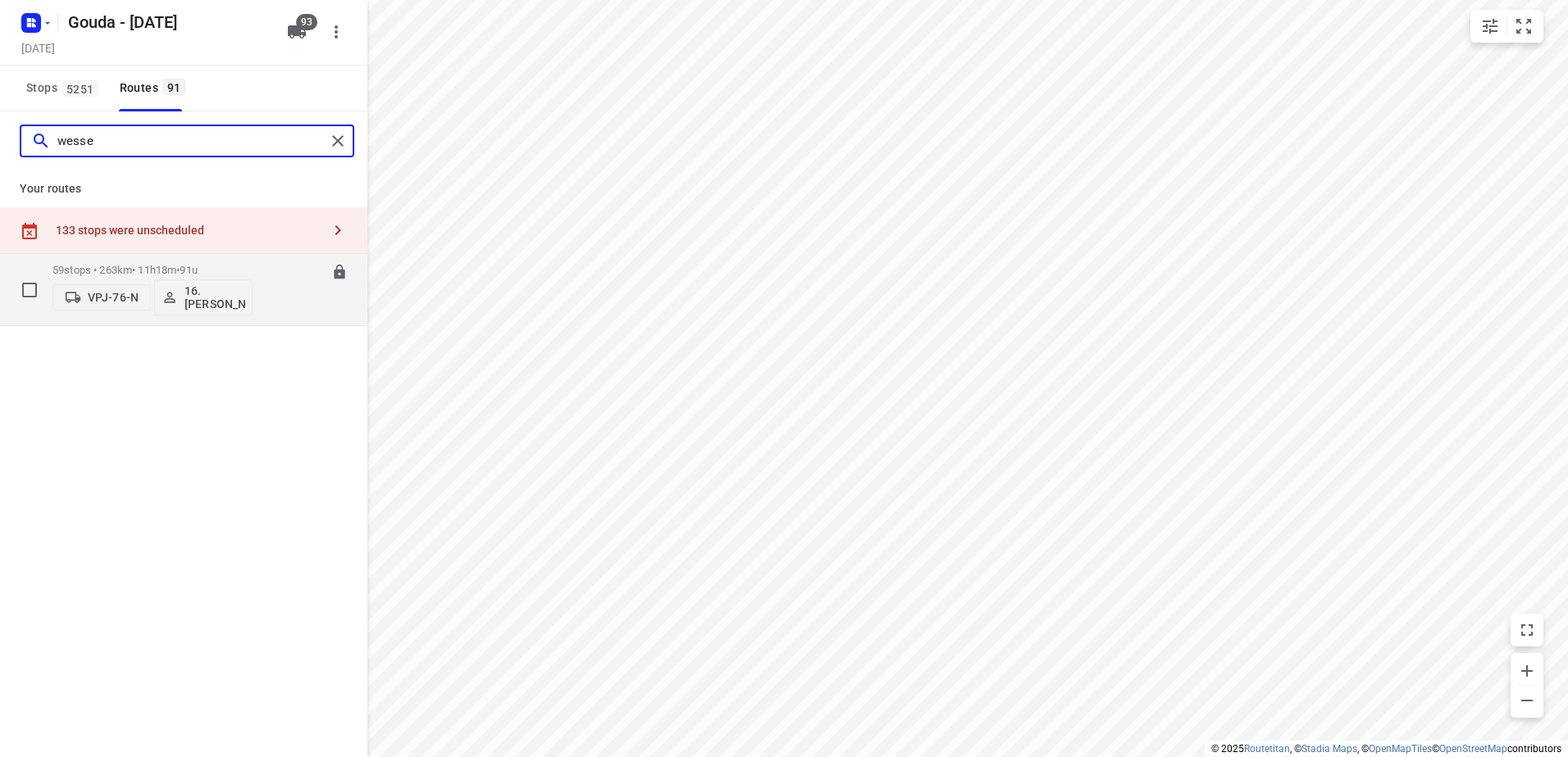
type input "wesse"
click at [179, 264] on span "•" at bounding box center [178, 270] width 3 height 12
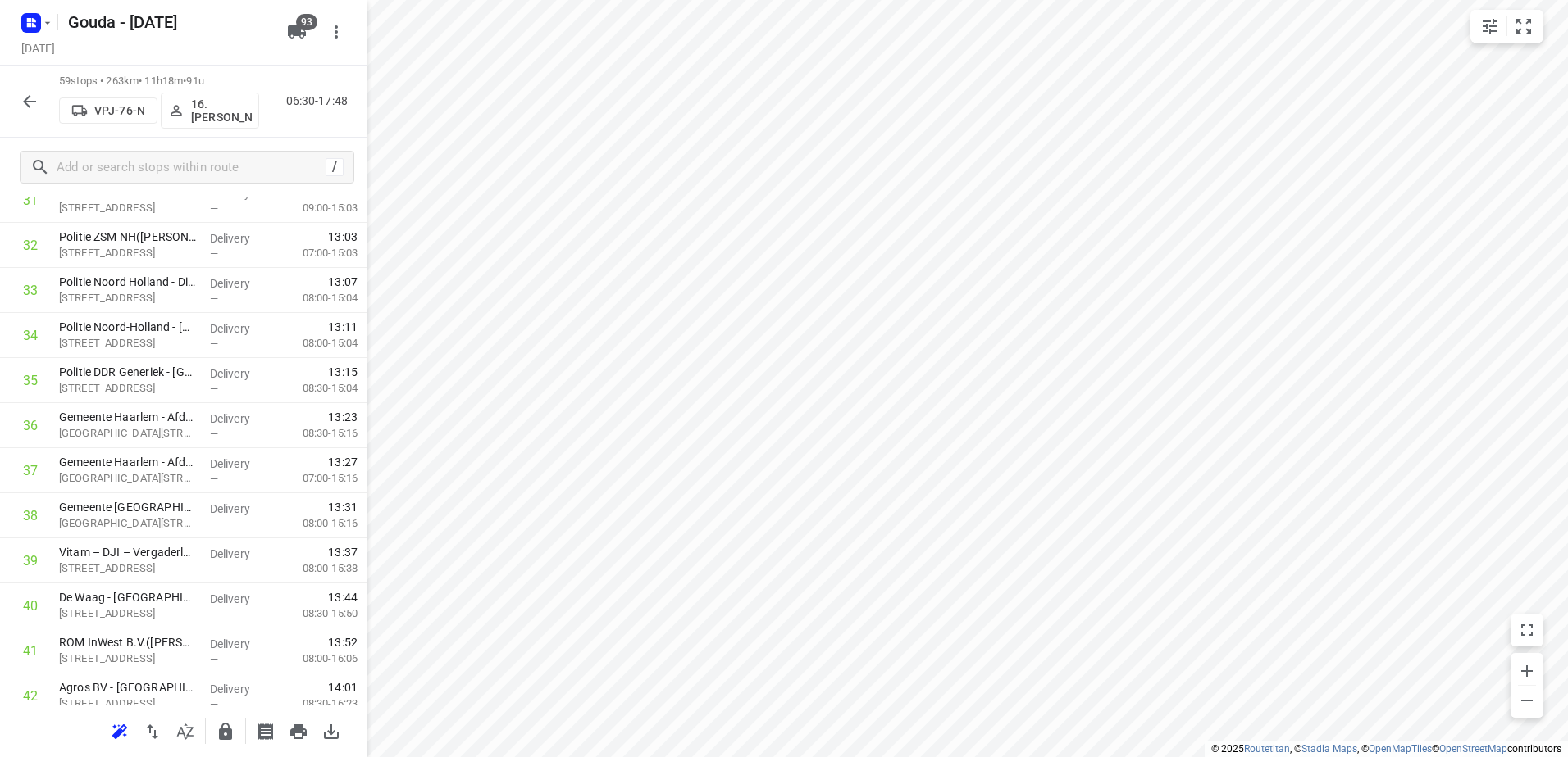
scroll to position [1885, 0]
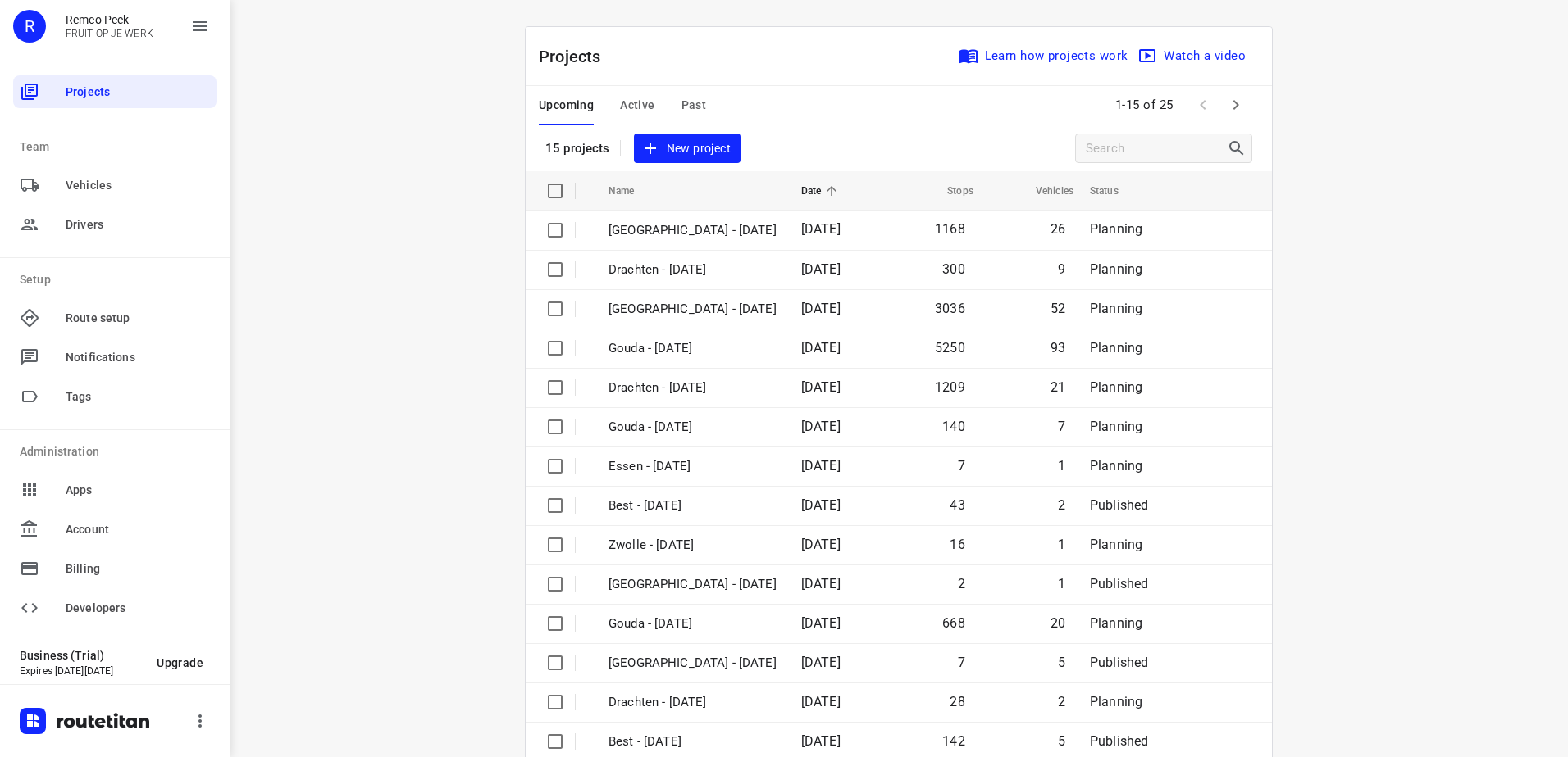
click at [378, 383] on div "i © 2025 Routetitan , © Stadia Maps , © OpenMapTiles © OpenStreetMap contributo…" at bounding box center [898, 378] width 1338 height 757
drag, startPoint x: 618, startPoint y: 99, endPoint x: 702, endPoint y: 269, distance: 189.6
click at [620, 99] on span "Active" at bounding box center [637, 105] width 35 height 21
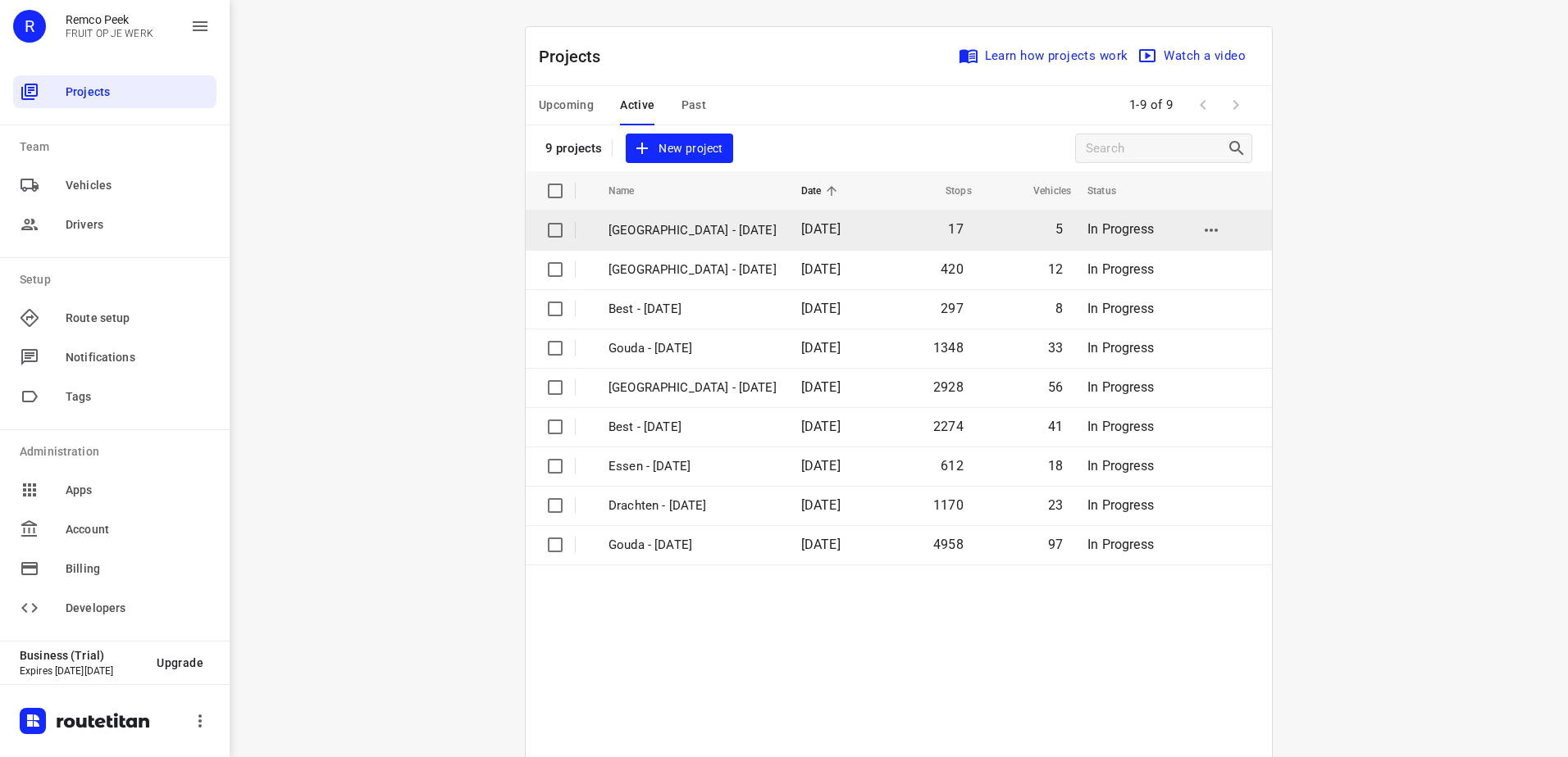
click at [660, 222] on p "[GEOGRAPHIC_DATA] - [DATE]" at bounding box center [692, 231] width 168 height 19
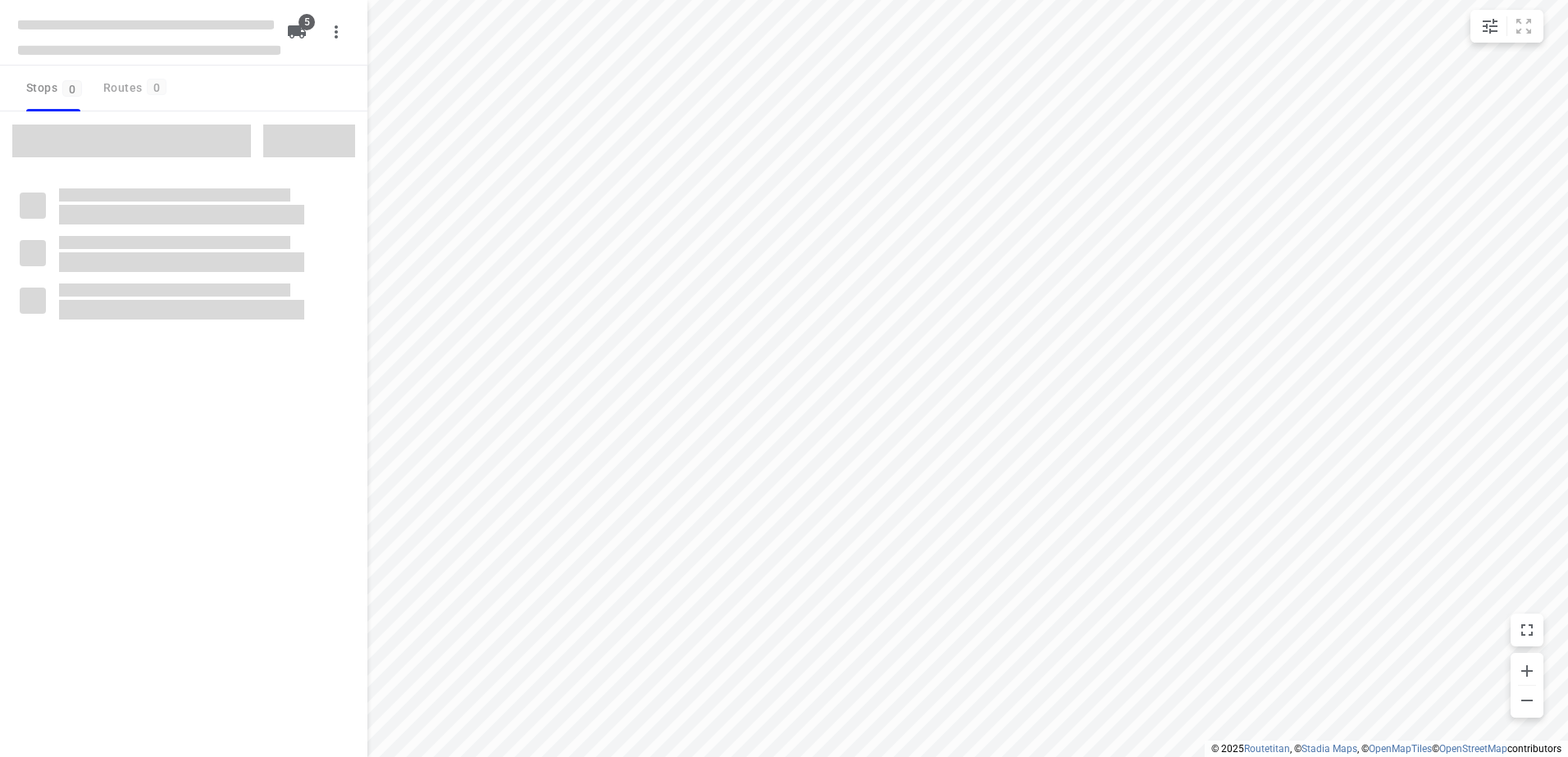
checkbox input "true"
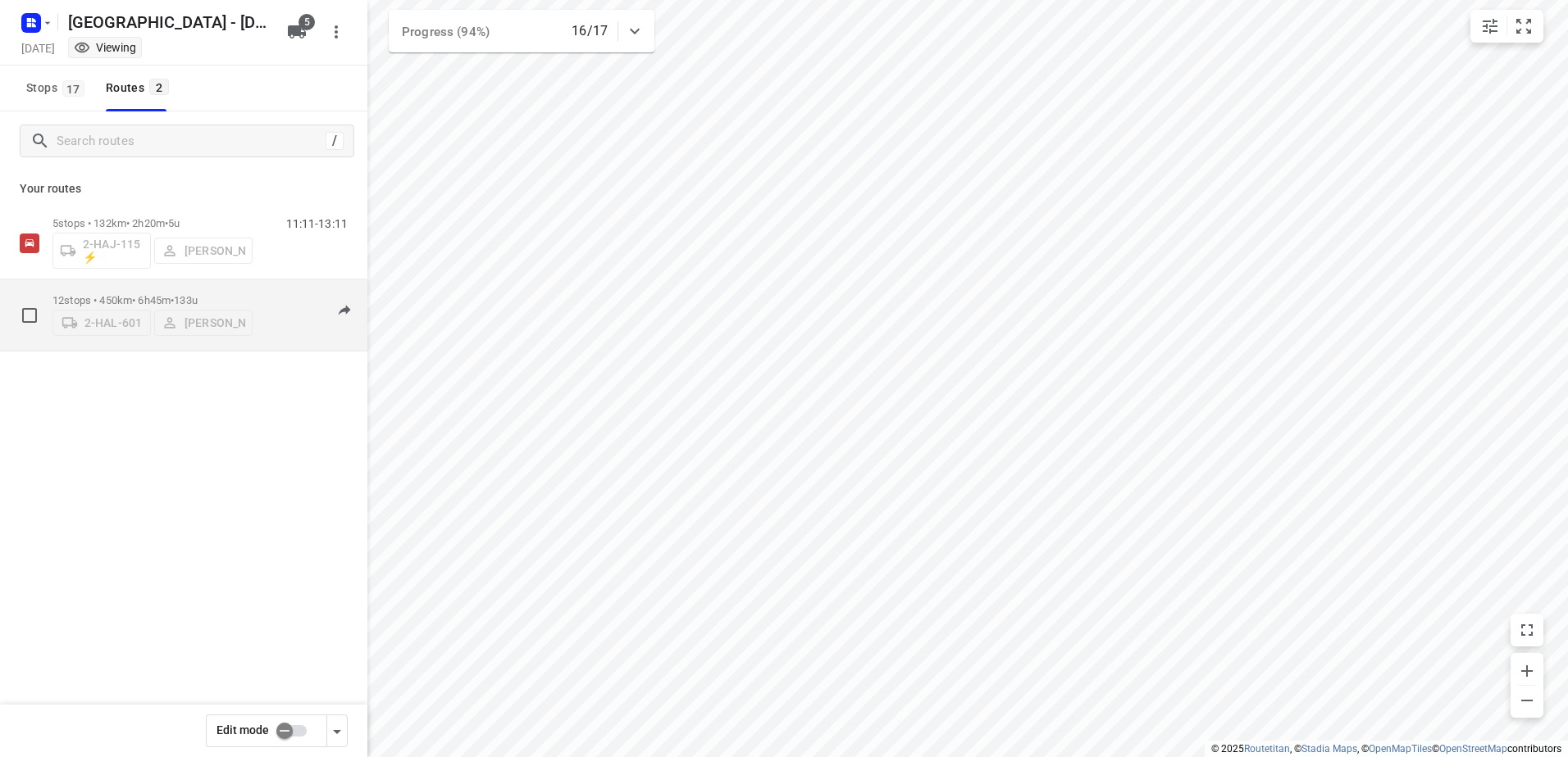
click at [201, 306] on div "2-HAL-601 [PERSON_NAME]" at bounding box center [152, 320] width 200 height 29
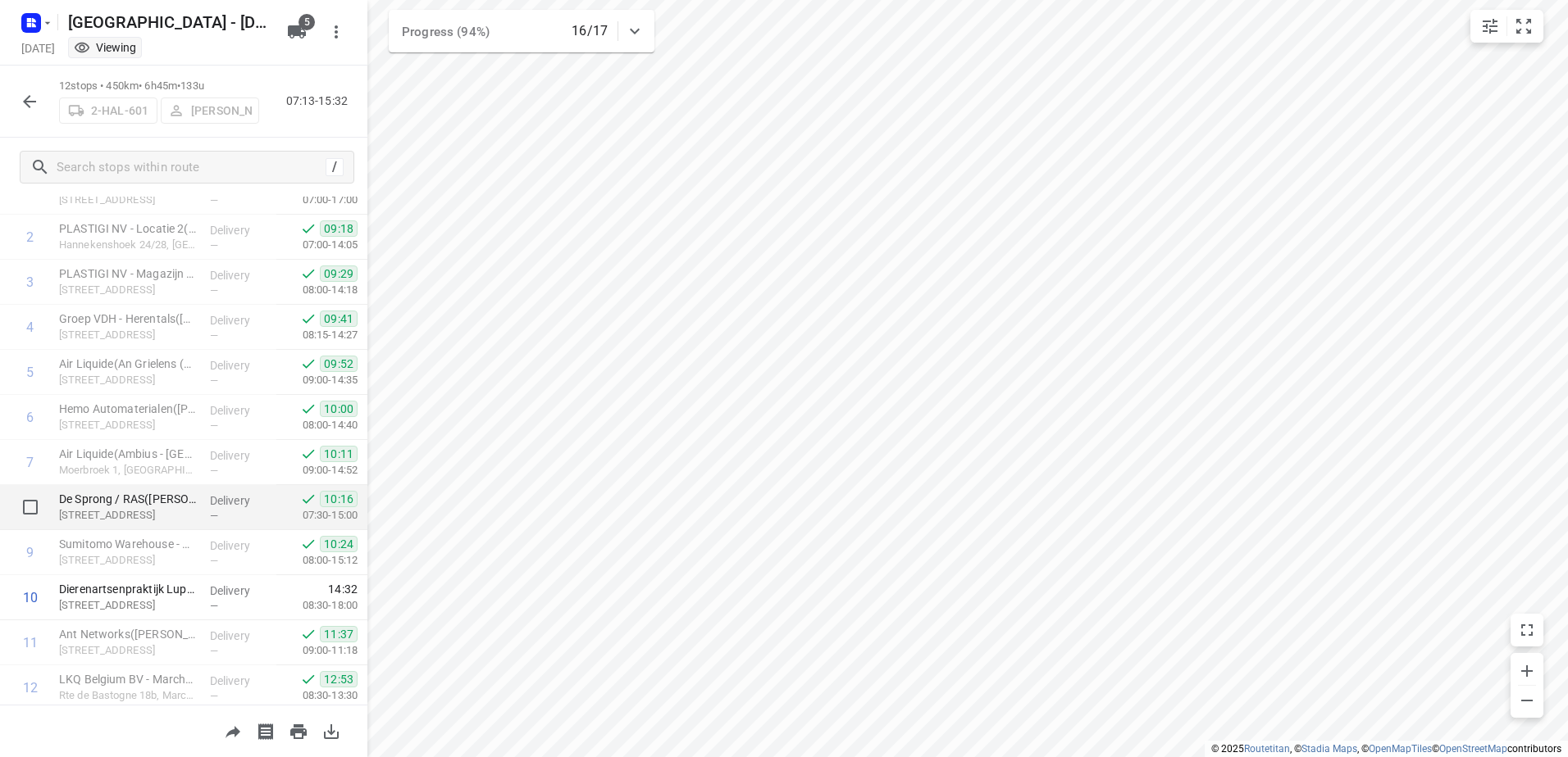
scroll to position [160, 0]
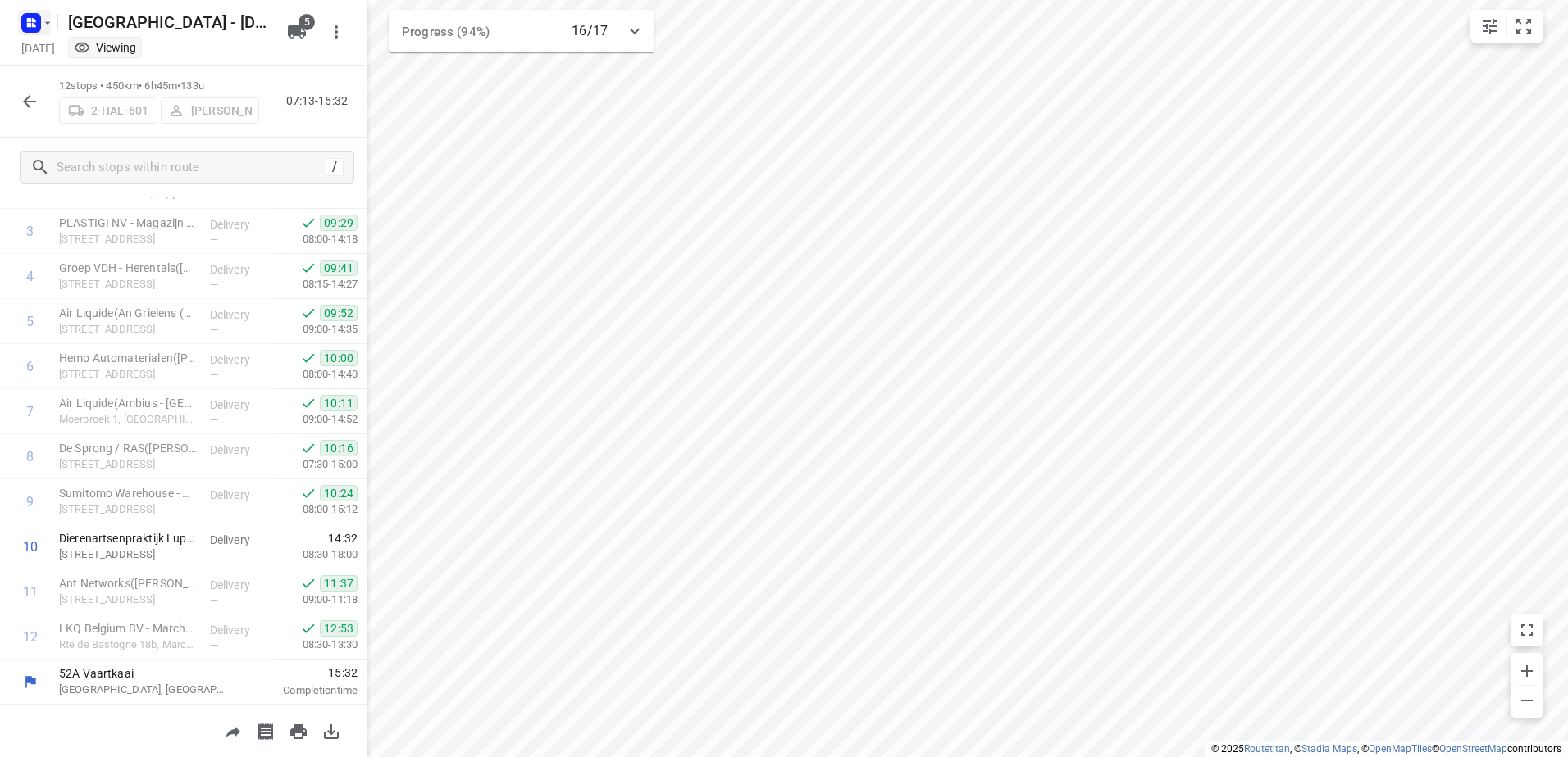
click at [53, 16] on icon "button" at bounding box center [48, 23] width 13 height 13
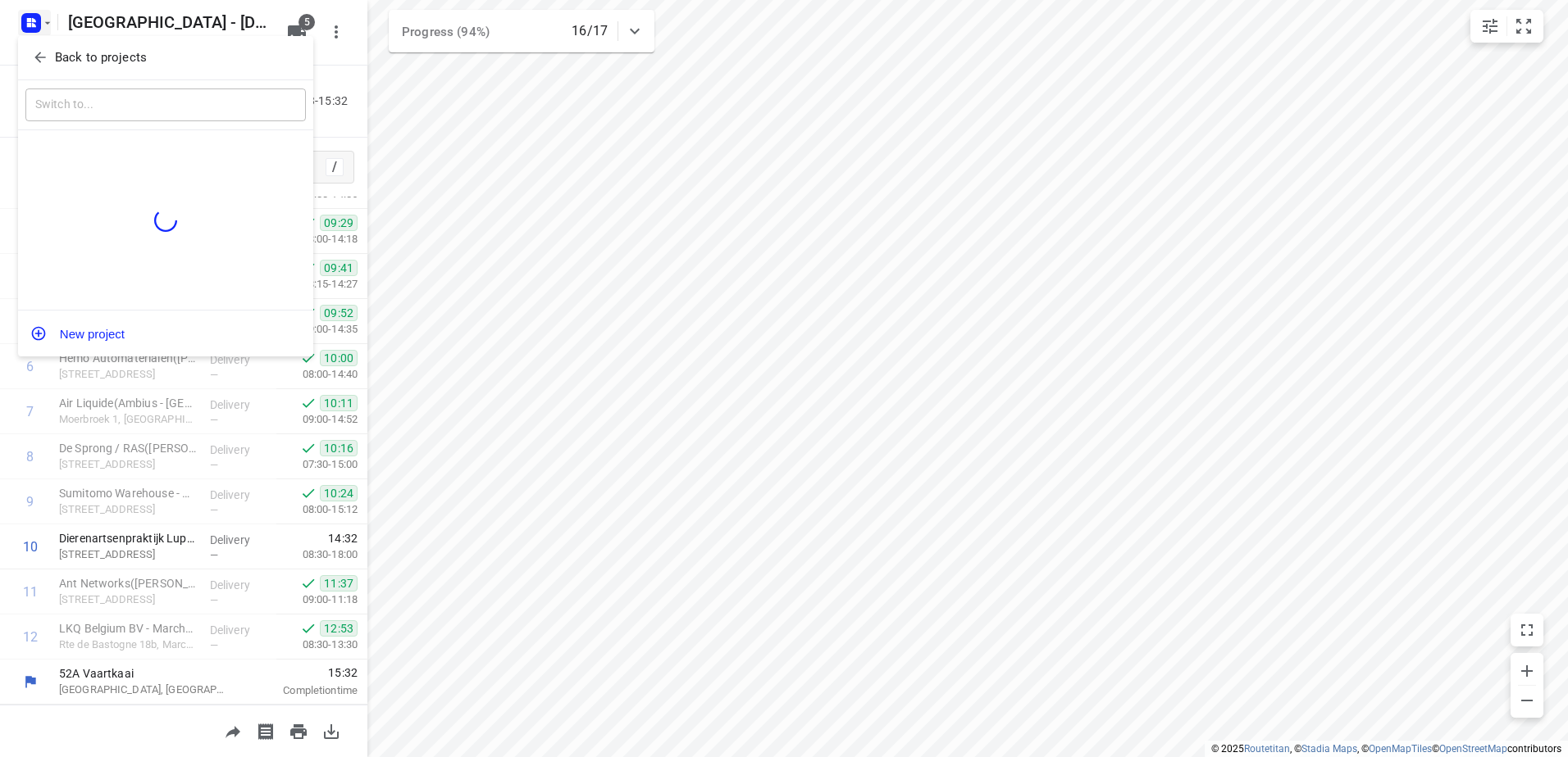
click at [57, 62] on p "Back to projects" at bounding box center [101, 57] width 92 height 19
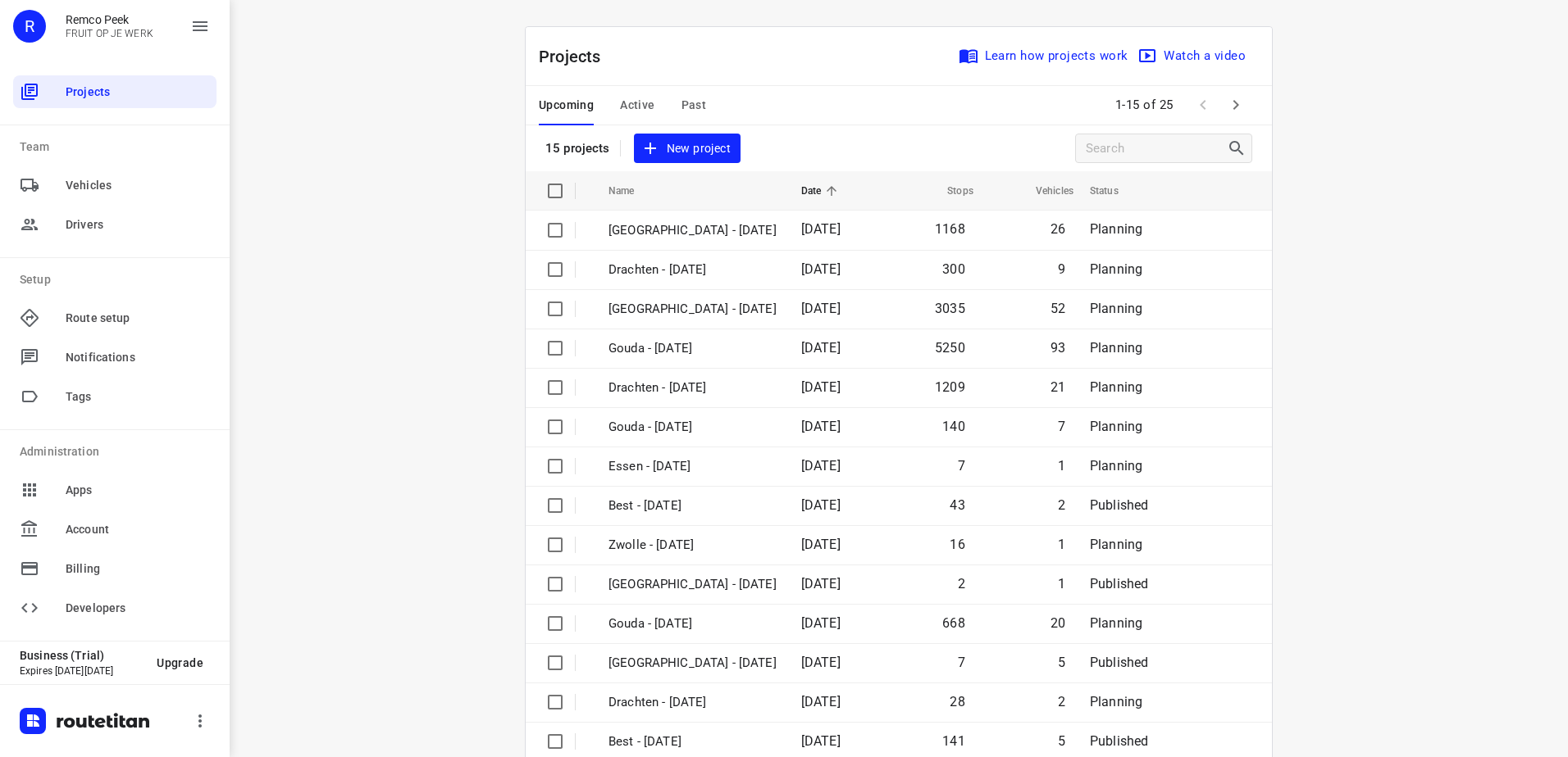
click at [635, 100] on span "Active" at bounding box center [637, 105] width 35 height 21
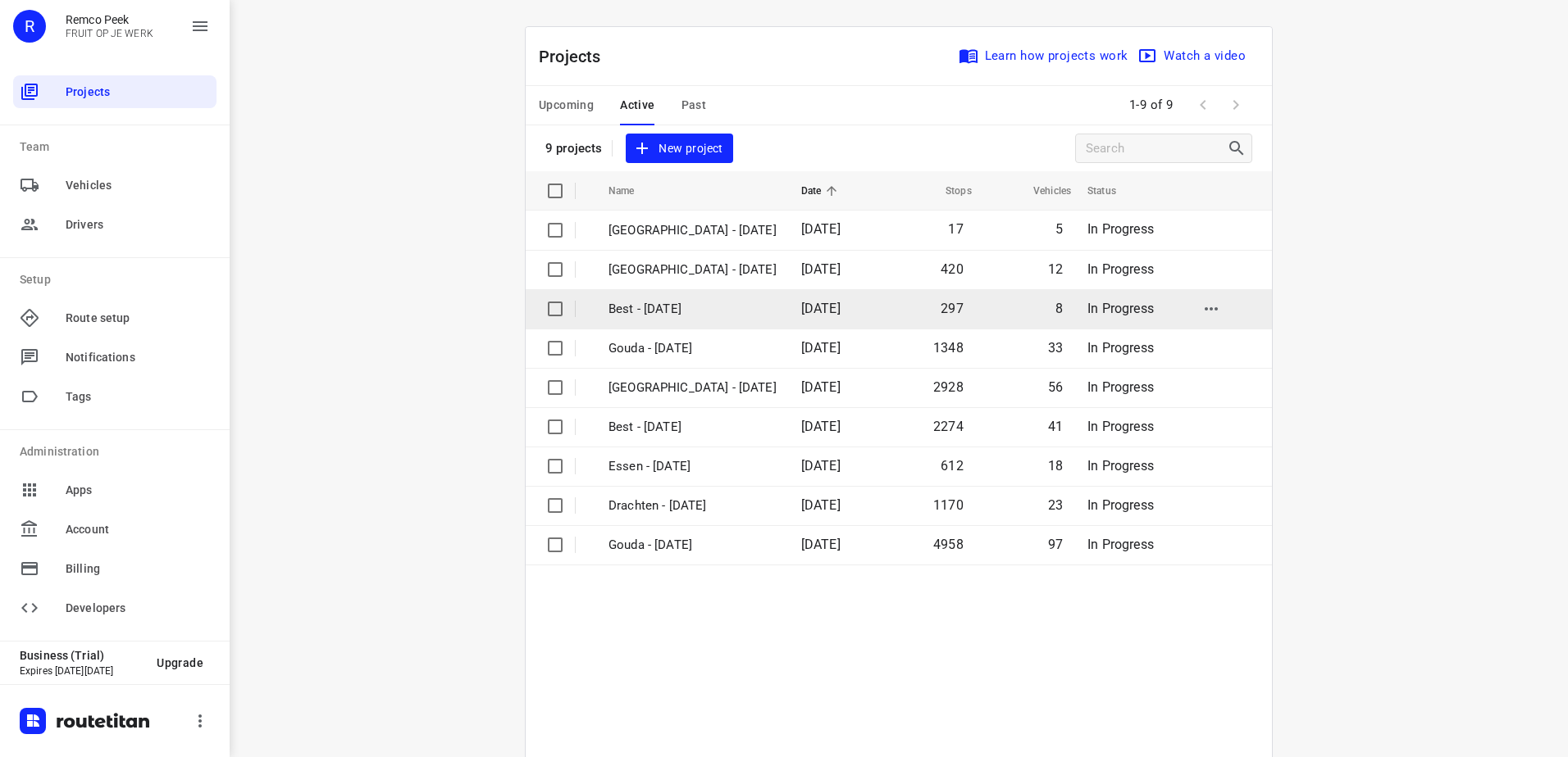
click at [671, 313] on p "Best - [DATE]" at bounding box center [692, 309] width 168 height 19
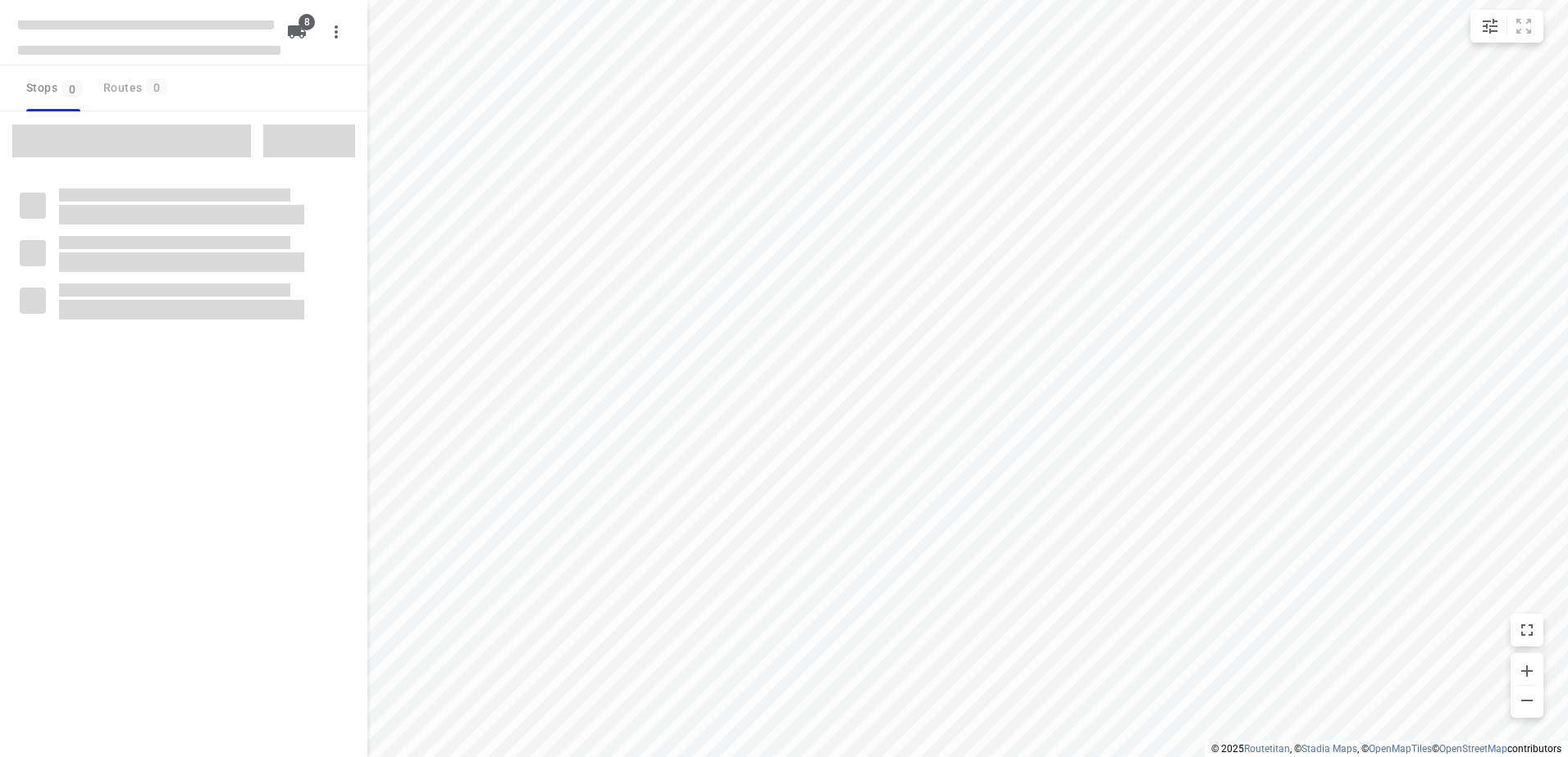
checkbox input "true"
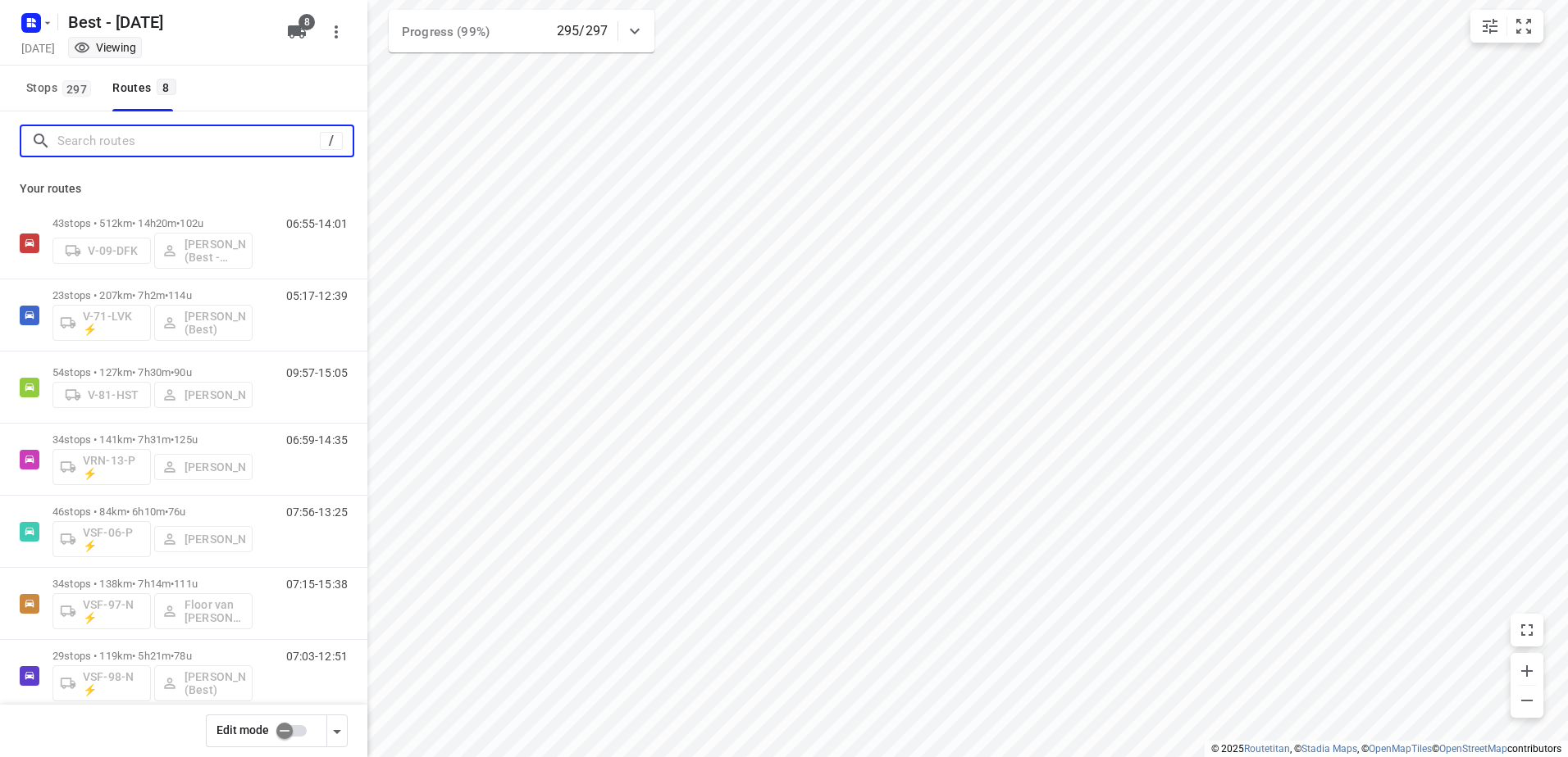
click at [173, 142] on input "Search routes" at bounding box center [188, 141] width 262 height 25
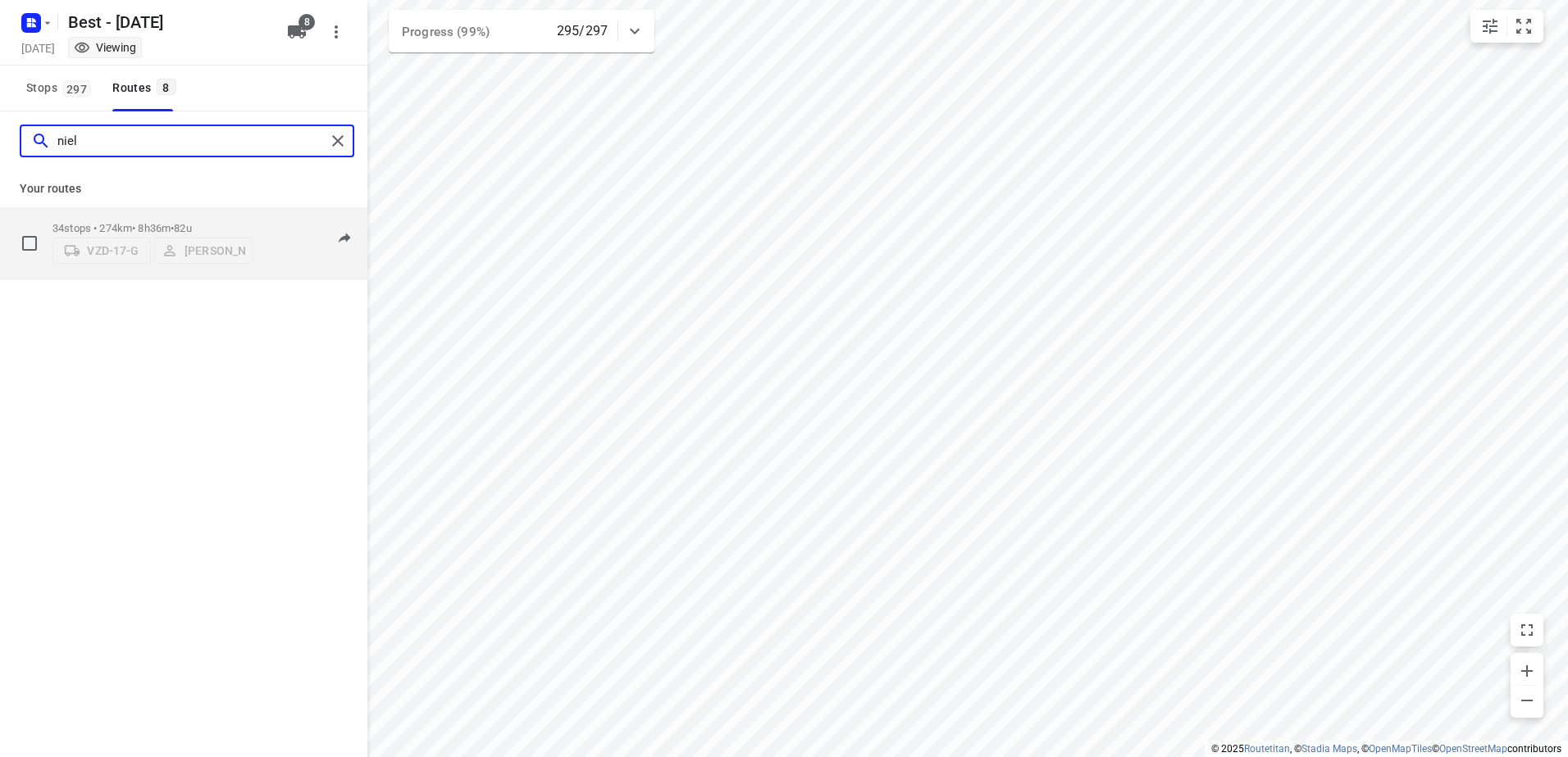
type input "niel"
click at [169, 226] on p "34 stops • 274km • 8h36m • 82u" at bounding box center [152, 228] width 200 height 12
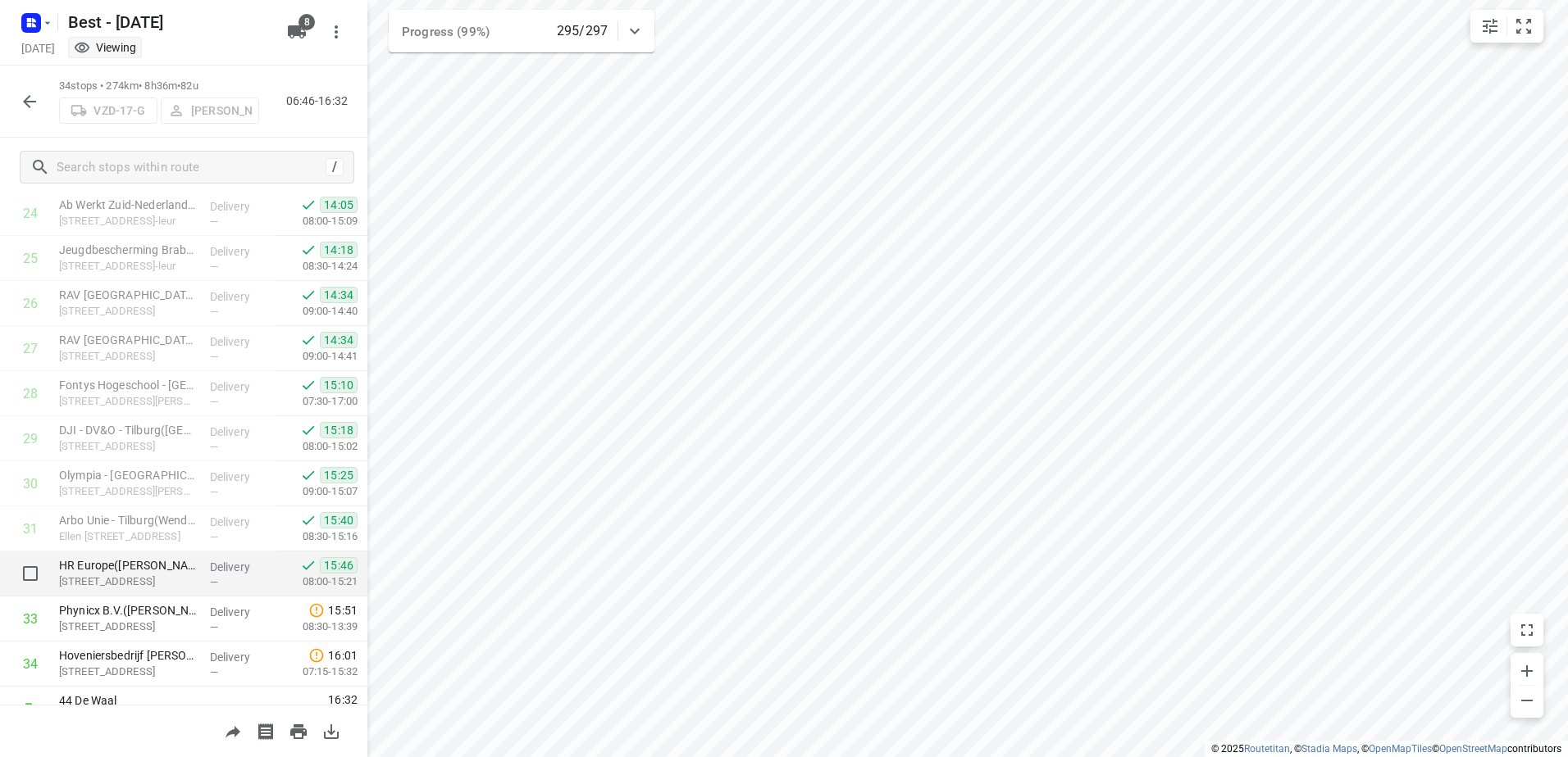
scroll to position [1151, 0]
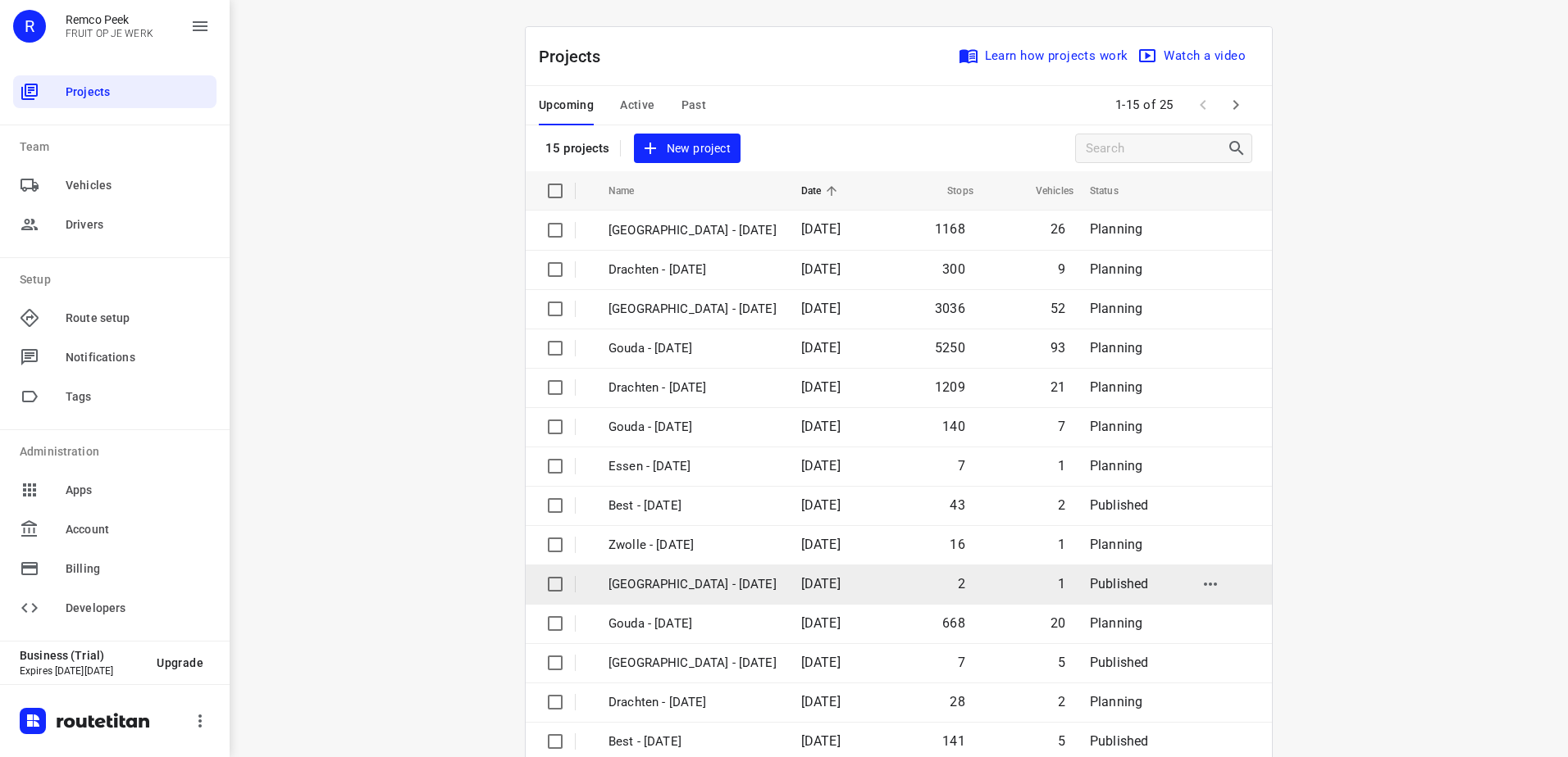
scroll to position [71, 0]
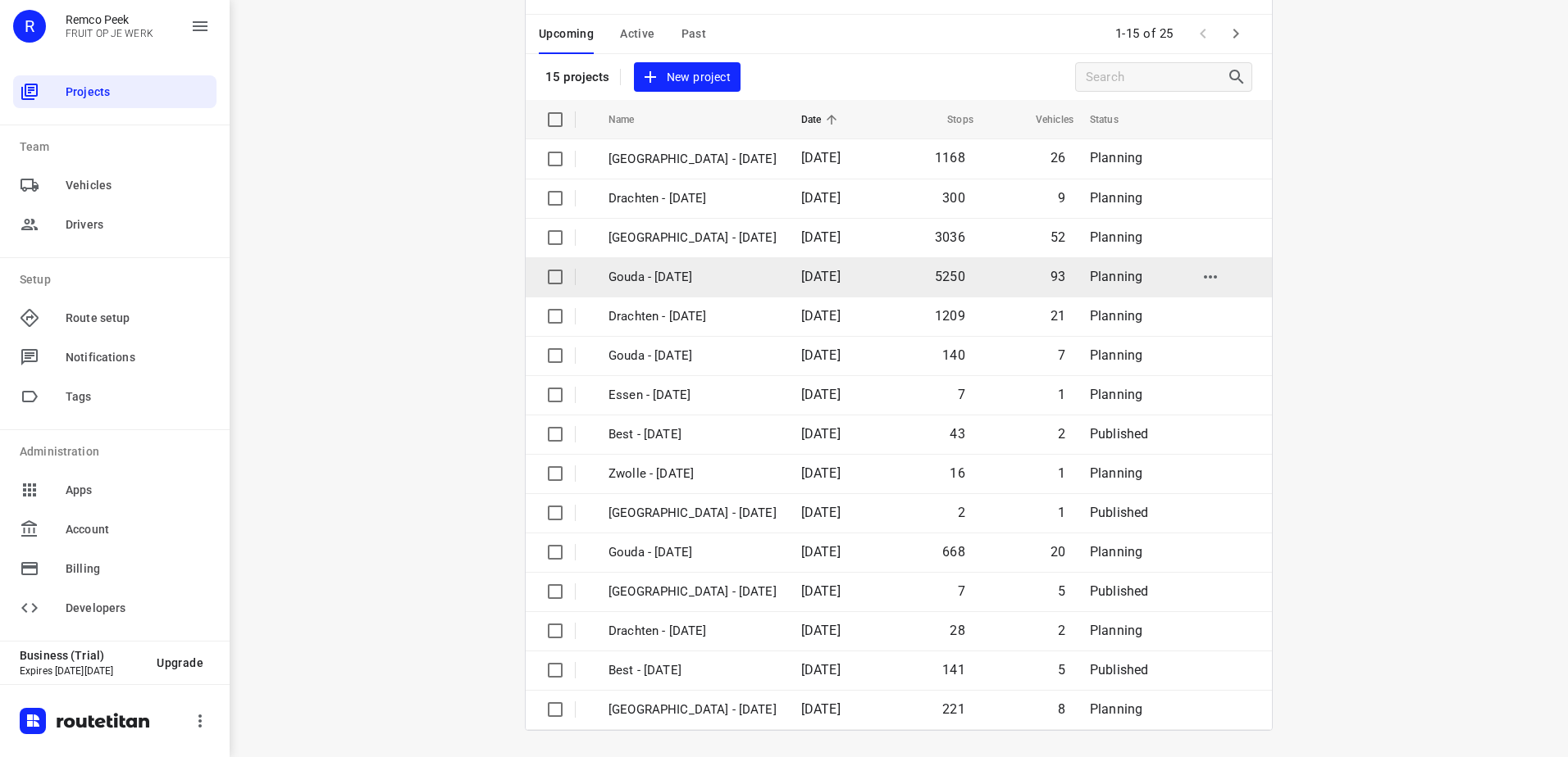
click at [692, 274] on p "Gouda - [DATE]" at bounding box center [692, 277] width 168 height 19
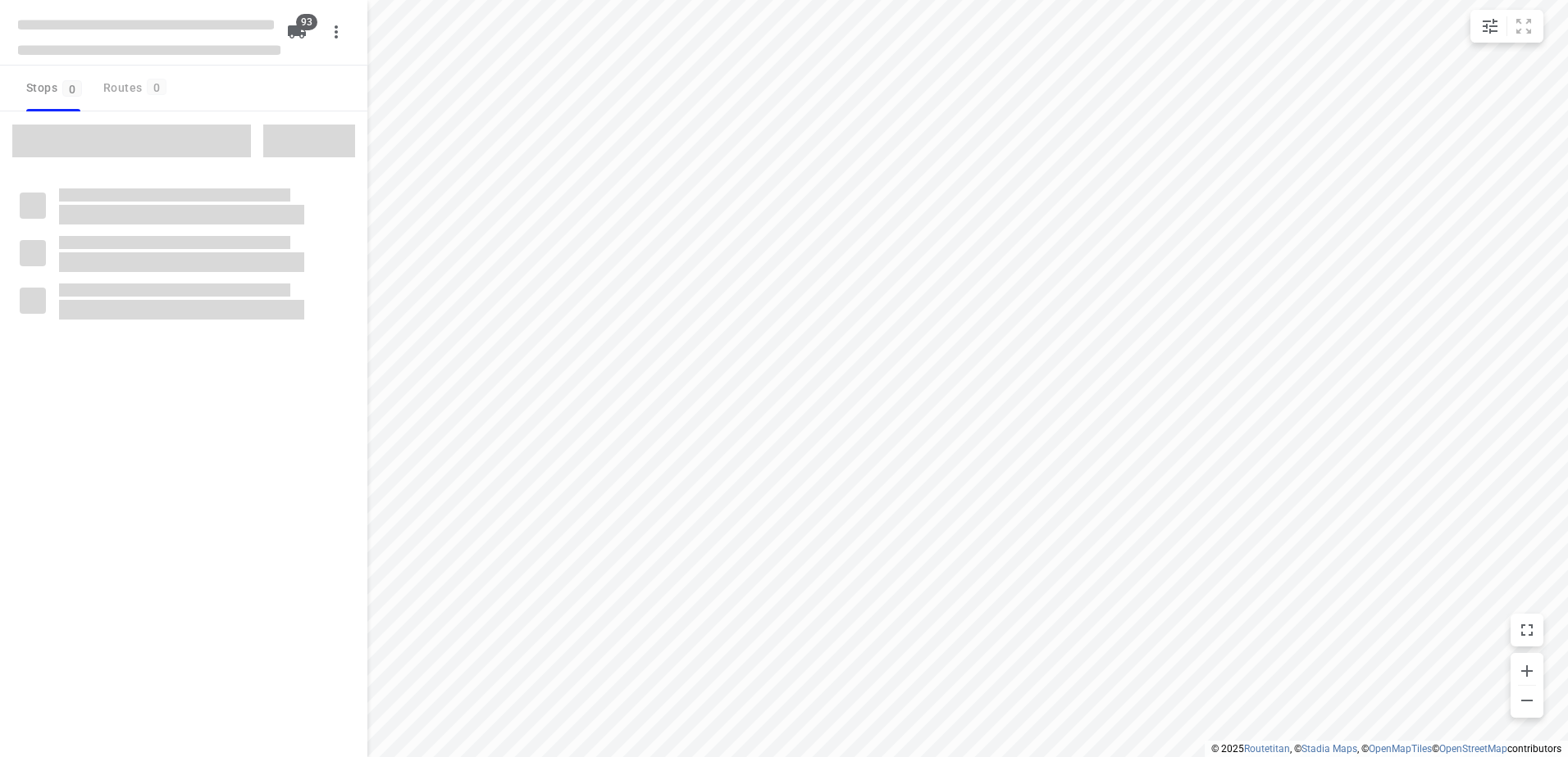
checkbox input "true"
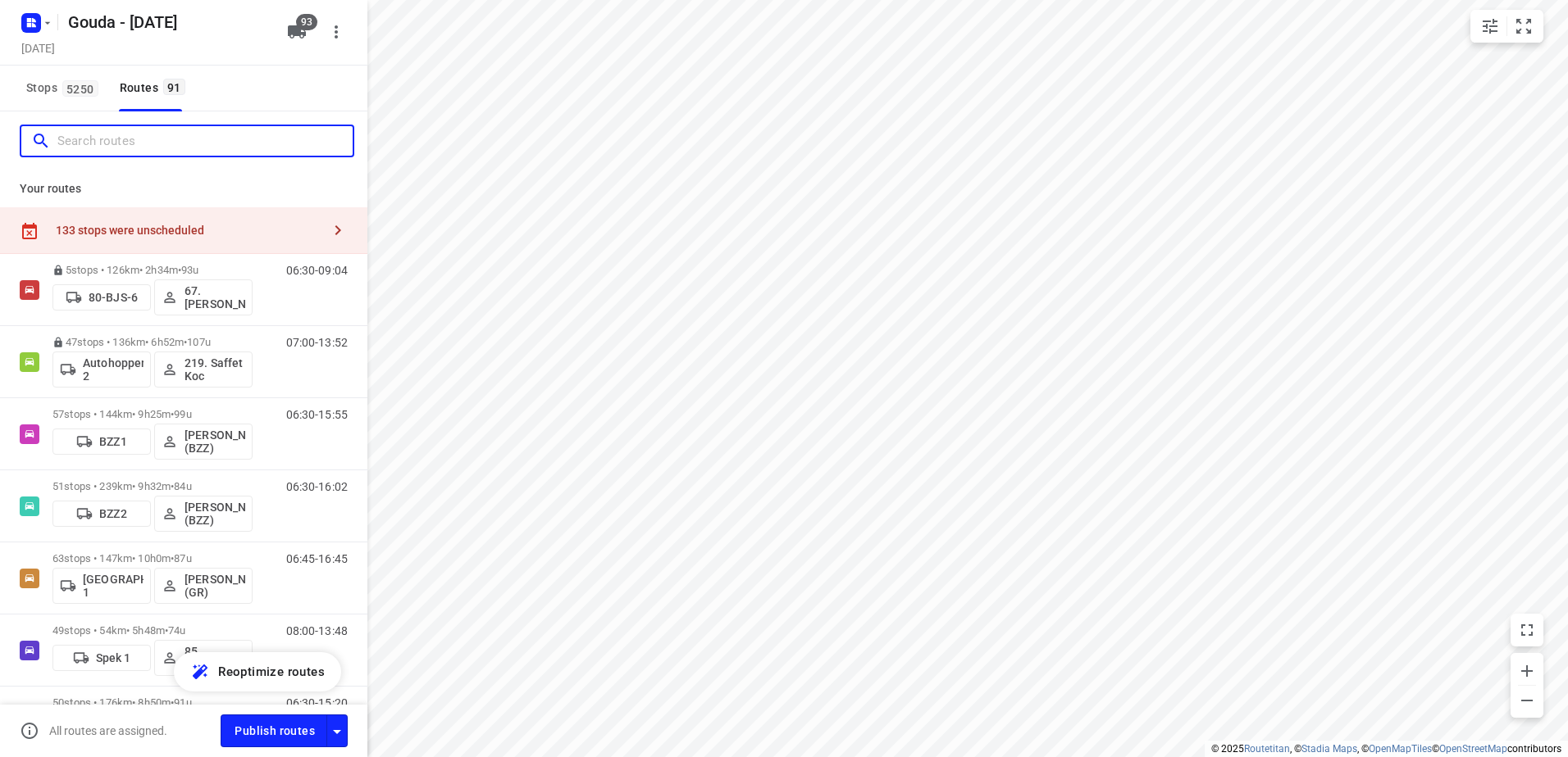
click at [94, 131] on input "Search routes" at bounding box center [205, 141] width 295 height 25
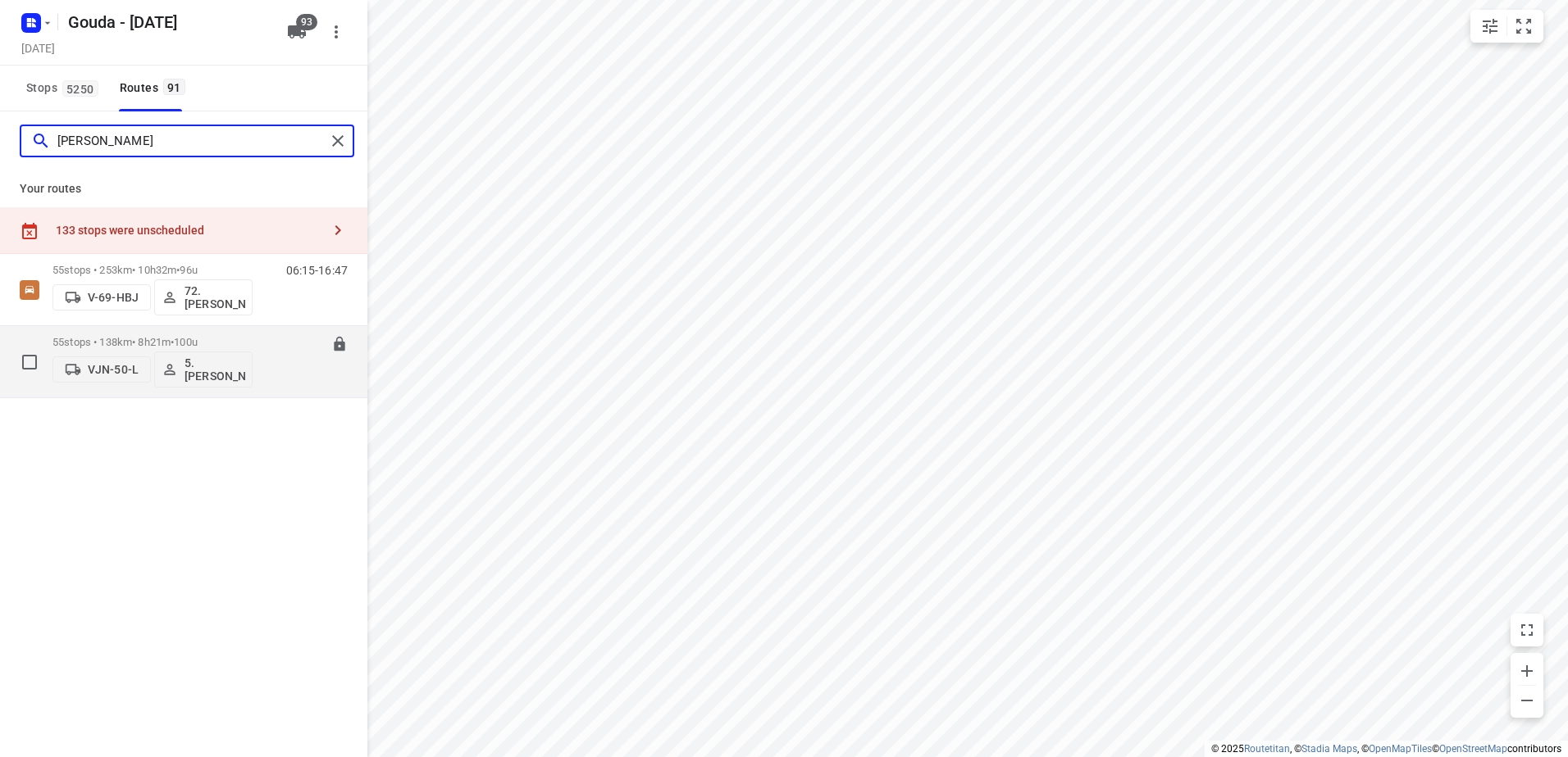
type input "ron"
click at [162, 339] on p "55 stops • 138km • 8h21m • 100u" at bounding box center [152, 342] width 200 height 12
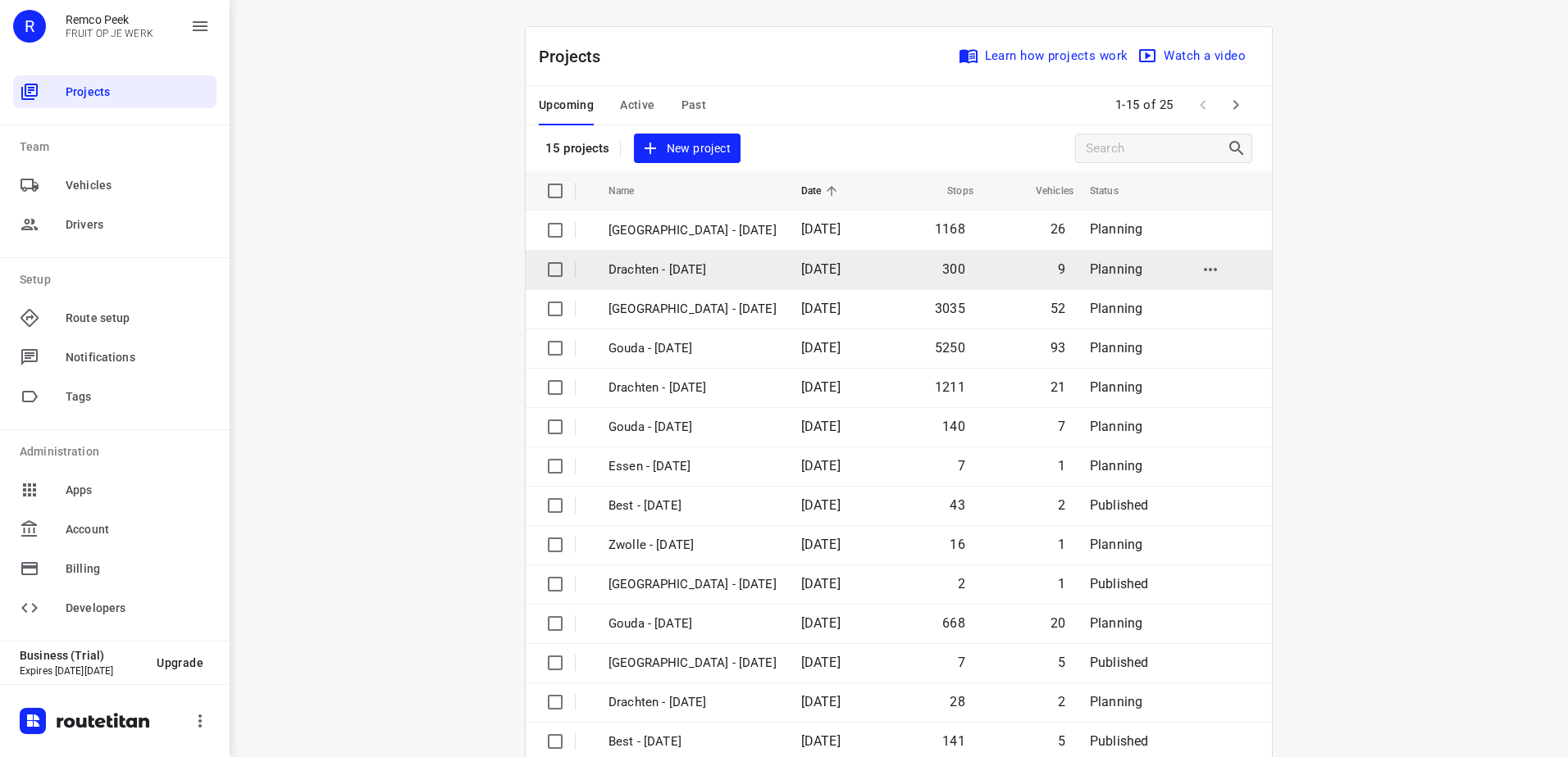
scroll to position [71, 0]
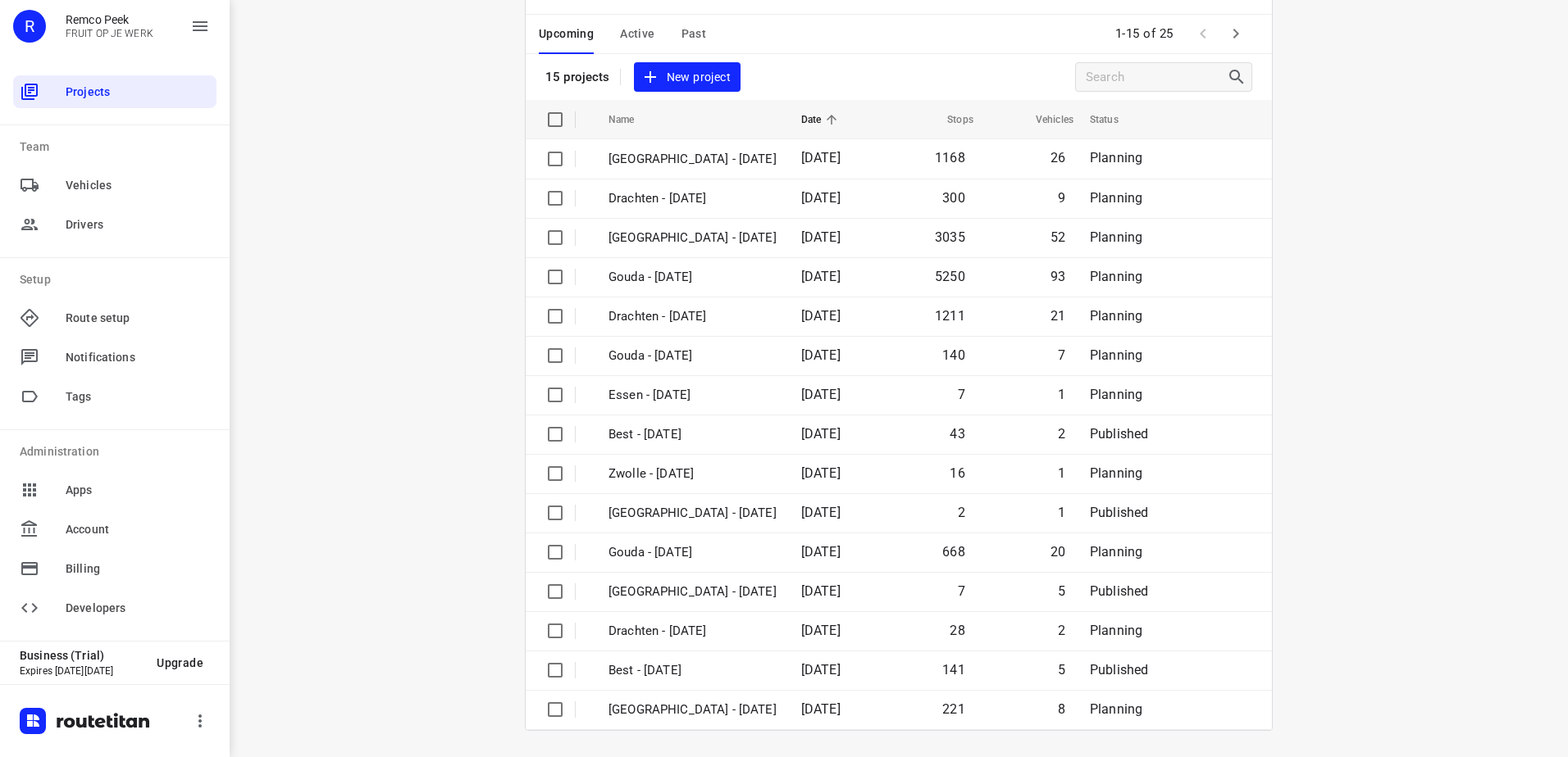
click at [620, 46] on button "Active" at bounding box center [637, 35] width 35 height 39
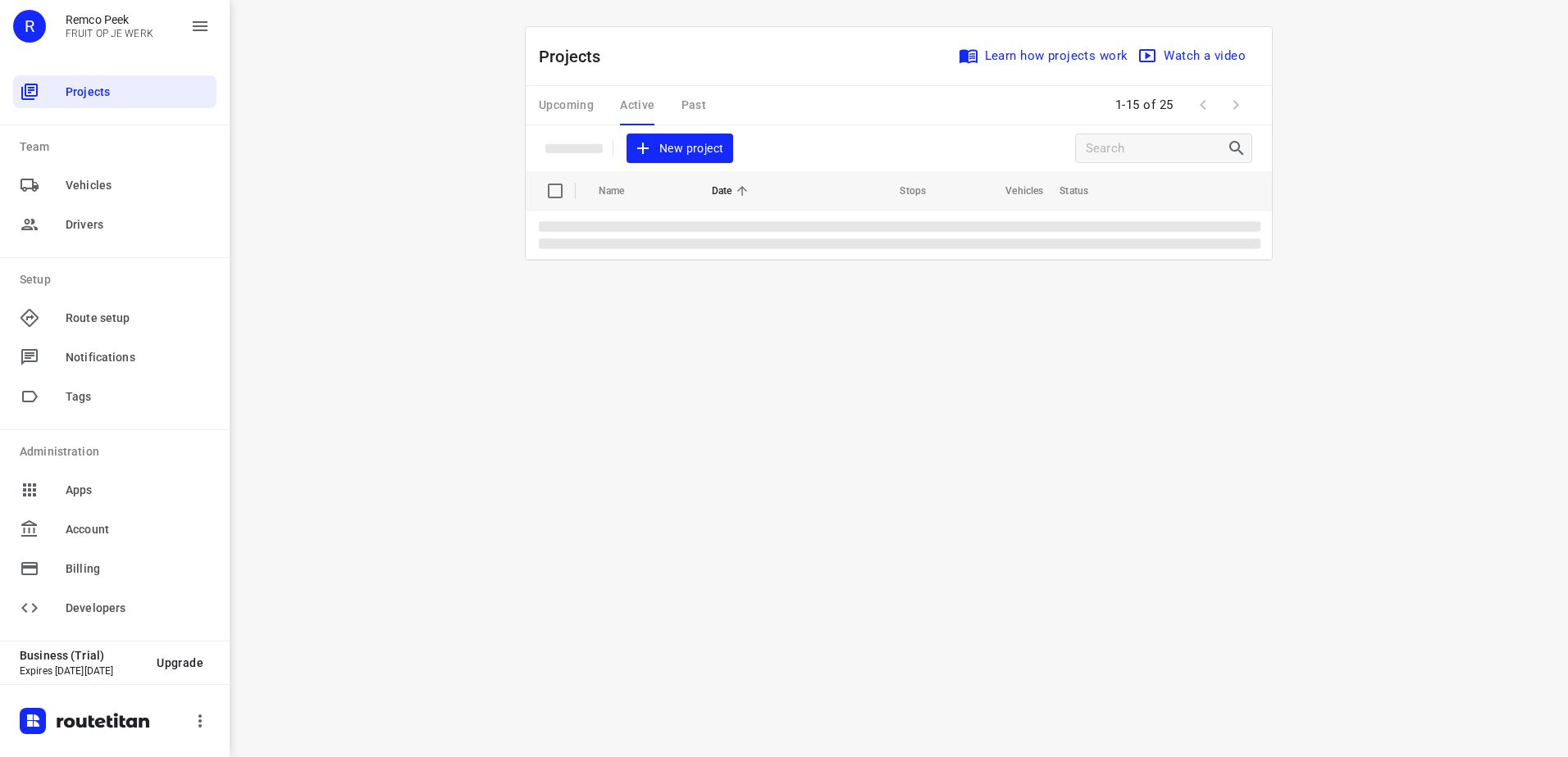
scroll to position [0, 0]
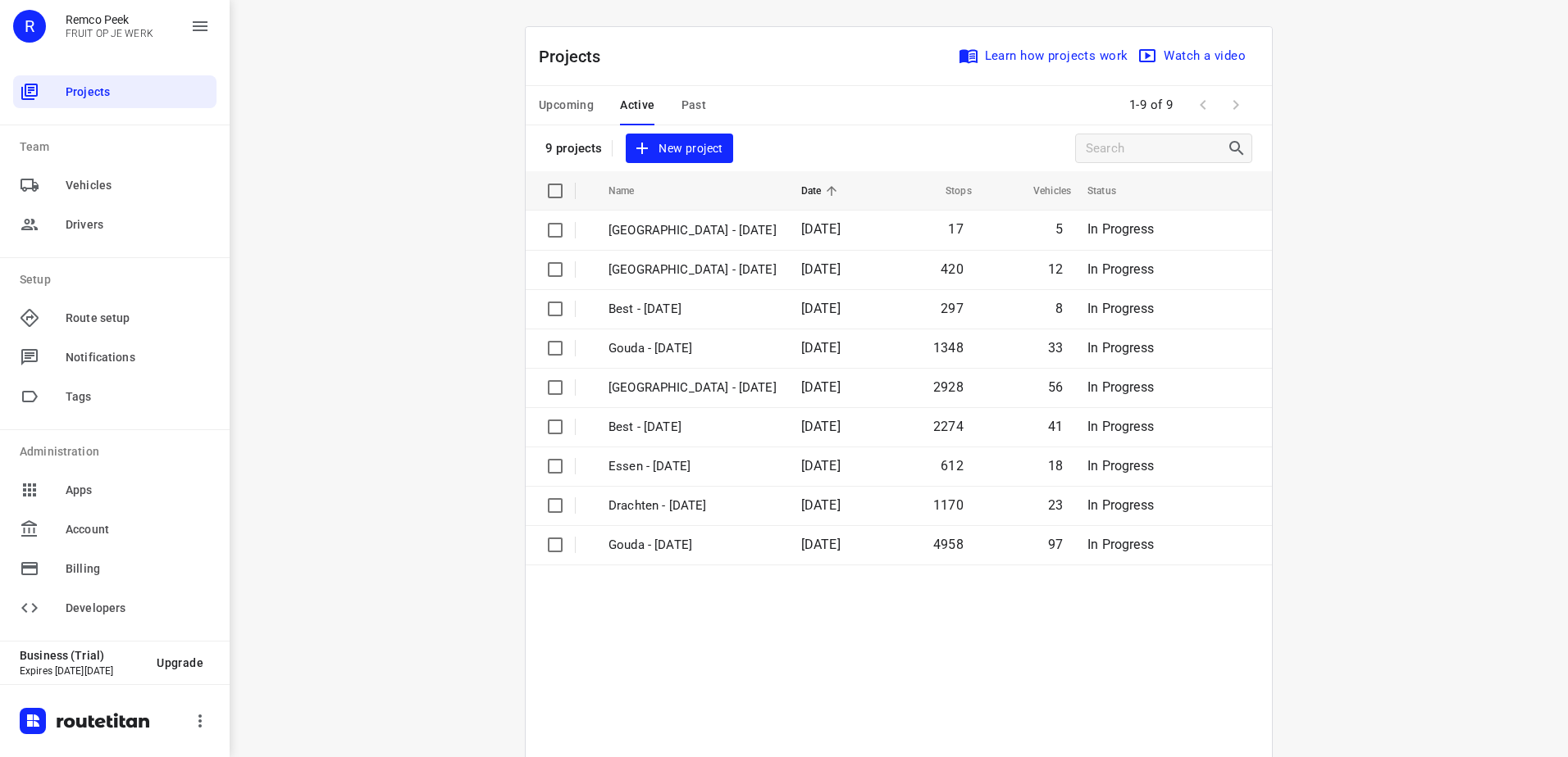
click at [548, 92] on button "Upcoming" at bounding box center [566, 106] width 54 height 39
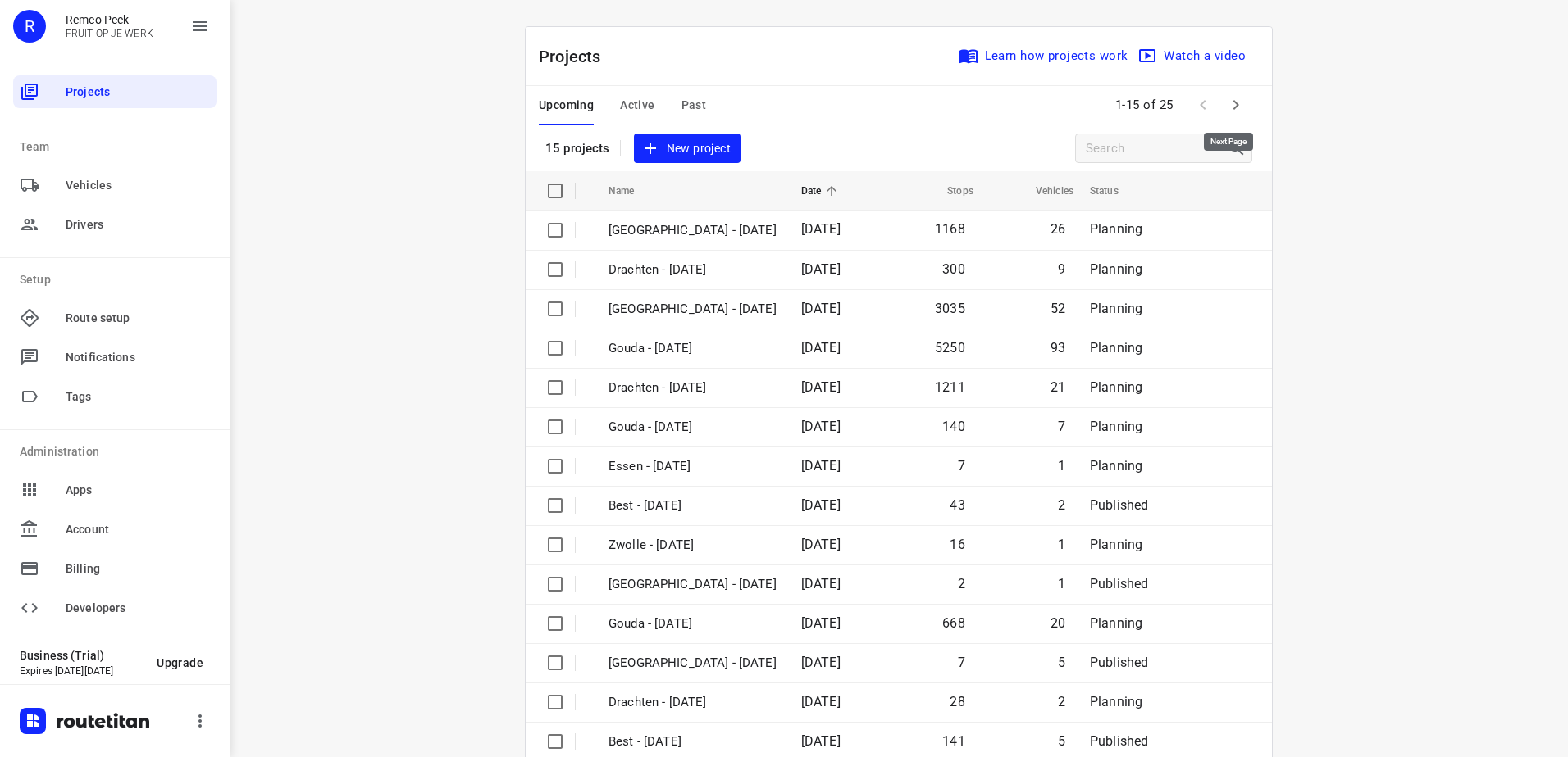
click at [1227, 106] on icon "button" at bounding box center [1235, 104] width 20 height 20
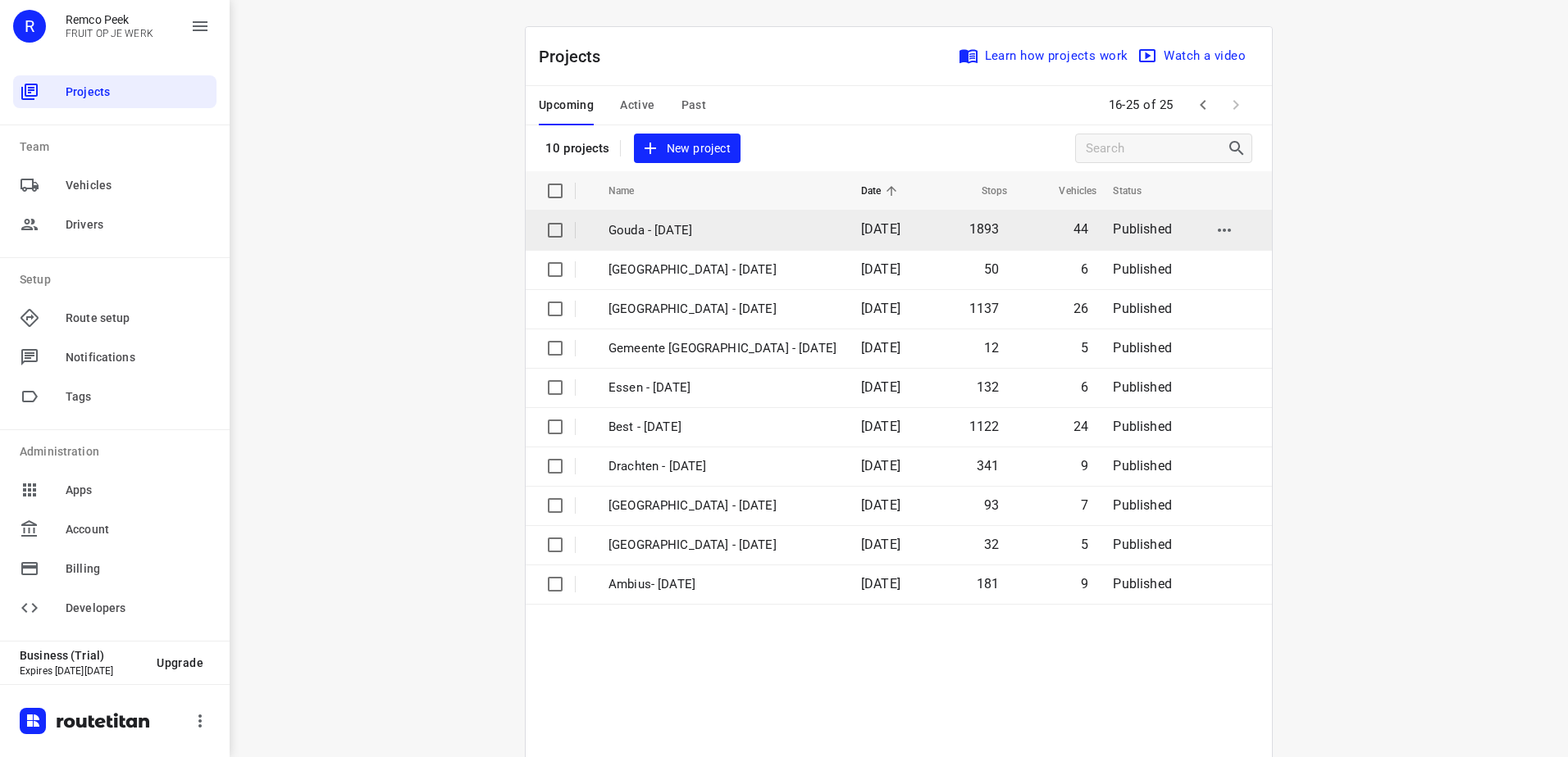
click at [688, 240] on td "Gouda - Wednesday" at bounding box center [720, 230] width 256 height 39
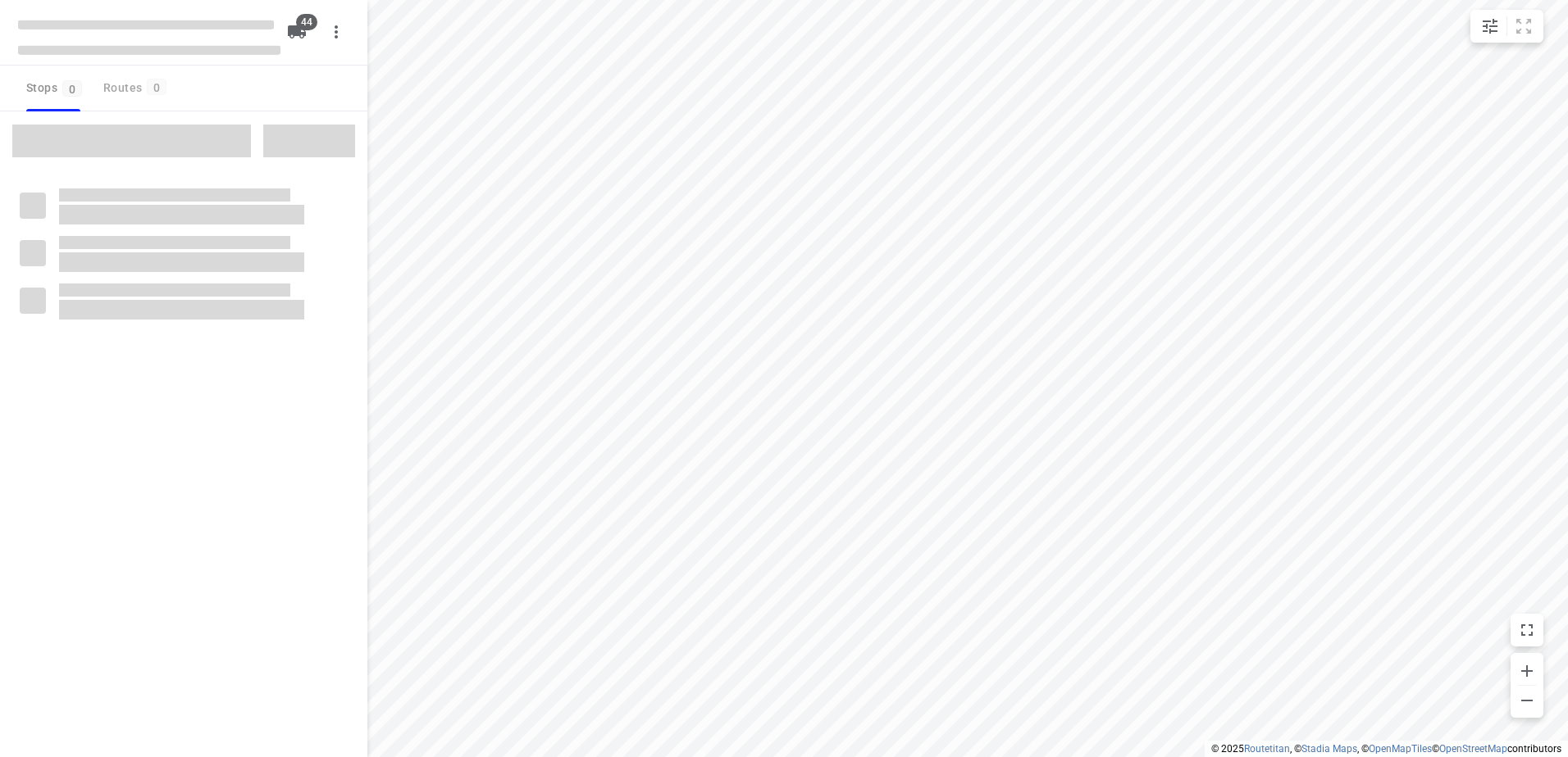
checkbox input "true"
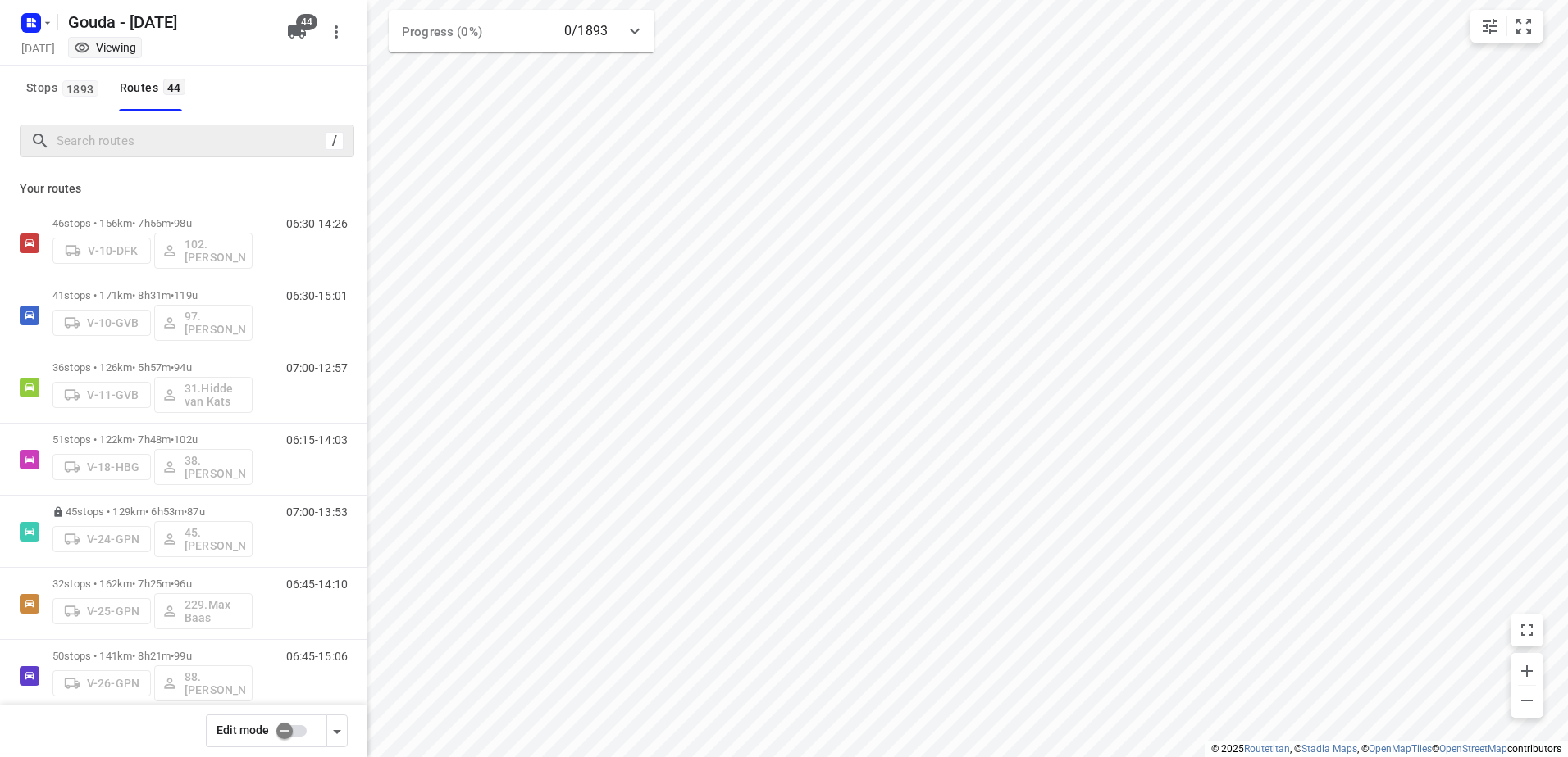
click at [136, 126] on div "/" at bounding box center [187, 141] width 334 height 33
click at [136, 149] on input "Search routes" at bounding box center [188, 141] width 262 height 25
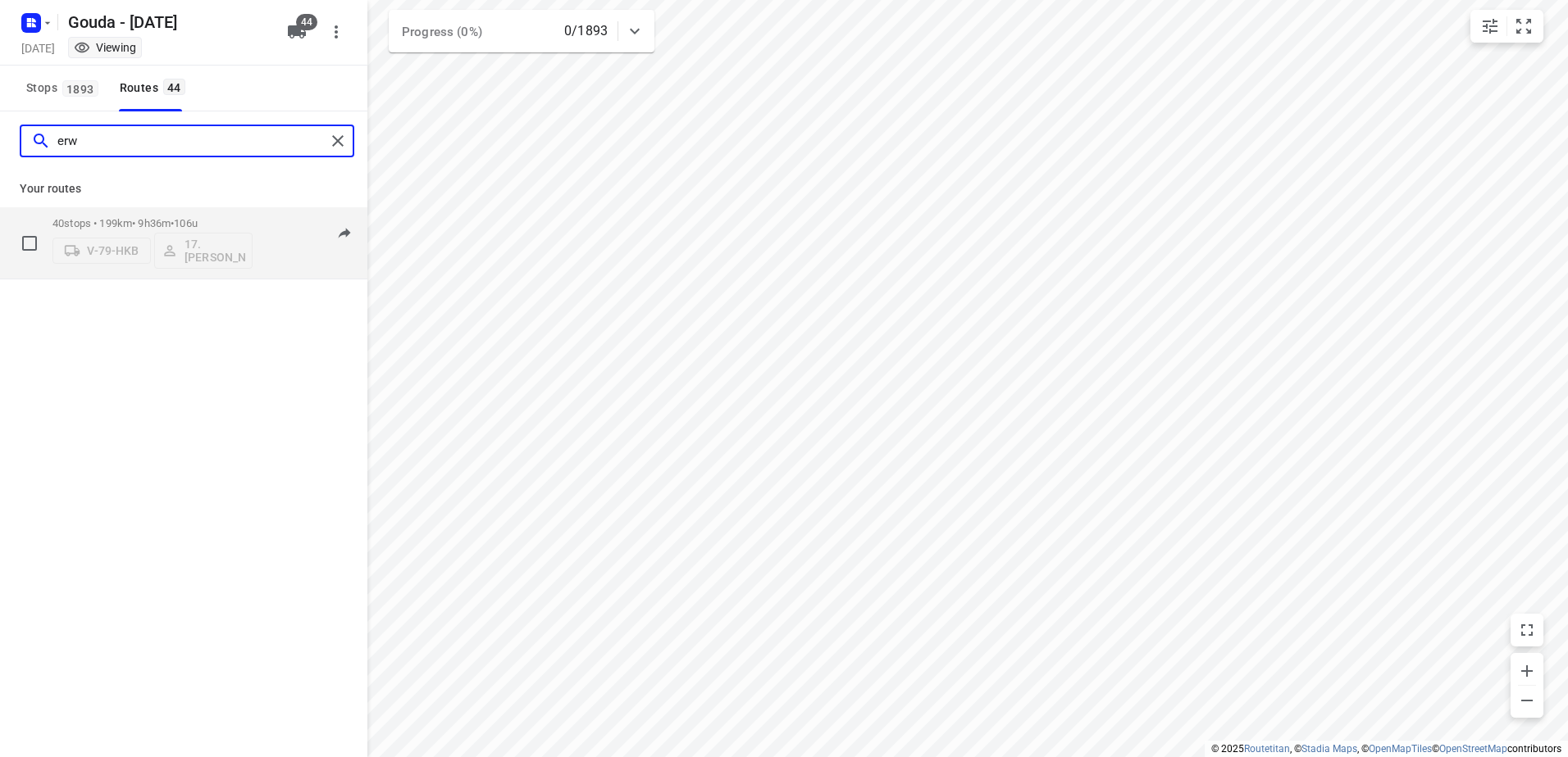
type input "erw"
click at [171, 223] on p "40 stops • 199km • 9h36m • 106u" at bounding box center [152, 223] width 200 height 12
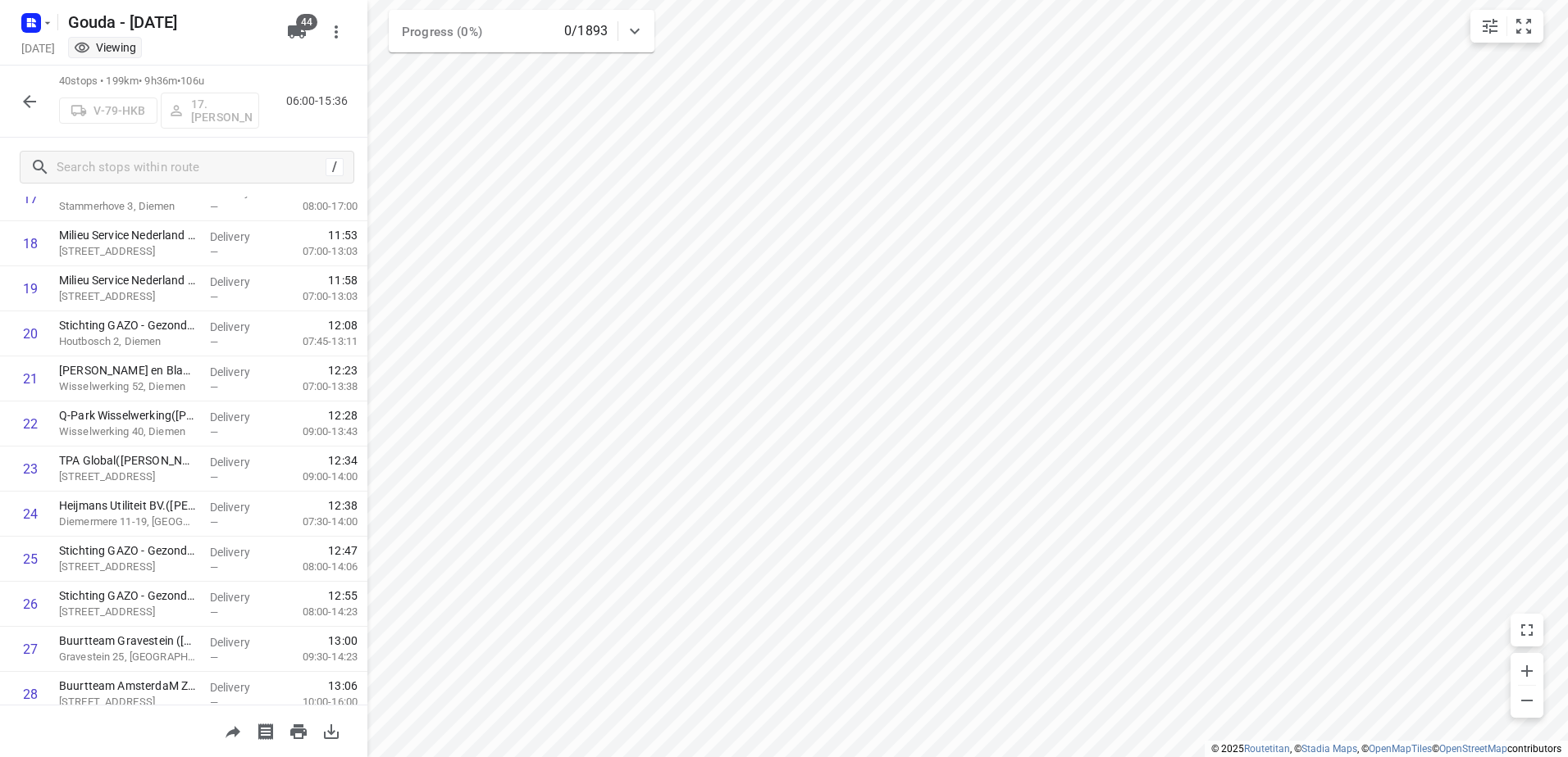
scroll to position [1422, 0]
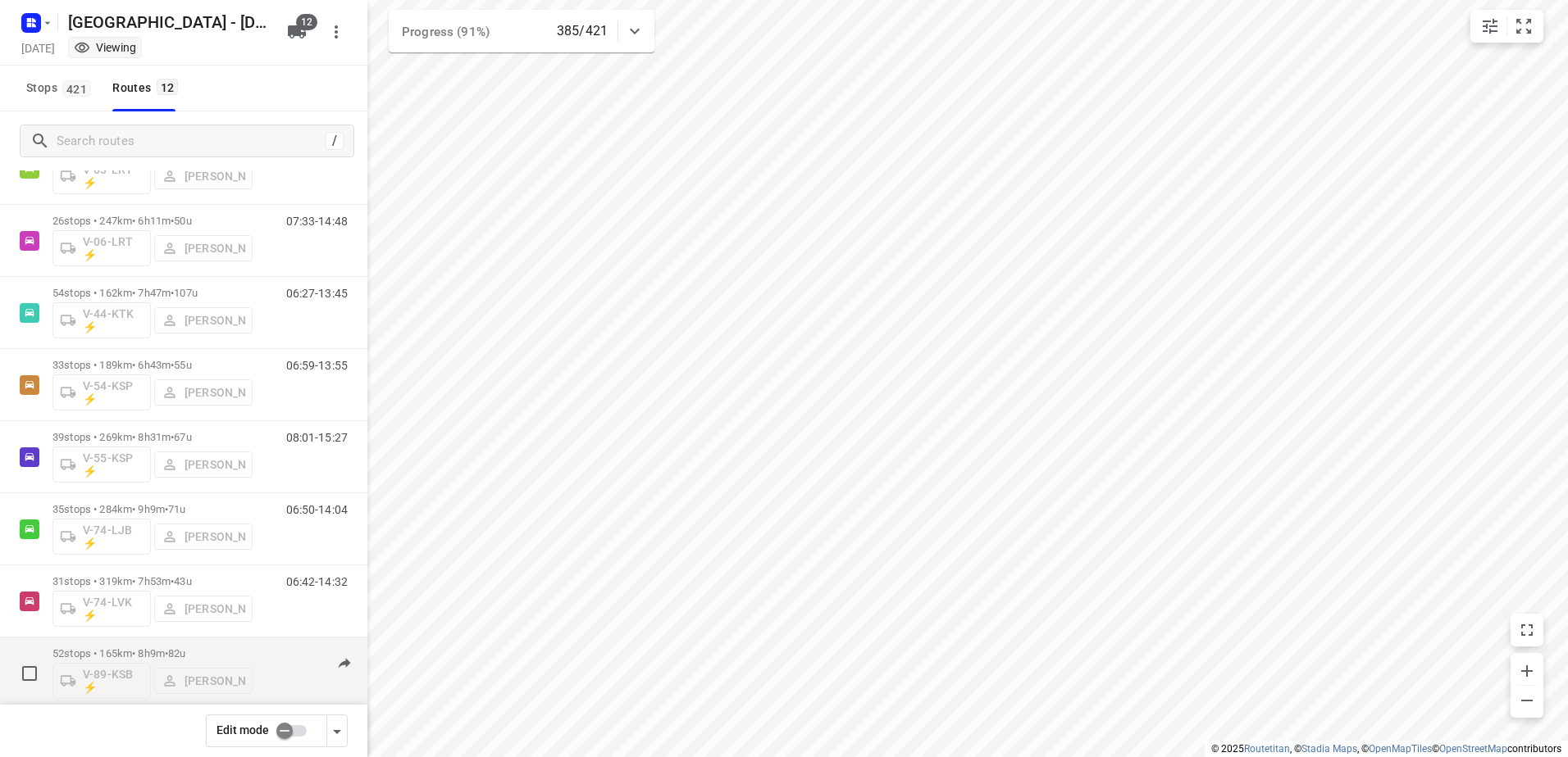
scroll to position [384, 0]
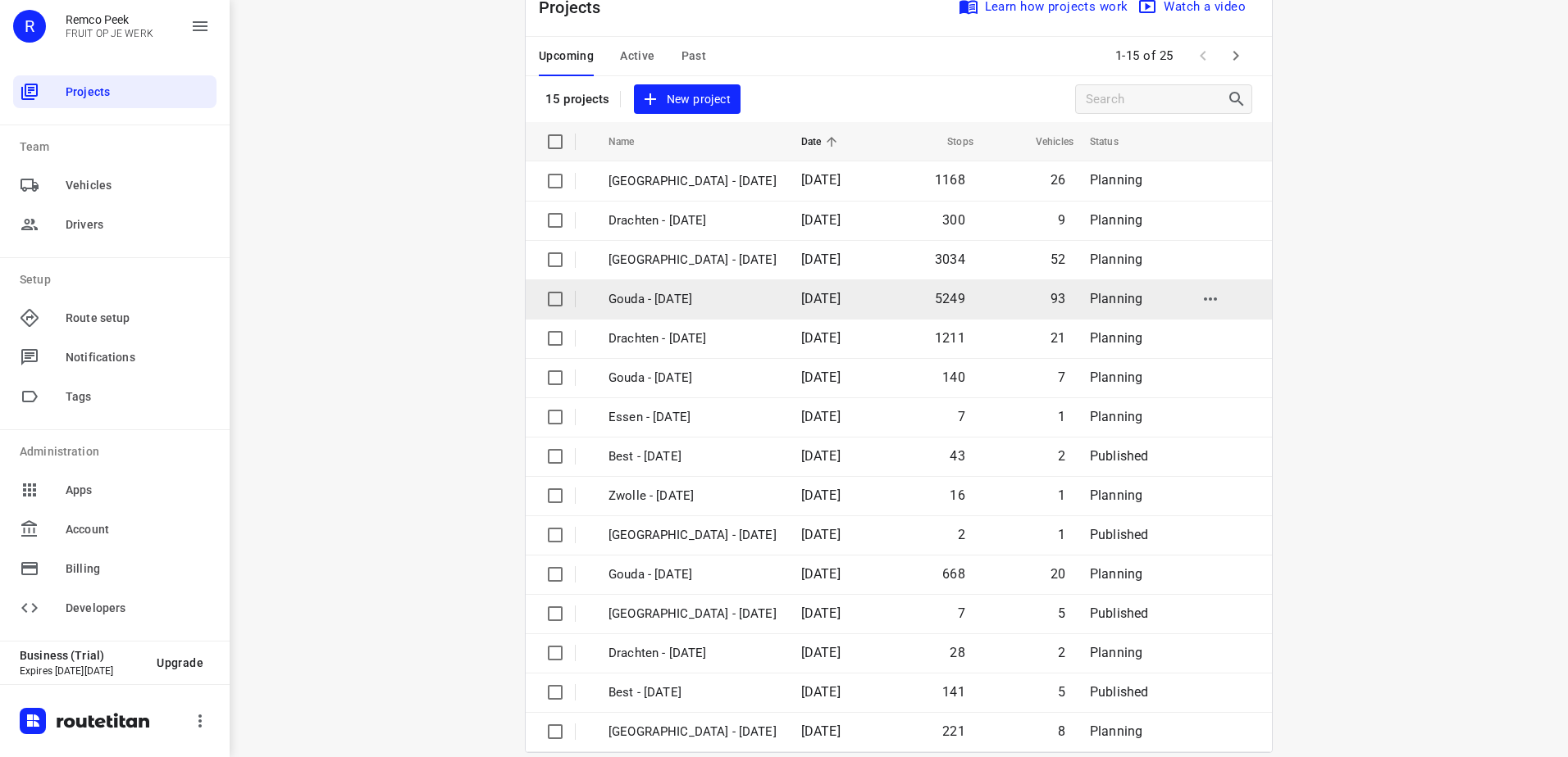
scroll to position [71, 0]
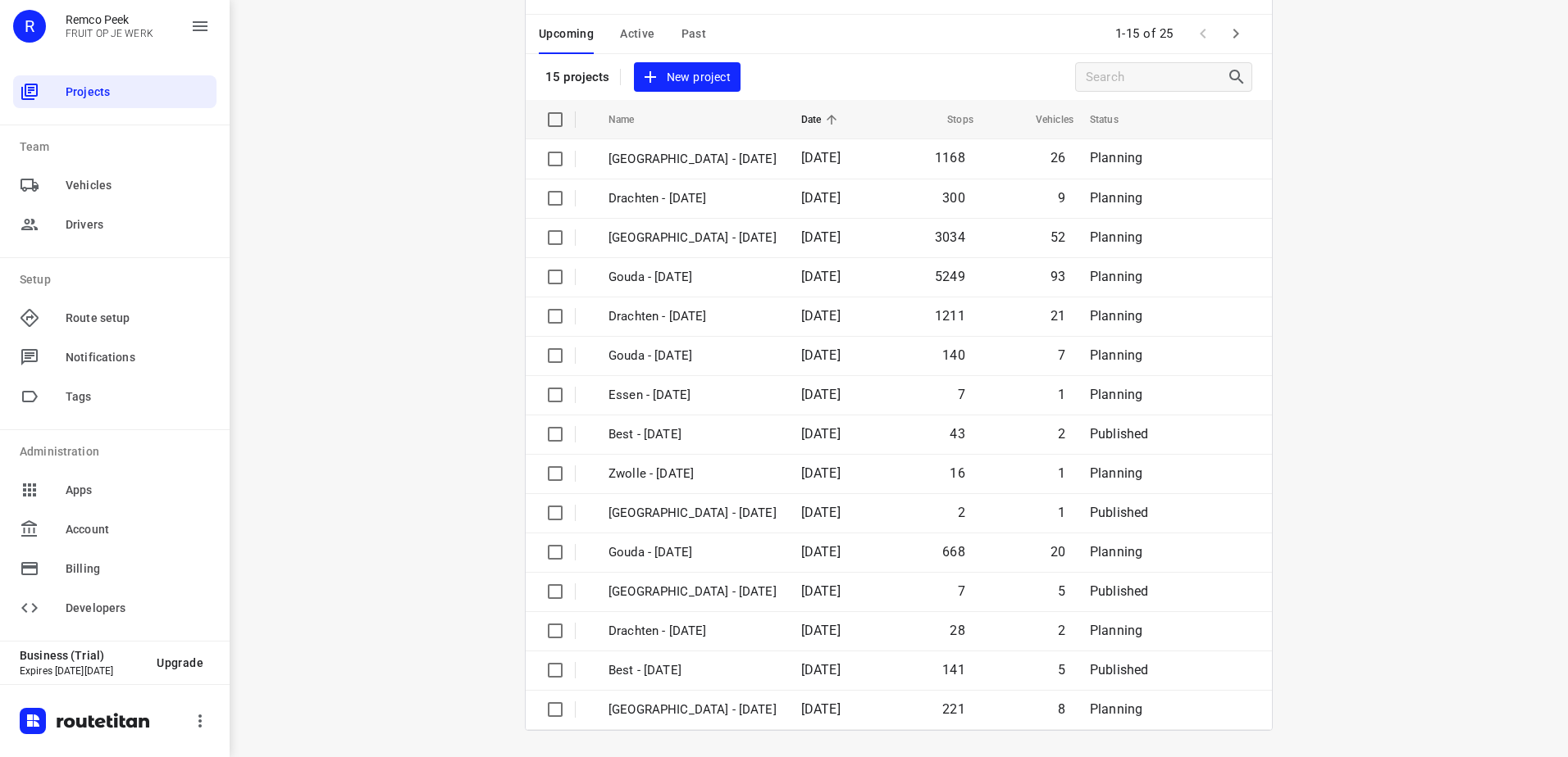
click at [1226, 29] on icon "button" at bounding box center [1235, 33] width 20 height 20
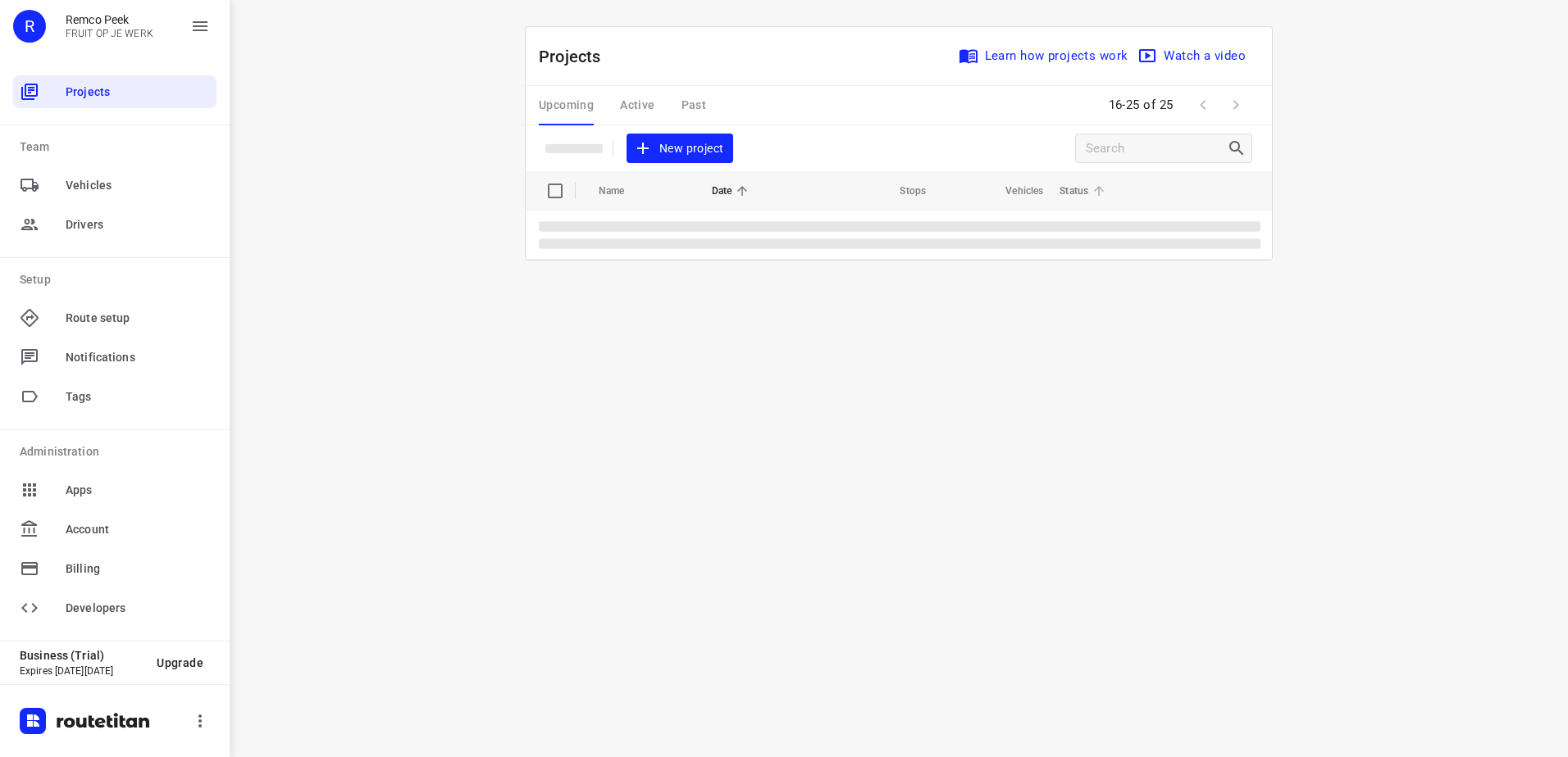
scroll to position [0, 0]
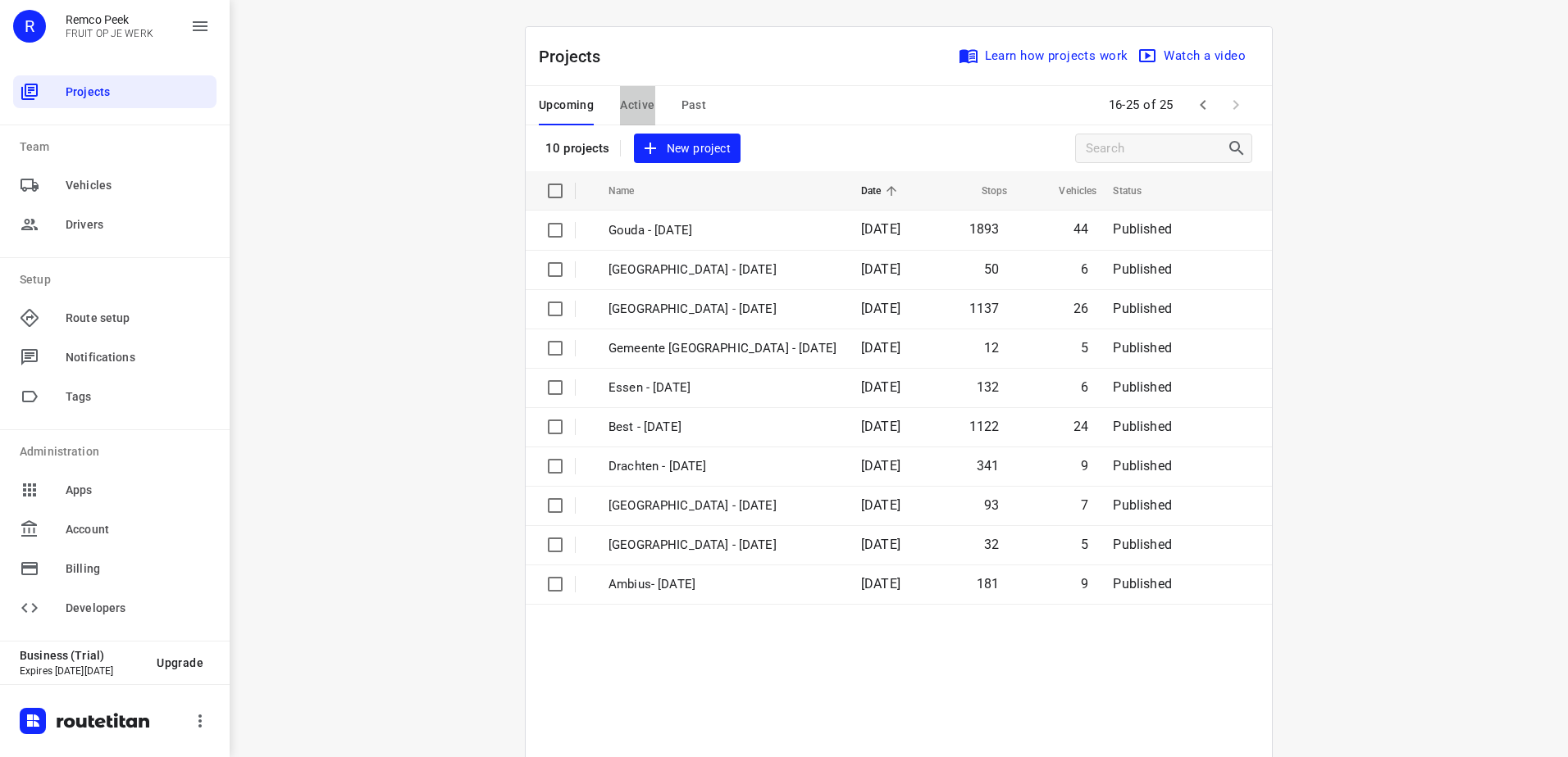
click at [632, 106] on span "Active" at bounding box center [637, 105] width 35 height 21
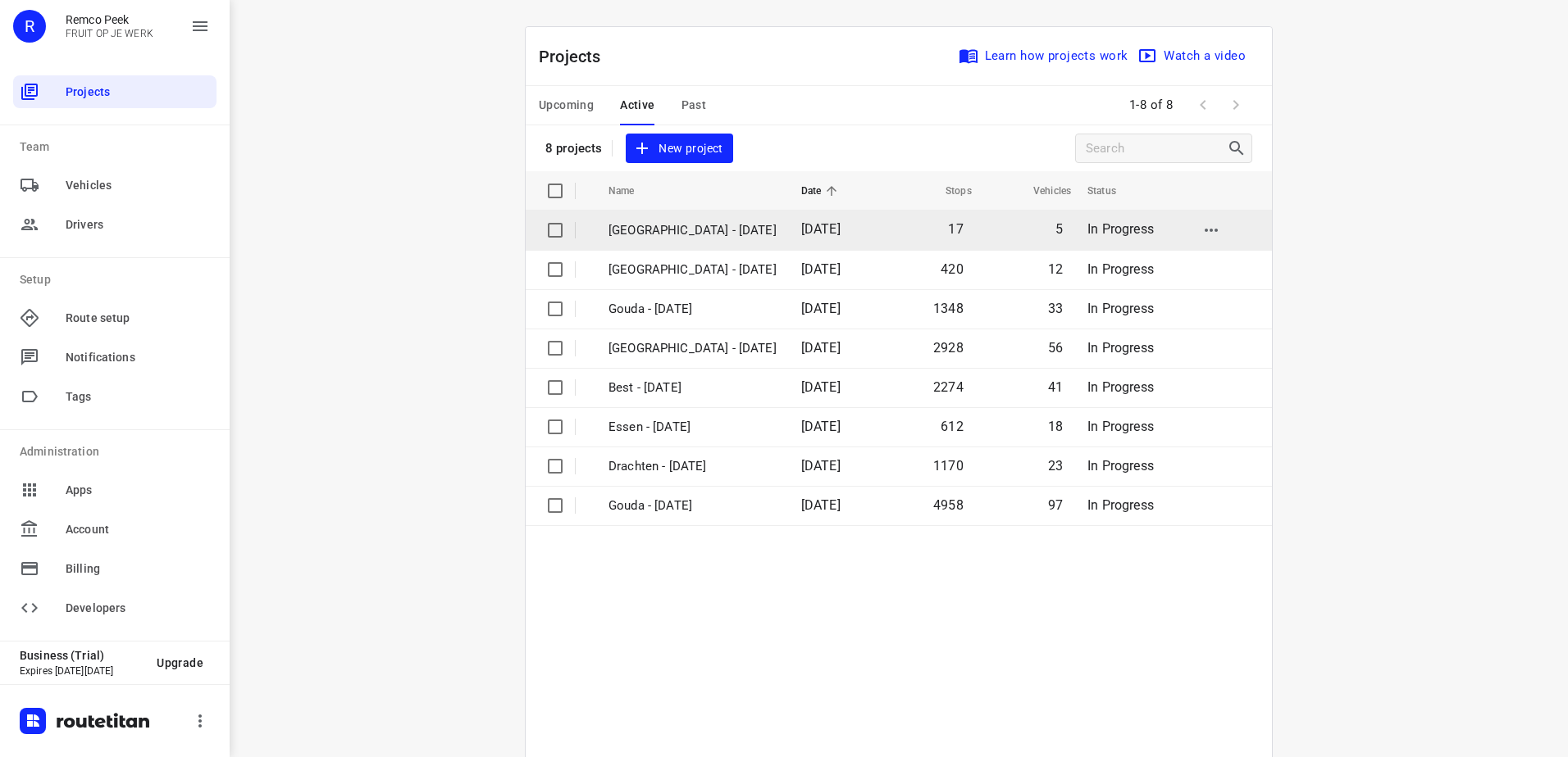
click at [700, 235] on p "Antwerpen - Tuesday" at bounding box center [692, 231] width 168 height 19
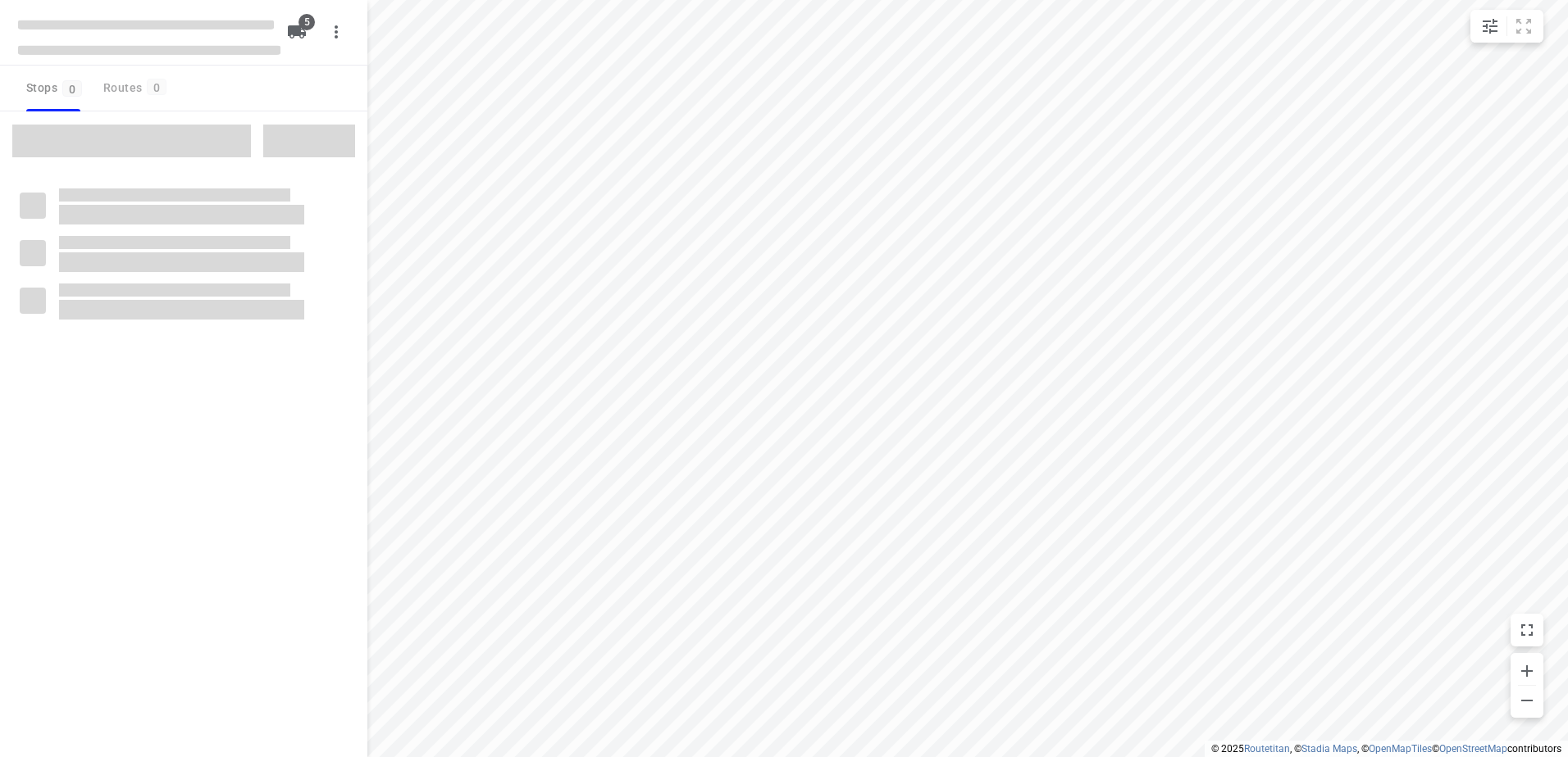
checkbox input "true"
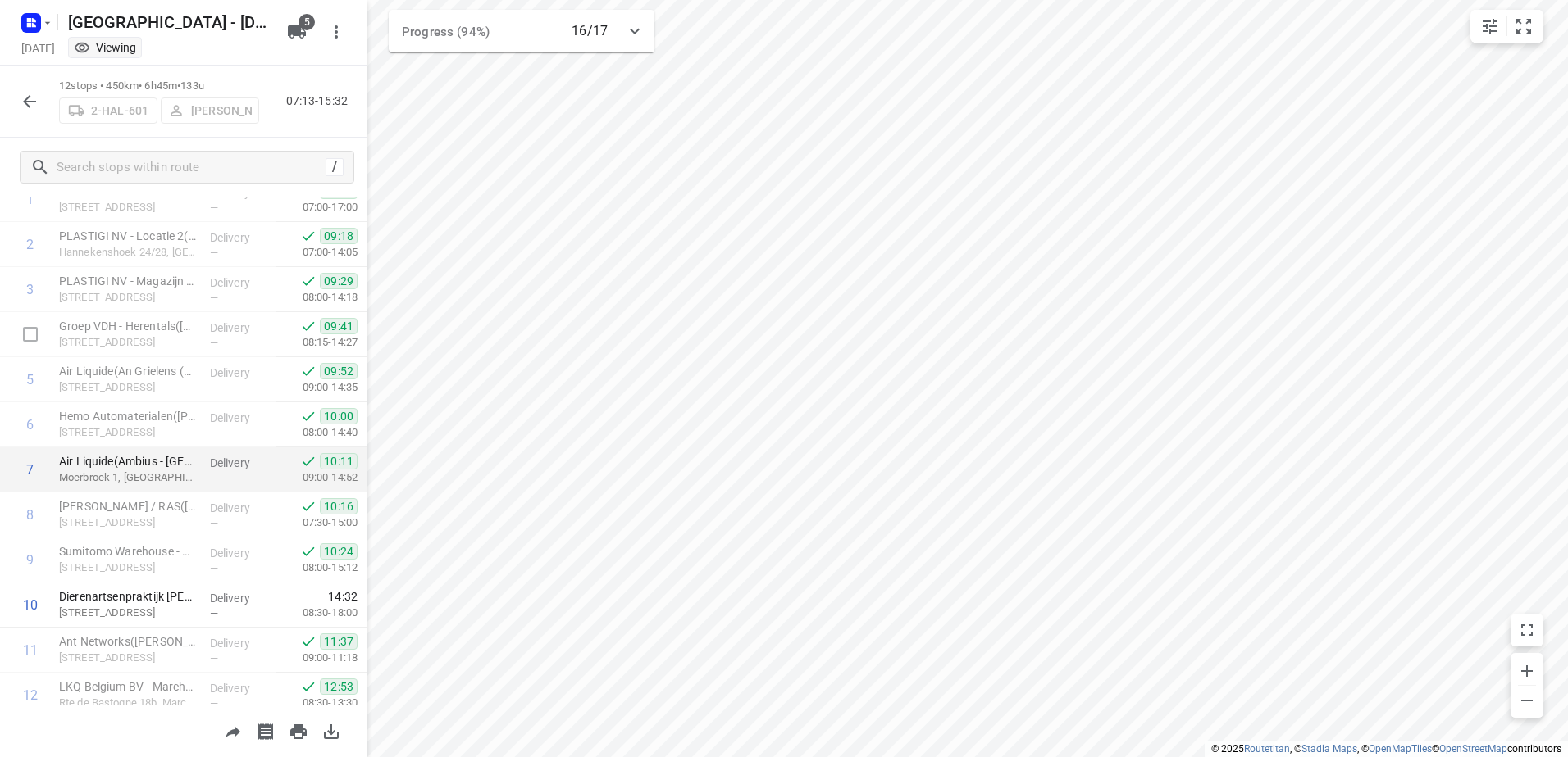
scroll to position [160, 0]
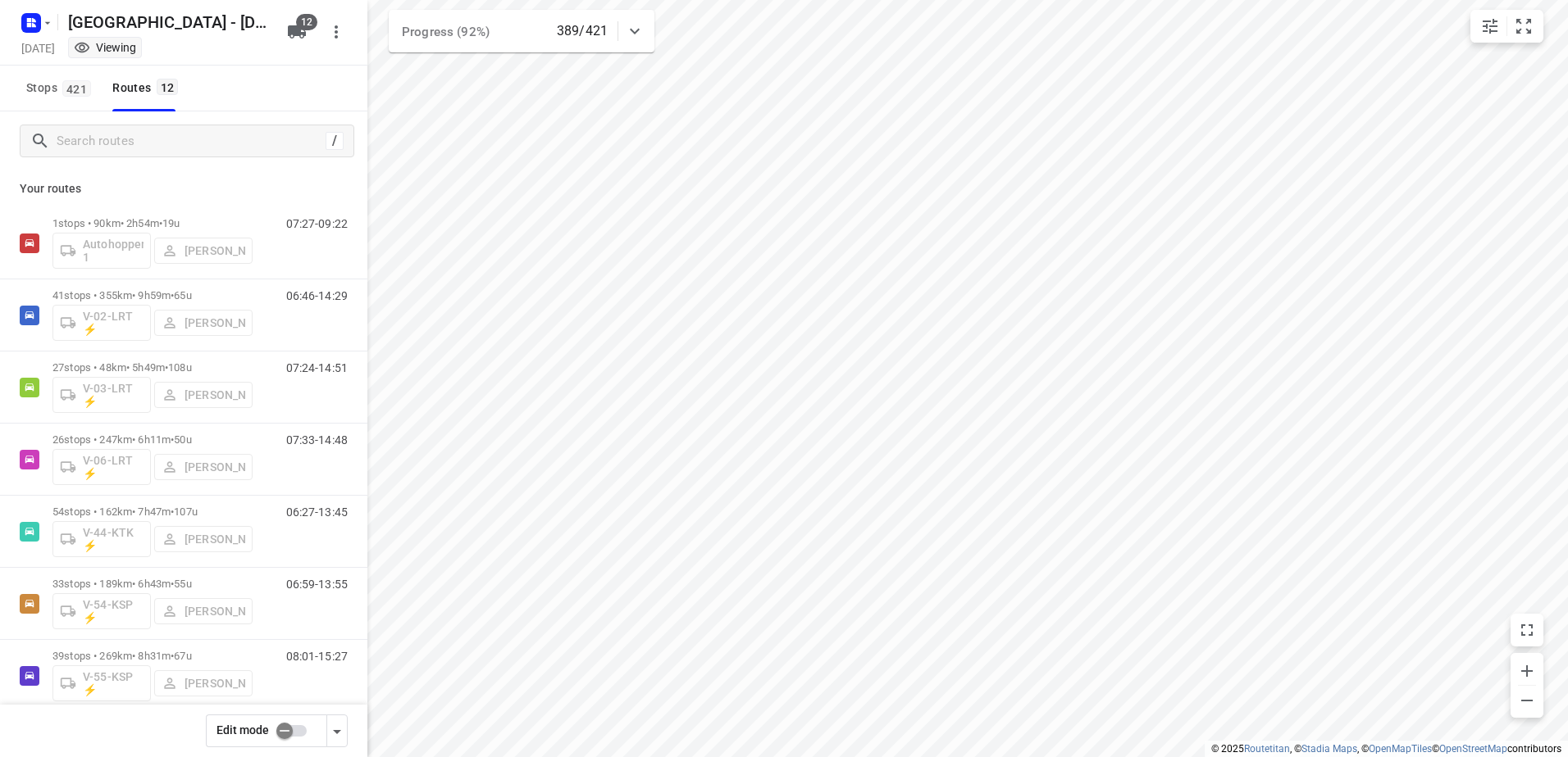
scroll to position [384, 0]
